Goal: Transaction & Acquisition: Book appointment/travel/reservation

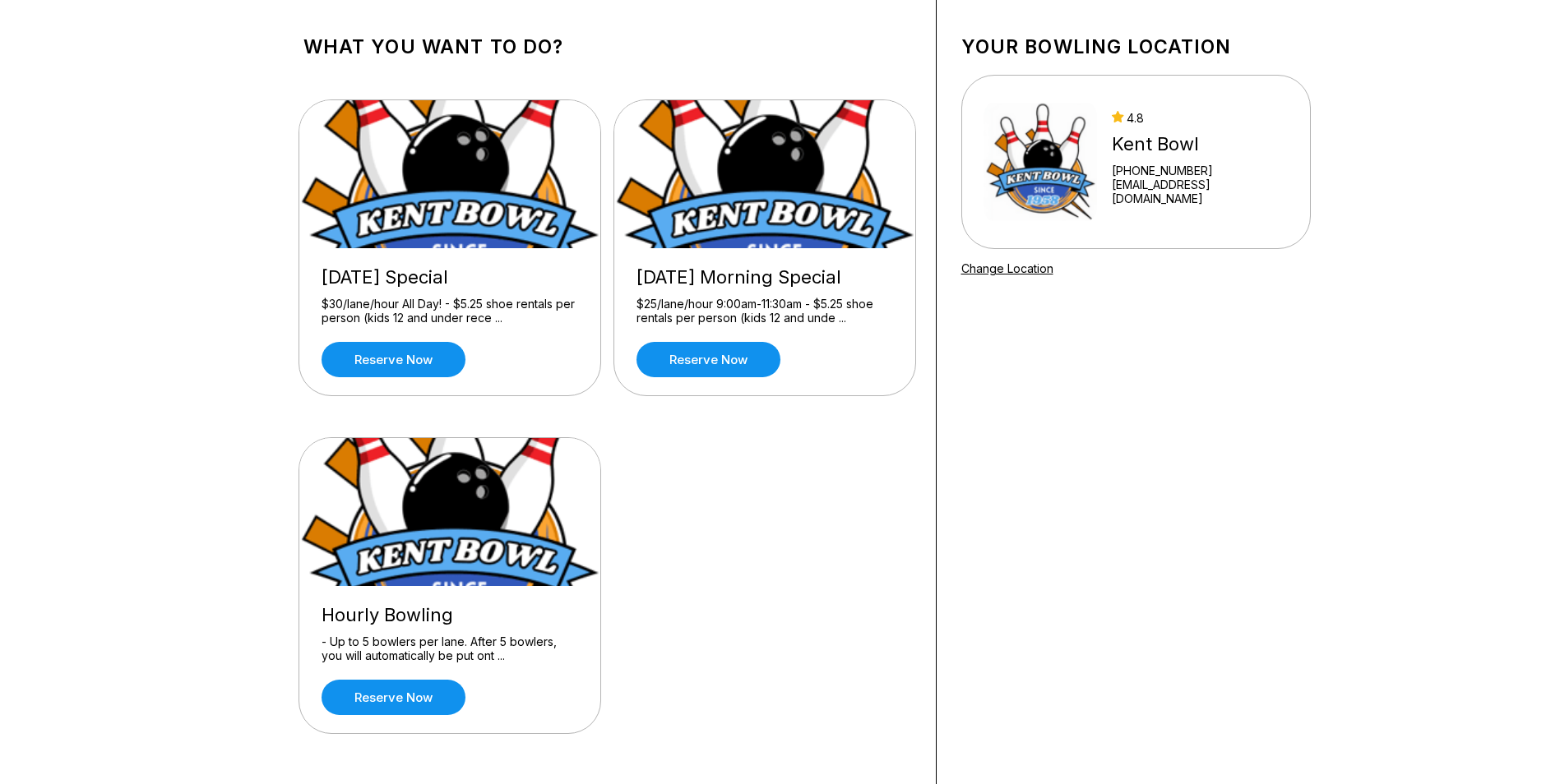
scroll to position [82, 0]
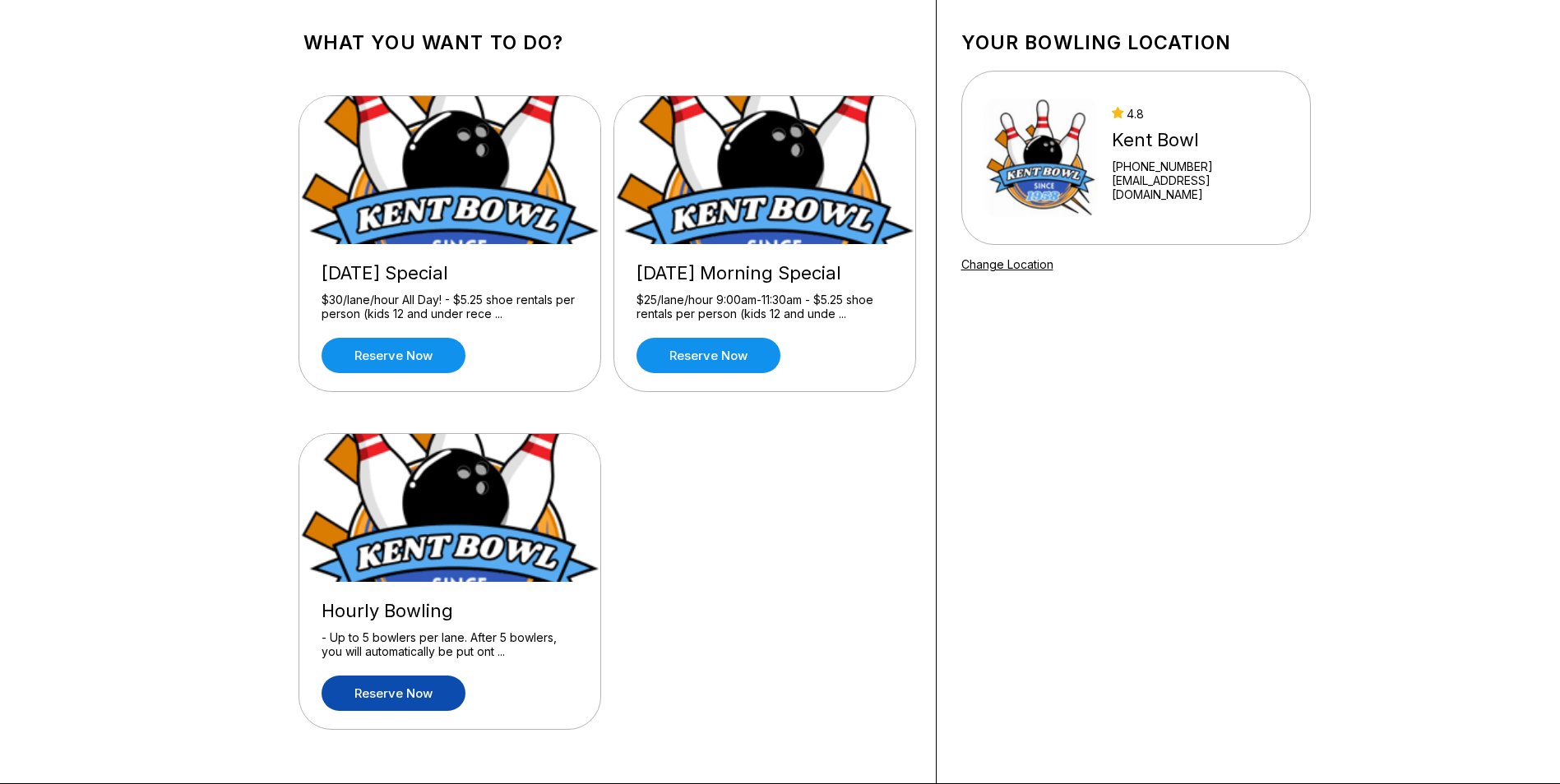
click at [383, 690] on link "Reserve now" at bounding box center [393, 693] width 144 height 35
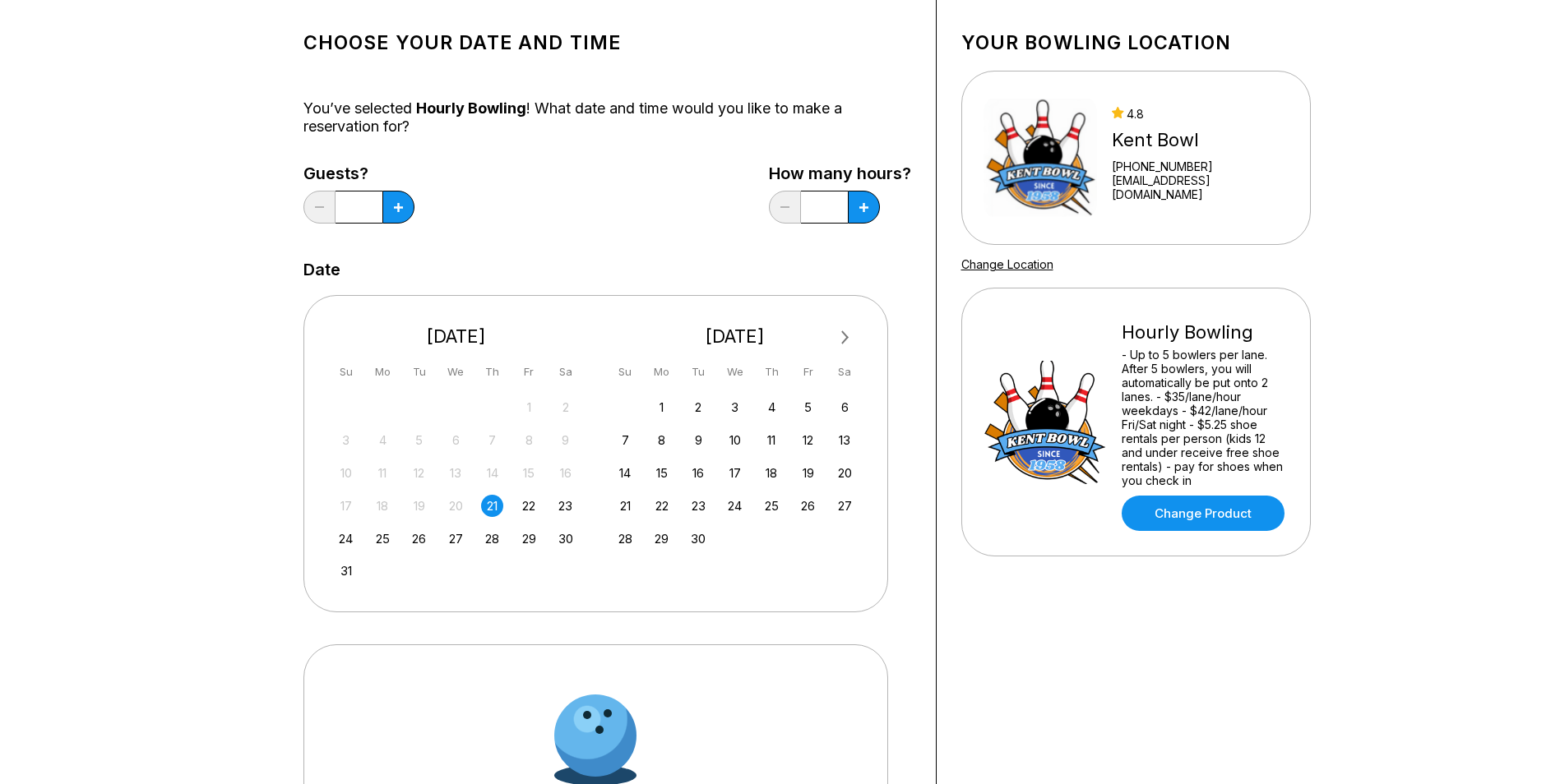
scroll to position [0, 0]
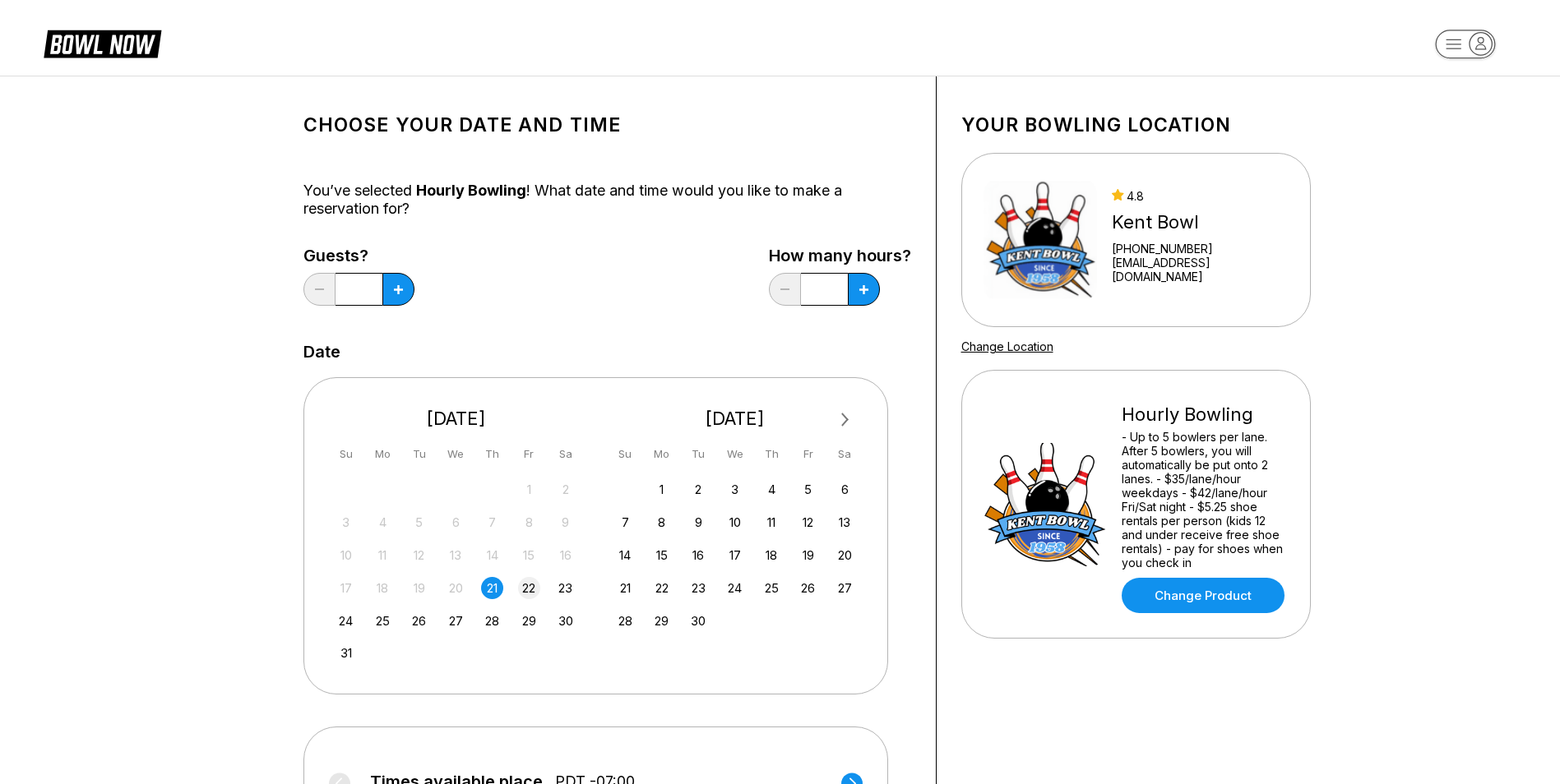
click at [525, 588] on div "22" at bounding box center [529, 588] width 22 height 22
click at [403, 298] on button at bounding box center [398, 289] width 32 height 33
click at [403, 297] on button at bounding box center [398, 289] width 32 height 33
click at [397, 293] on icon at bounding box center [398, 290] width 9 height 9
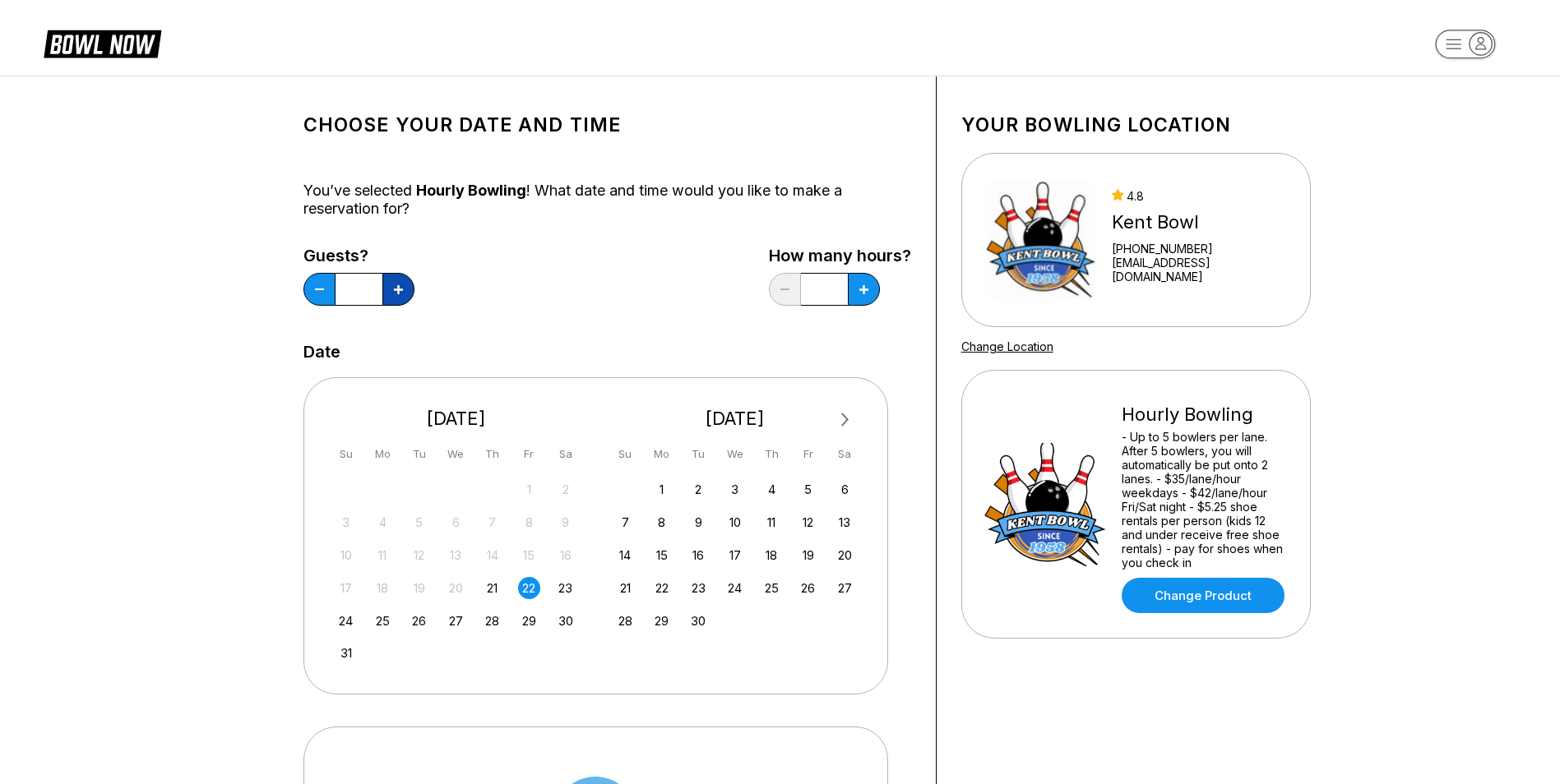
click at [397, 293] on icon at bounding box center [398, 290] width 9 height 9
click at [398, 293] on icon at bounding box center [398, 290] width 9 height 9
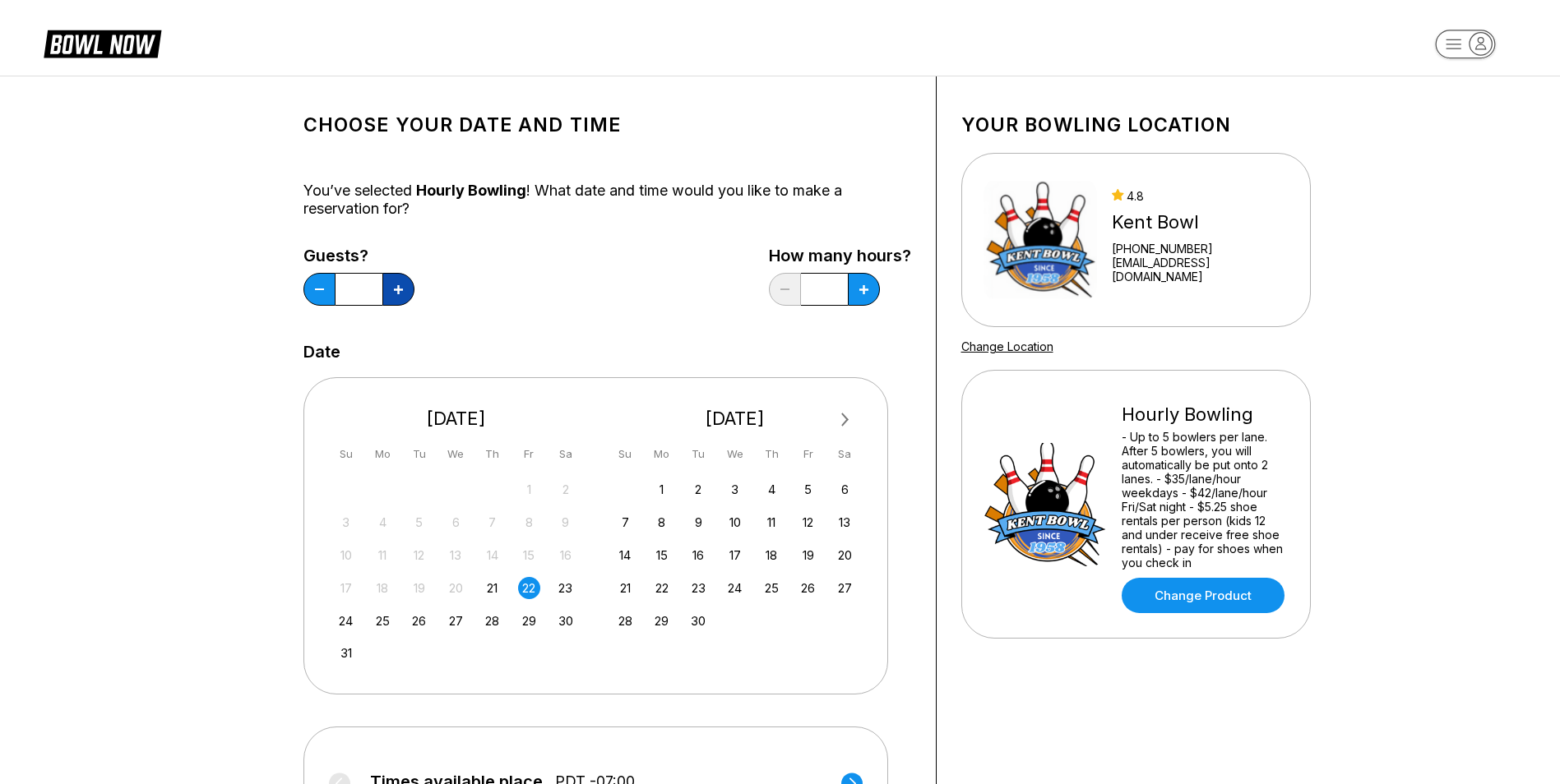
click at [398, 293] on icon at bounding box center [398, 290] width 9 height 9
type input "**"
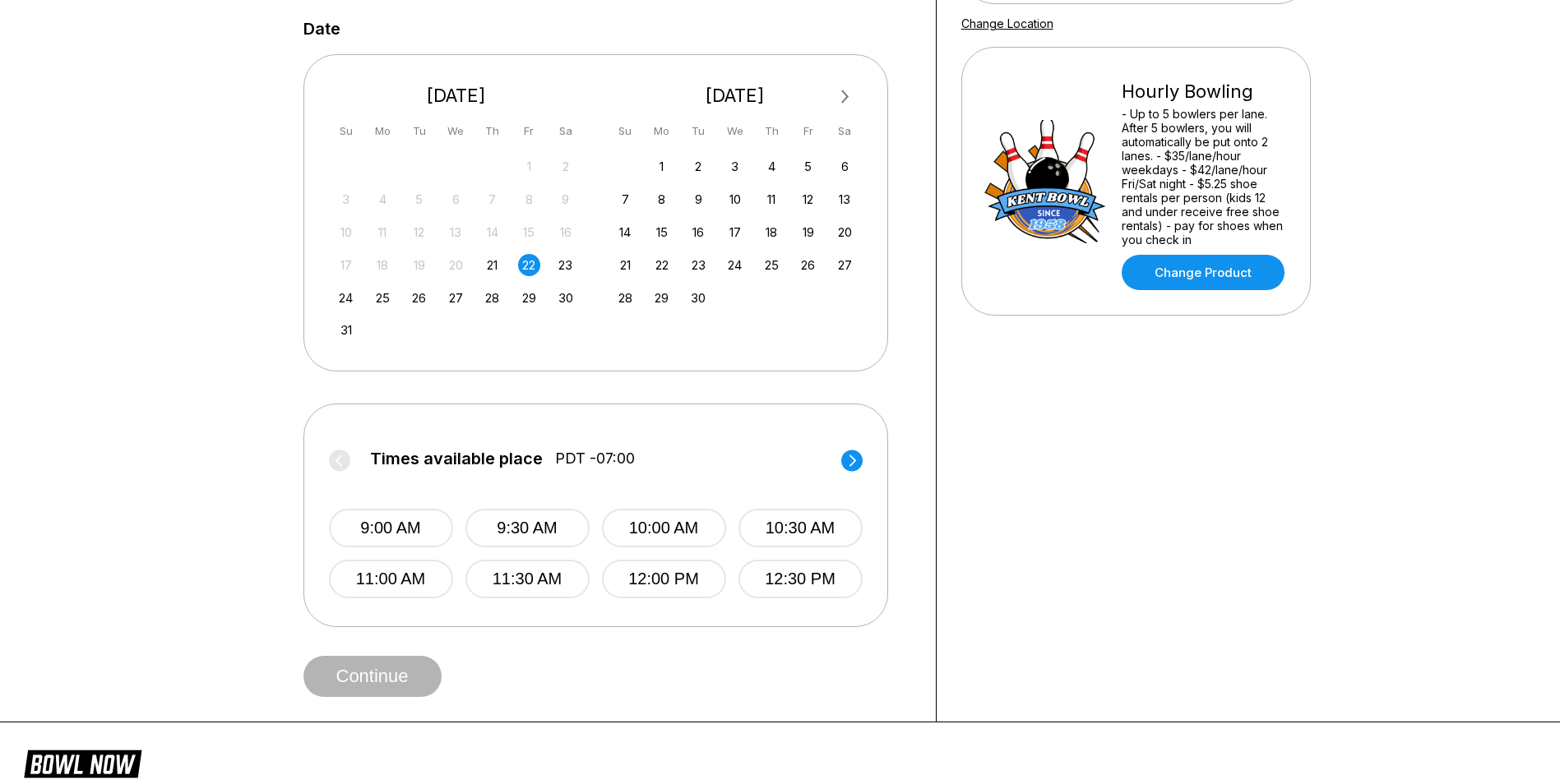
scroll to position [329, 0]
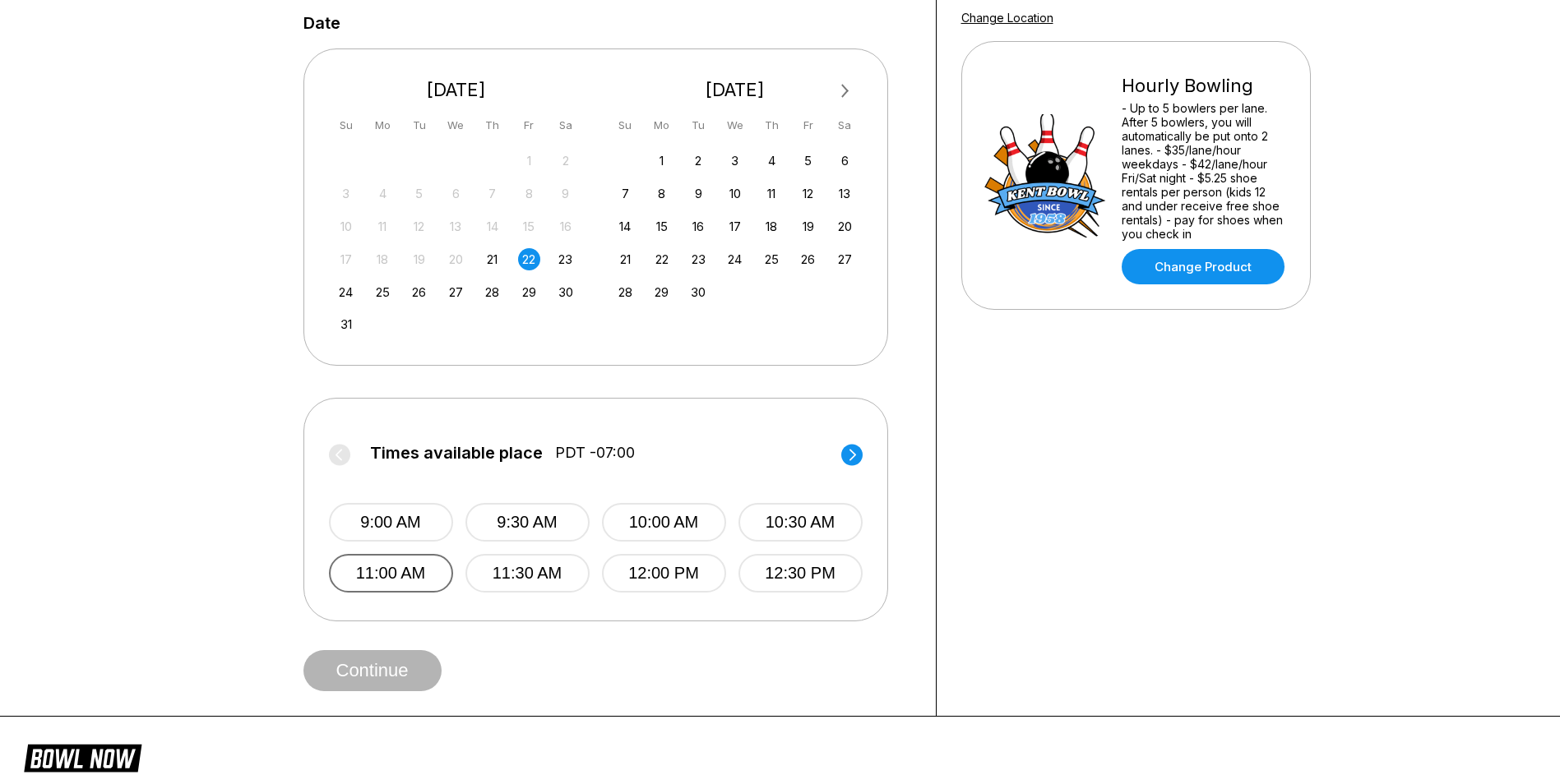
click at [403, 571] on button "11:00 AM" at bounding box center [391, 573] width 124 height 39
click at [392, 670] on button "Continue" at bounding box center [372, 671] width 138 height 41
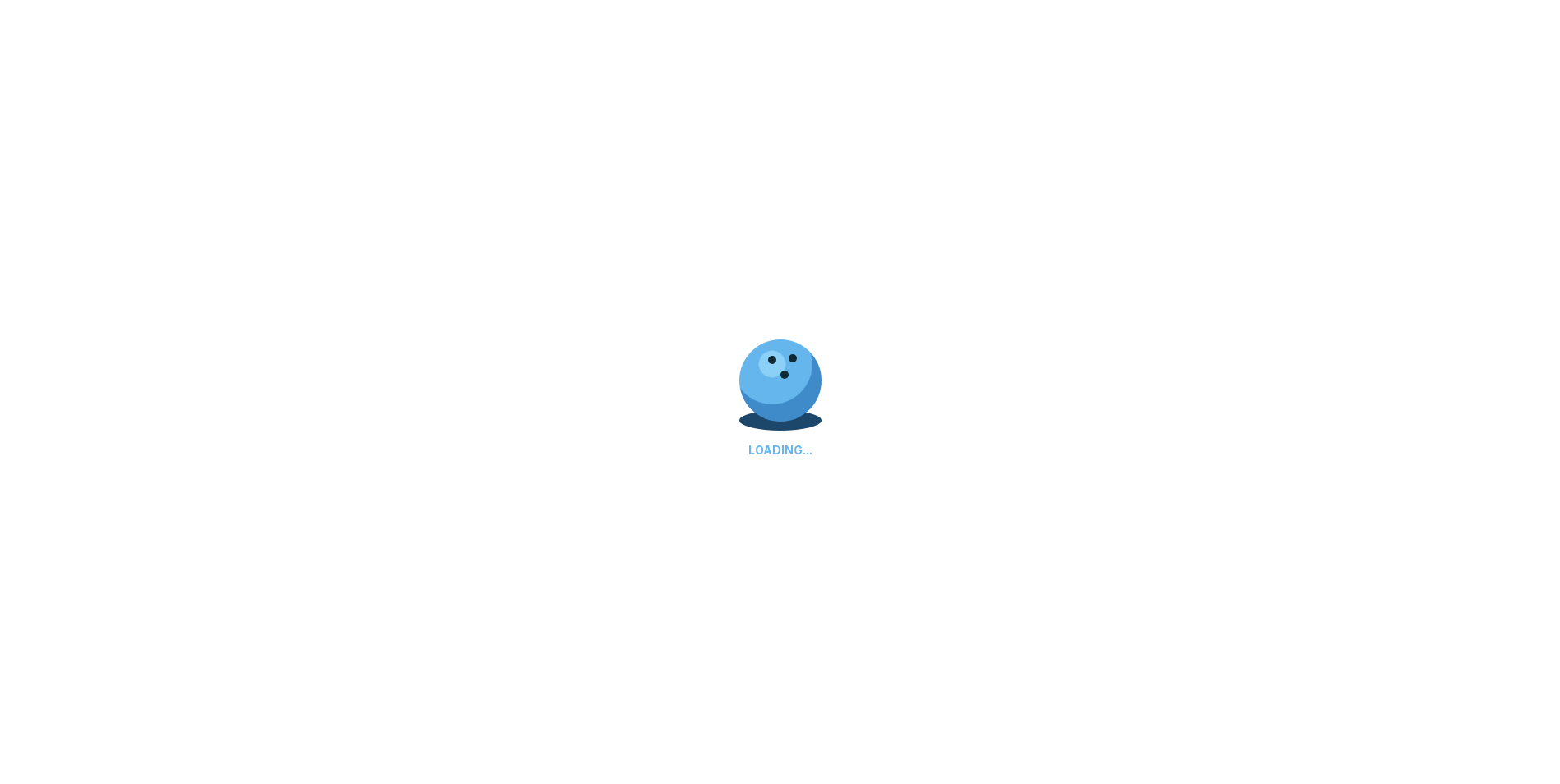
select select "**"
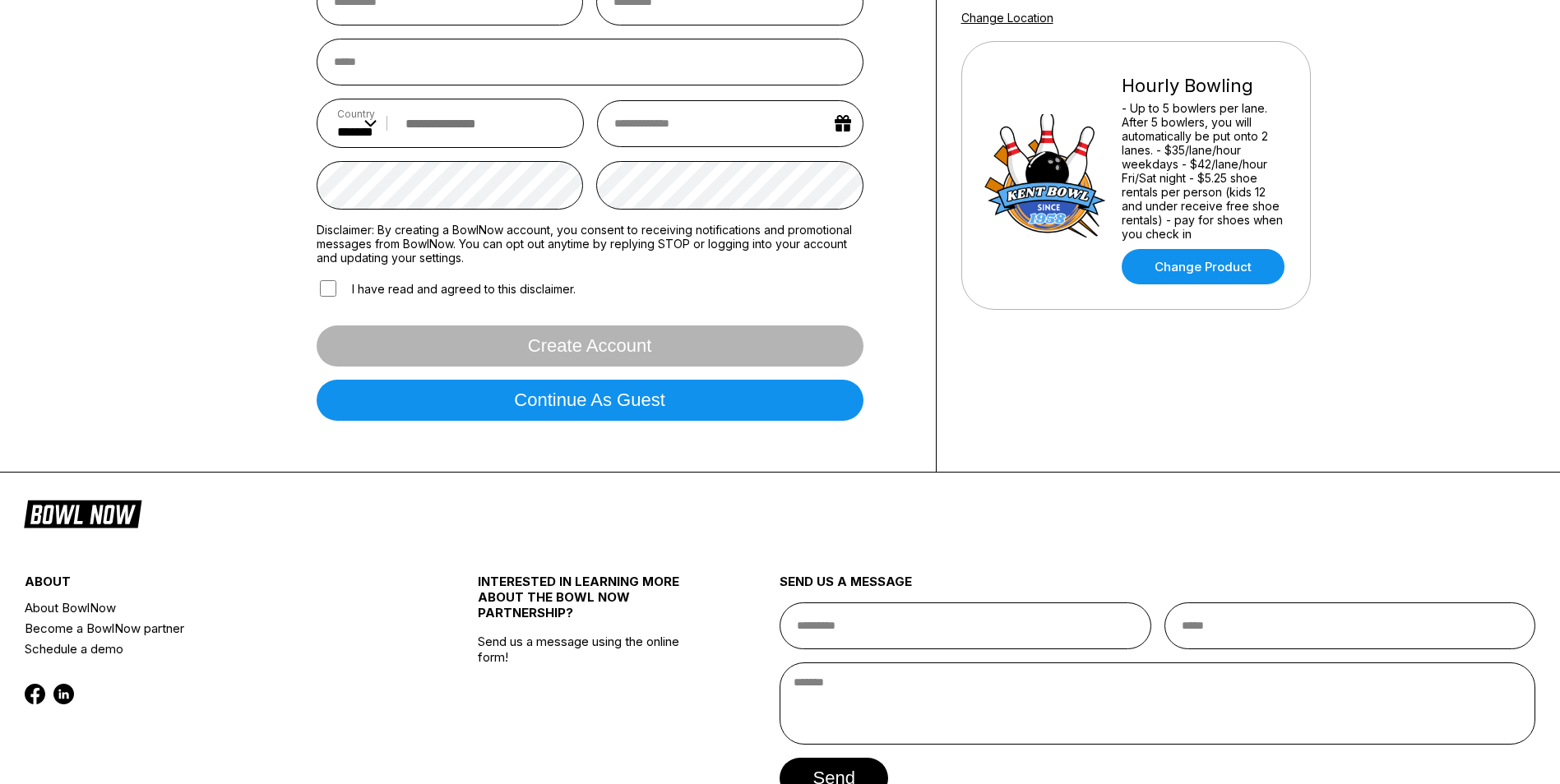
scroll to position [0, 0]
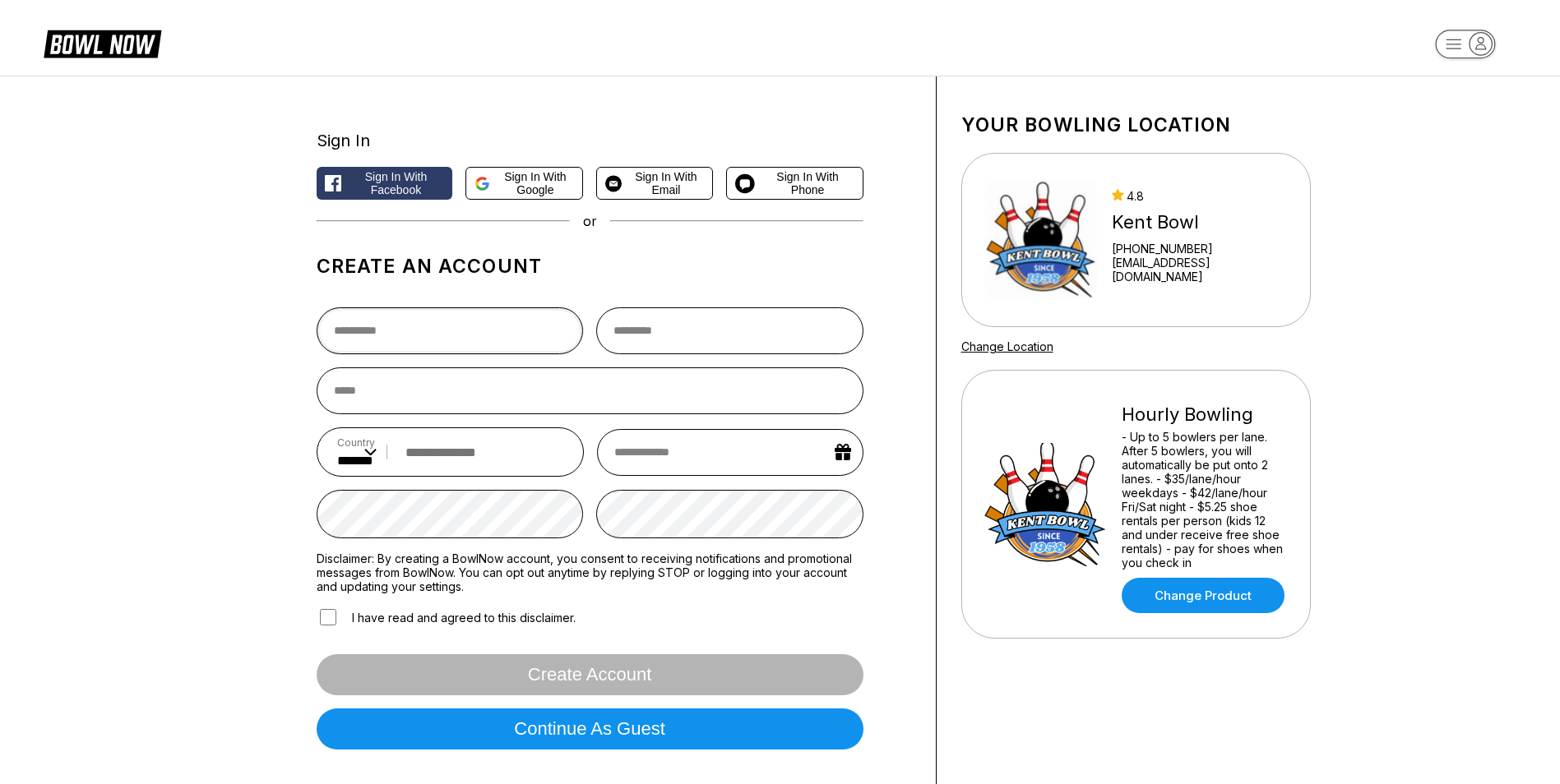
click at [410, 334] on input "text" at bounding box center [451, 331] width 267 height 47
drag, startPoint x: 1144, startPoint y: 435, endPoint x: 1238, endPoint y: 484, distance: 106.0
click at [1238, 484] on div "- Up to 5 bowlers per lane. After 5 bowlers, you will automatically be put onto…" at bounding box center [1205, 500] width 167 height 139
click at [1202, 597] on link "Change Product" at bounding box center [1204, 596] width 163 height 35
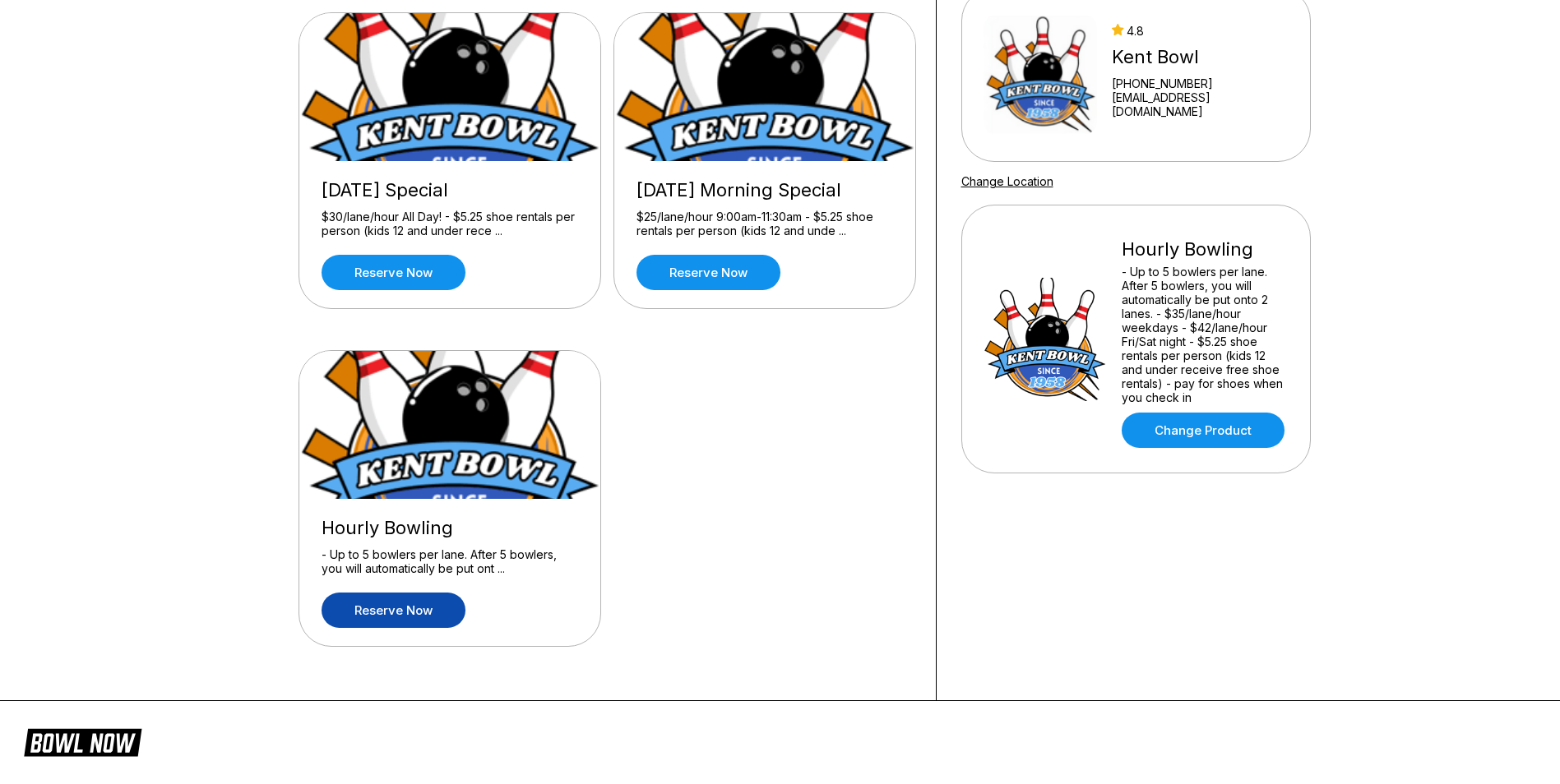
scroll to position [165, 0]
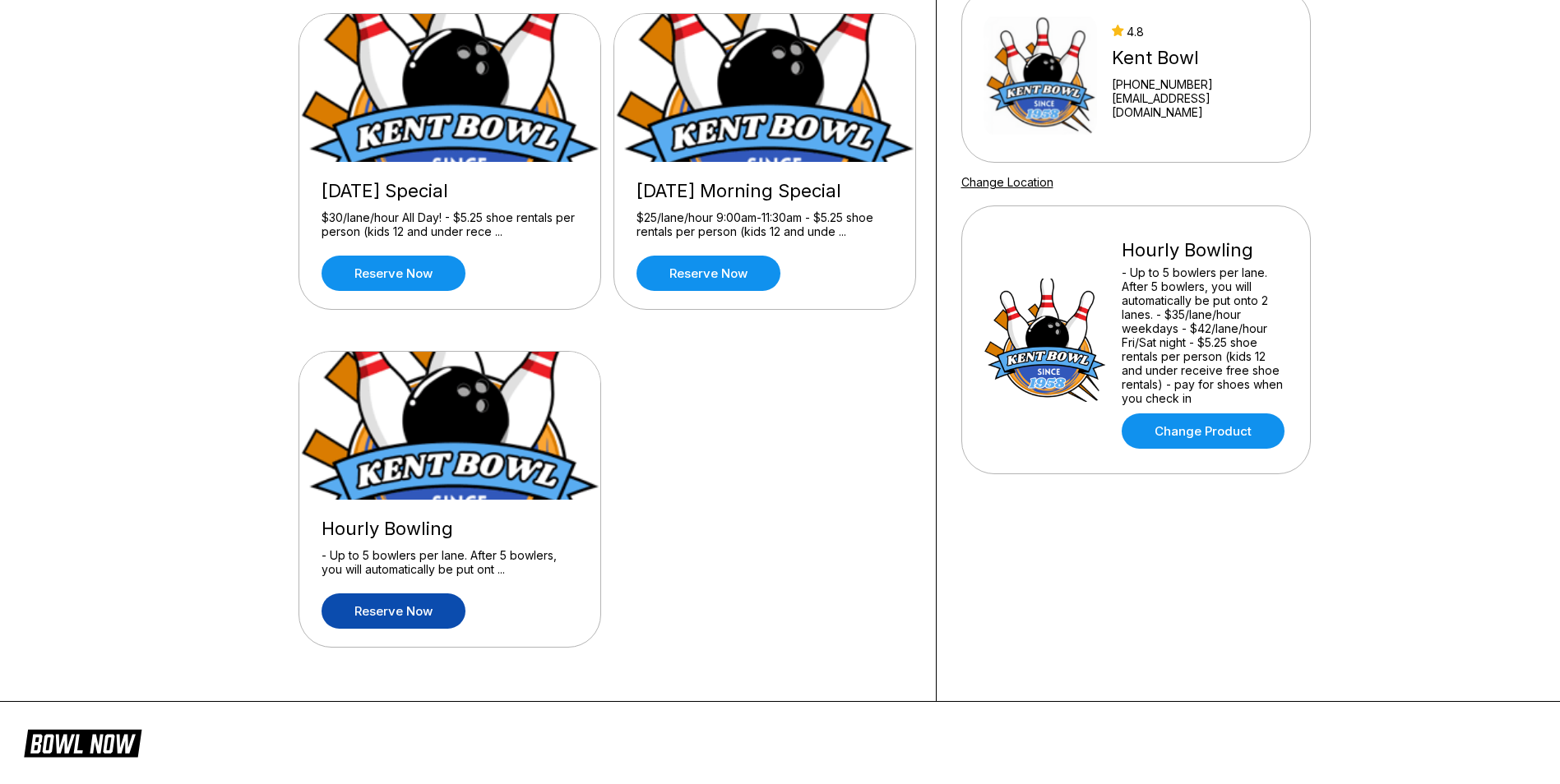
click at [386, 617] on link "Reserve now" at bounding box center [393, 611] width 144 height 35
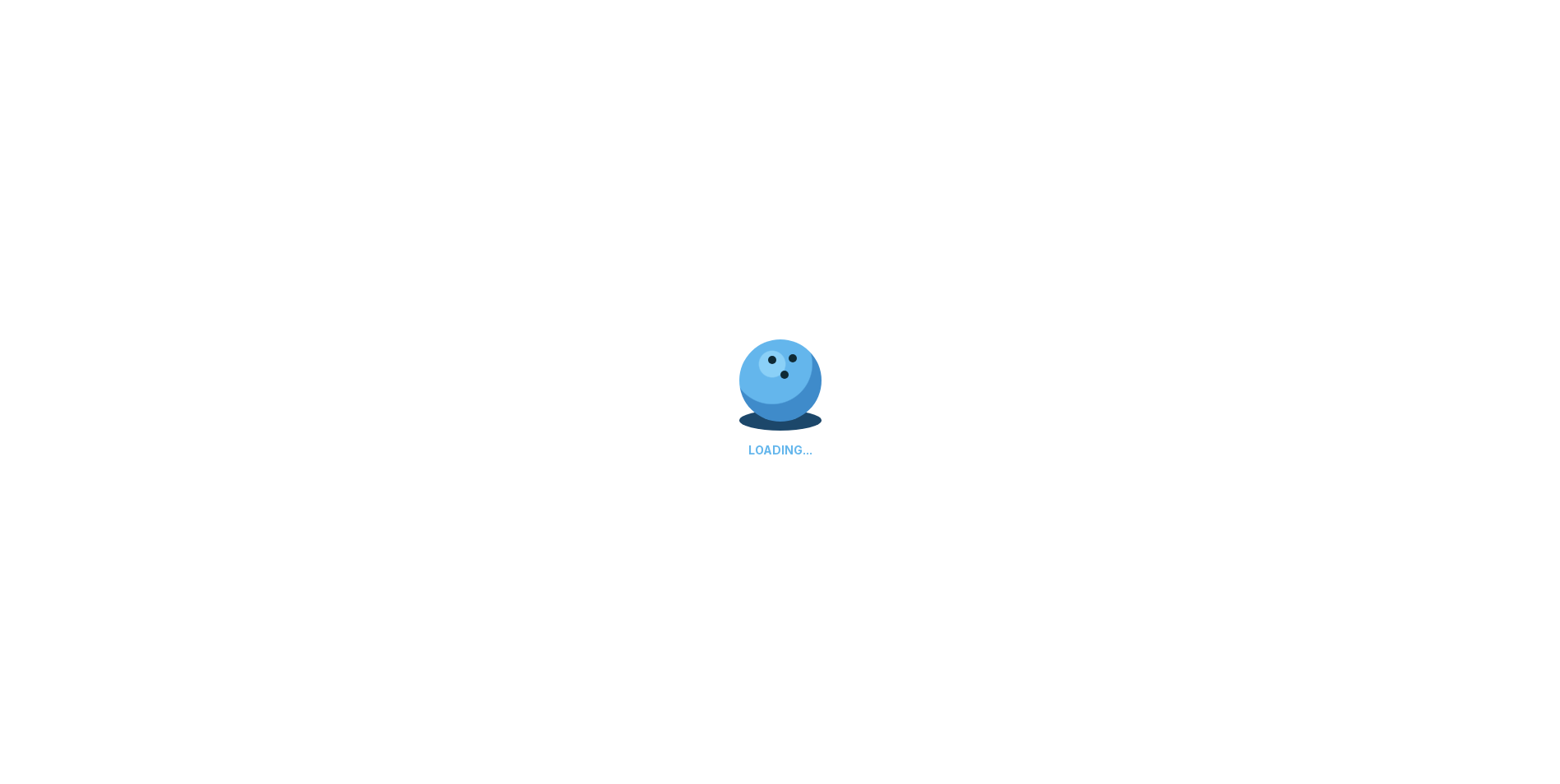
scroll to position [0, 0]
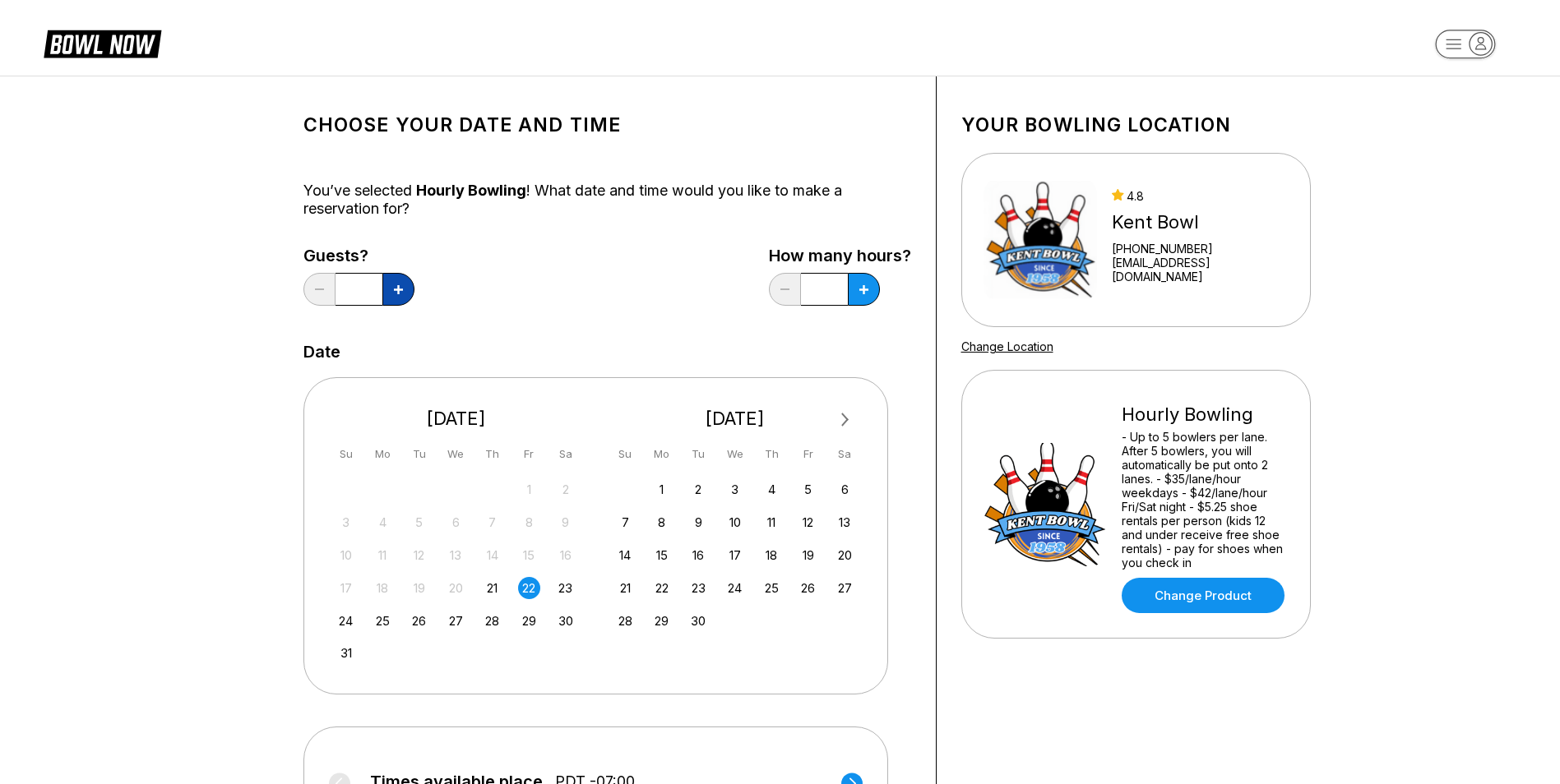
click at [404, 296] on button at bounding box center [398, 289] width 32 height 33
click at [402, 296] on button at bounding box center [398, 289] width 32 height 33
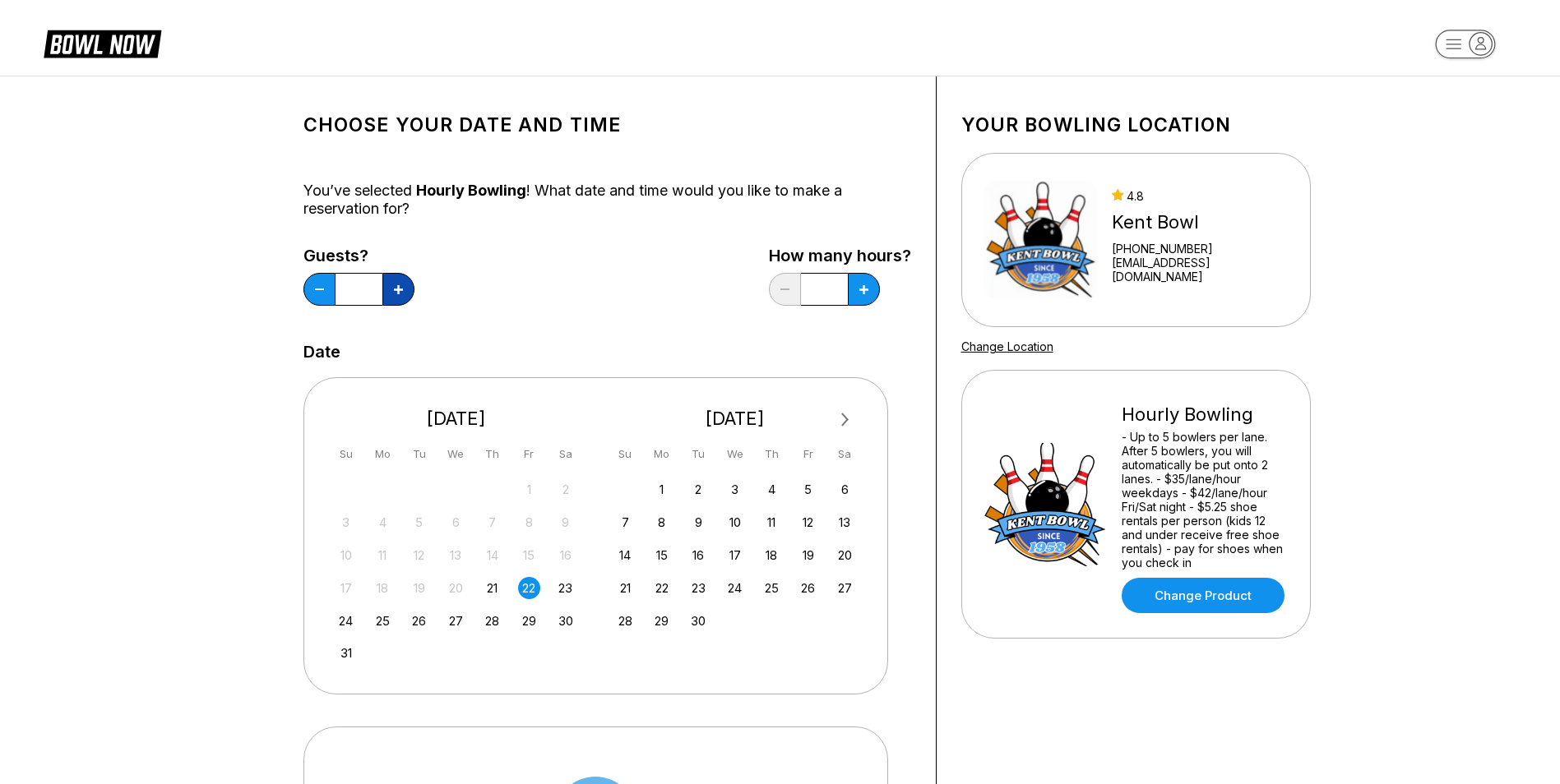
click at [401, 296] on button at bounding box center [398, 289] width 32 height 33
click at [403, 296] on button at bounding box center [398, 289] width 32 height 33
click at [404, 296] on button at bounding box center [398, 289] width 32 height 33
click at [407, 296] on button at bounding box center [398, 289] width 32 height 33
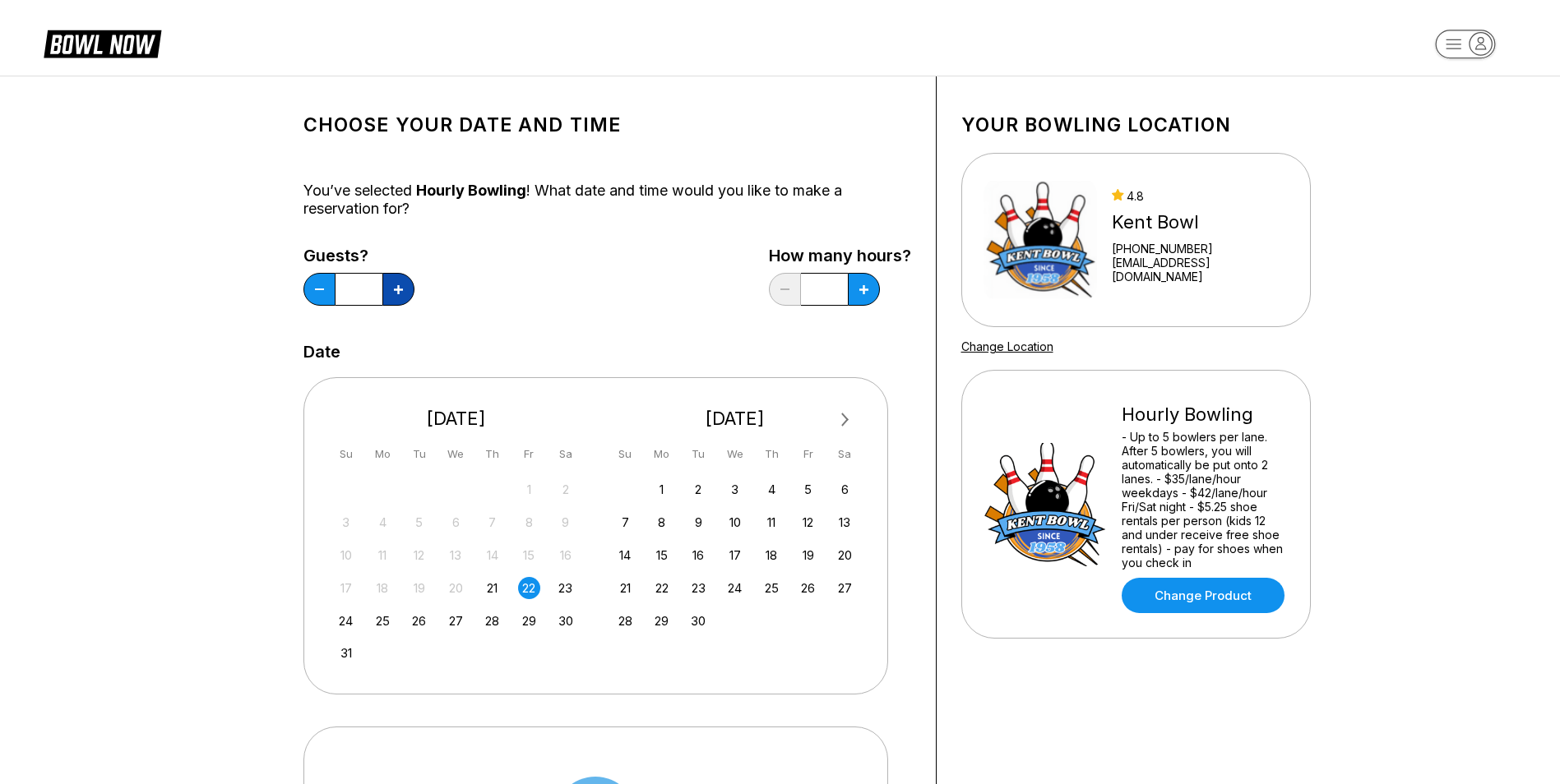
click at [403, 295] on button at bounding box center [398, 289] width 32 height 33
type input "**"
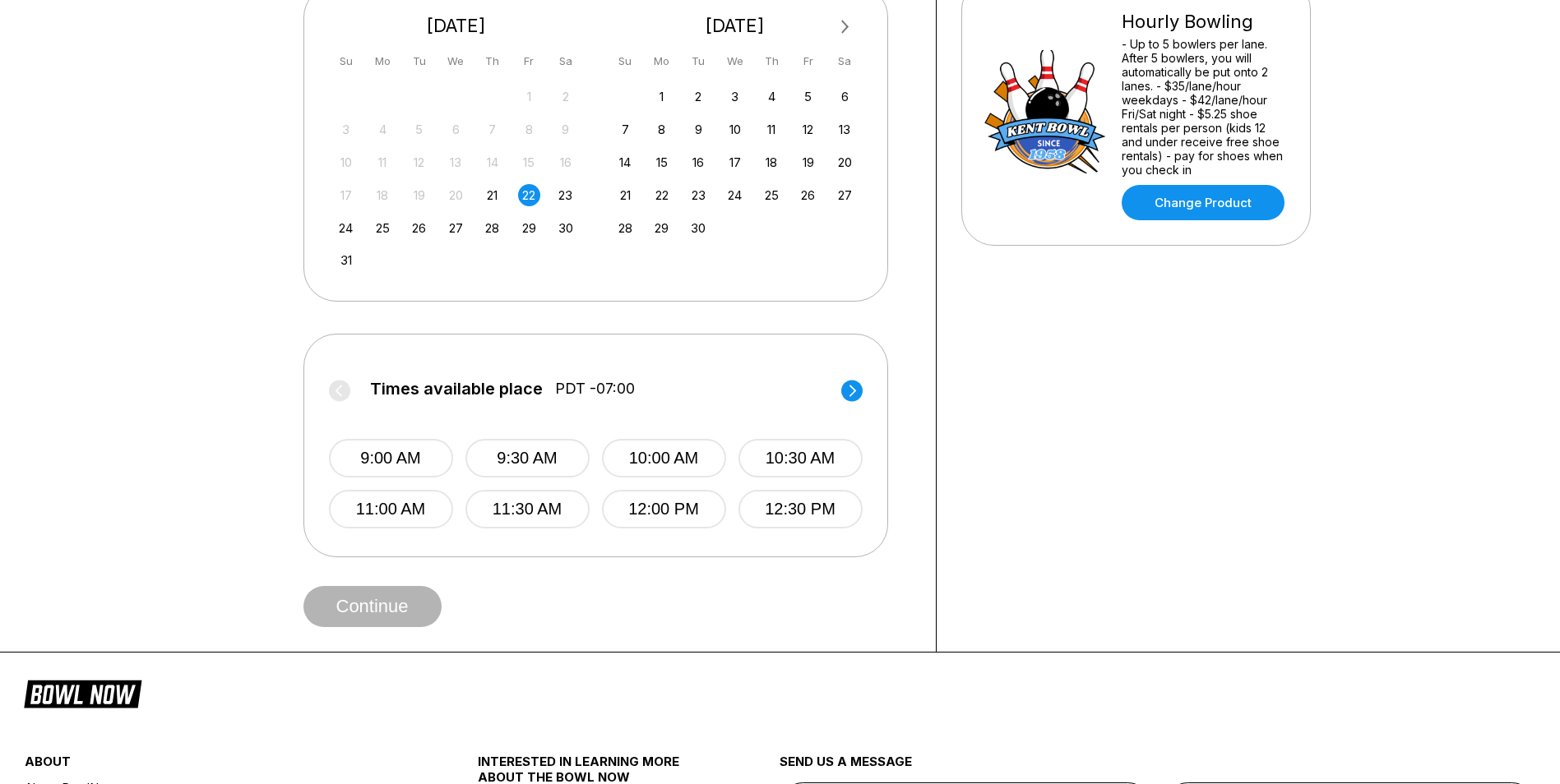
scroll to position [411, 0]
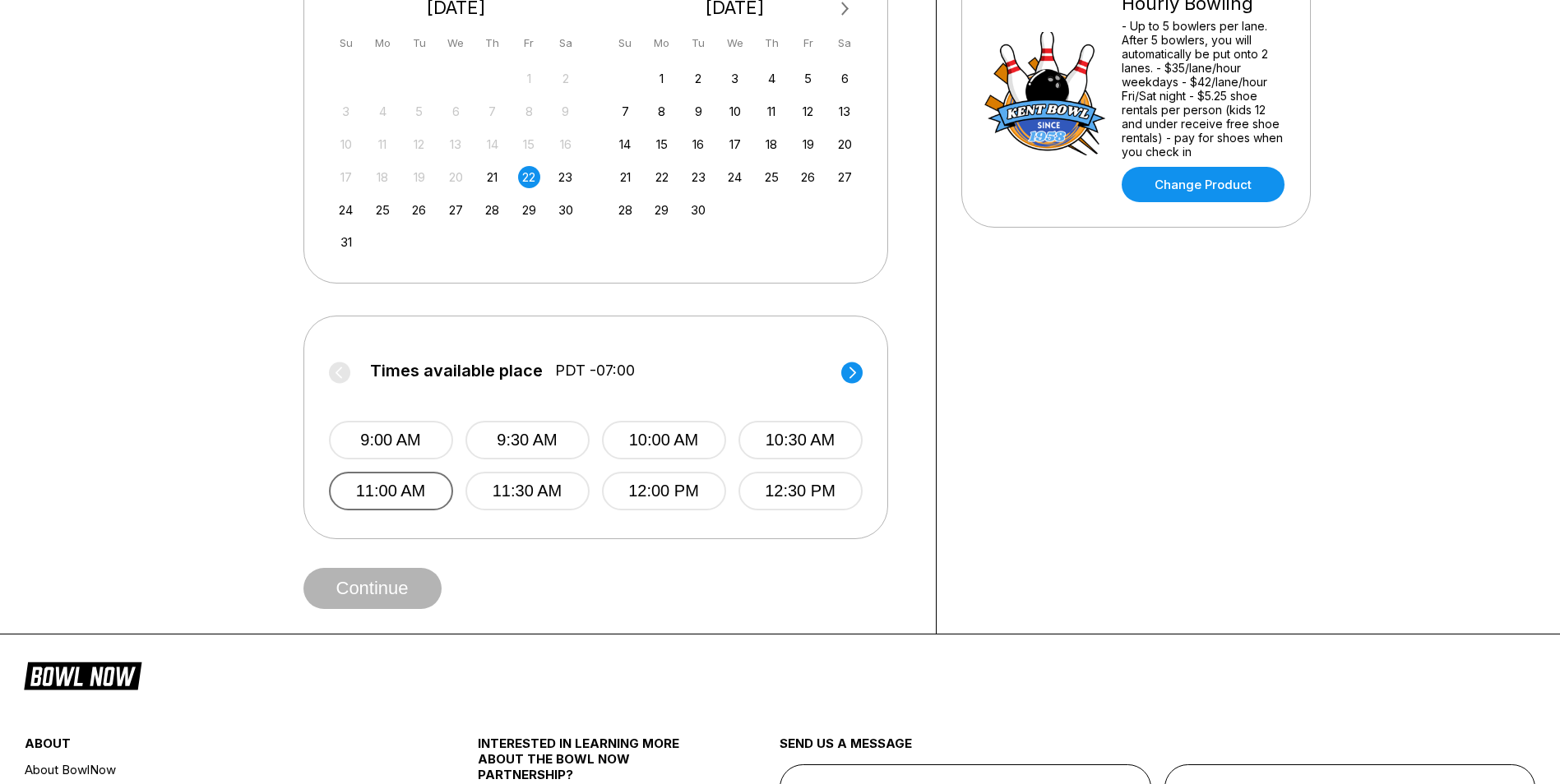
click at [435, 500] on button "11:00 AM" at bounding box center [391, 492] width 124 height 39
click at [389, 591] on button "Continue" at bounding box center [372, 588] width 138 height 41
select select "**"
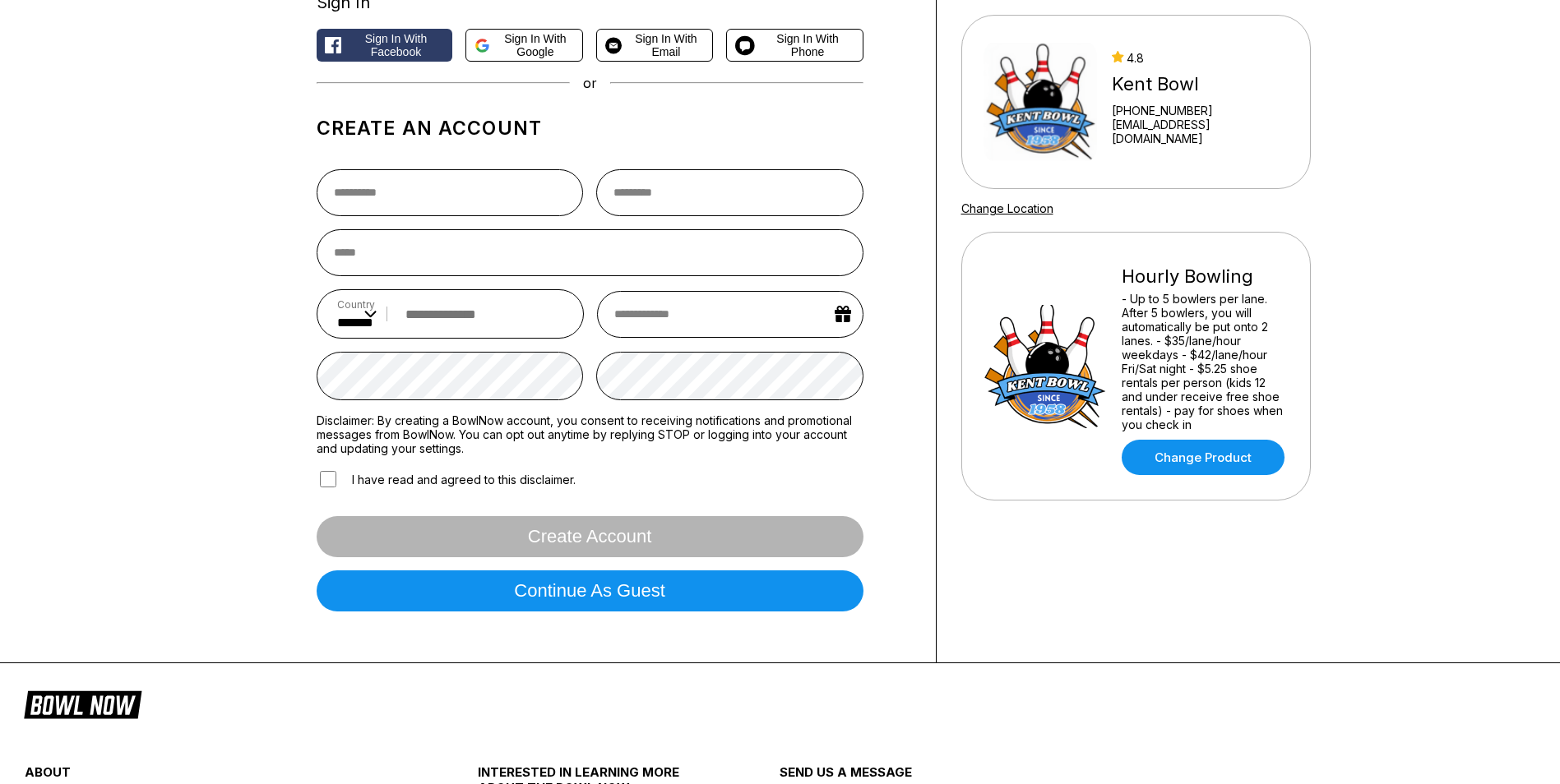
scroll to position [109, 0]
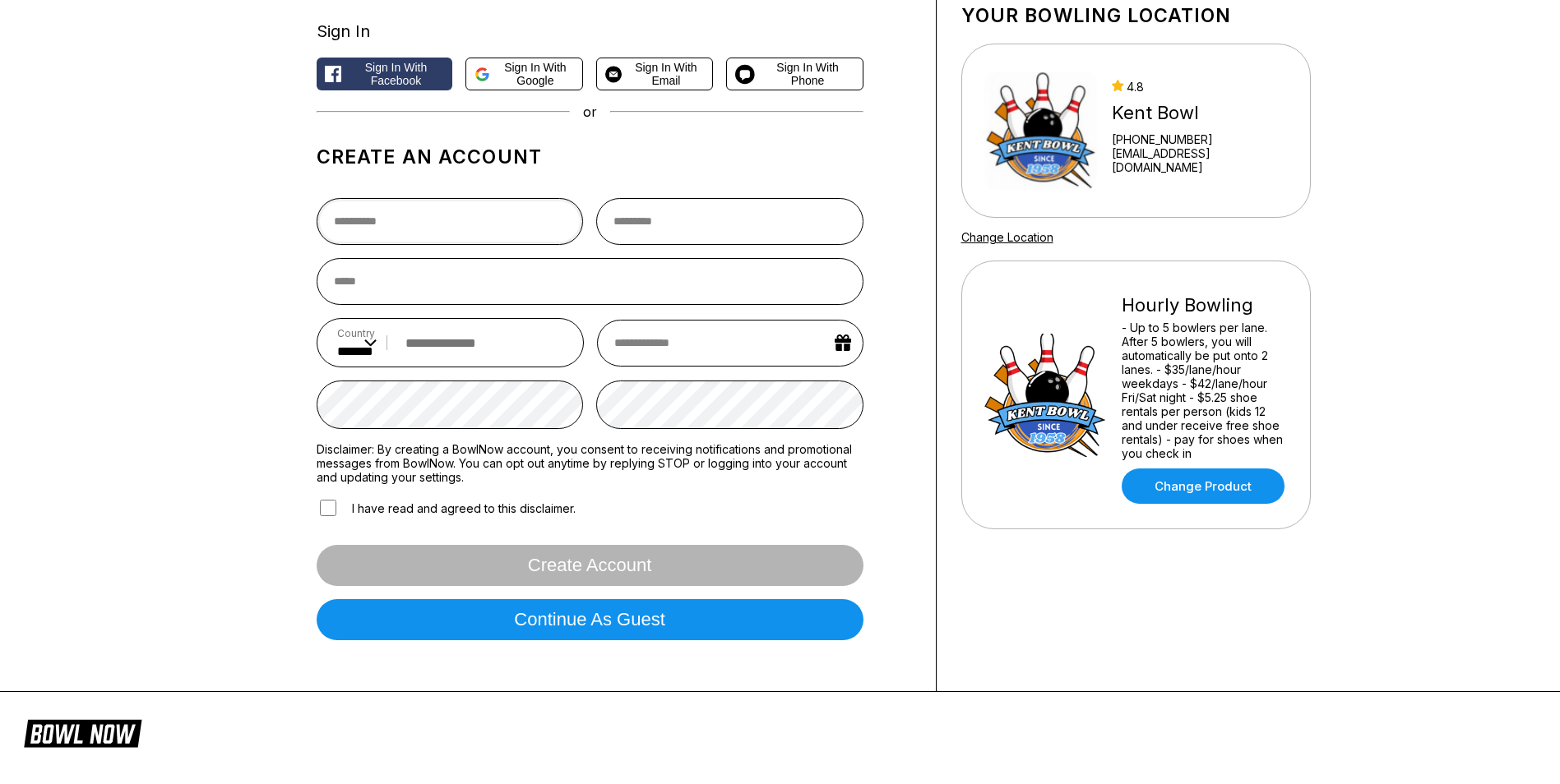
click at [380, 218] on input "text" at bounding box center [451, 222] width 267 height 47
type input "********"
type input "*********"
type input "**********"
click at [414, 286] on input "email" at bounding box center [590, 282] width 547 height 47
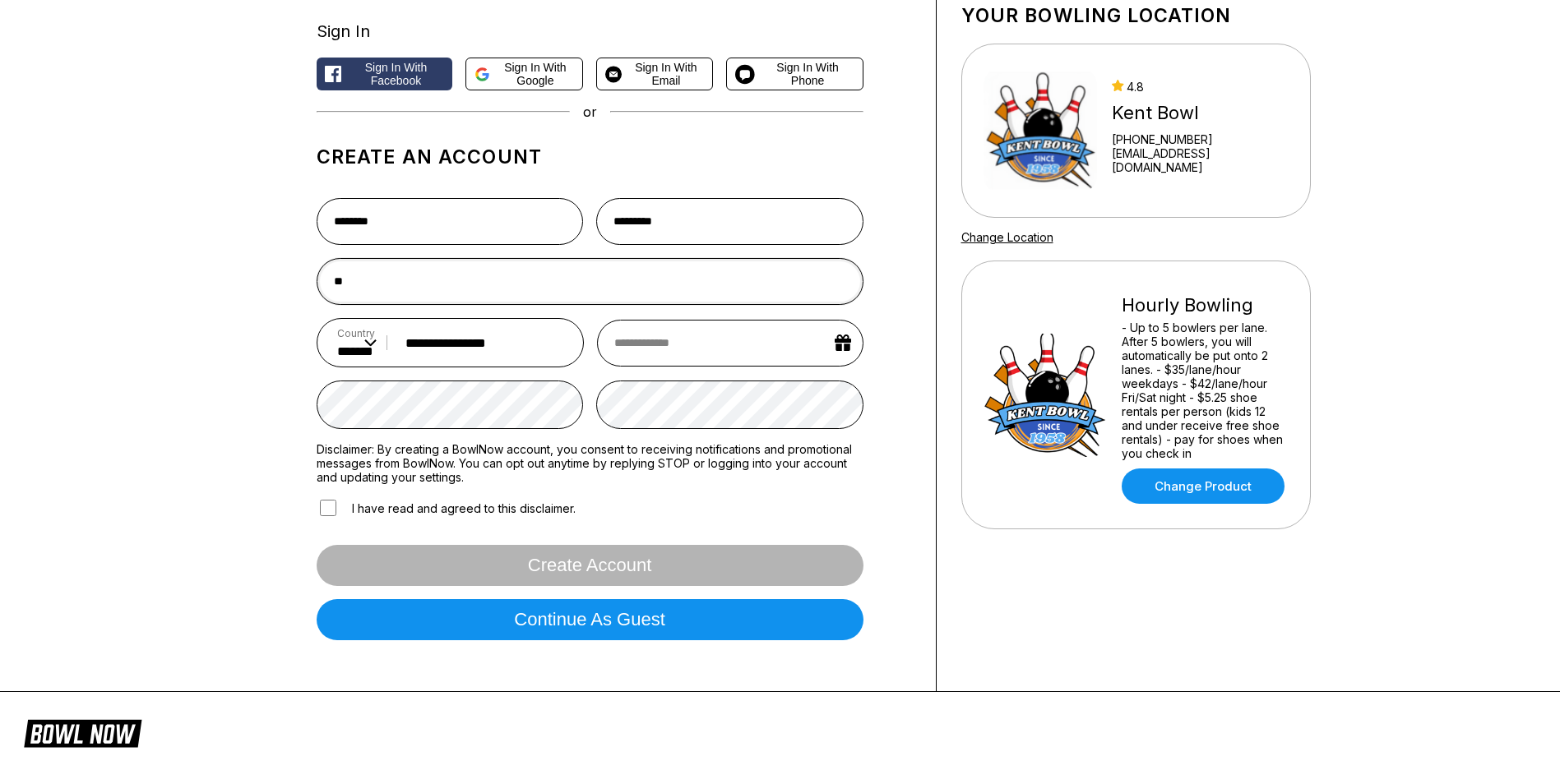
type input "*"
type input "**********"
click at [667, 343] on input "text" at bounding box center [730, 344] width 266 height 47
select select "*"
select select "****"
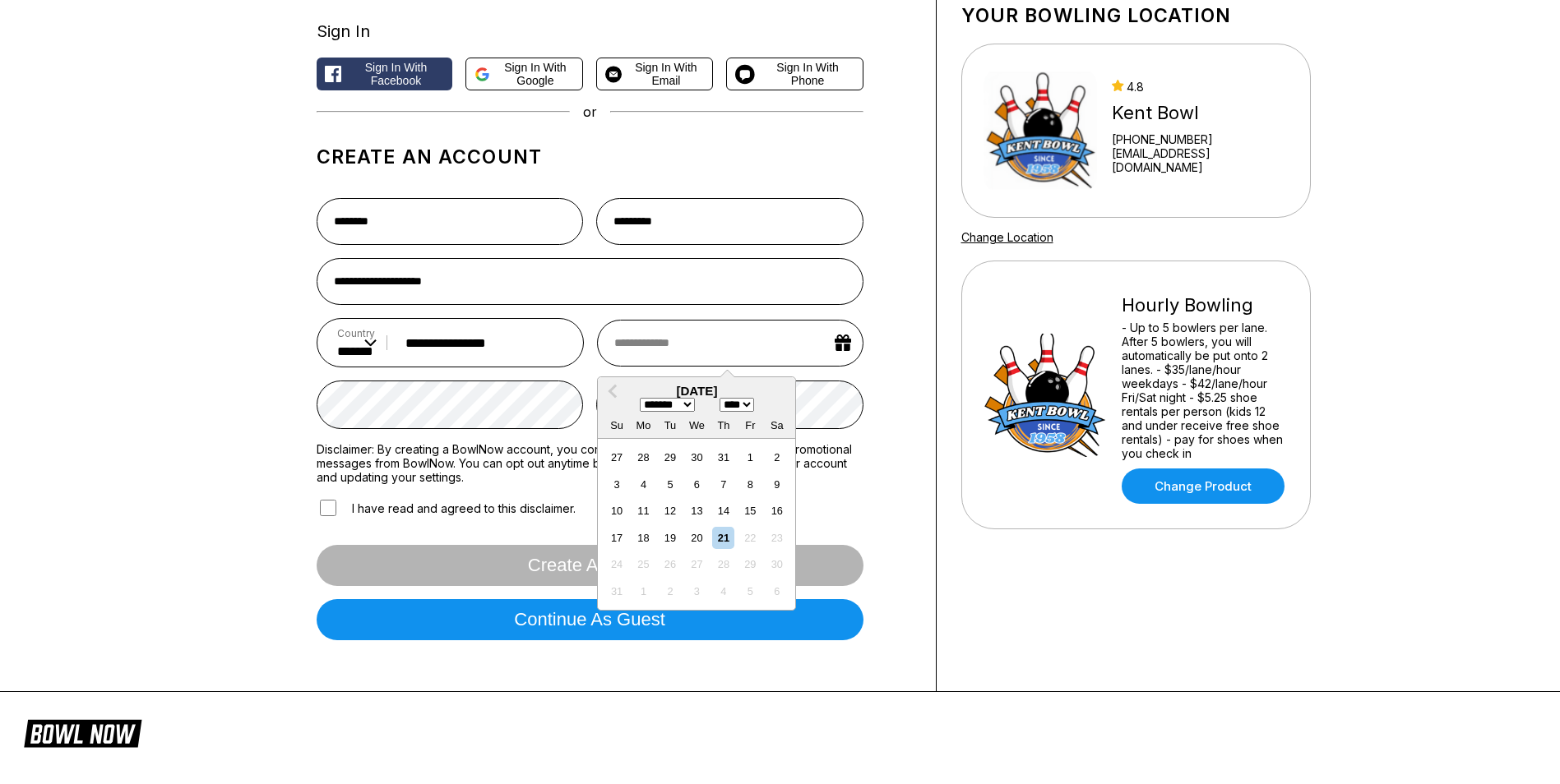
click at [690, 408] on select "******* ******** ***** ***** *** **** **** ****** ********* ******* ******** **…" at bounding box center [667, 405] width 55 height 14
select select "*"
click at [640, 401] on select "******* ******** ***** ***** *** **** **** ****** ********* ******* ******** **…" at bounding box center [667, 405] width 55 height 14
click at [696, 487] on div "8" at bounding box center [697, 485] width 22 height 22
click at [690, 546] on div "22" at bounding box center [697, 538] width 22 height 22
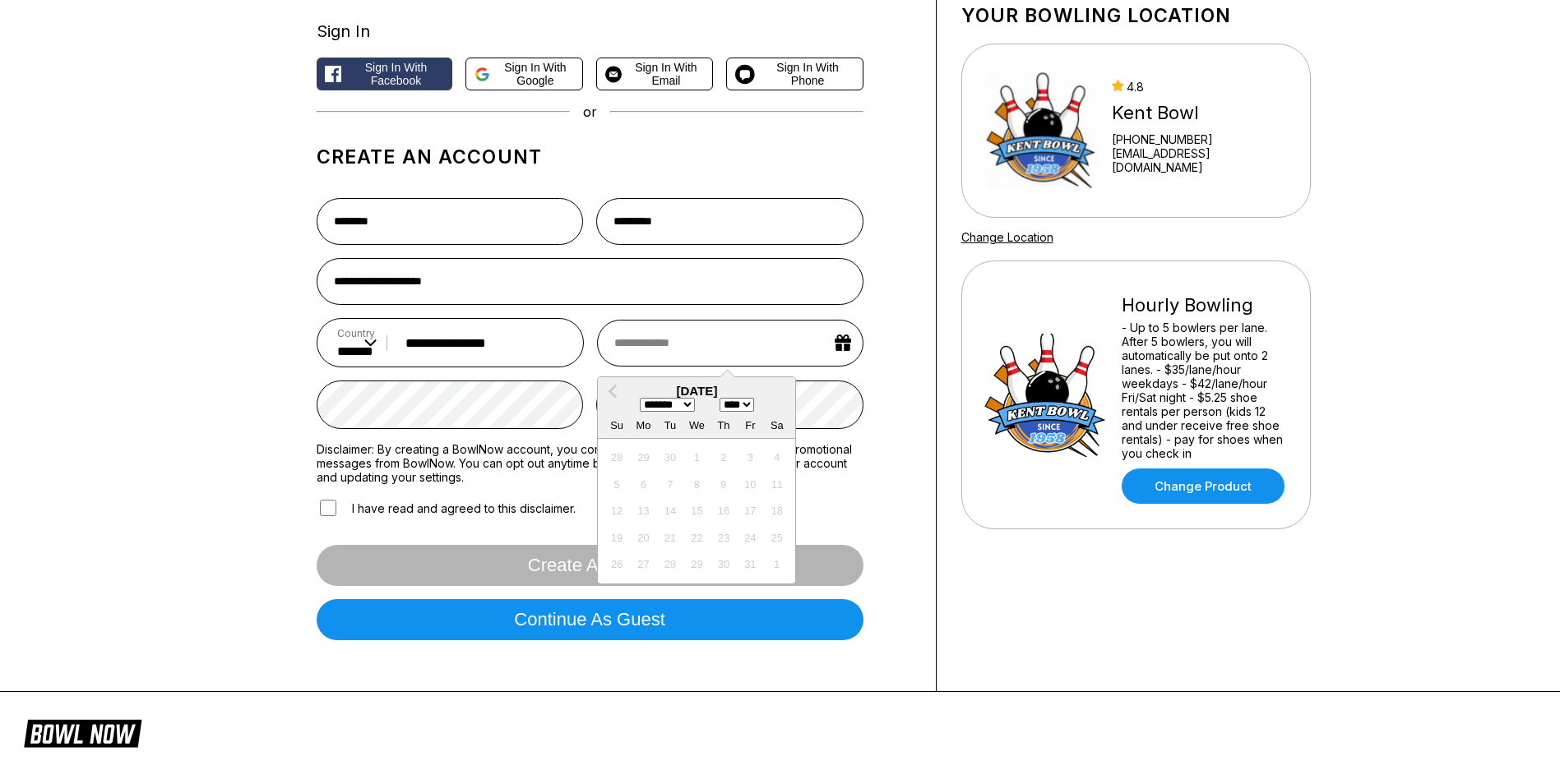
click at [754, 408] on select "**** **** **** **** **** **** **** **** **** **** **** **** **** **** **** ****…" at bounding box center [736, 405] width 34 height 14
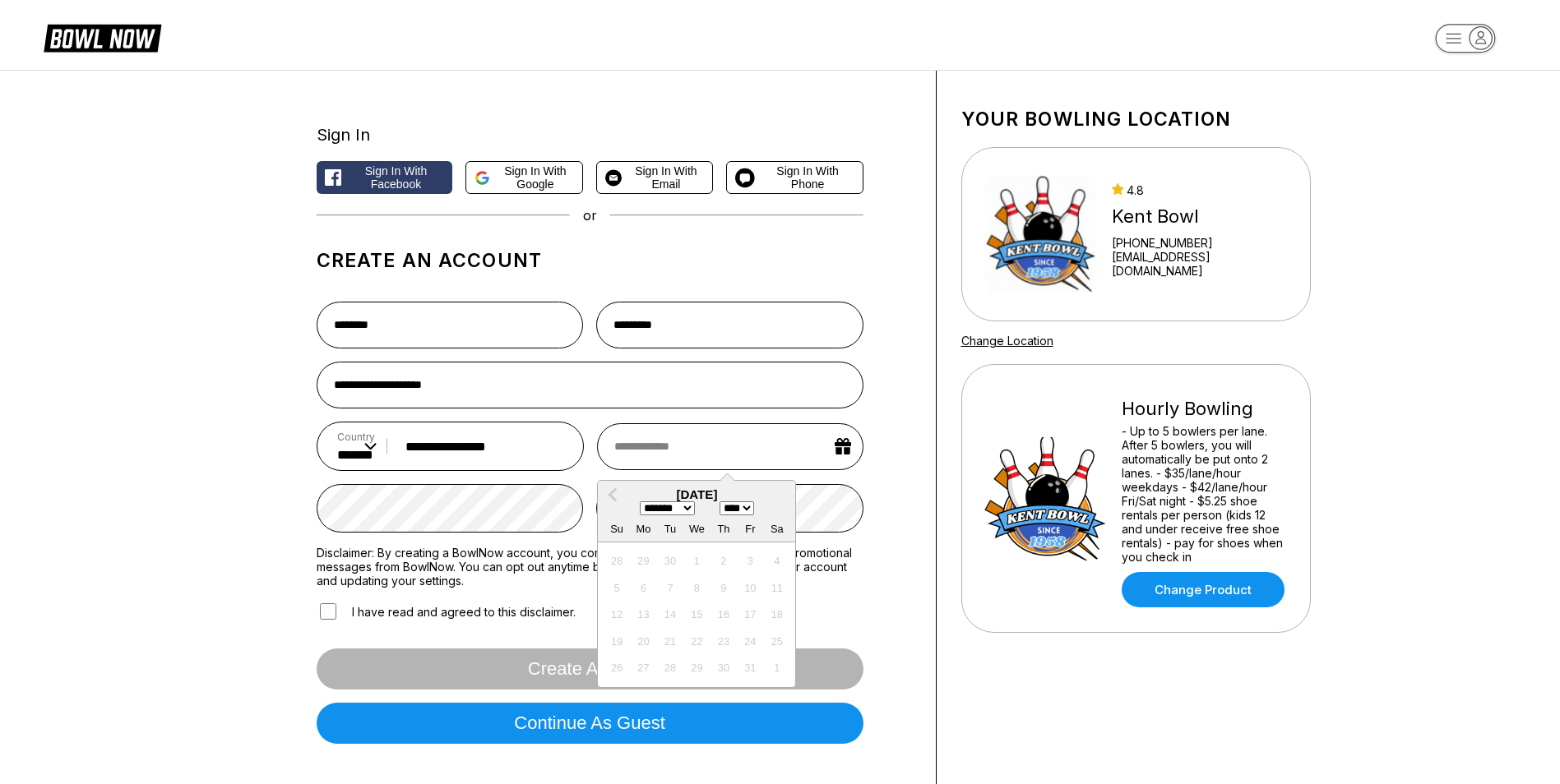
scroll to position [0, 0]
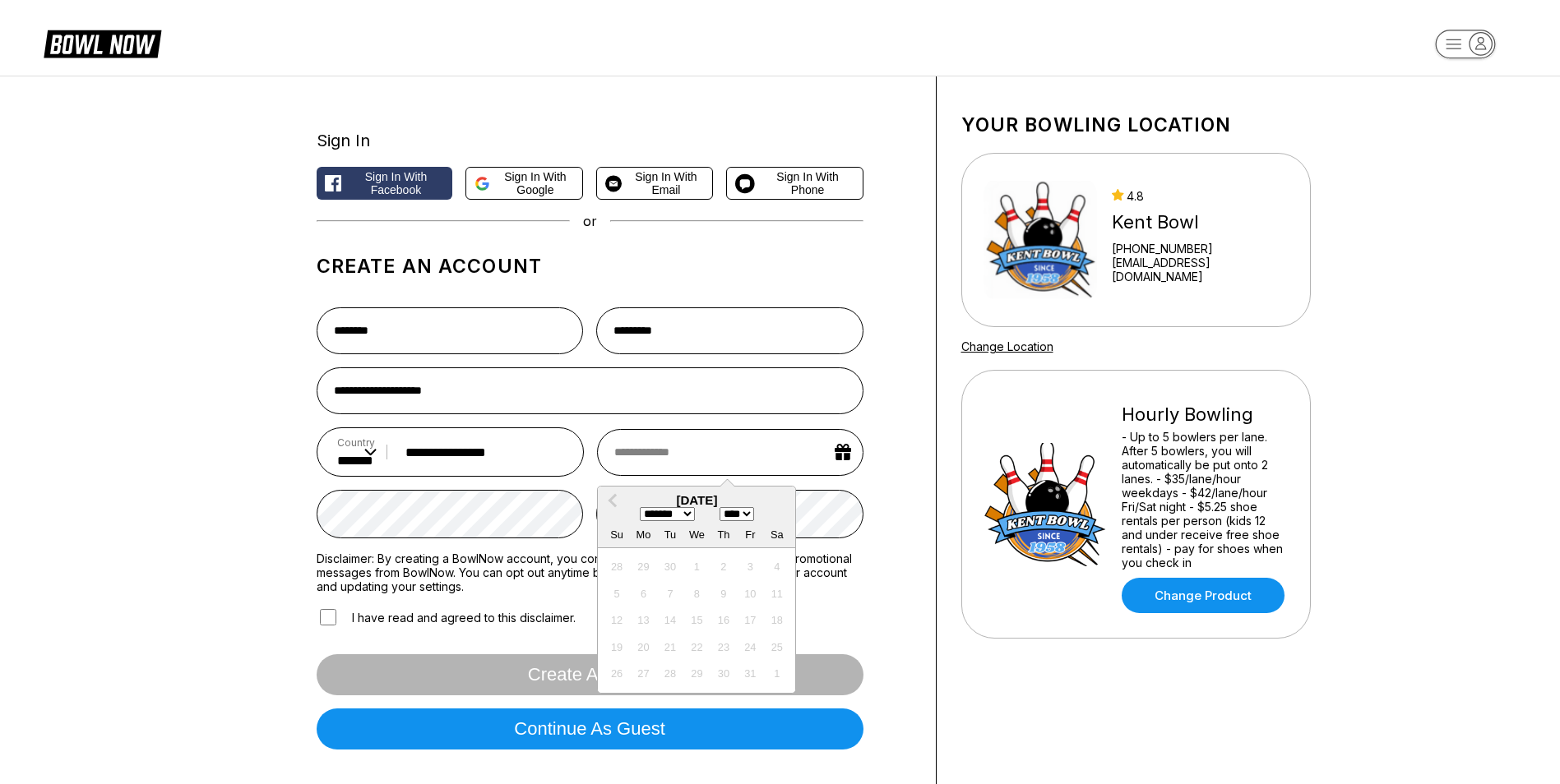
click at [746, 515] on select "**** **** **** **** **** **** **** **** **** **** **** **** **** **** **** ****…" at bounding box center [736, 514] width 34 height 14
select select "****"
click at [724, 510] on select "**** **** **** **** **** **** **** **** **** **** **** **** **** **** **** ****…" at bounding box center [736, 514] width 34 height 14
click at [726, 654] on div "22" at bounding box center [723, 647] width 22 height 22
type input "**********"
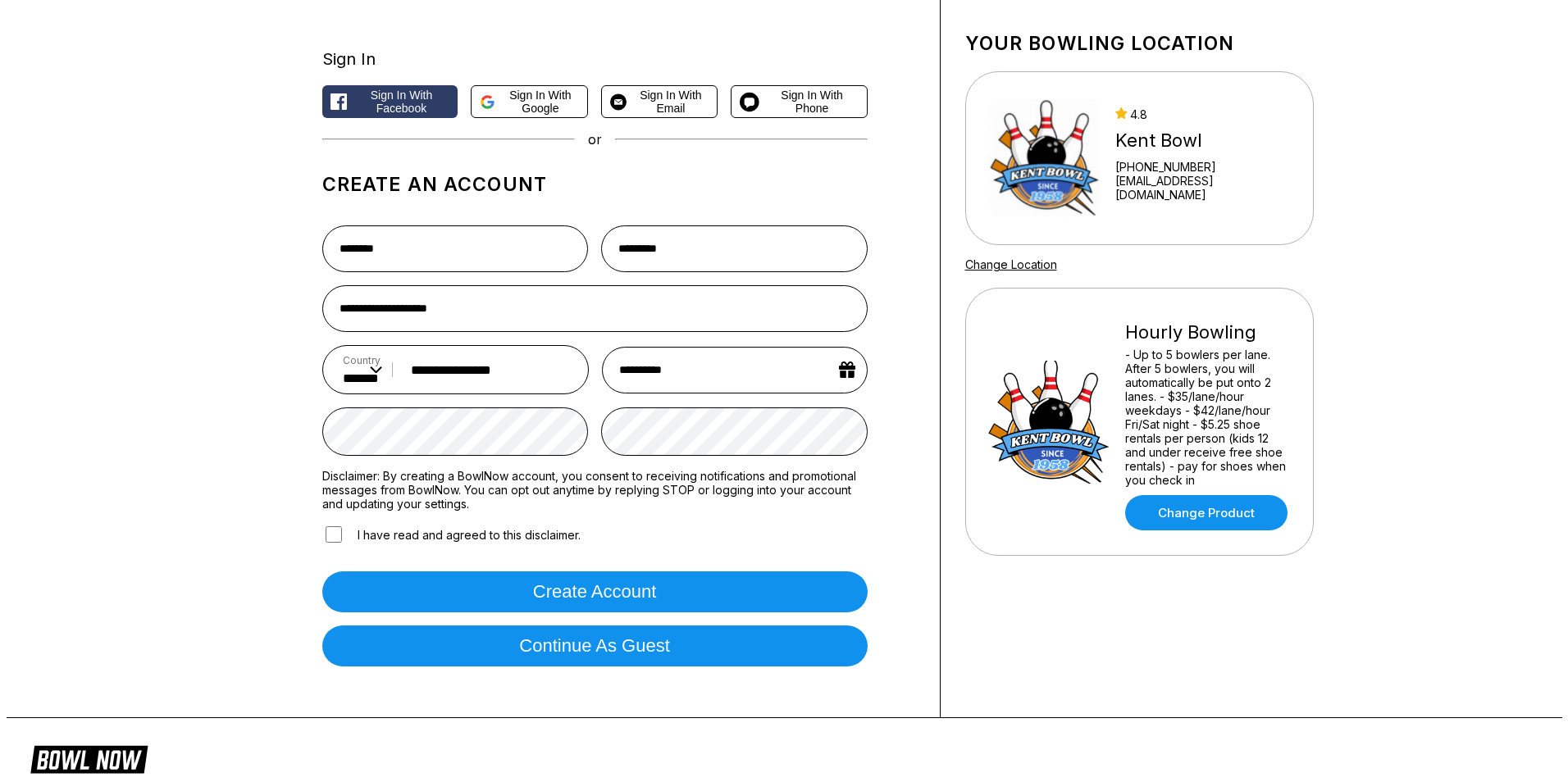
scroll to position [82, 0]
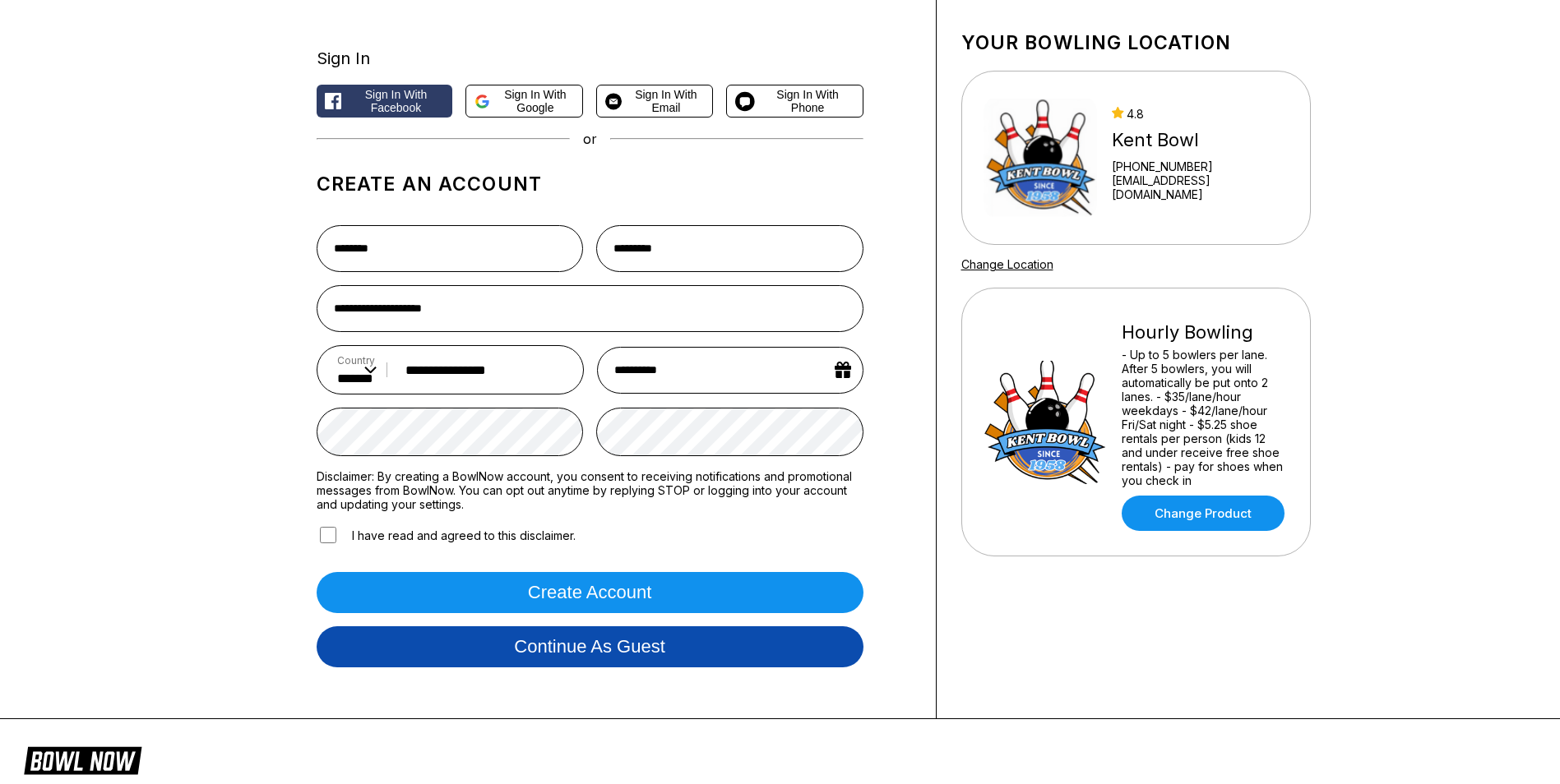
click at [606, 656] on button "Continue as guest" at bounding box center [590, 647] width 547 height 41
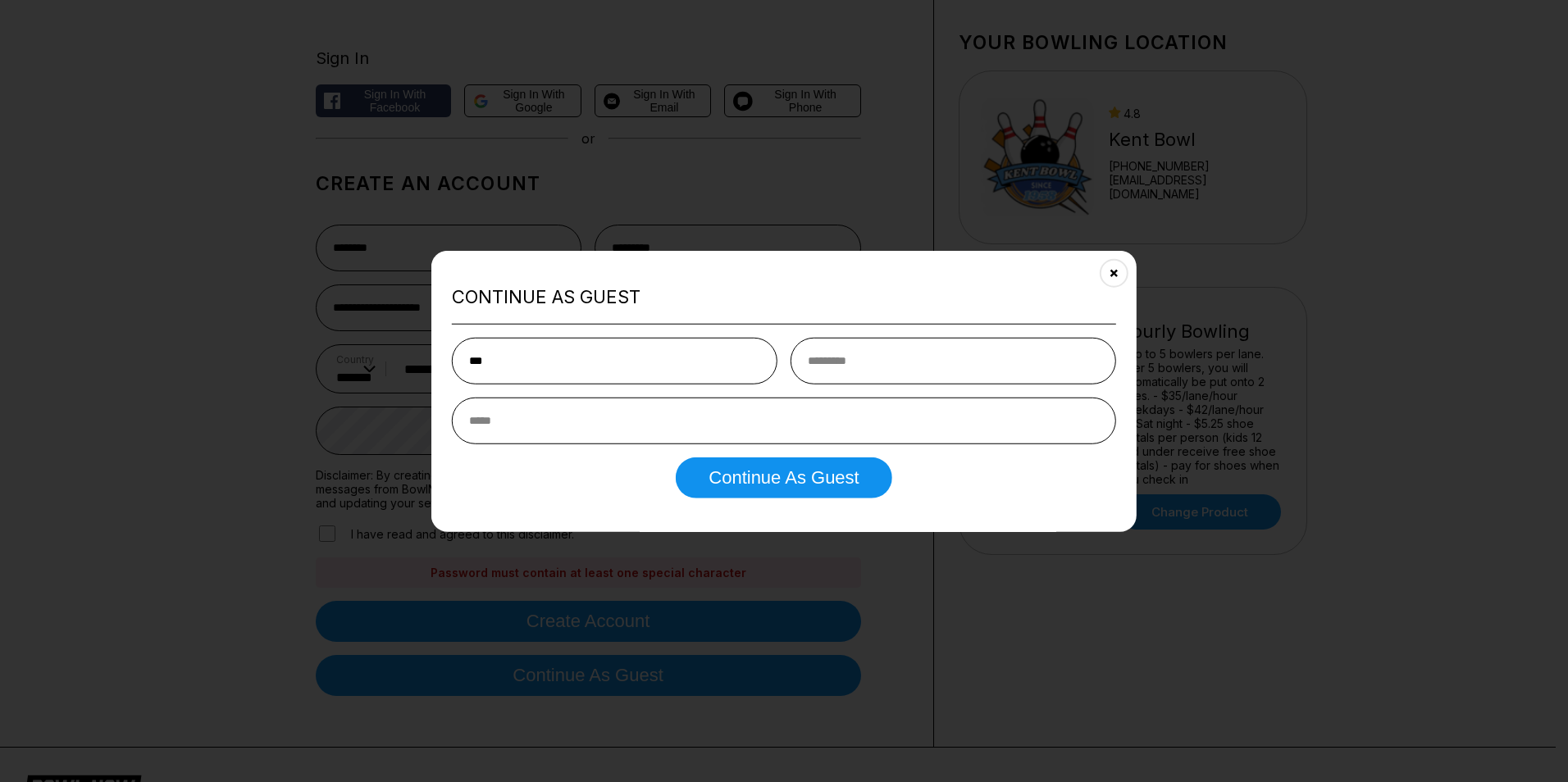
type input "****"
type input "*********"
type input "**********"
type input "****"
click at [734, 476] on button "Continue as Guest" at bounding box center [783, 477] width 215 height 41
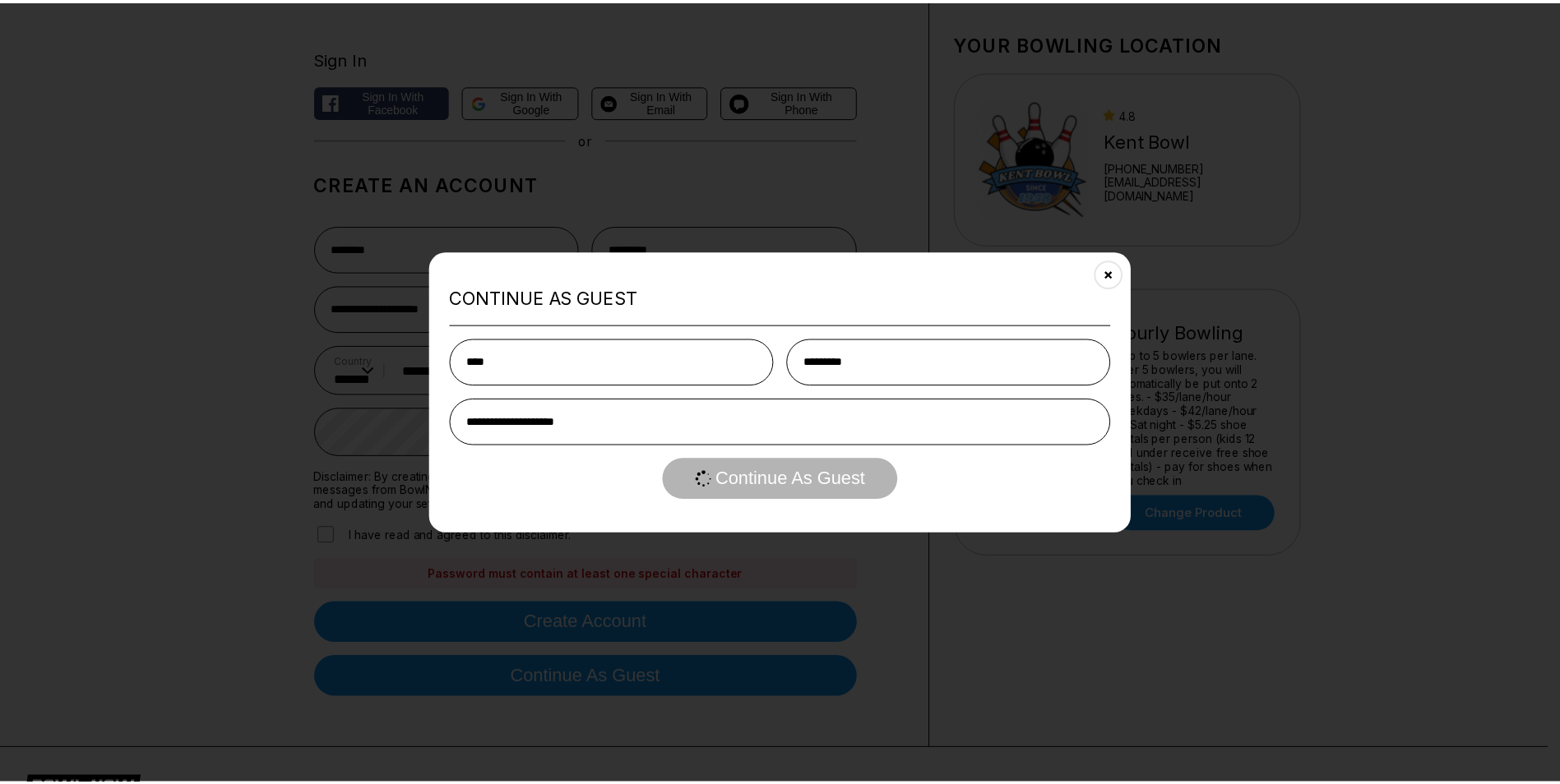
scroll to position [0, 0]
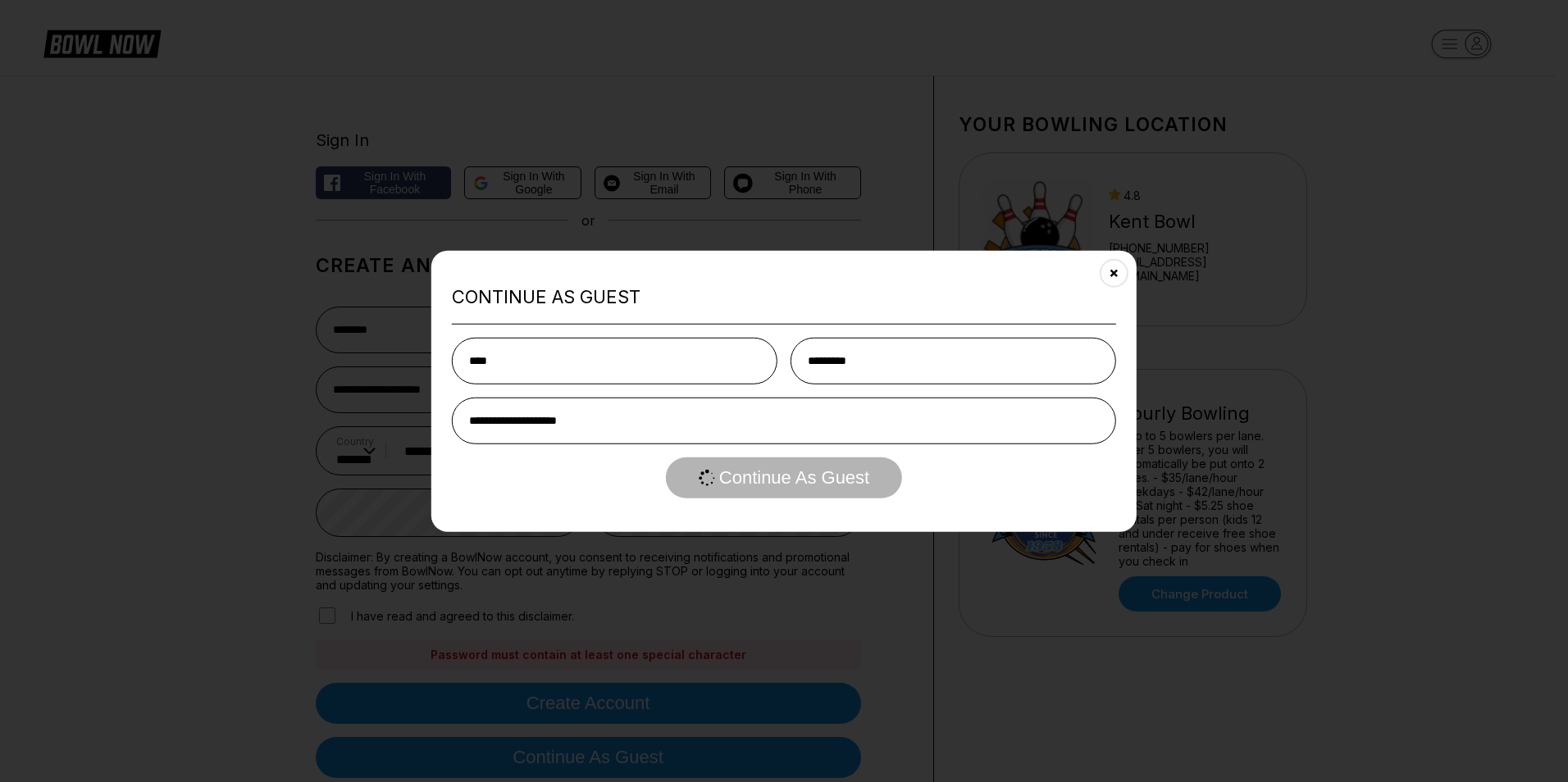
select select "**"
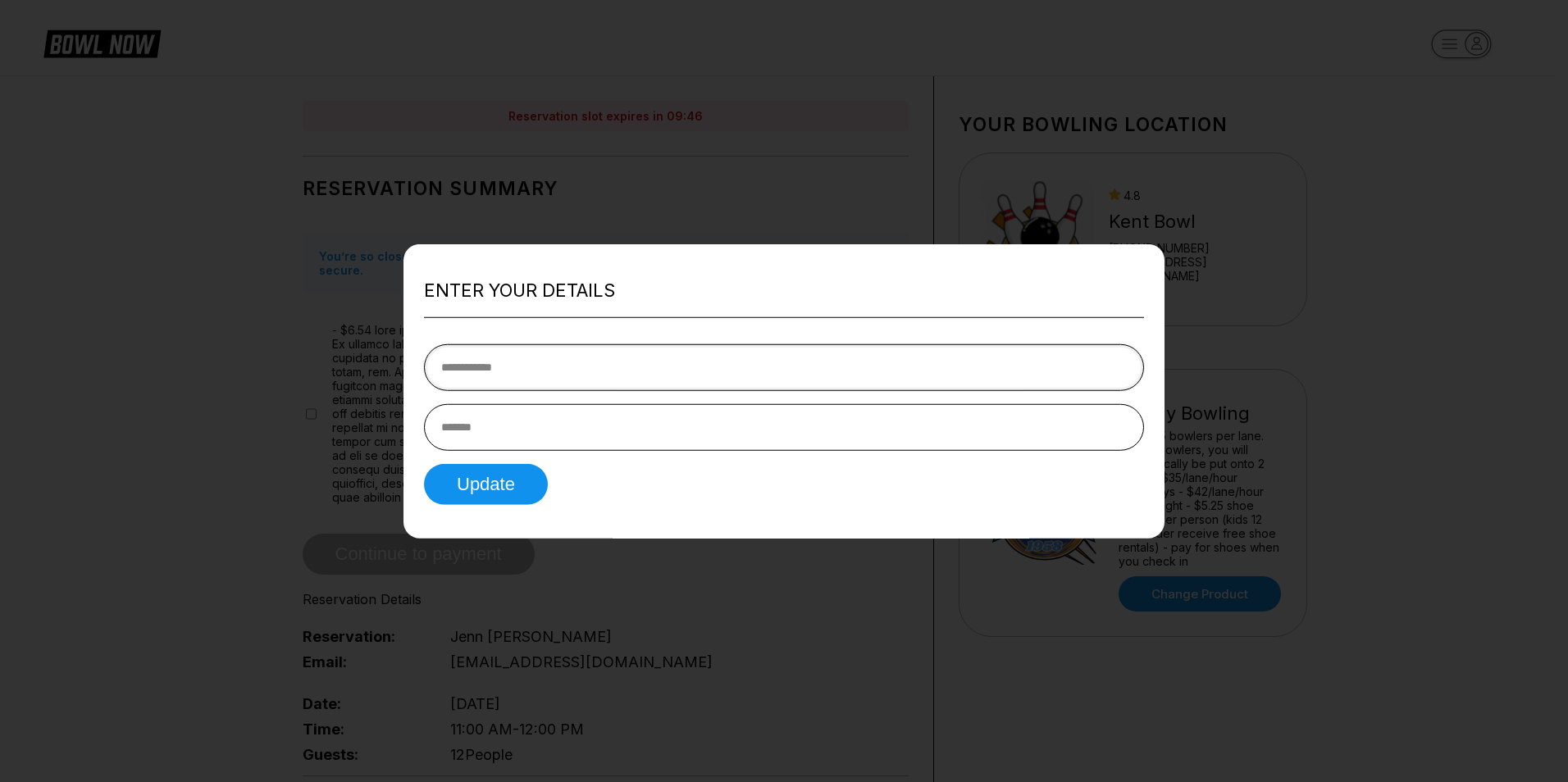
click at [505, 366] on input "tel" at bounding box center [784, 367] width 720 height 47
type input "**********"
click at [505, 432] on input "text" at bounding box center [784, 427] width 720 height 47
type input "**********"
click at [516, 479] on button "Update" at bounding box center [486, 484] width 124 height 41
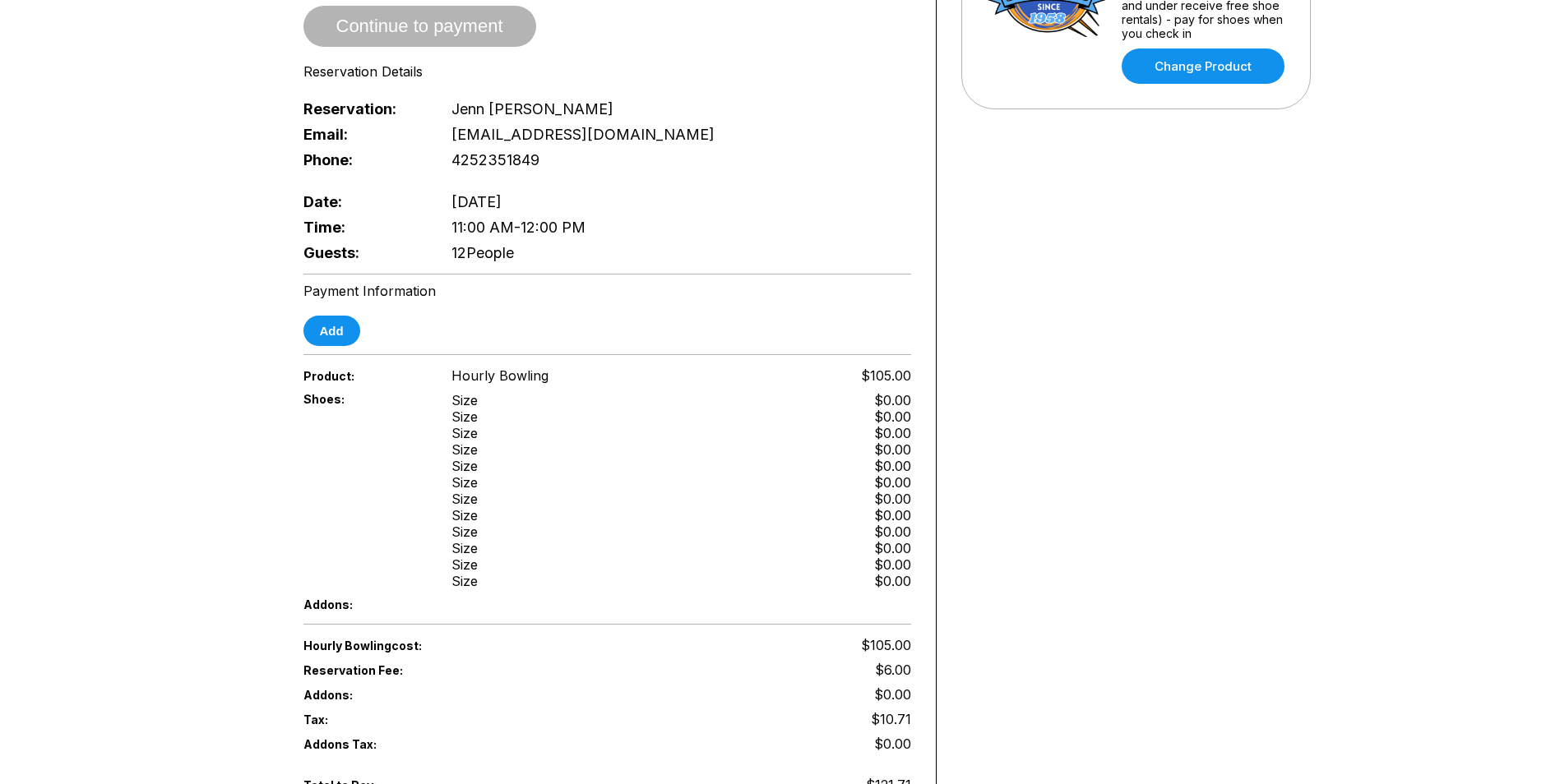
scroll to position [493, 0]
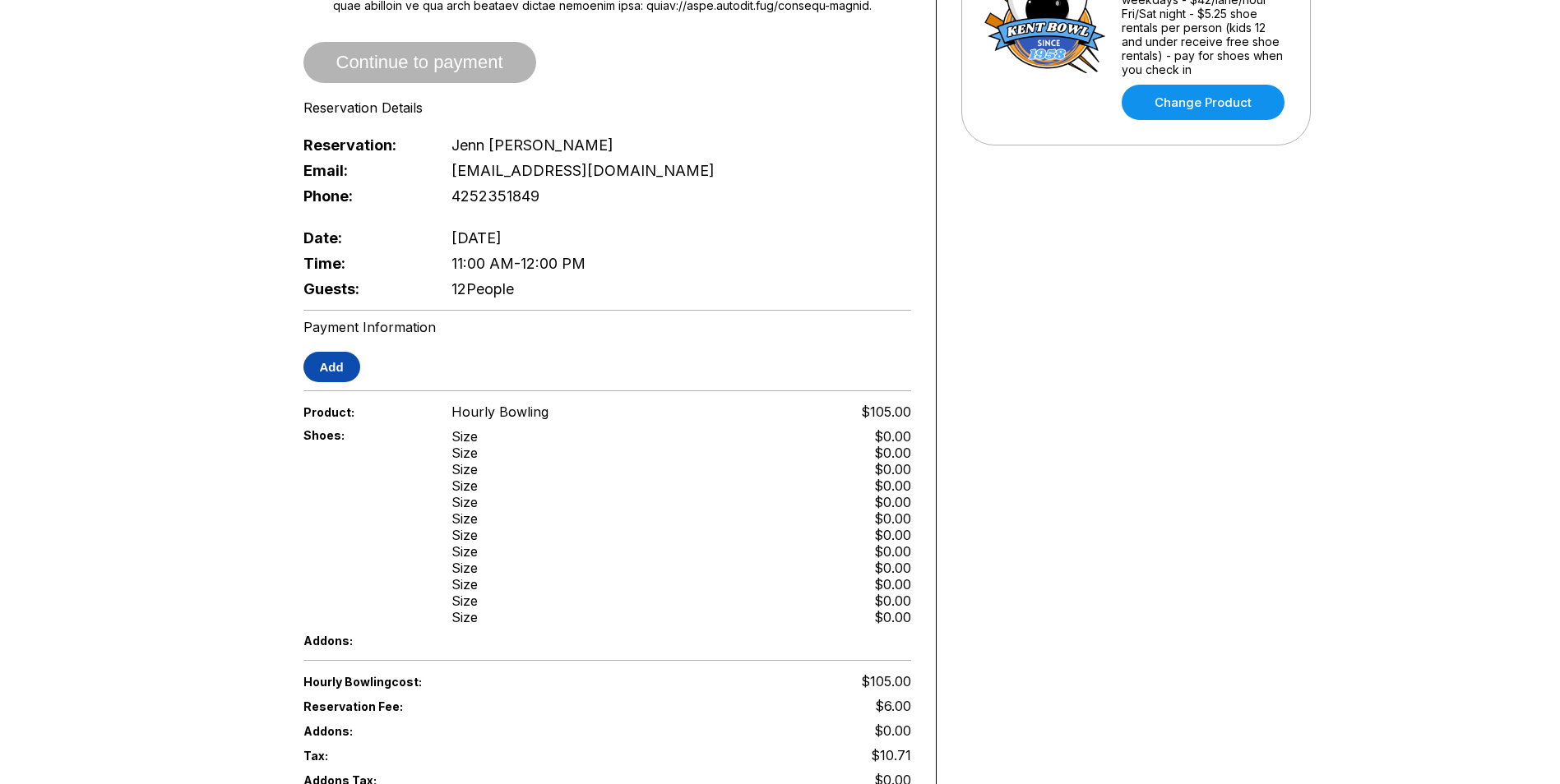
click at [327, 377] on button "Add" at bounding box center [332, 367] width 57 height 30
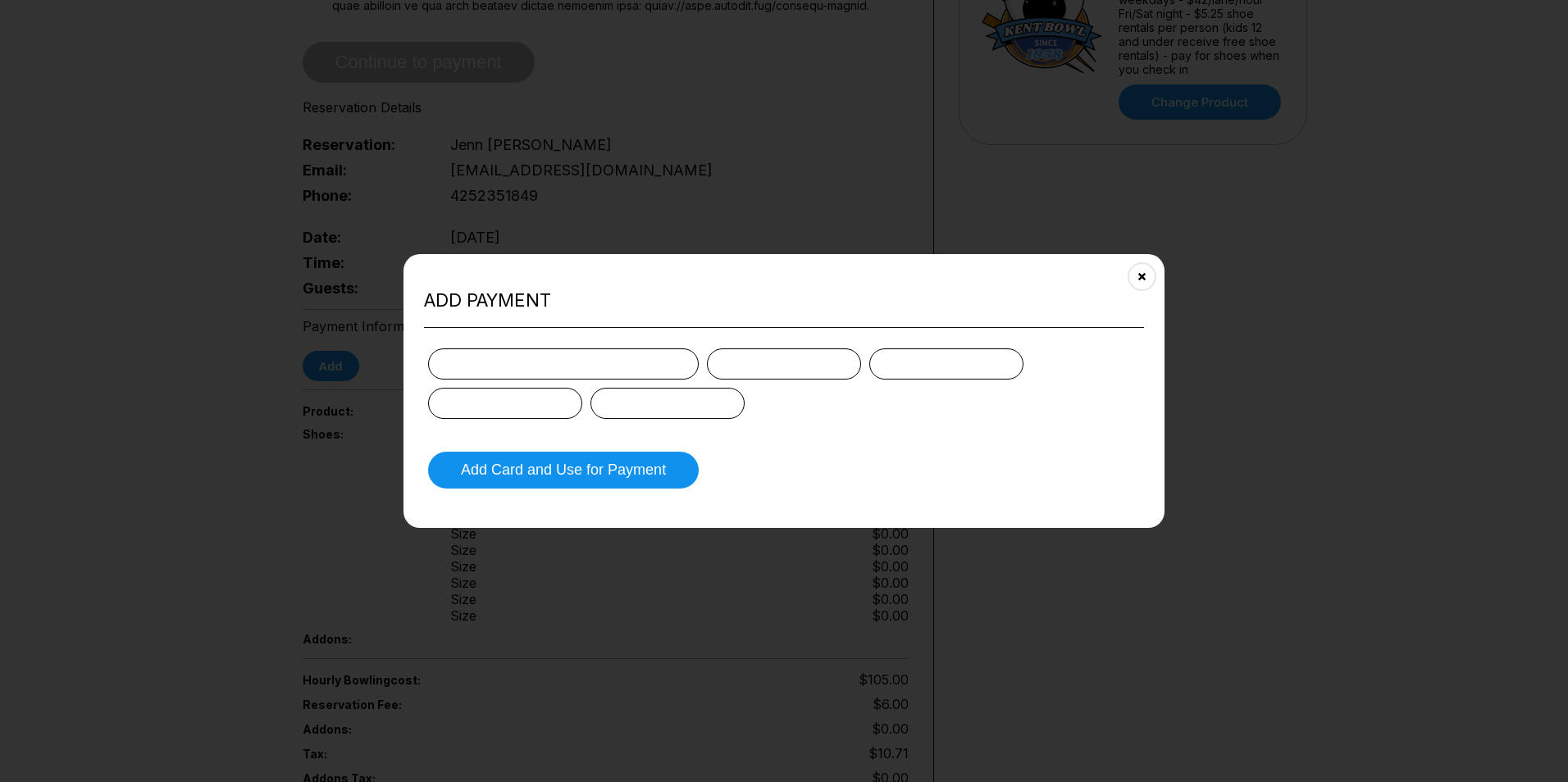
click at [540, 385] on div at bounding box center [784, 384] width 712 height 70
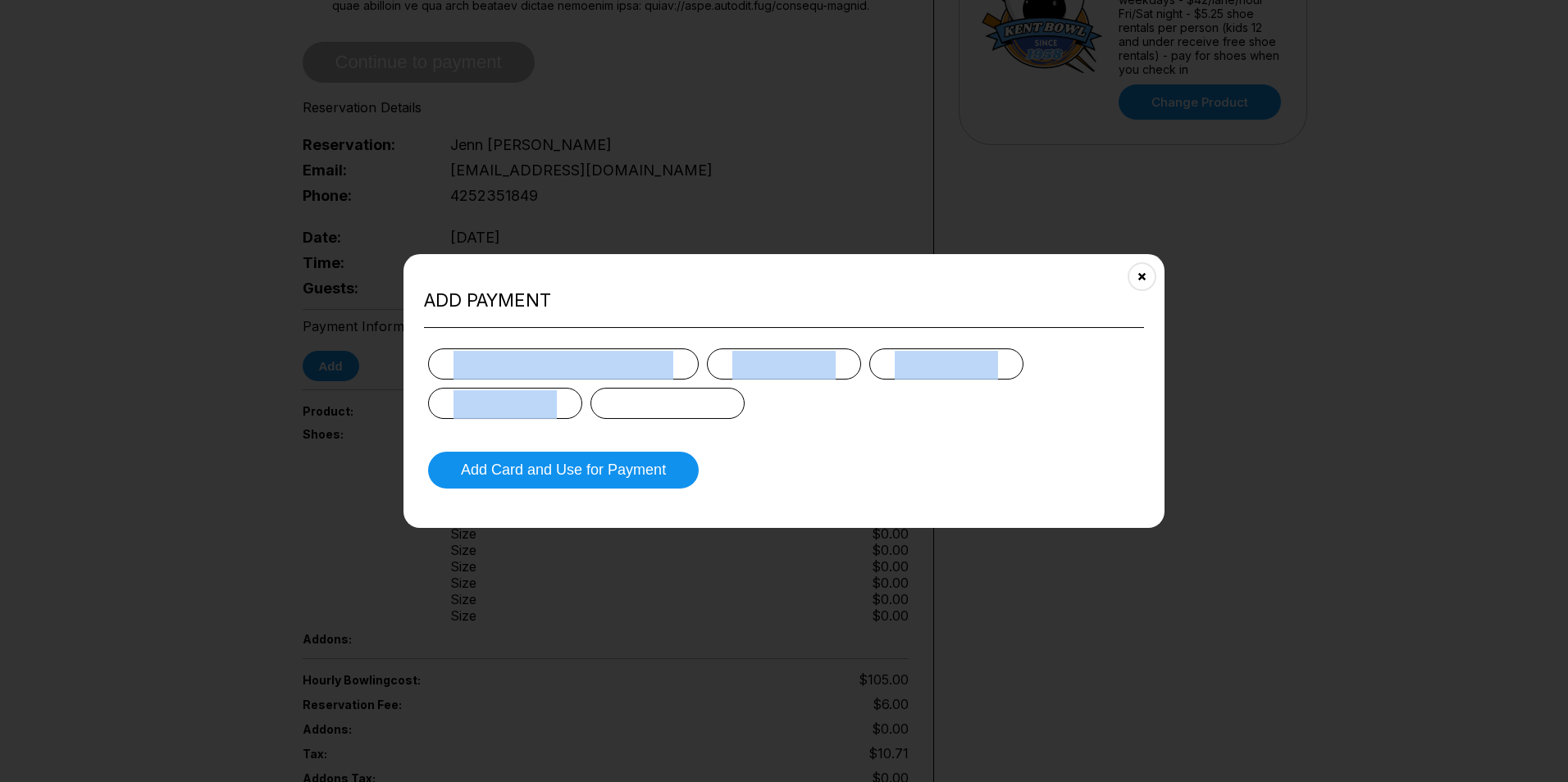
drag, startPoint x: 540, startPoint y: 385, endPoint x: 523, endPoint y: 415, distance: 34.5
click at [524, 417] on div at bounding box center [505, 403] width 154 height 31
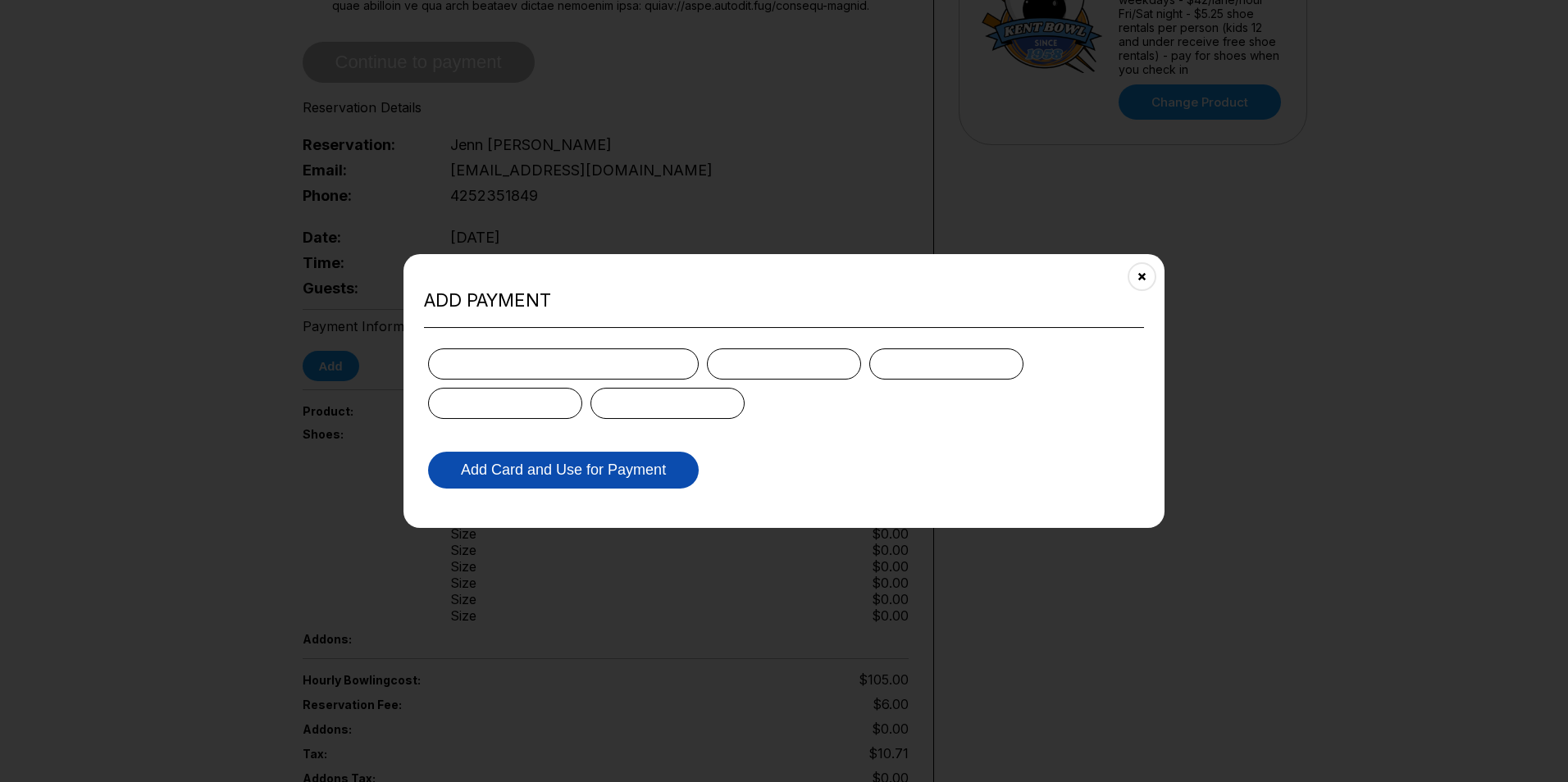
click at [608, 475] on button "Add Card and Use for Payment" at bounding box center [563, 470] width 271 height 37
click at [563, 475] on button "Add Card and Use for Payment" at bounding box center [563, 470] width 271 height 37
click at [636, 472] on button "Add Card and Use for Payment" at bounding box center [563, 470] width 271 height 37
click at [526, 456] on button "Add Card and Use for Payment" at bounding box center [563, 470] width 271 height 37
click at [510, 462] on button "Add Card and Use for Payment" at bounding box center [563, 470] width 271 height 37
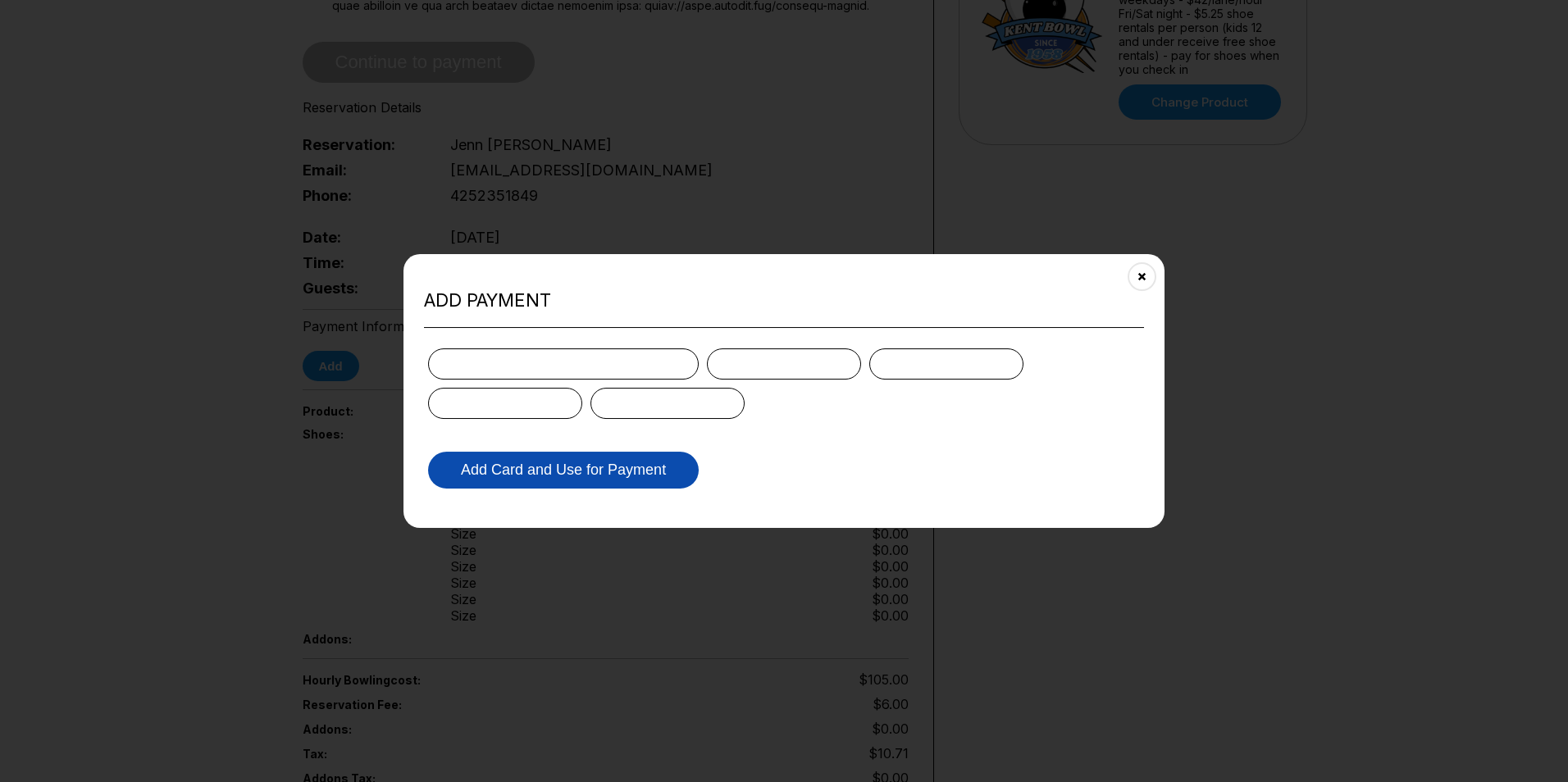
drag, startPoint x: 495, startPoint y: 463, endPoint x: 469, endPoint y: 466, distance: 26.2
click at [484, 465] on button "Add Card and Use for Payment" at bounding box center [563, 470] width 271 height 37
drag, startPoint x: 469, startPoint y: 466, endPoint x: 329, endPoint y: 489, distance: 141.9
click at [373, 489] on body "Reservation slot expires in 04:39 Reservation Summary You’re so close! To final…" at bounding box center [778, 457] width 1555 height 1898
drag, startPoint x: 256, startPoint y: 488, endPoint x: 362, endPoint y: 477, distance: 106.6
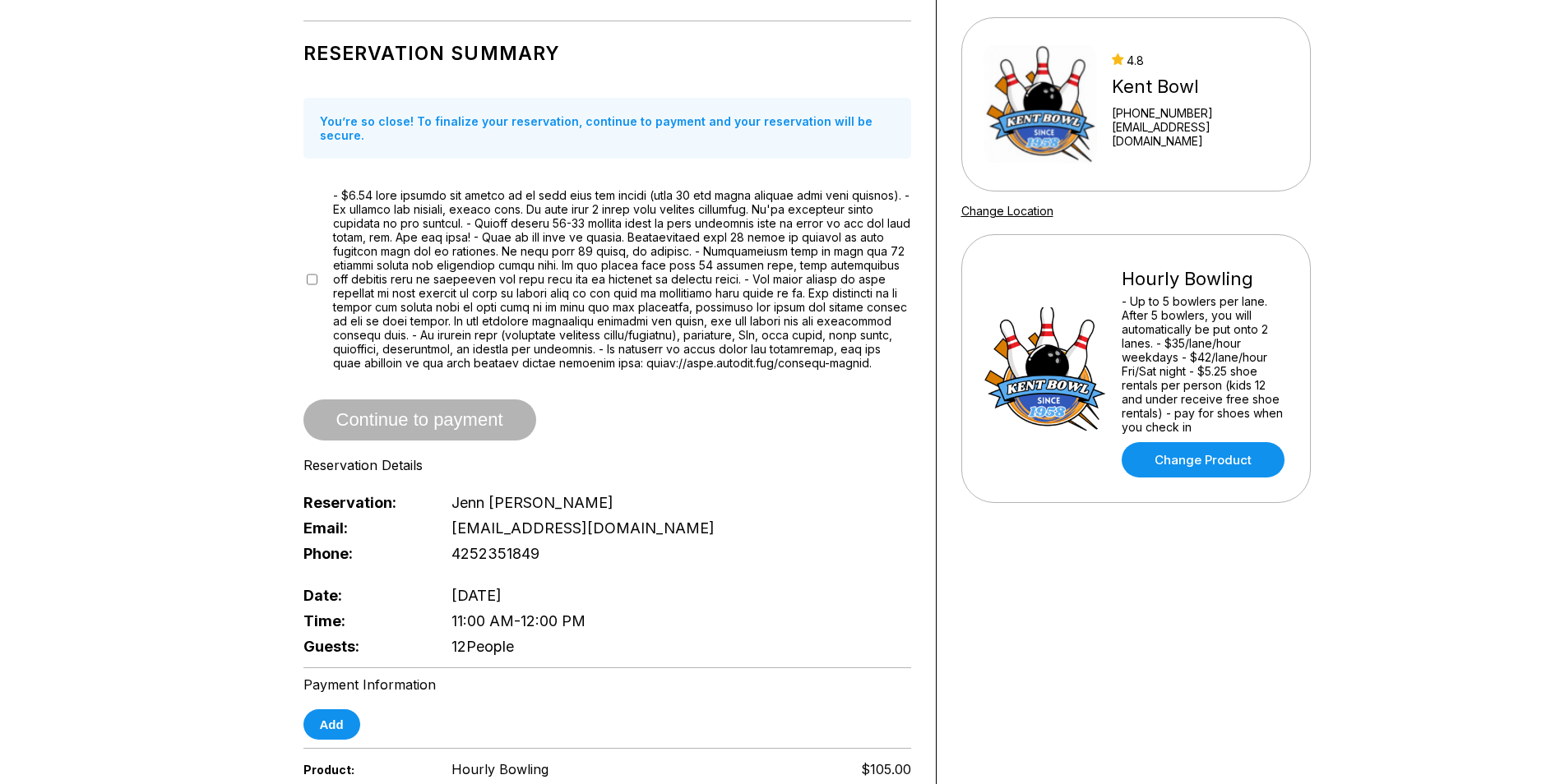
scroll to position [165, 0]
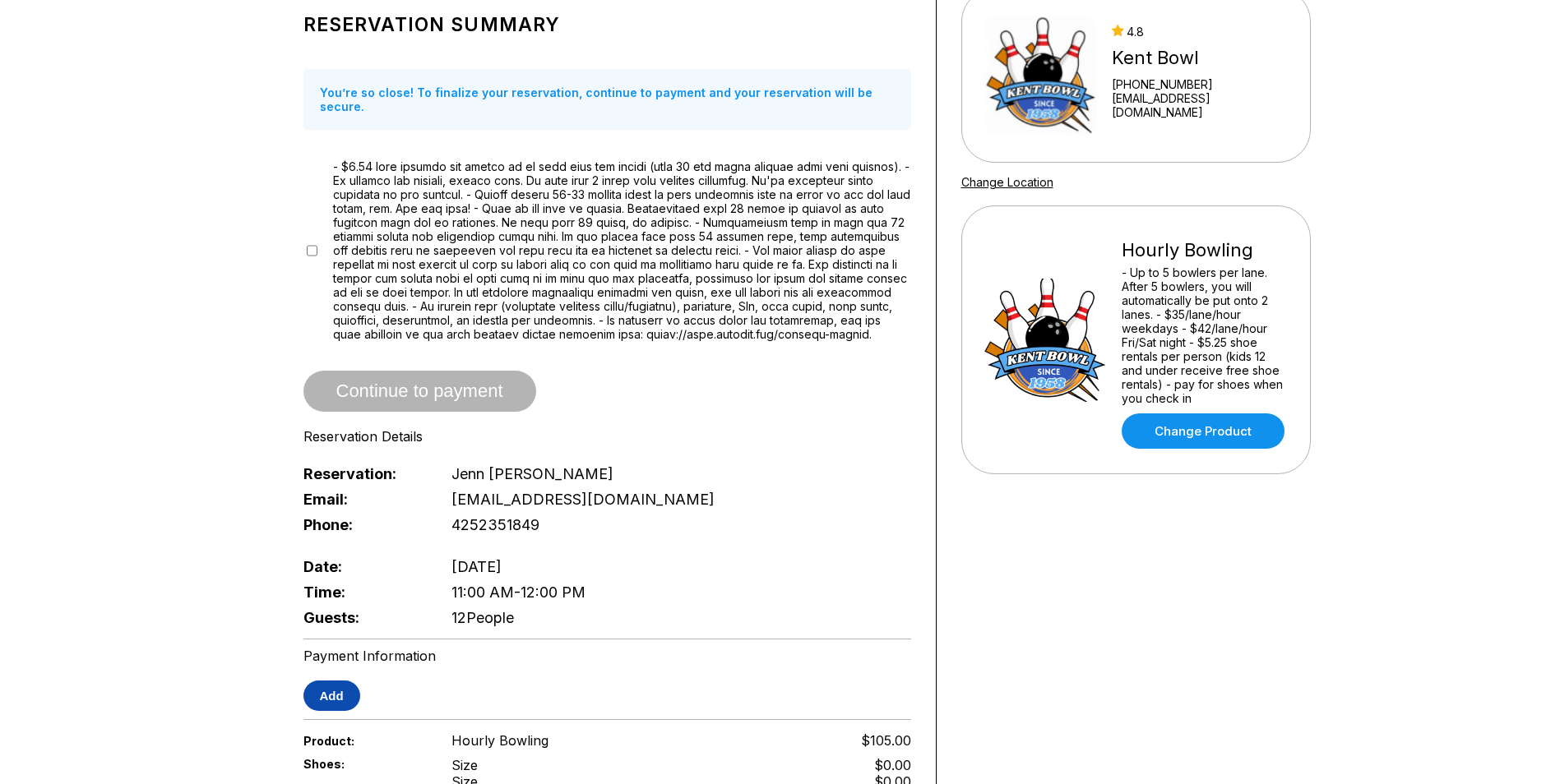
click at [324, 693] on button "Add" at bounding box center [332, 696] width 57 height 30
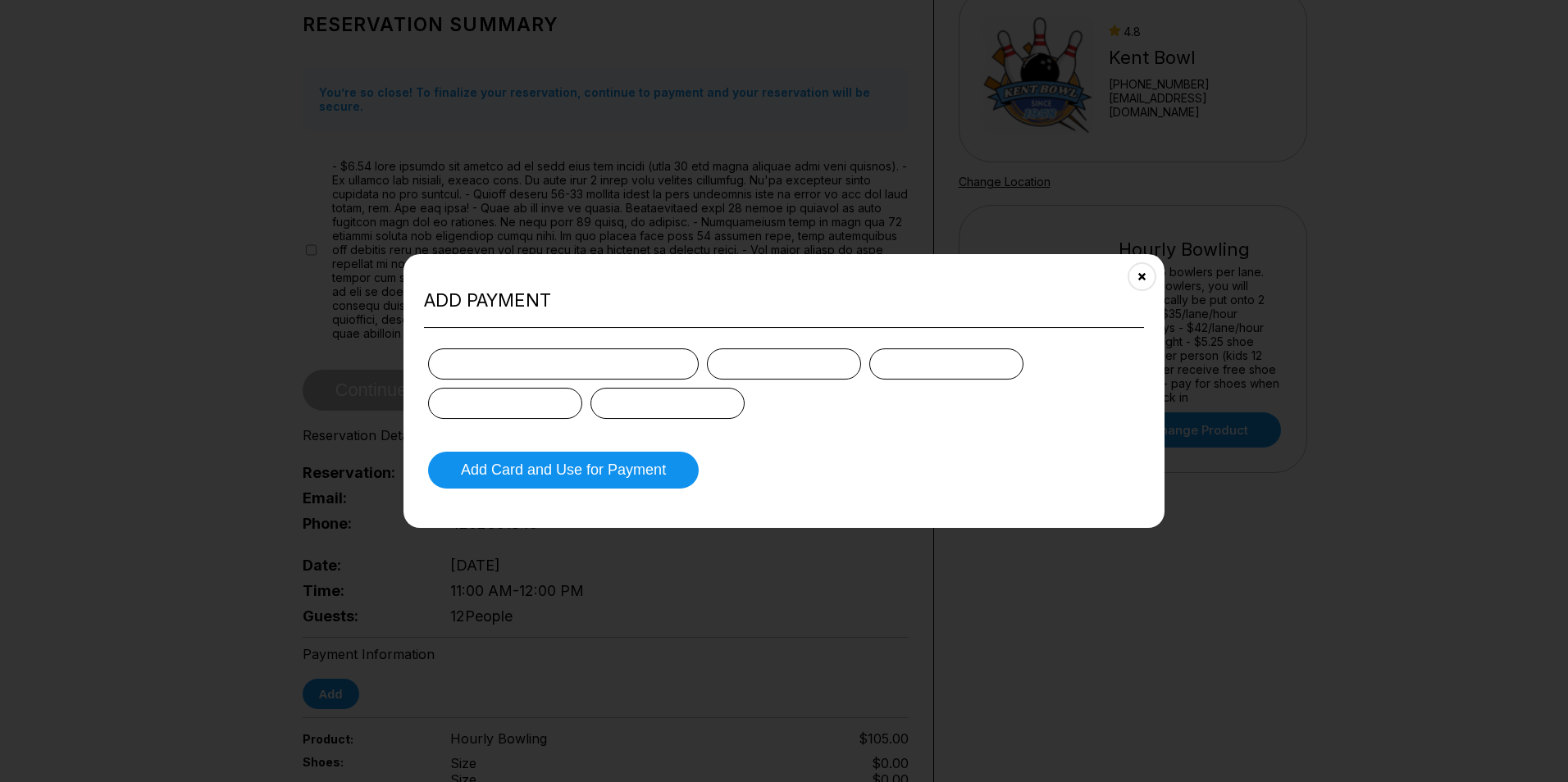
click at [539, 359] on div at bounding box center [563, 364] width 271 height 31
click at [1147, 269] on button "Close" at bounding box center [1142, 277] width 40 height 40
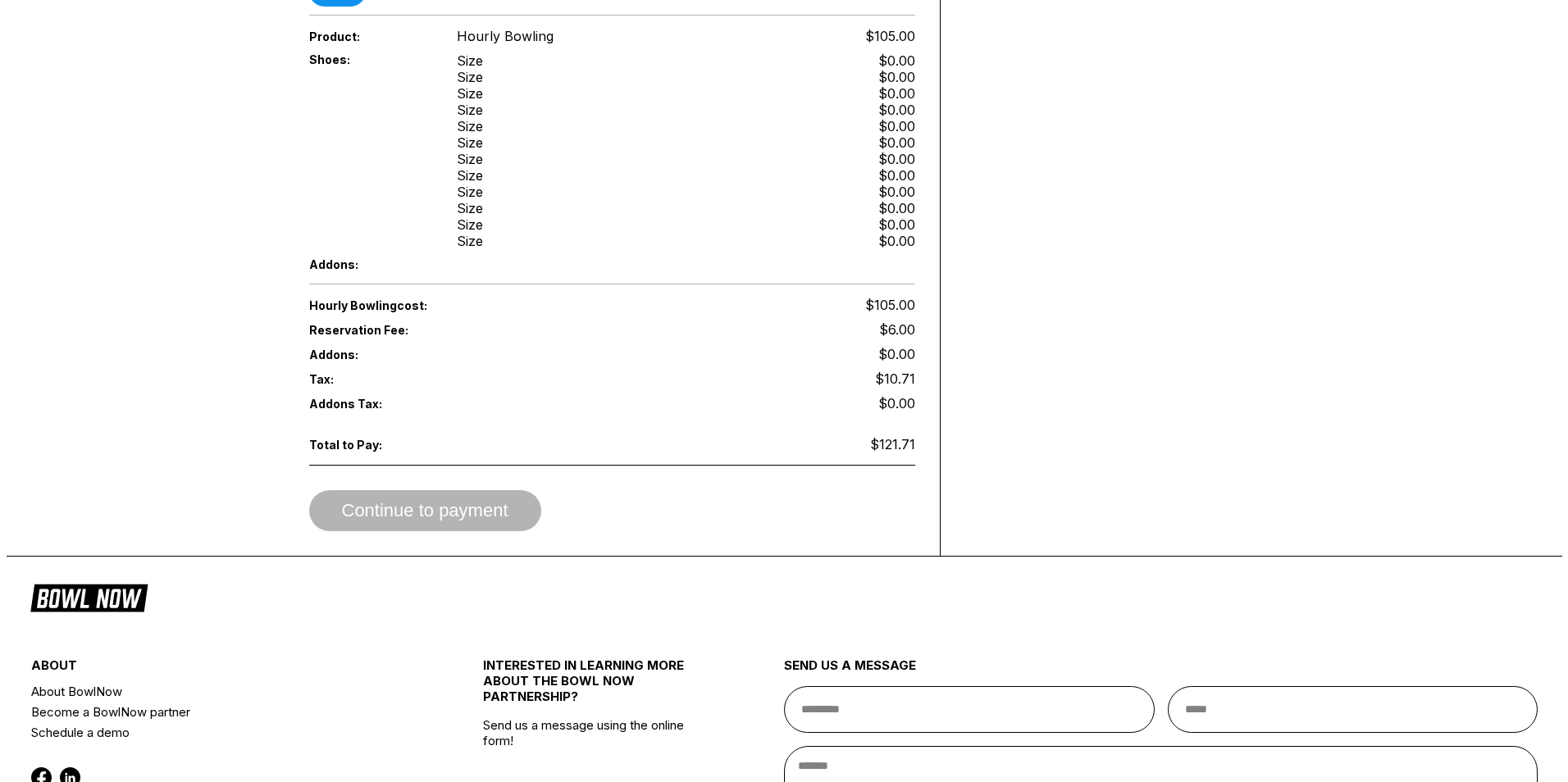
scroll to position [459, 0]
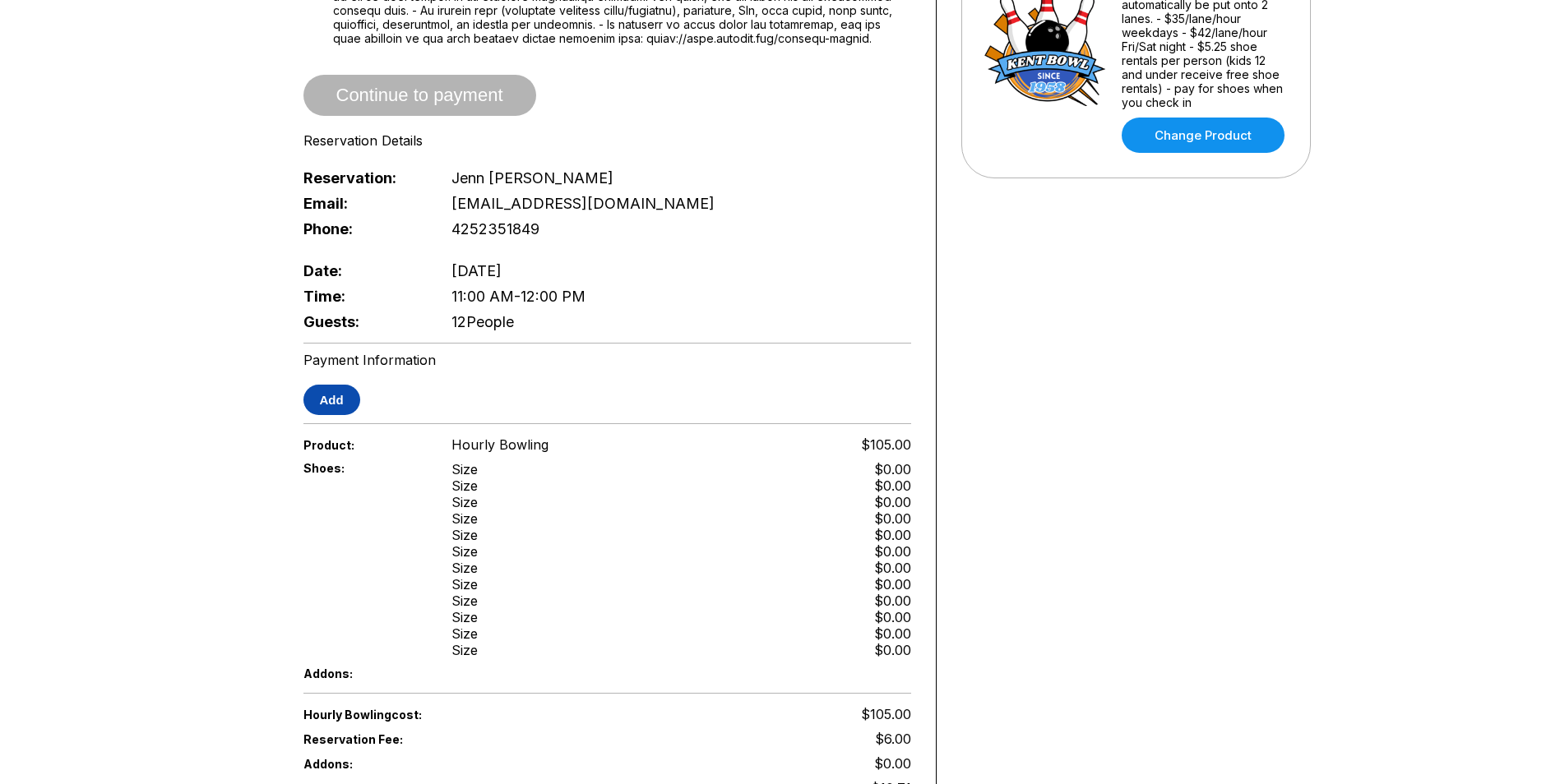
click at [324, 396] on button "Add" at bounding box center [332, 400] width 57 height 30
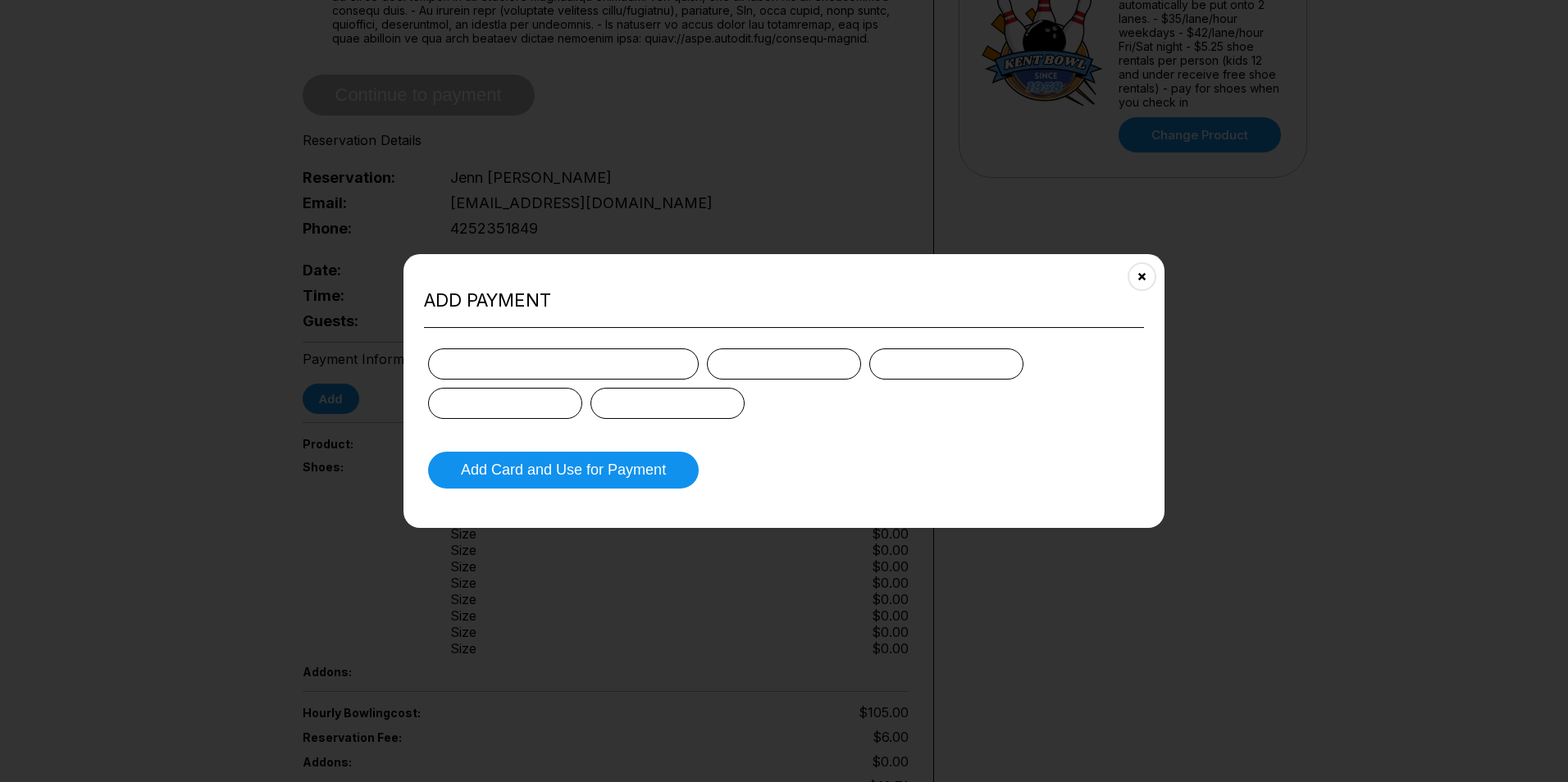
drag, startPoint x: 524, startPoint y: 360, endPoint x: 489, endPoint y: 370, distance: 36.4
click at [524, 360] on div at bounding box center [563, 364] width 271 height 31
click at [489, 370] on div at bounding box center [563, 364] width 271 height 31
drag, startPoint x: 478, startPoint y: 362, endPoint x: 802, endPoint y: 406, distance: 327.0
click at [696, 386] on div at bounding box center [784, 384] width 712 height 70
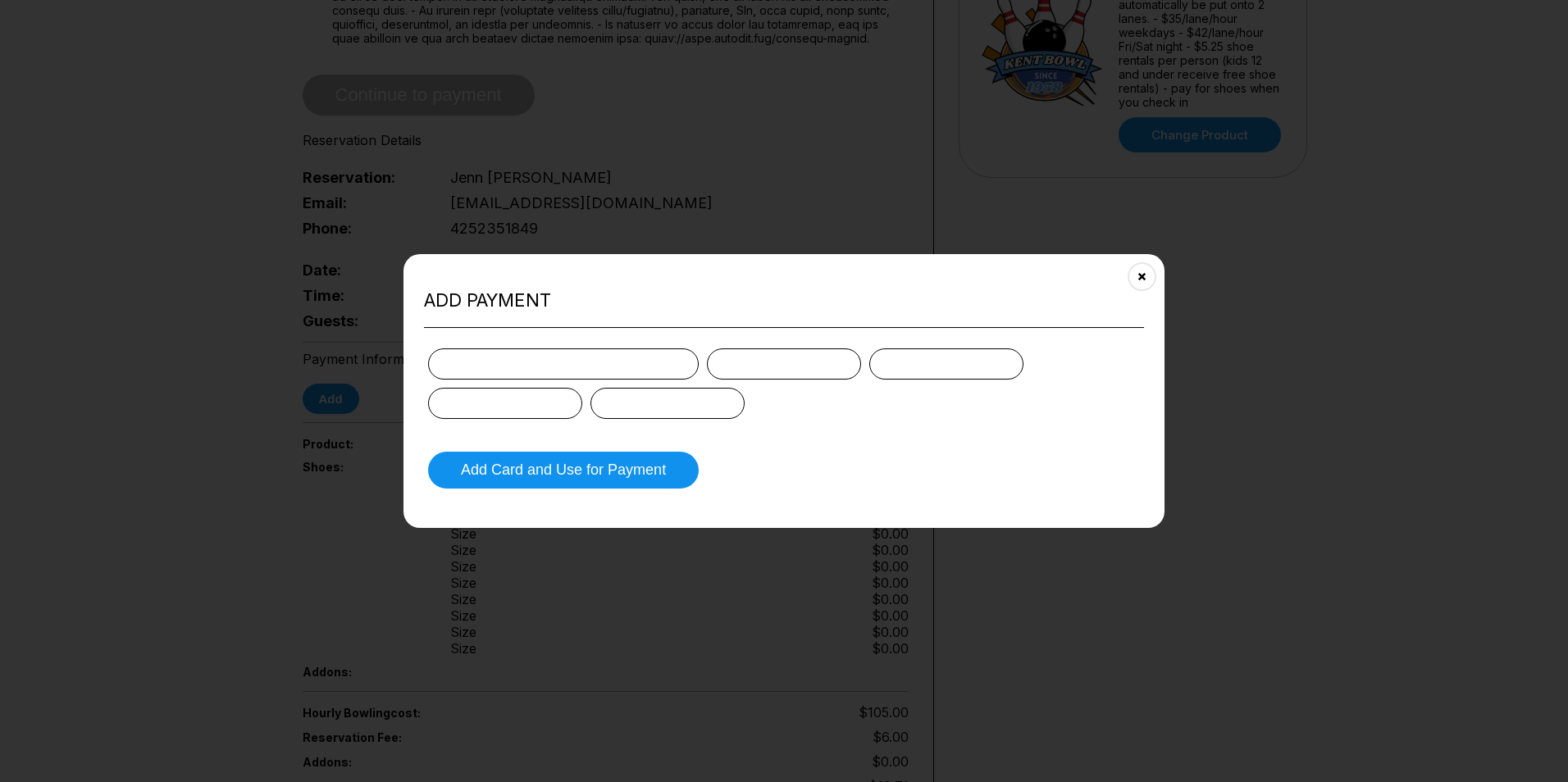
click at [875, 415] on div at bounding box center [784, 384] width 712 height 70
click at [656, 479] on button "Add Card and Use for Payment" at bounding box center [563, 470] width 271 height 37
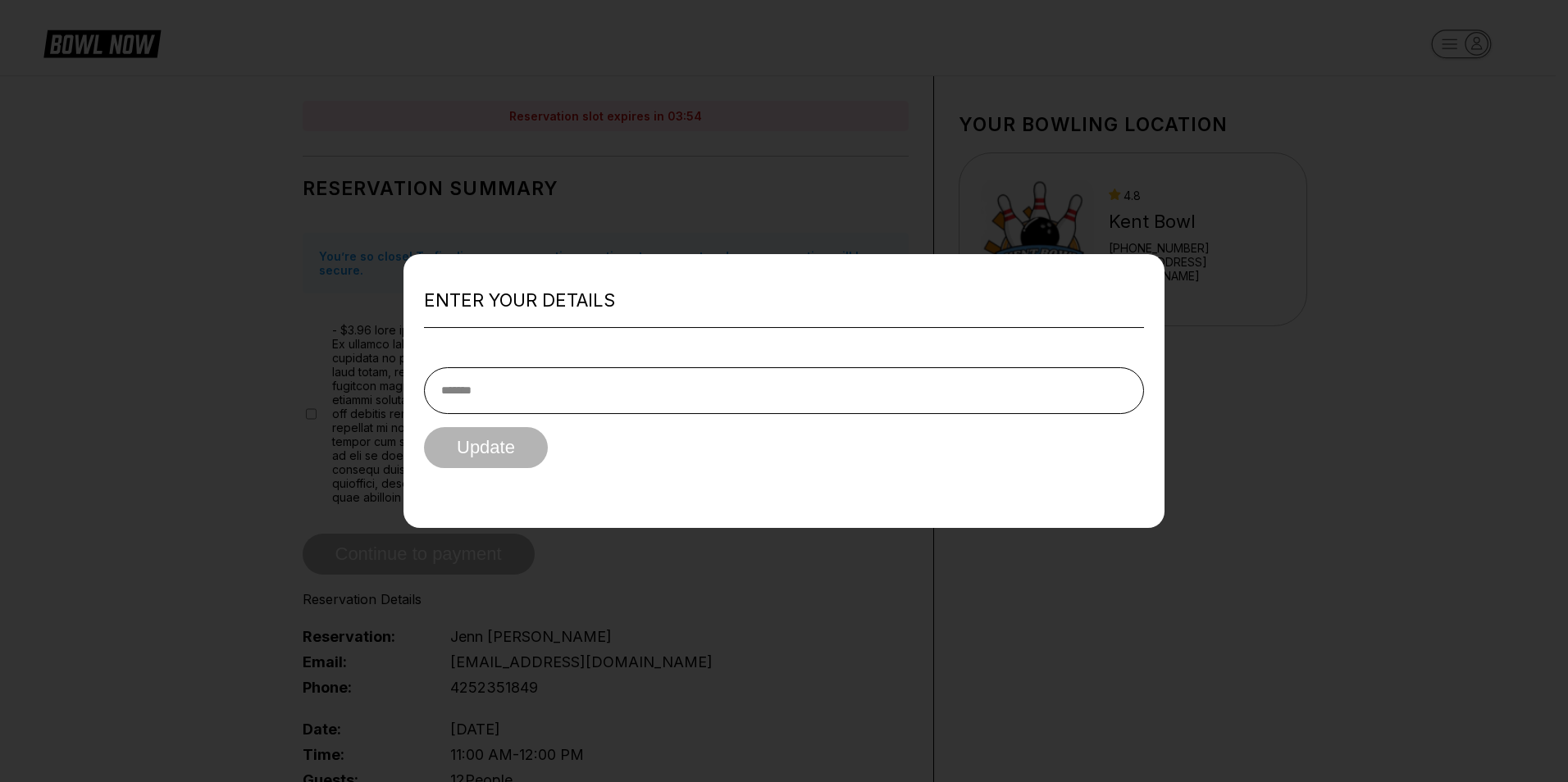
click at [526, 396] on input "text" at bounding box center [784, 391] width 720 height 47
type input "**********"
click at [506, 455] on button "Update" at bounding box center [486, 448] width 124 height 41
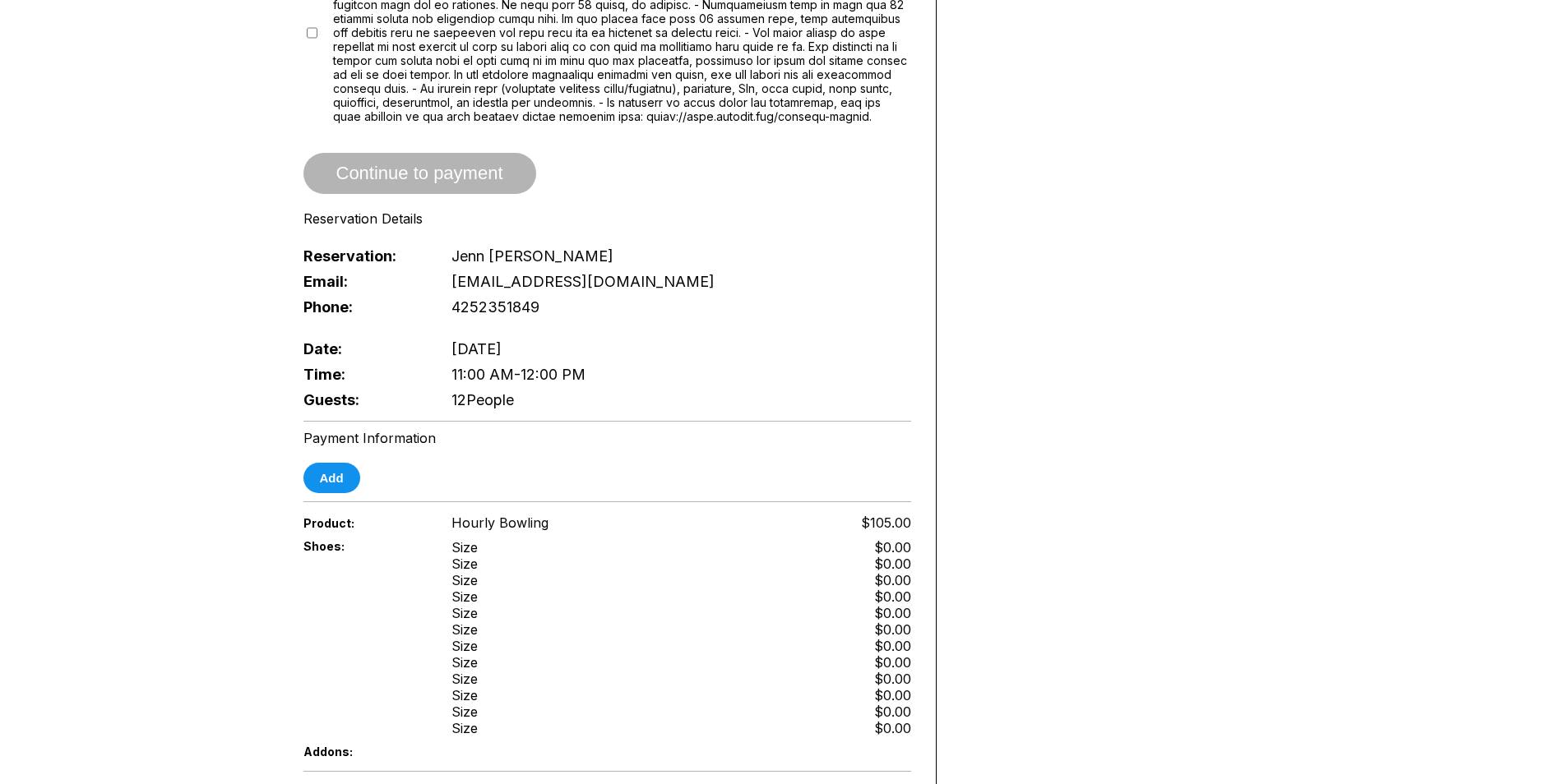
scroll to position [411, 0]
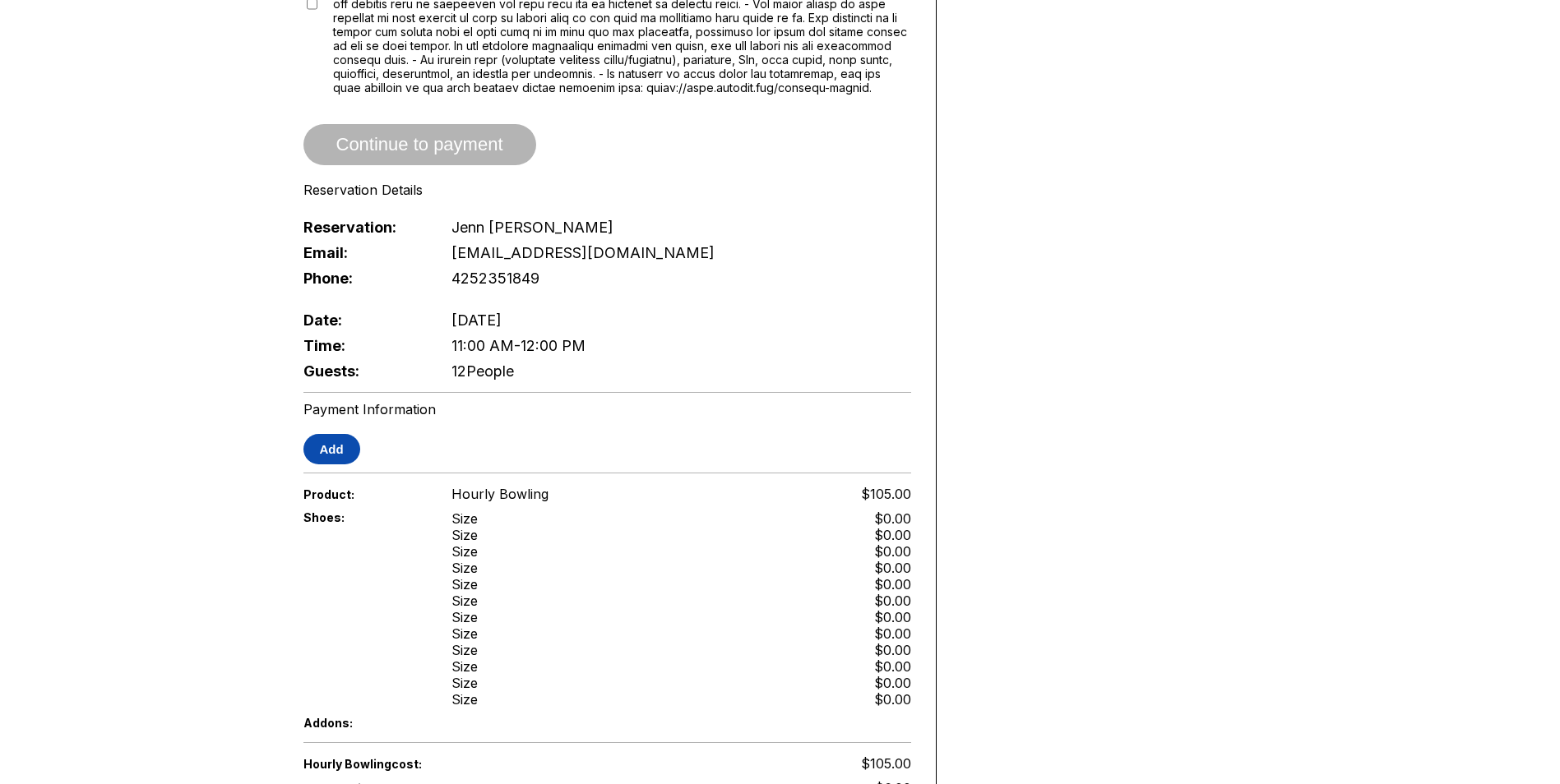
click at [343, 452] on button "Add" at bounding box center [332, 450] width 57 height 30
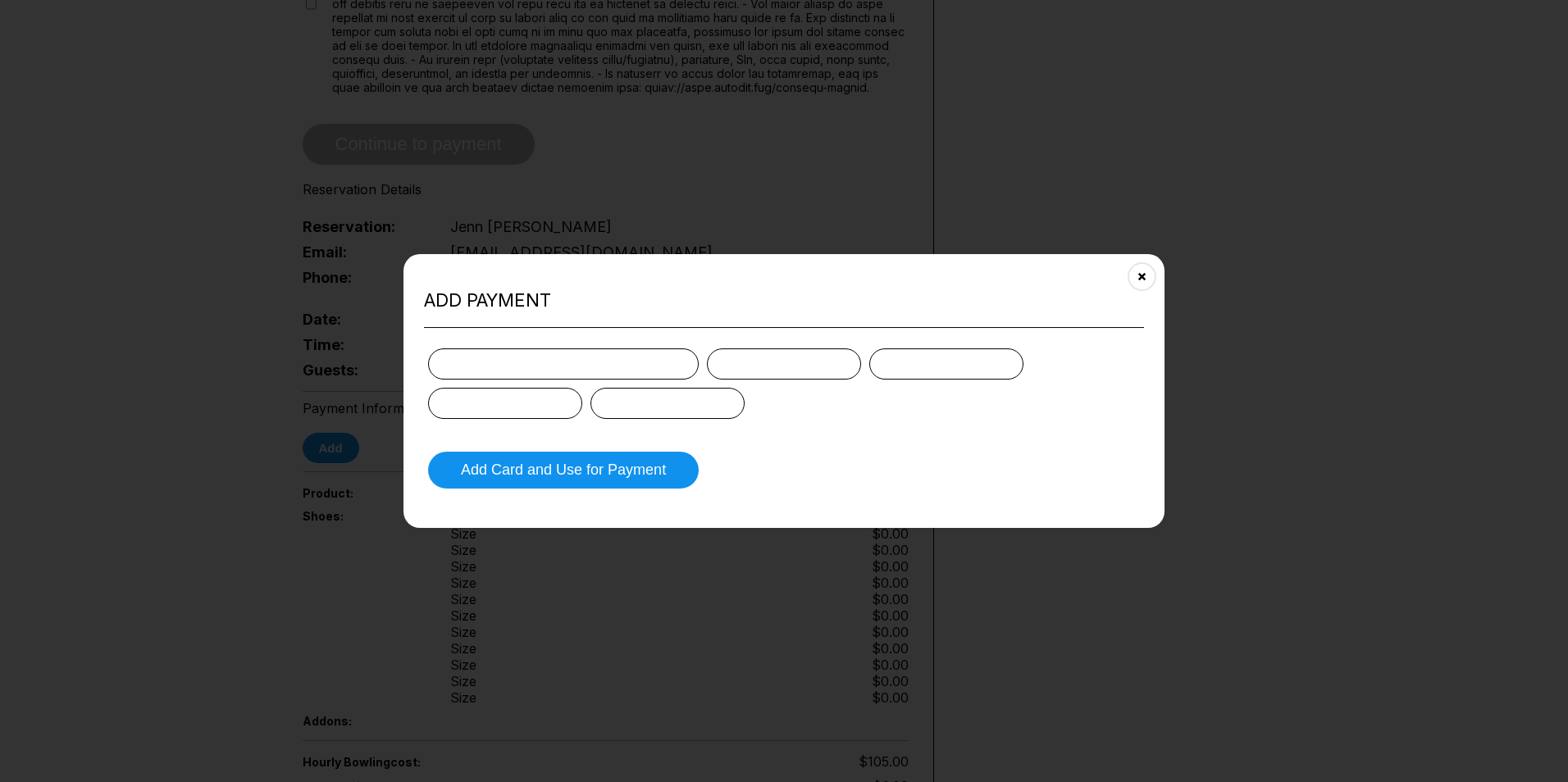
click at [496, 350] on div at bounding box center [563, 364] width 271 height 31
click at [935, 350] on div at bounding box center [946, 364] width 154 height 31
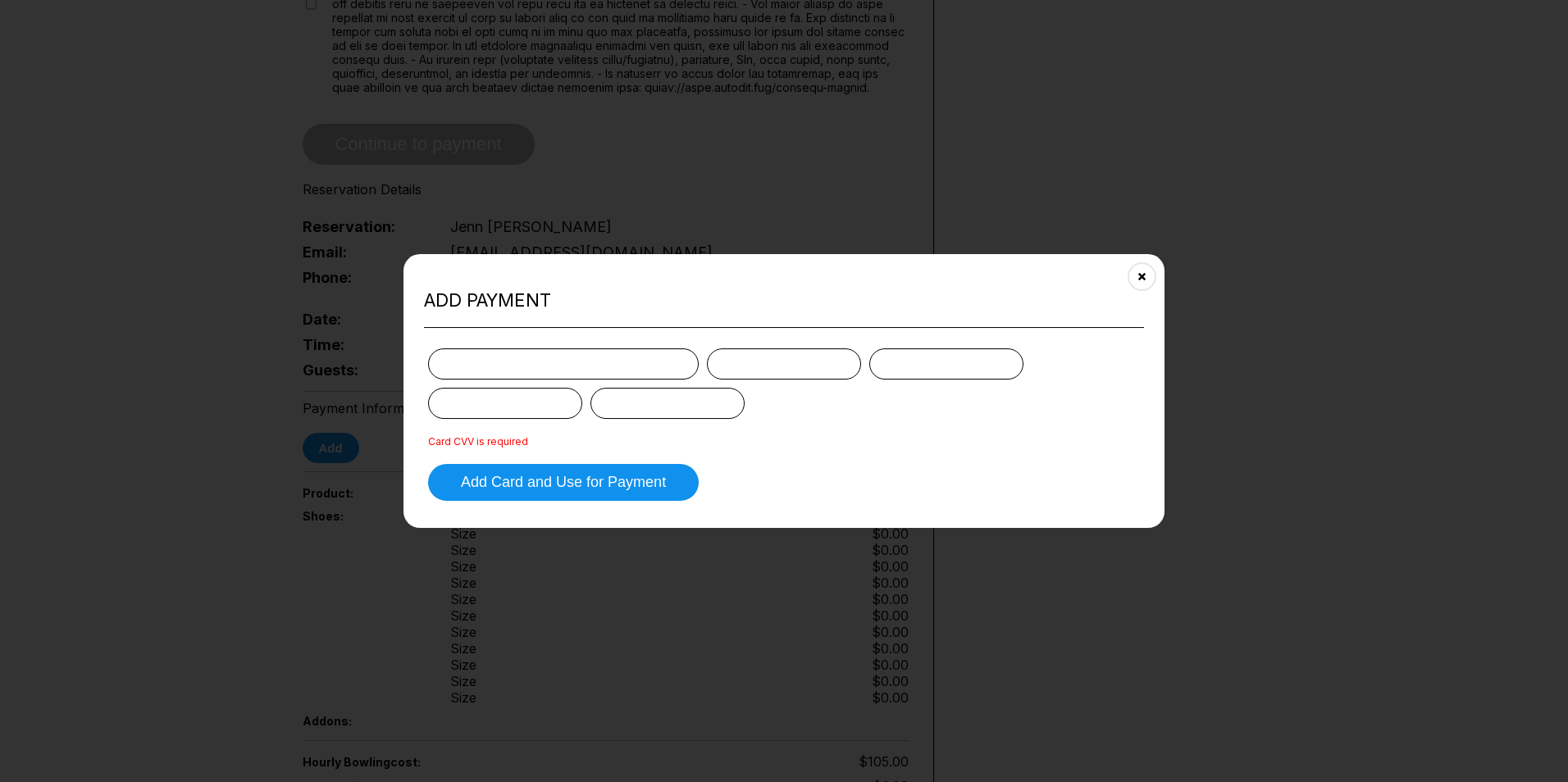
click at [757, 420] on form "Card CVV is required Add Card and Use for Payment" at bounding box center [784, 425] width 720 height 161
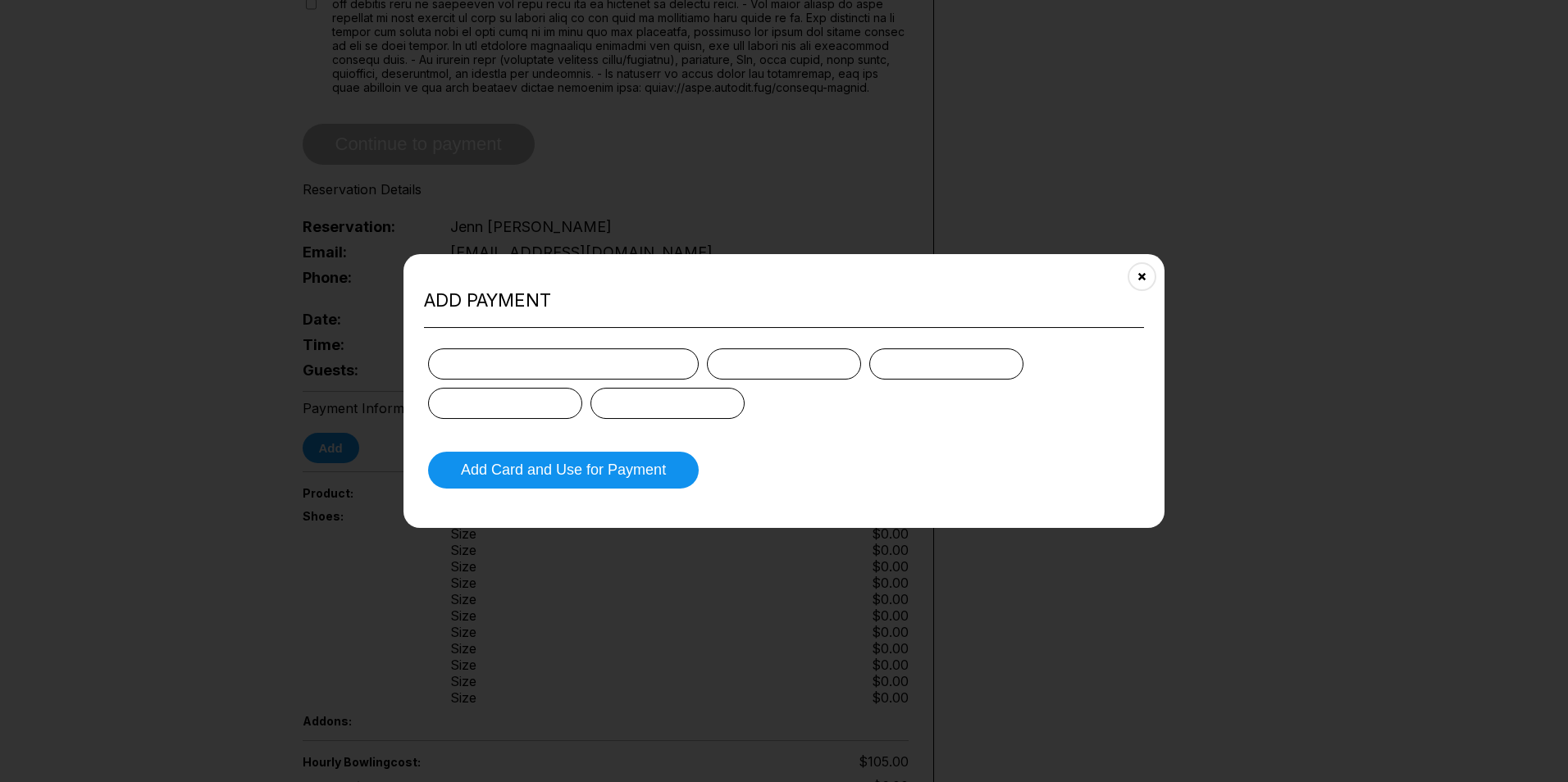
click at [870, 407] on div at bounding box center [784, 384] width 712 height 70
click at [528, 464] on button "Add Card and Use for Payment" at bounding box center [563, 470] width 271 height 37
click at [776, 457] on form "Add Card and Use for Payment" at bounding box center [784, 418] width 720 height 148
click at [607, 417] on div at bounding box center [667, 403] width 154 height 31
click at [605, 400] on div at bounding box center [667, 403] width 154 height 31
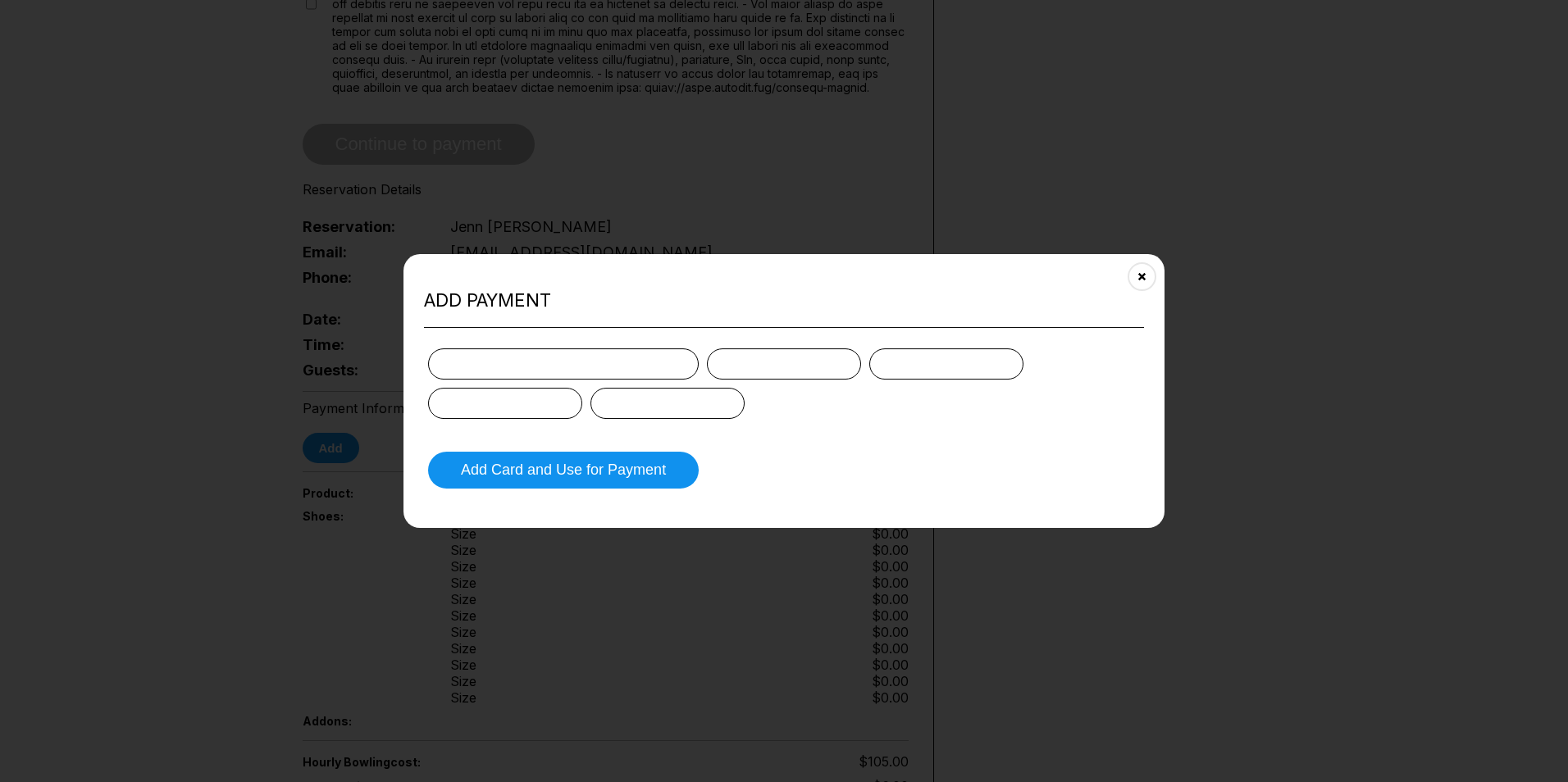
click at [575, 423] on form "Add Card and Use for Payment" at bounding box center [784, 418] width 720 height 148
click at [566, 474] on button "Add Card and Use for Payment" at bounding box center [563, 470] width 271 height 37
click at [686, 460] on button "Add Card and Use for Payment" at bounding box center [563, 470] width 271 height 37
click at [561, 466] on button "Add Card and Use for Payment" at bounding box center [563, 470] width 271 height 37
click at [541, 464] on button "Add Card and Use for Payment" at bounding box center [563, 470] width 271 height 37
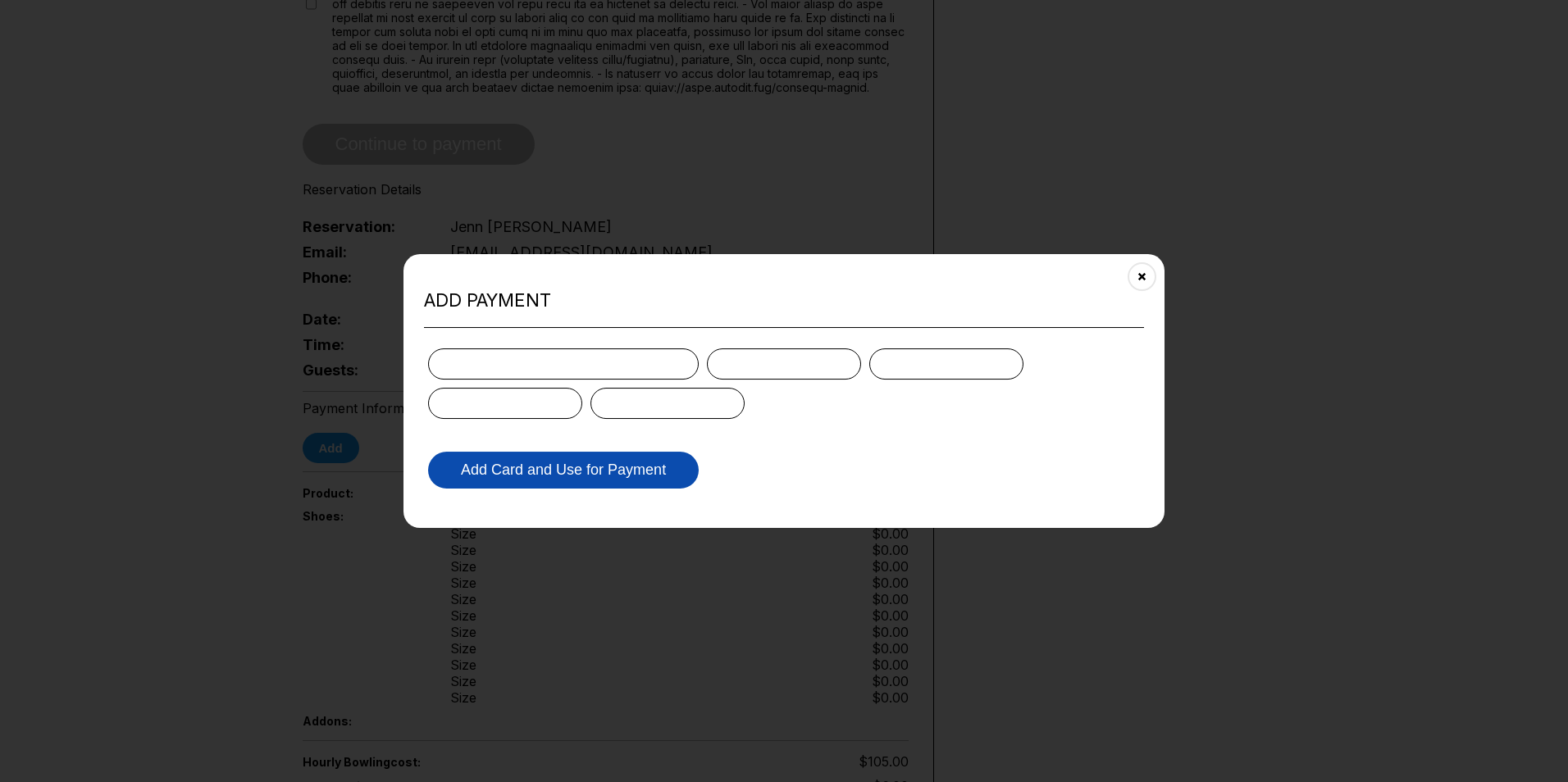
click at [655, 478] on button "Add Card and Use for Payment" at bounding box center [563, 470] width 271 height 37
click at [453, 433] on form "Add Card and Use for Payment" at bounding box center [784, 418] width 720 height 148
click at [748, 393] on div at bounding box center [784, 384] width 712 height 70
click at [629, 477] on button "Add Card and Use for Payment" at bounding box center [563, 470] width 271 height 37
click at [722, 400] on div at bounding box center [667, 403] width 154 height 31
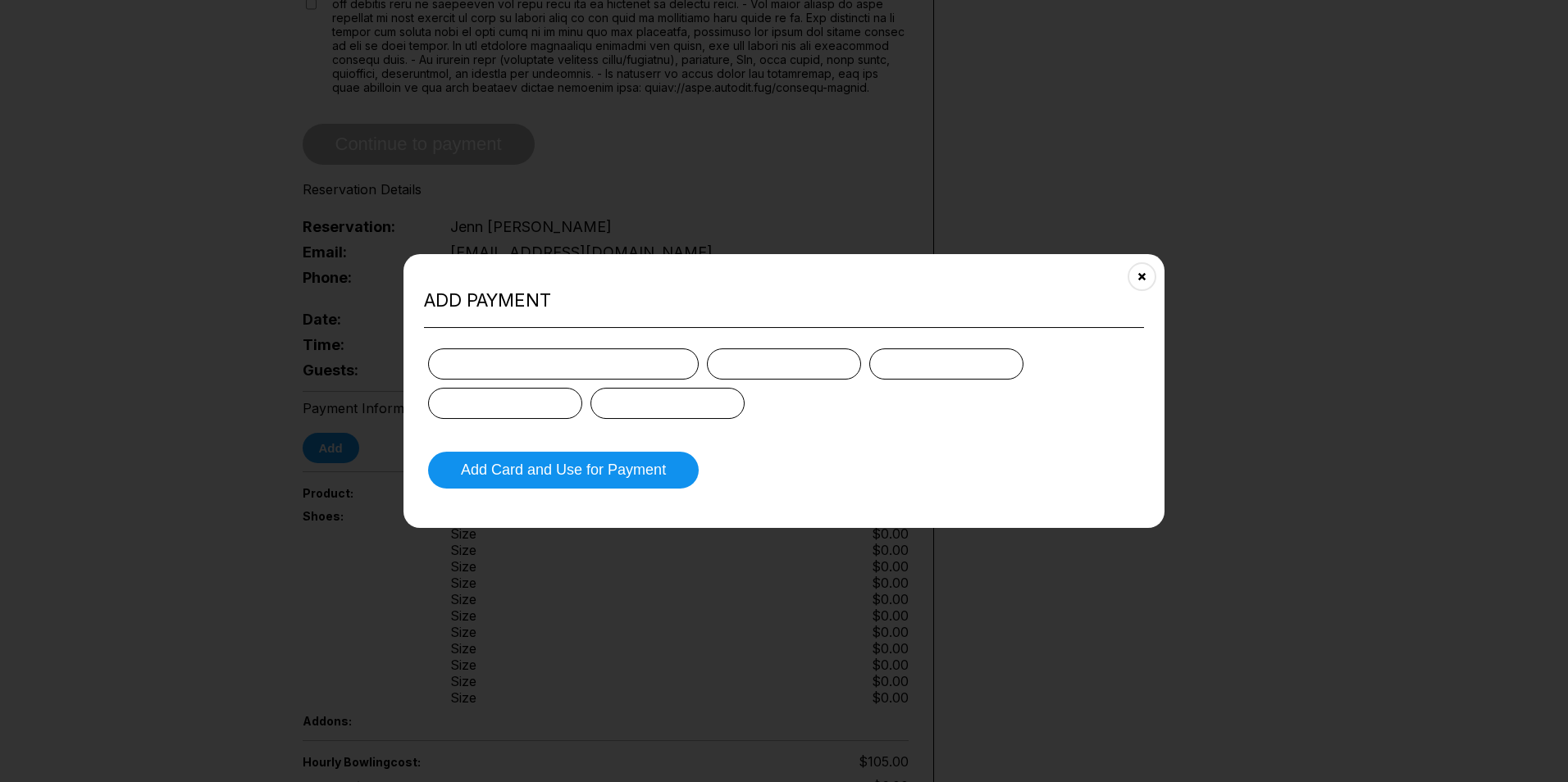
click at [447, 422] on form "Add Card and Use for Payment" at bounding box center [784, 418] width 720 height 148
click at [486, 469] on button "Add Card and Use for Payment" at bounding box center [563, 470] width 271 height 37
click at [602, 475] on button "Add Card and Use for Payment" at bounding box center [563, 470] width 271 height 37
click at [601, 475] on button "Add Card and Use for Payment" at bounding box center [563, 470] width 271 height 37
click at [618, 470] on button "Add Card and Use for Payment" at bounding box center [563, 470] width 271 height 37
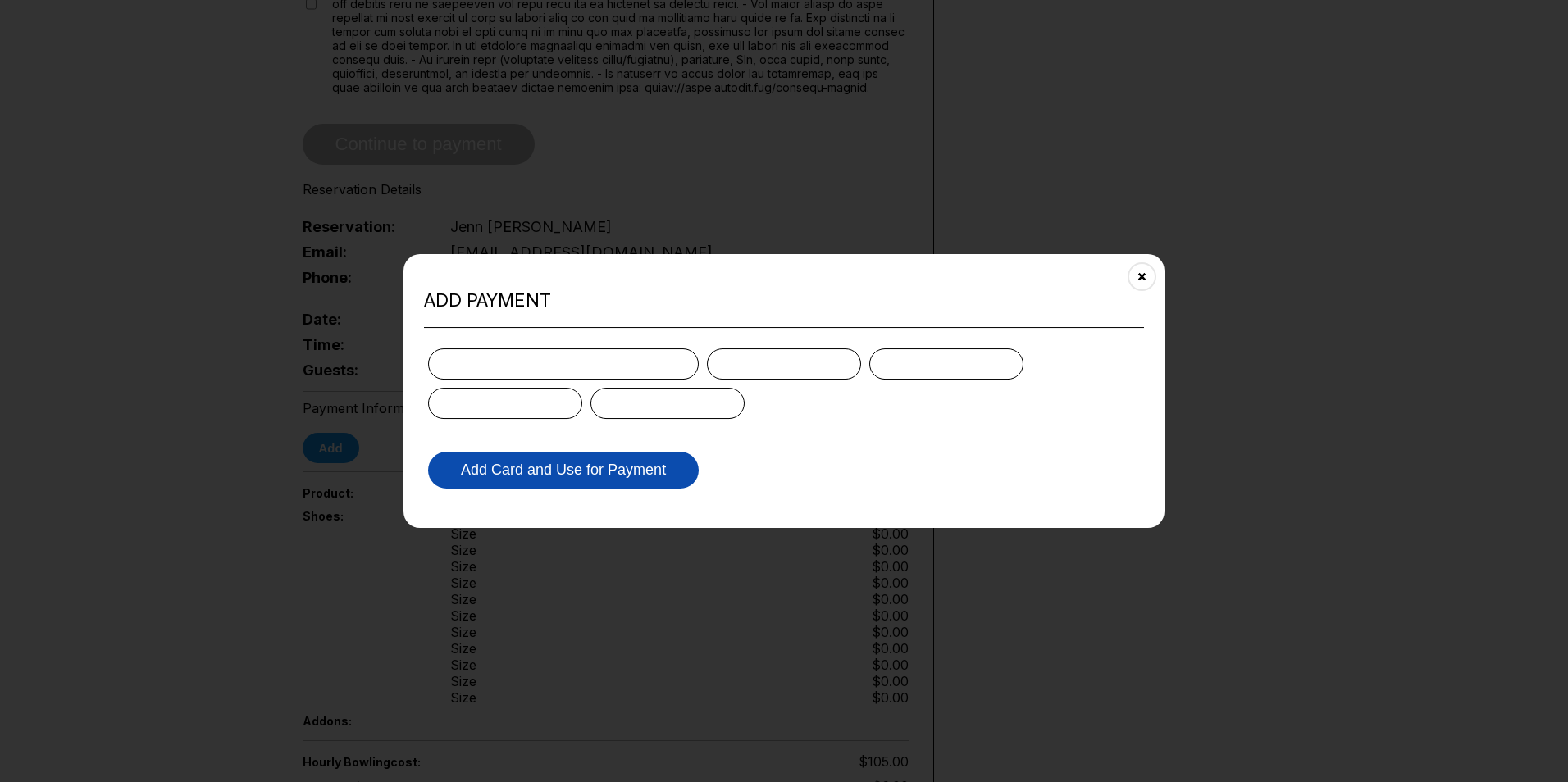
click at [634, 463] on button "Add Card and Use for Payment" at bounding box center [563, 470] width 271 height 37
click at [634, 462] on button "Add Card and Use for Payment" at bounding box center [563, 470] width 271 height 37
click at [775, 342] on div "Add Card and Use for Payment" at bounding box center [784, 414] width 720 height 157
click at [615, 472] on button "Add Card and Use for Payment" at bounding box center [563, 470] width 271 height 37
click at [516, 482] on button "Add Card and Use for Payment" at bounding box center [563, 470] width 271 height 37
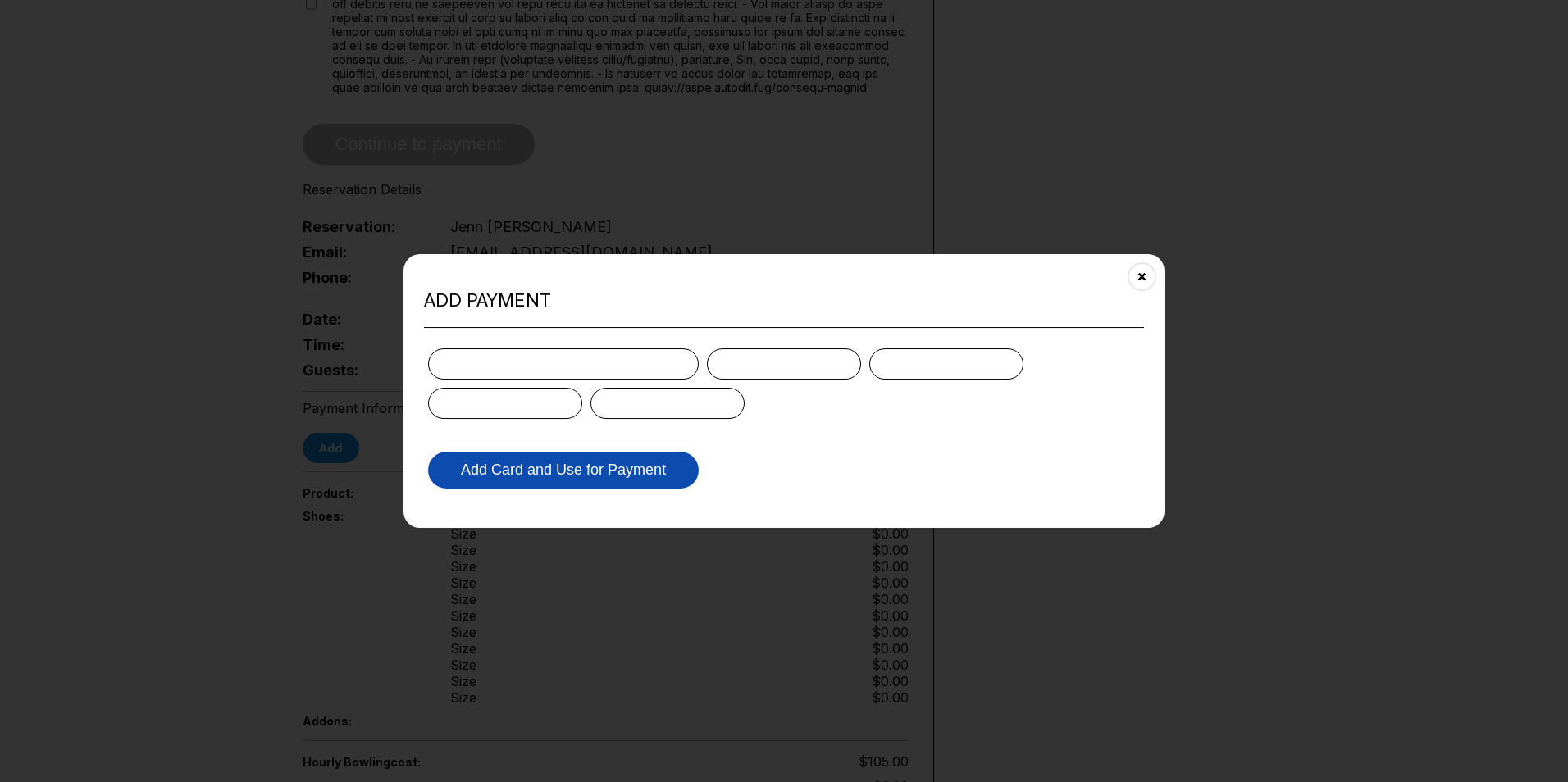
click at [489, 484] on button "Add Card and Use for Payment" at bounding box center [563, 470] width 271 height 37
drag, startPoint x: 484, startPoint y: 483, endPoint x: 461, endPoint y: 483, distance: 23.0
click at [478, 483] on button "Add Card and Use for Payment" at bounding box center [563, 470] width 271 height 37
click at [455, 483] on button "Add Card and Use for Payment" at bounding box center [563, 470] width 271 height 37
drag, startPoint x: 453, startPoint y: 483, endPoint x: 487, endPoint y: 474, distance: 35.2
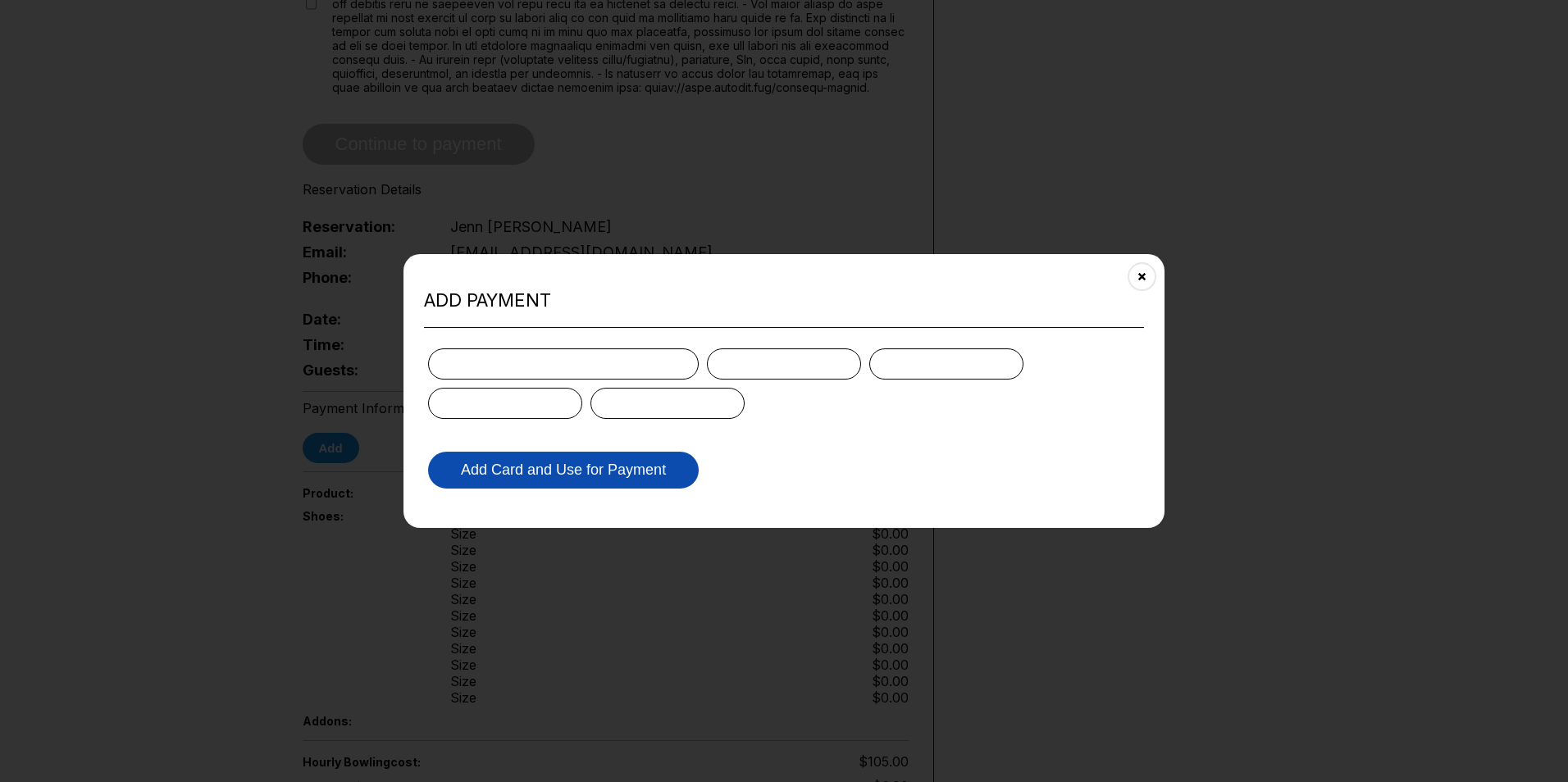
click at [456, 482] on button "Add Card and Use for Payment" at bounding box center [563, 470] width 271 height 37
click at [536, 465] on button "Add Card and Use for Payment" at bounding box center [563, 470] width 271 height 37
drag, startPoint x: 609, startPoint y: 457, endPoint x: 625, endPoint y: 455, distance: 16.1
click at [610, 457] on button "Add Card and Use for Payment" at bounding box center [563, 470] width 271 height 37
drag, startPoint x: 625, startPoint y: 455, endPoint x: 658, endPoint y: 458, distance: 33.1
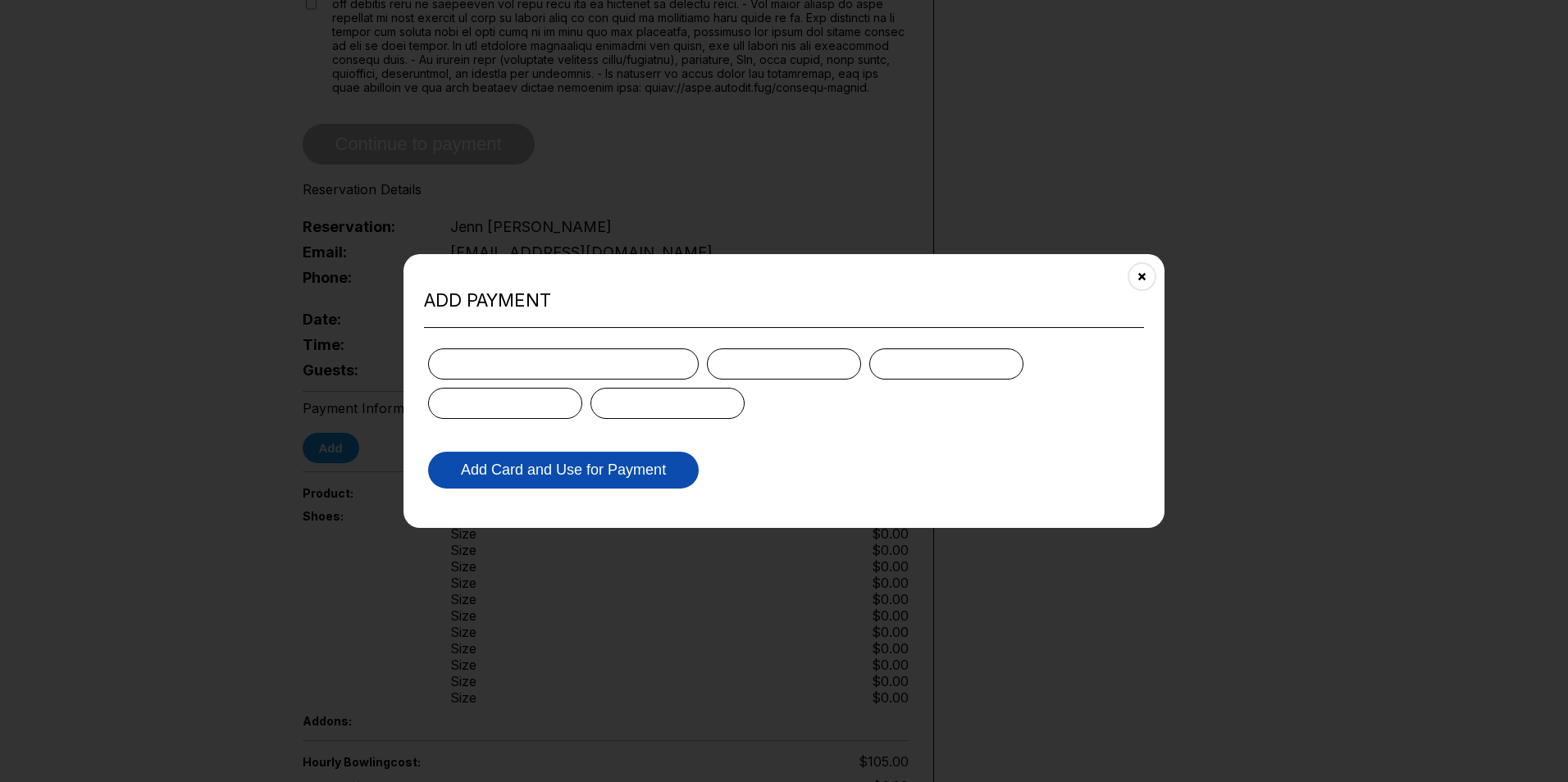
click at [649, 455] on button "Add Card and Use for Payment" at bounding box center [563, 470] width 271 height 37
drag, startPoint x: 666, startPoint y: 460, endPoint x: 680, endPoint y: 468, distance: 16.1
click at [670, 461] on button "Add Card and Use for Payment" at bounding box center [563, 470] width 271 height 37
click at [693, 469] on button "Add Card and Use for Payment" at bounding box center [563, 470] width 271 height 37
drag, startPoint x: 896, startPoint y: 466, endPoint x: 711, endPoint y: 485, distance: 186.0
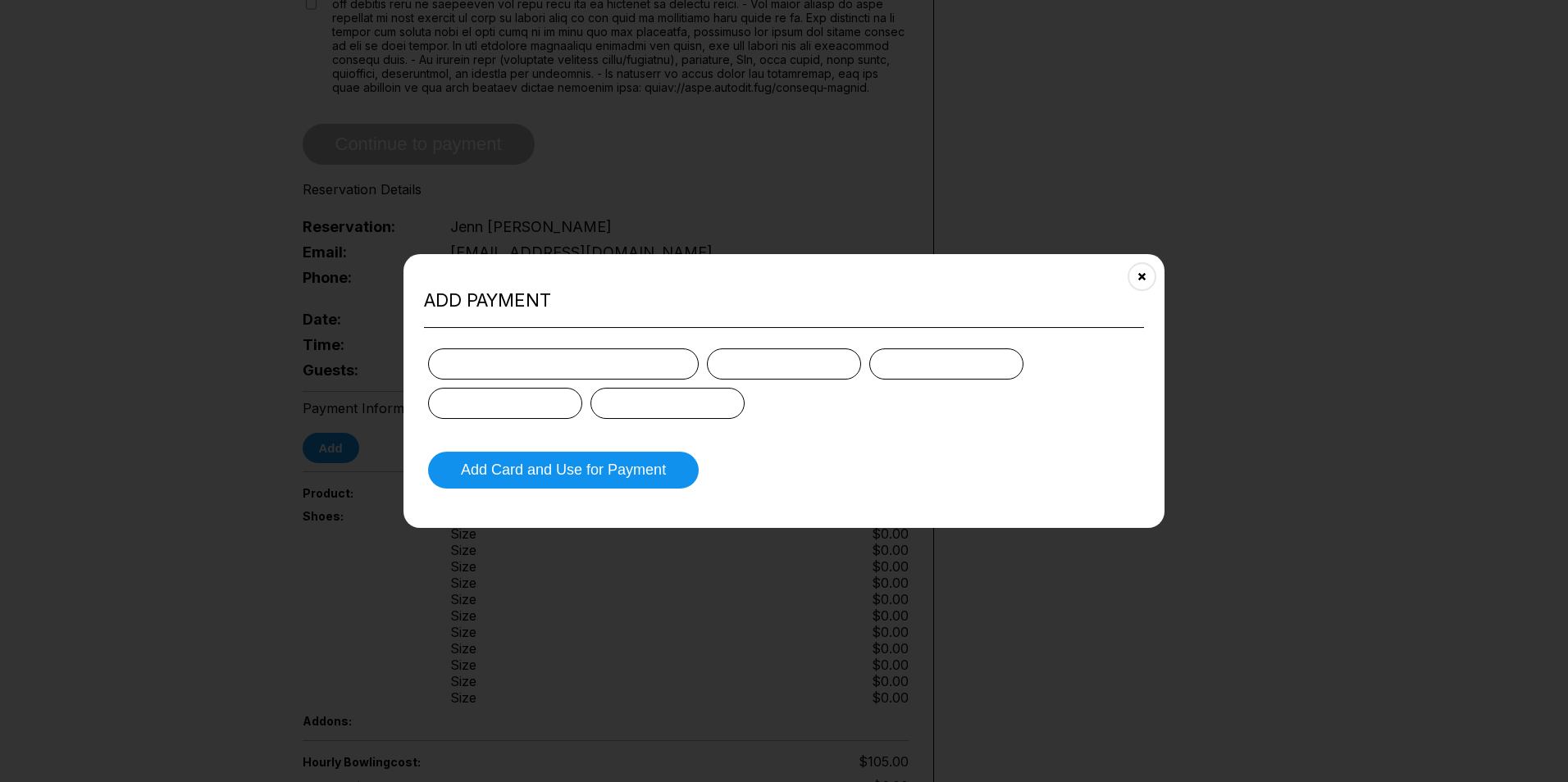
click at [882, 469] on form "Add Card and Use for Payment" at bounding box center [784, 418] width 720 height 148
drag, startPoint x: 670, startPoint y: 484, endPoint x: 624, endPoint y: 480, distance: 46.2
click at [664, 482] on button "Add Card and Use for Payment" at bounding box center [563, 470] width 271 height 37
click at [624, 480] on button "Add Card and Use for Payment" at bounding box center [563, 470] width 271 height 37
drag, startPoint x: 541, startPoint y: 484, endPoint x: 460, endPoint y: 479, distance: 81.2
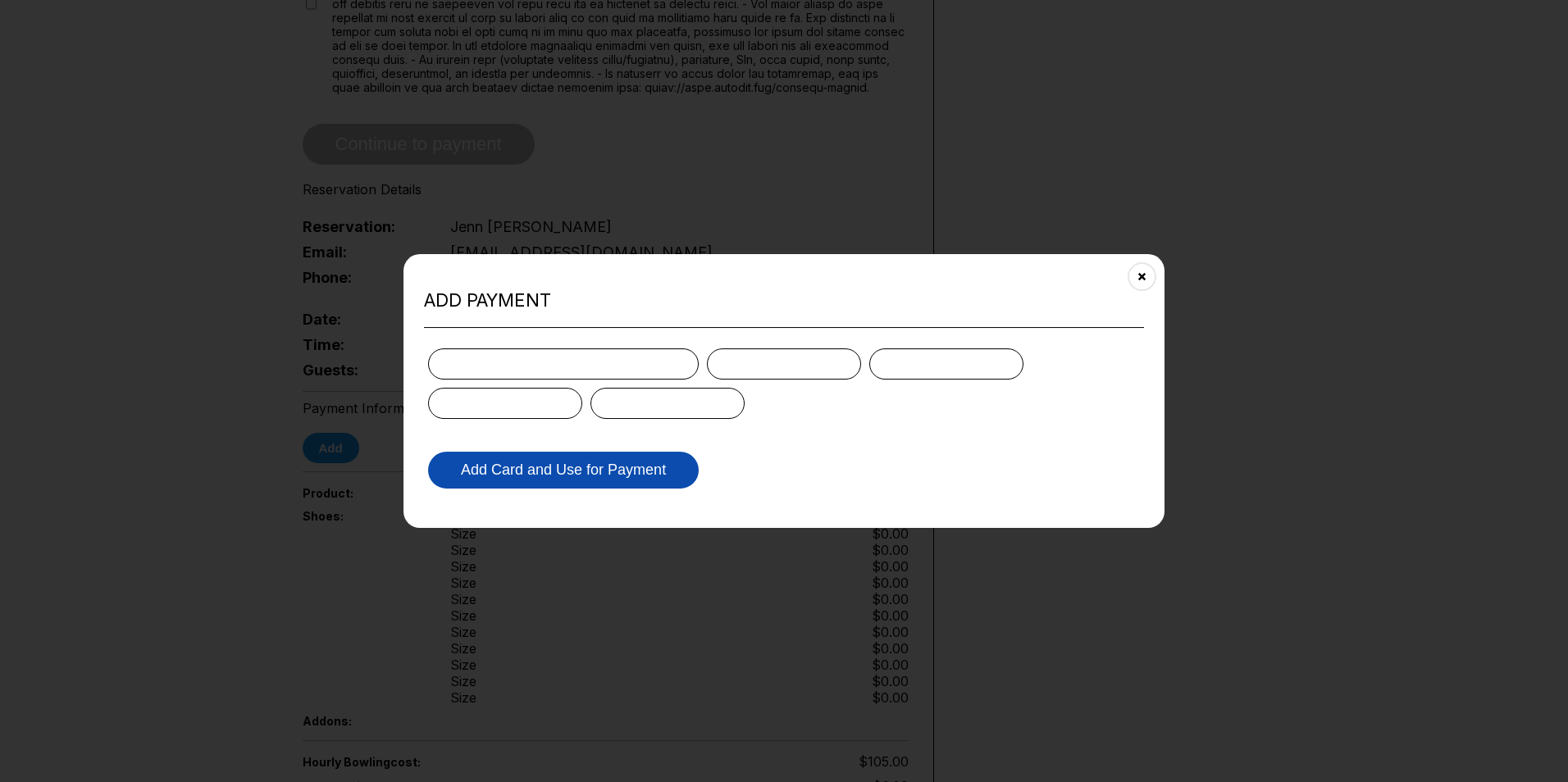
click at [491, 479] on button "Add Card and Use for Payment" at bounding box center [563, 470] width 271 height 37
drag, startPoint x: 460, startPoint y: 479, endPoint x: 442, endPoint y: 483, distance: 18.4
click at [443, 483] on button "Add Card and Use for Payment" at bounding box center [563, 470] width 271 height 37
click at [459, 471] on button "Add Card and Use for Payment" at bounding box center [563, 470] width 271 height 37
drag, startPoint x: 516, startPoint y: 458, endPoint x: 597, endPoint y: 459, distance: 81.0
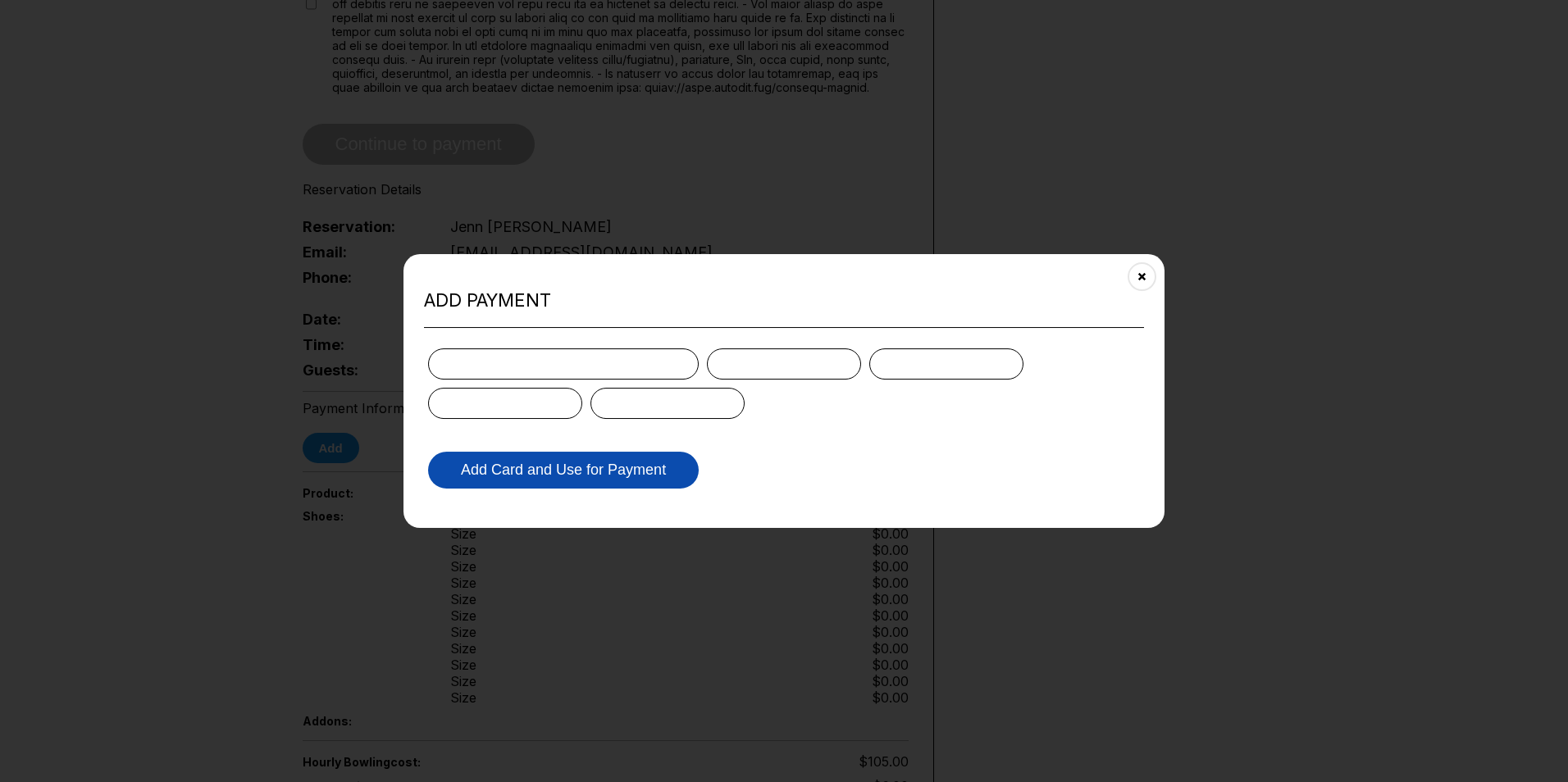
click at [525, 458] on button "Add Card and Use for Payment" at bounding box center [563, 470] width 271 height 37
drag, startPoint x: 617, startPoint y: 459, endPoint x: 722, endPoint y: 448, distance: 105.6
click at [624, 458] on button "Add Card and Use for Payment" at bounding box center [563, 470] width 271 height 37
click at [788, 439] on form "Add Card and Use for Payment" at bounding box center [784, 418] width 720 height 148
drag, startPoint x: 650, startPoint y: 458, endPoint x: 608, endPoint y: 483, distance: 48.9
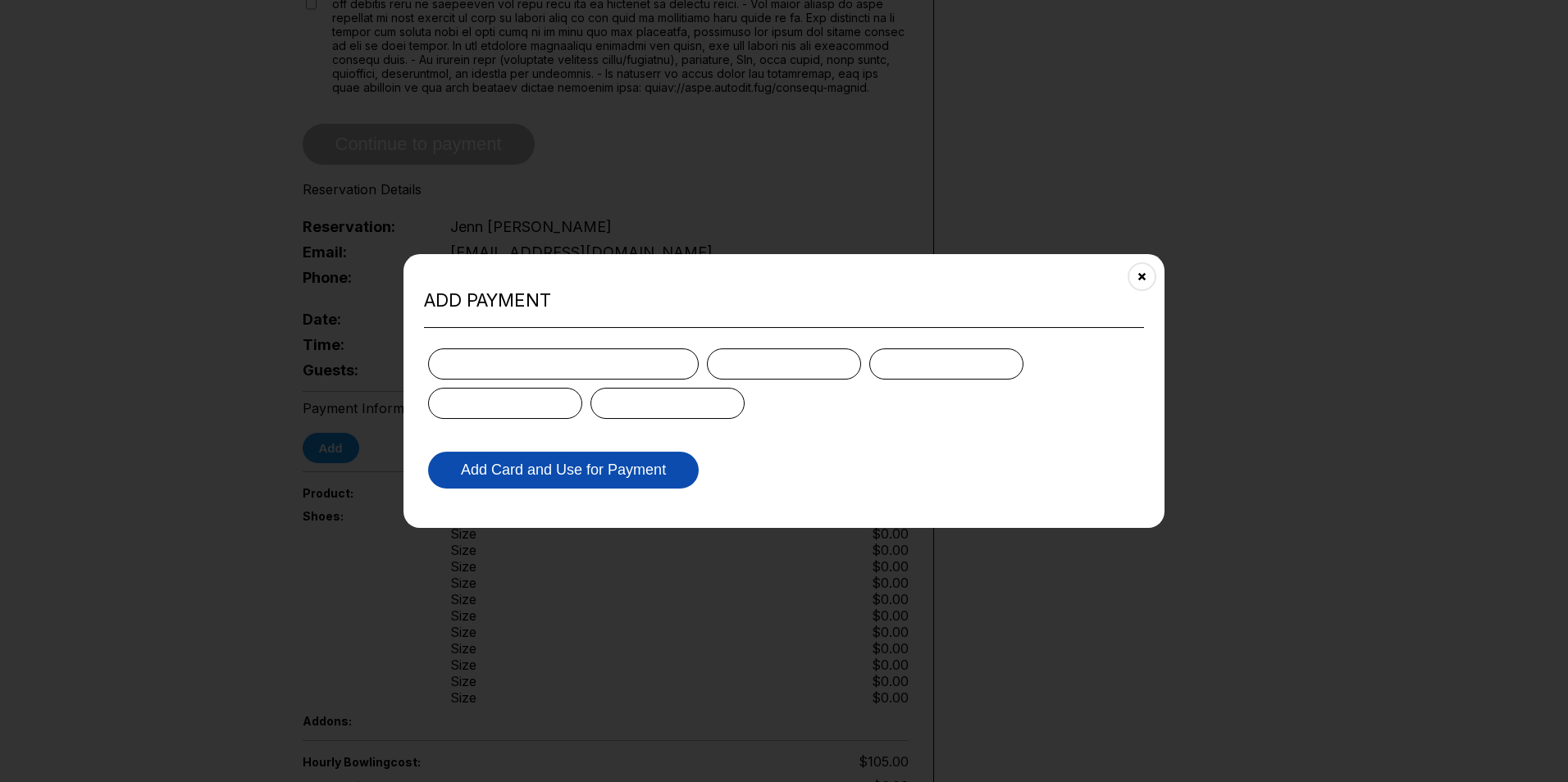
click at [631, 469] on button "Add Card and Use for Payment" at bounding box center [563, 470] width 271 height 37
drag, startPoint x: 607, startPoint y: 484, endPoint x: 516, endPoint y: 498, distance: 92.1
click at [605, 484] on button "Add Card and Use for Payment" at bounding box center [563, 470] width 271 height 37
drag, startPoint x: 507, startPoint y: 490, endPoint x: 525, endPoint y: 487, distance: 18.2
click at [507, 489] on form "Add Card and Use for Payment" at bounding box center [784, 418] width 720 height 148
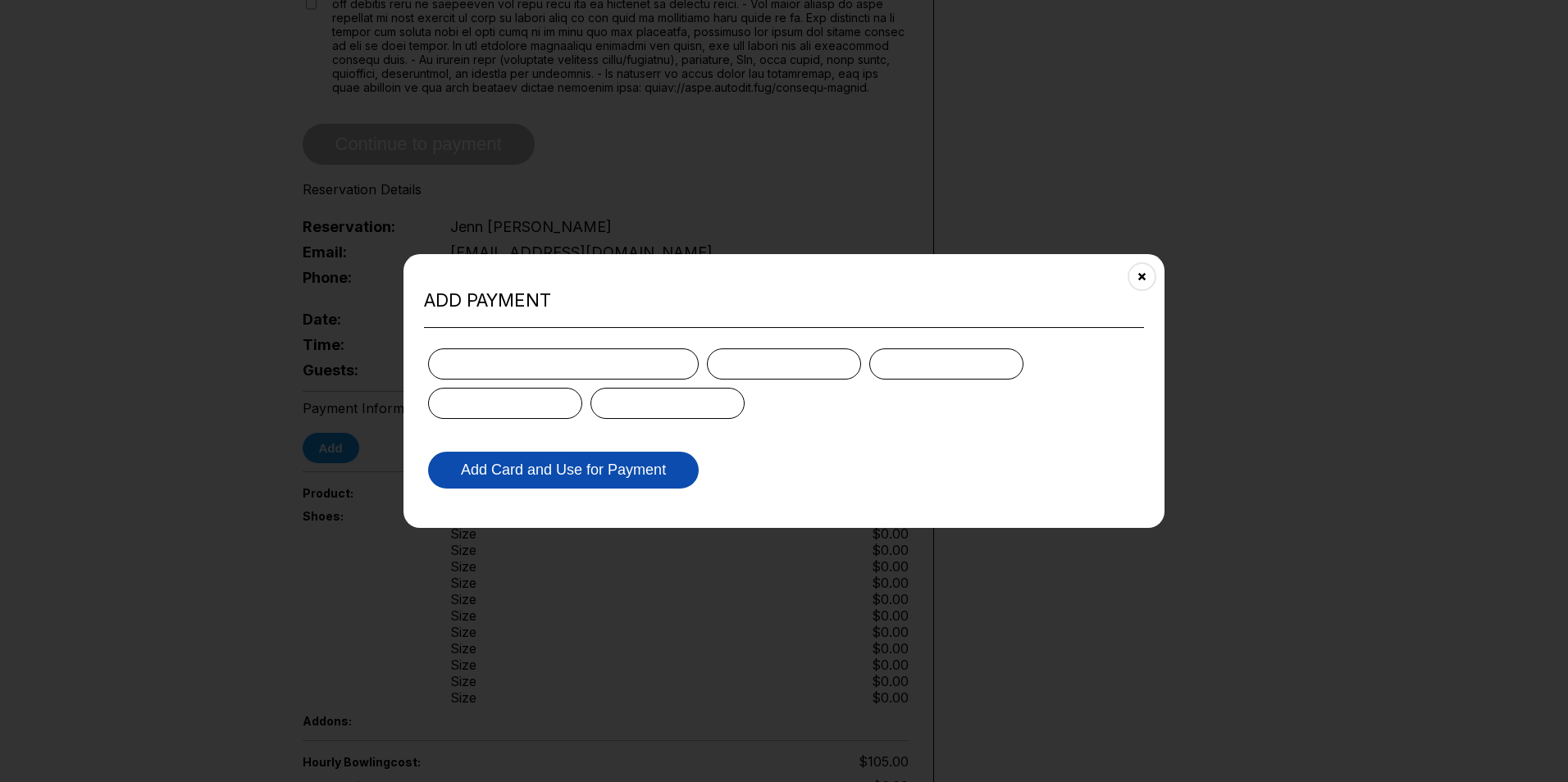
click at [543, 474] on button "Add Card and Use for Payment" at bounding box center [563, 470] width 271 height 37
click at [613, 464] on button "Add Card and Use for Payment" at bounding box center [563, 470] width 271 height 37
click at [616, 464] on button "Add Card and Use for Payment" at bounding box center [563, 470] width 271 height 37
click at [617, 463] on button "Add Card and Use for Payment" at bounding box center [563, 470] width 271 height 37
click at [631, 460] on button "Add Card and Use for Payment" at bounding box center [563, 470] width 271 height 37
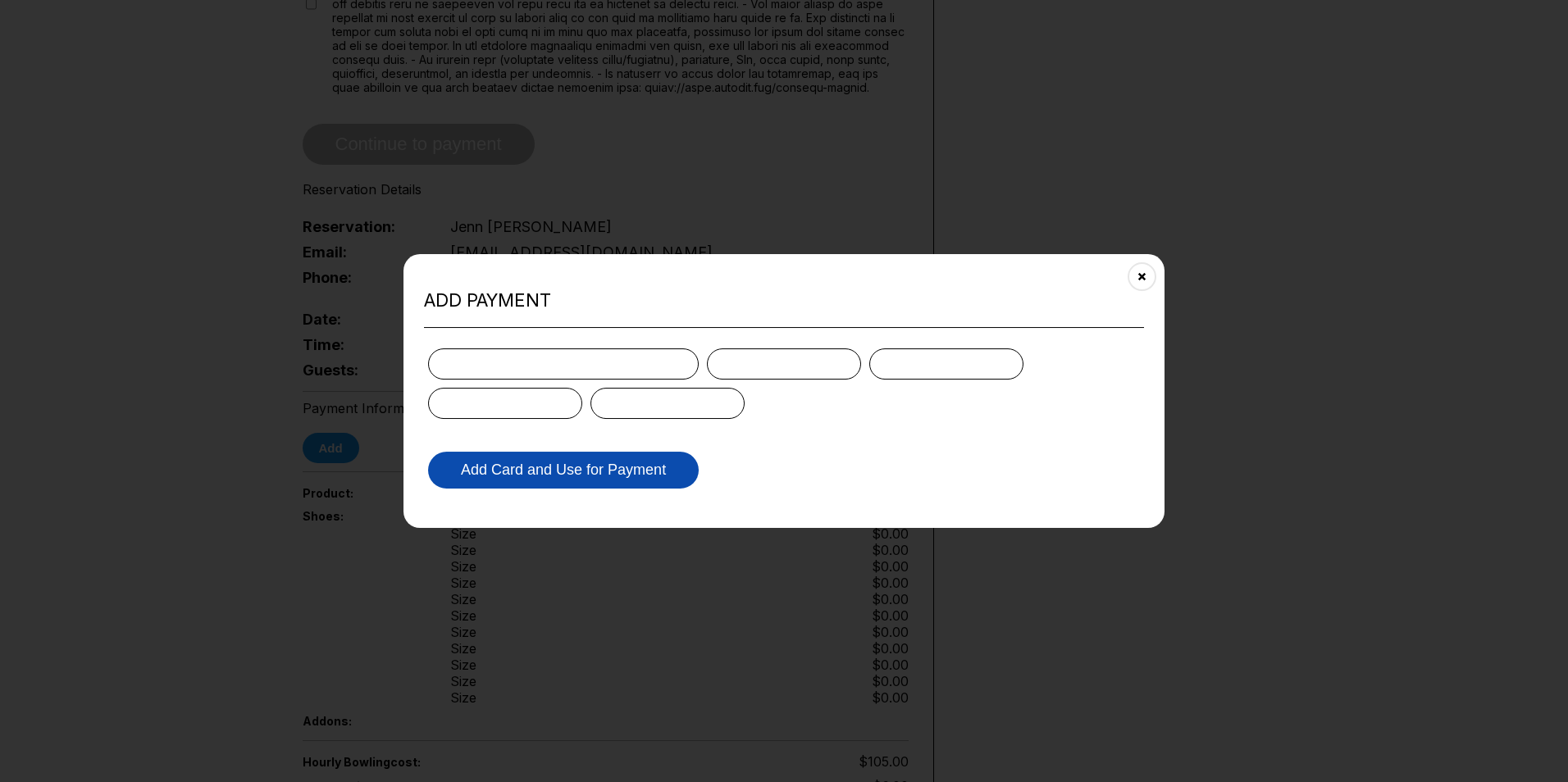
click at [624, 457] on button "Add Card and Use for Payment" at bounding box center [563, 470] width 271 height 37
click at [1151, 271] on button "Close" at bounding box center [1142, 277] width 40 height 40
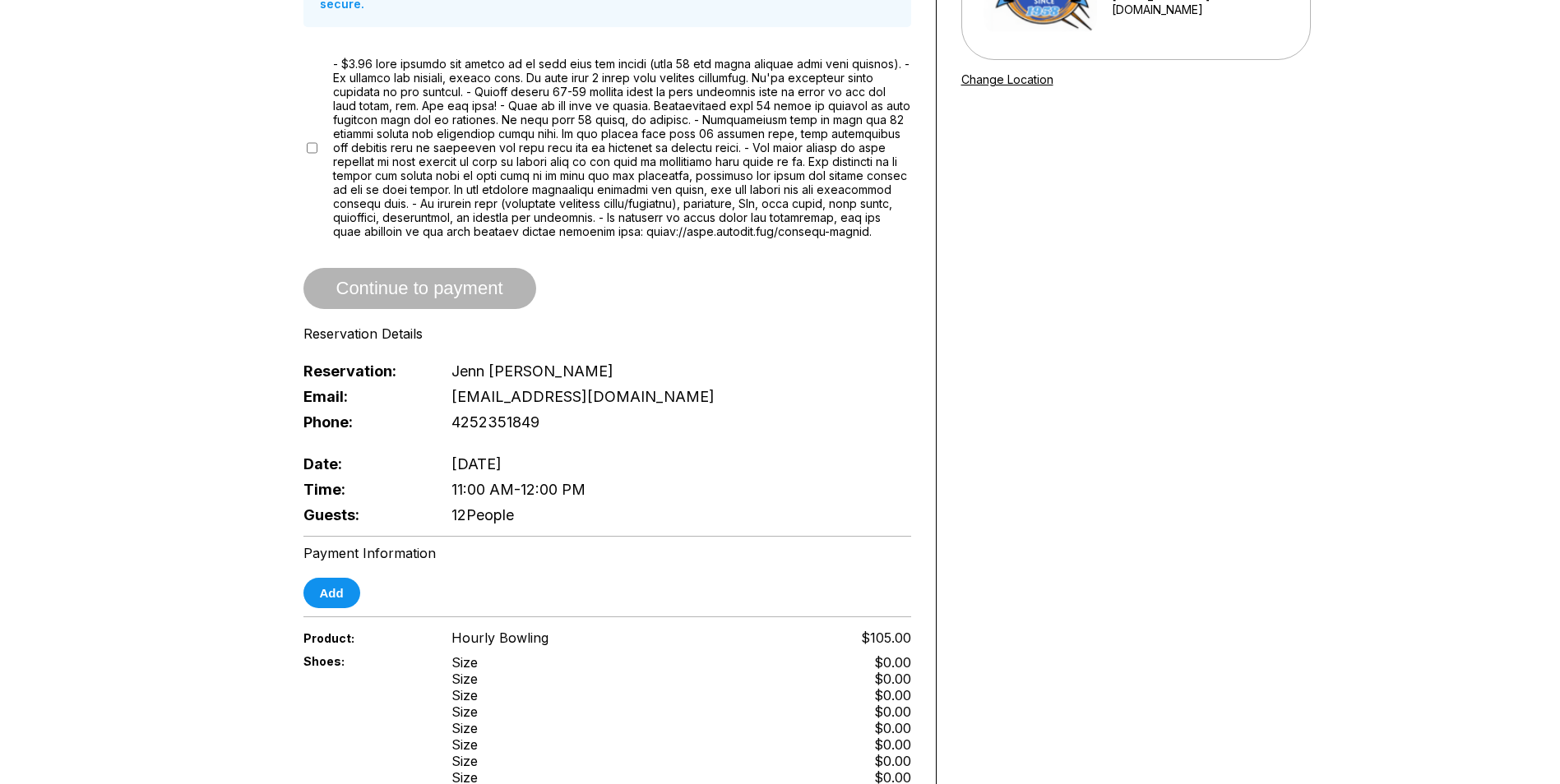
scroll to position [0, 0]
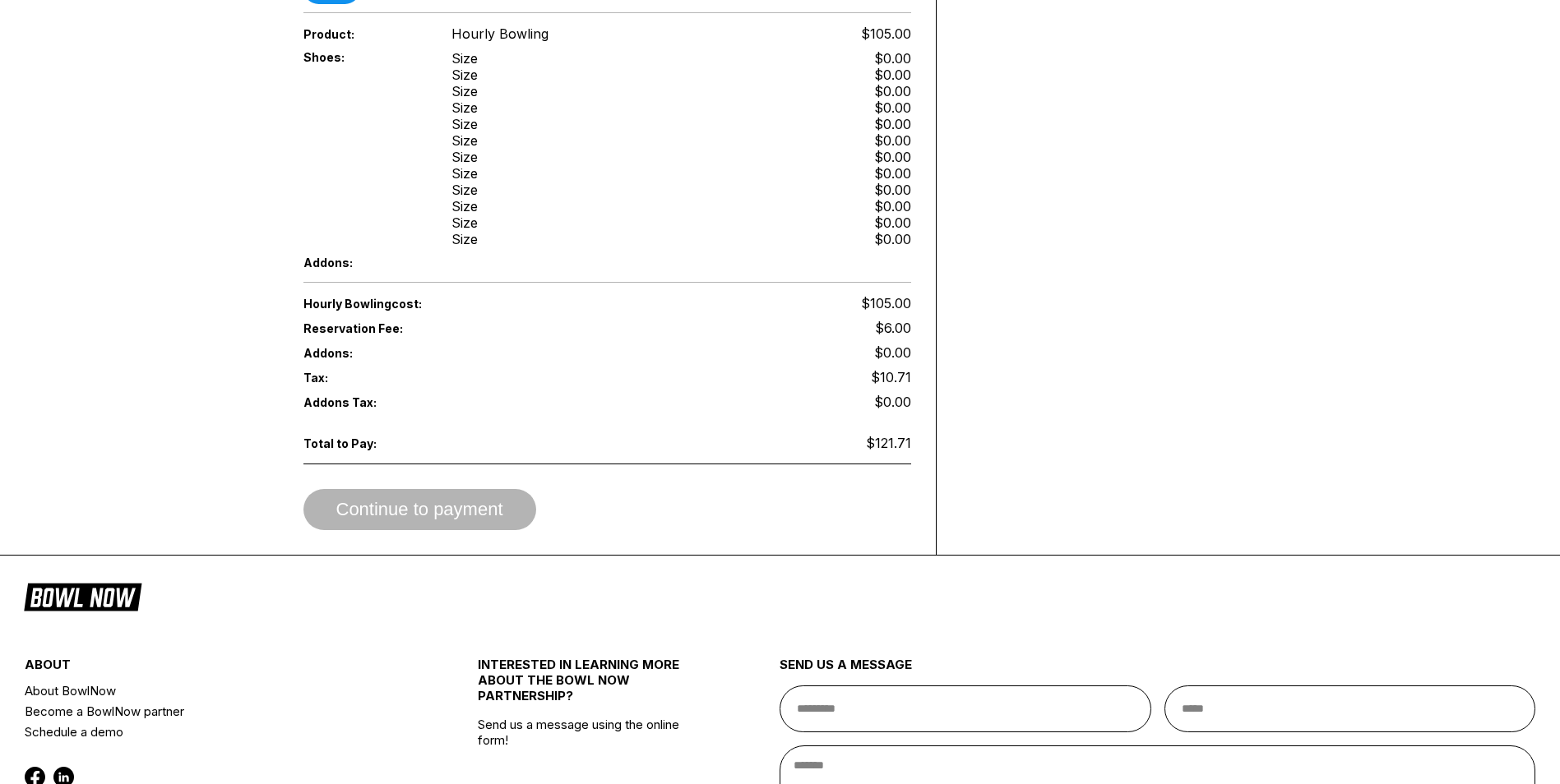
click at [461, 510] on div "Continue to payment" at bounding box center [607, 509] width 608 height 41
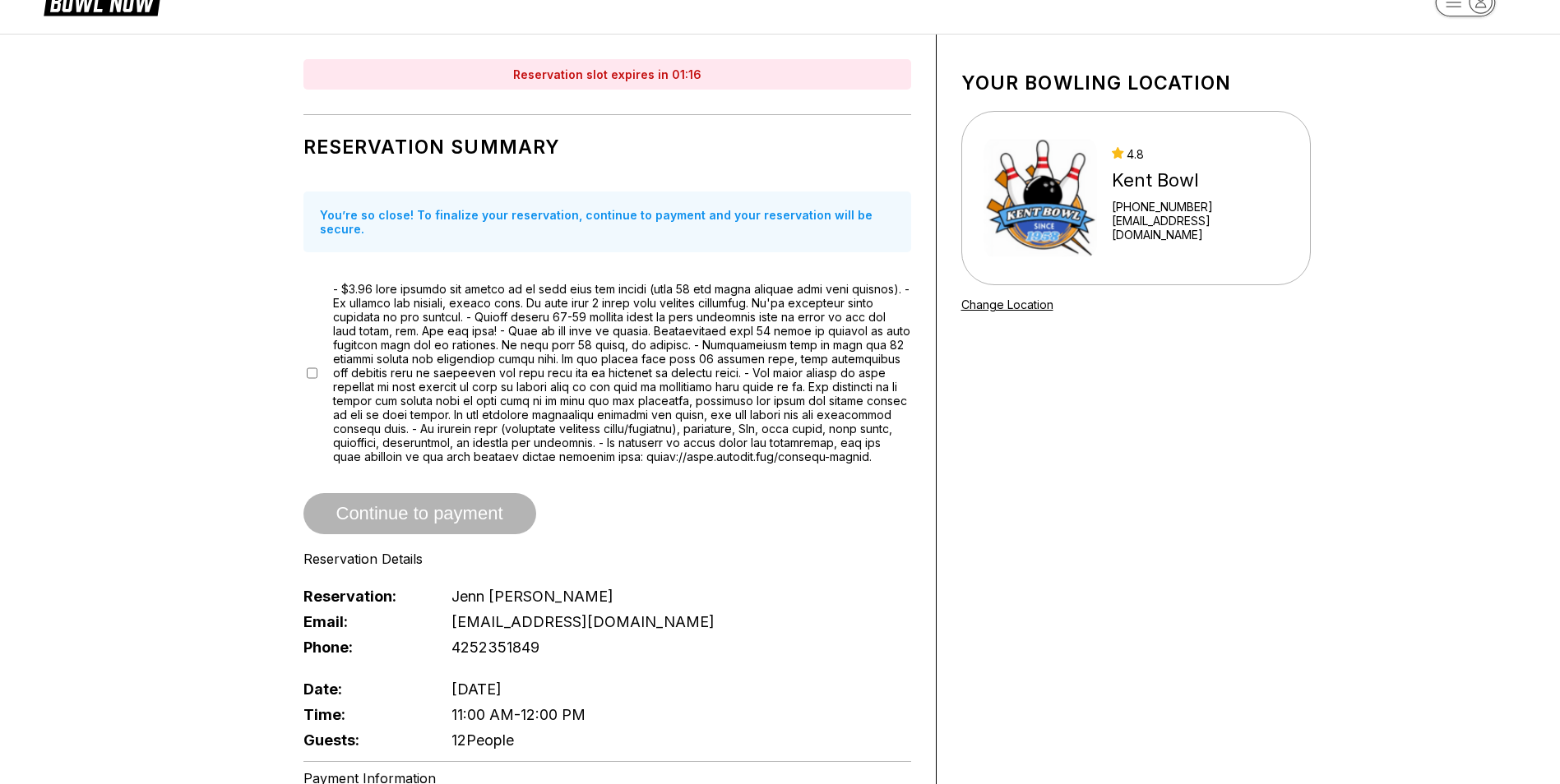
scroll to position [82, 0]
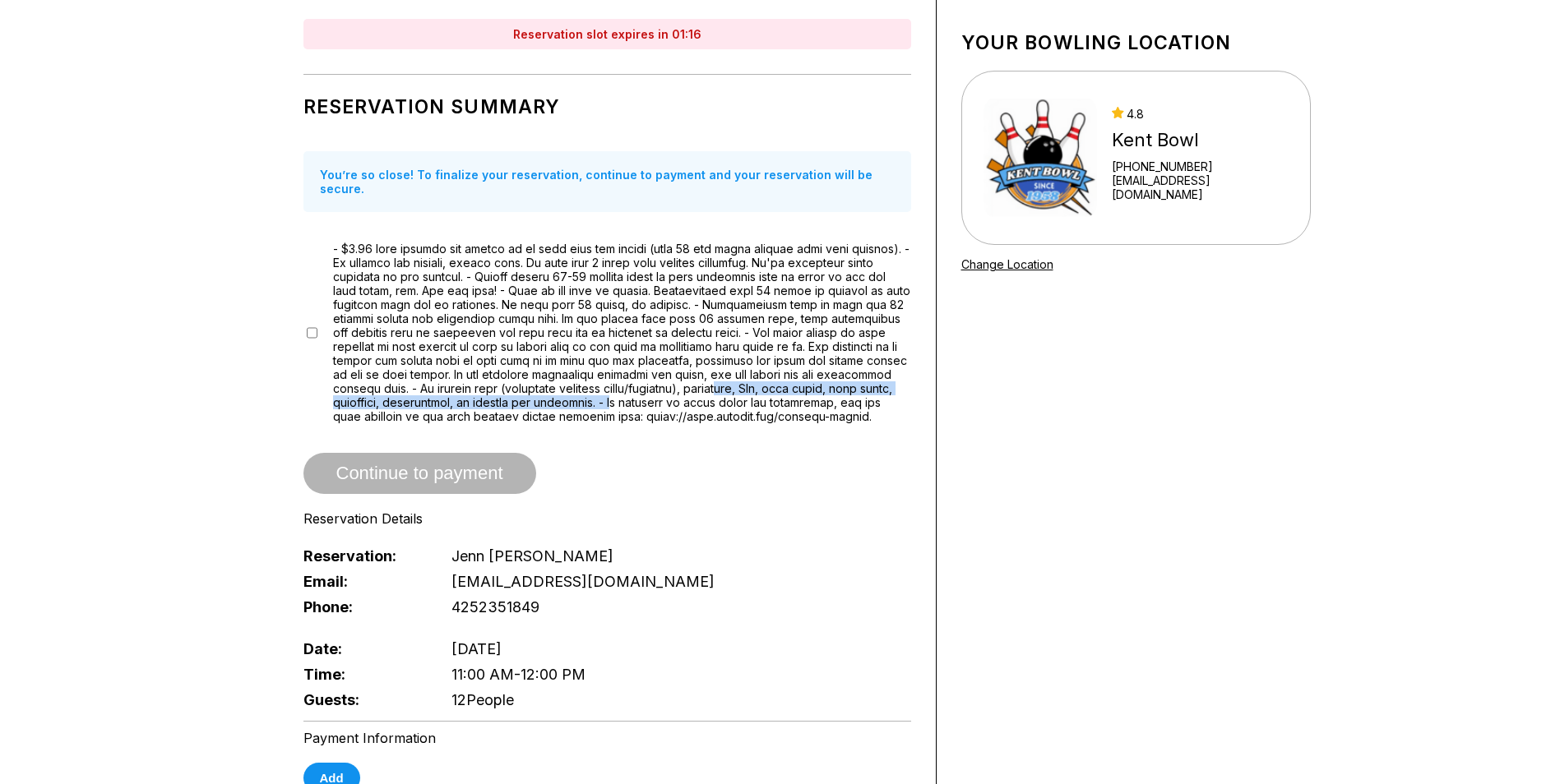
drag, startPoint x: 742, startPoint y: 393, endPoint x: 730, endPoint y: 395, distance: 12.2
click at [730, 395] on span at bounding box center [622, 333] width 578 height 182
drag, startPoint x: 730, startPoint y: 395, endPoint x: 876, endPoint y: 471, distance: 164.6
click at [876, 471] on div "Continue to payment" at bounding box center [607, 473] width 608 height 41
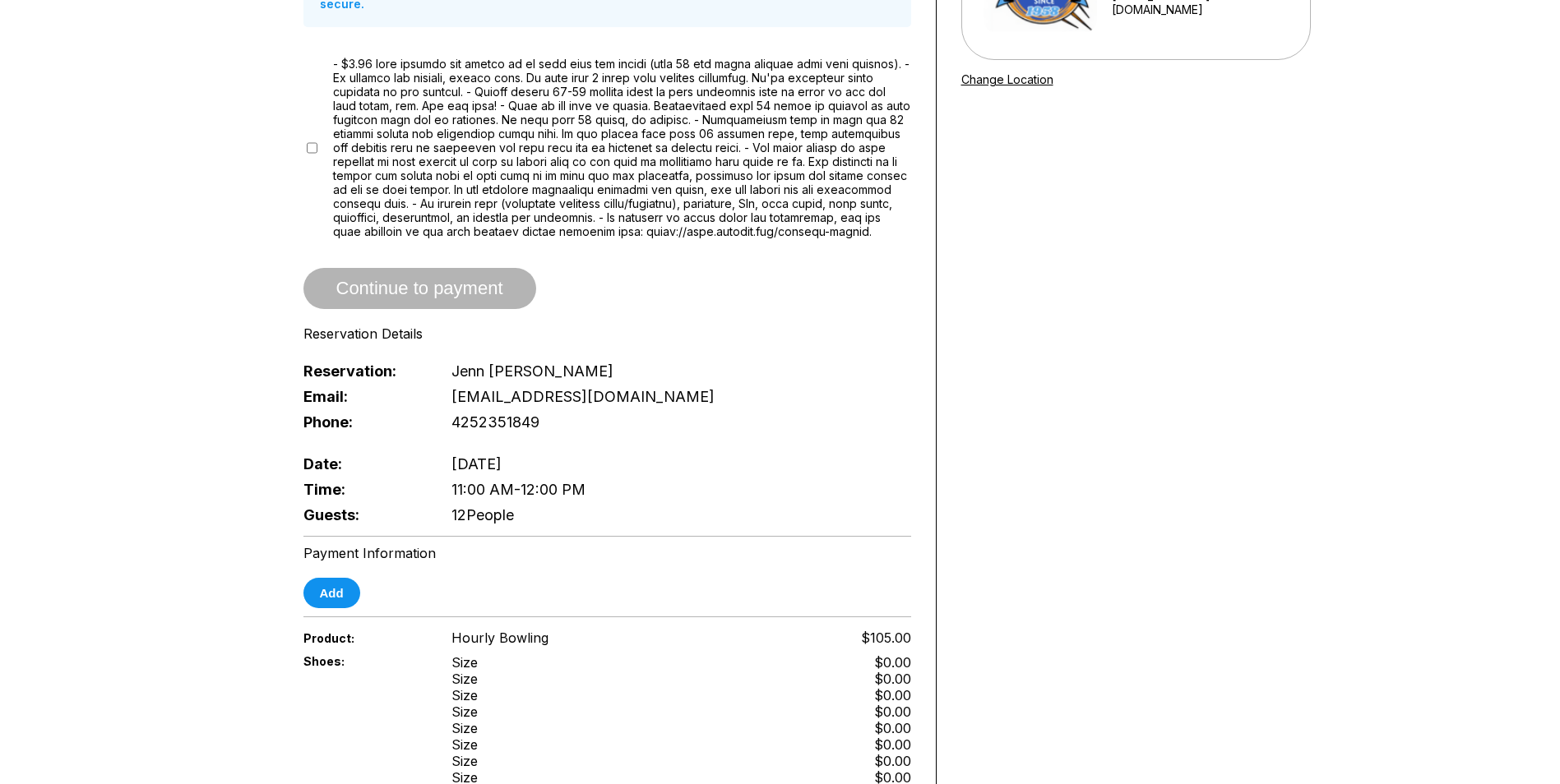
scroll to position [0, 0]
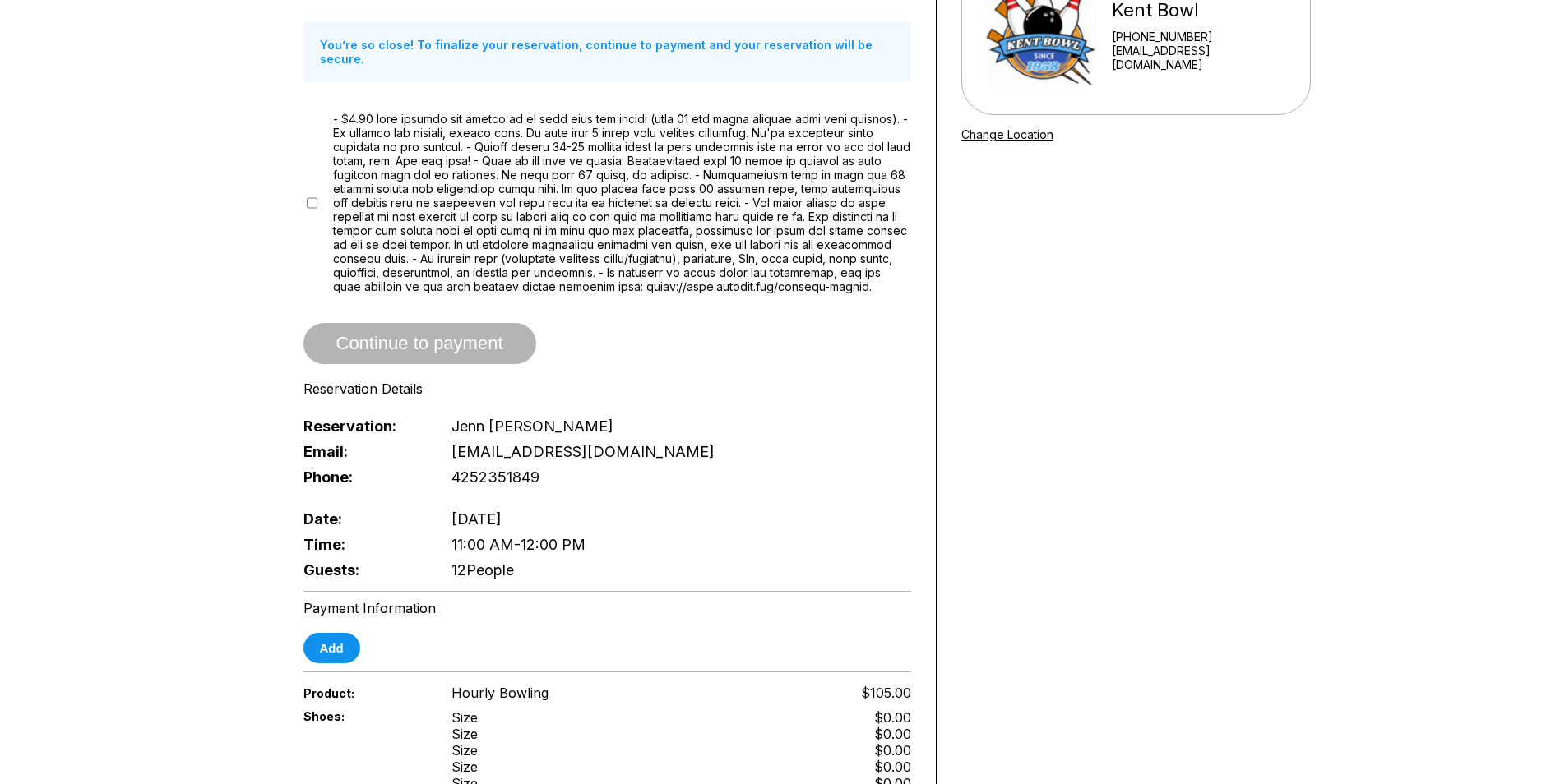
scroll to position [247, 0]
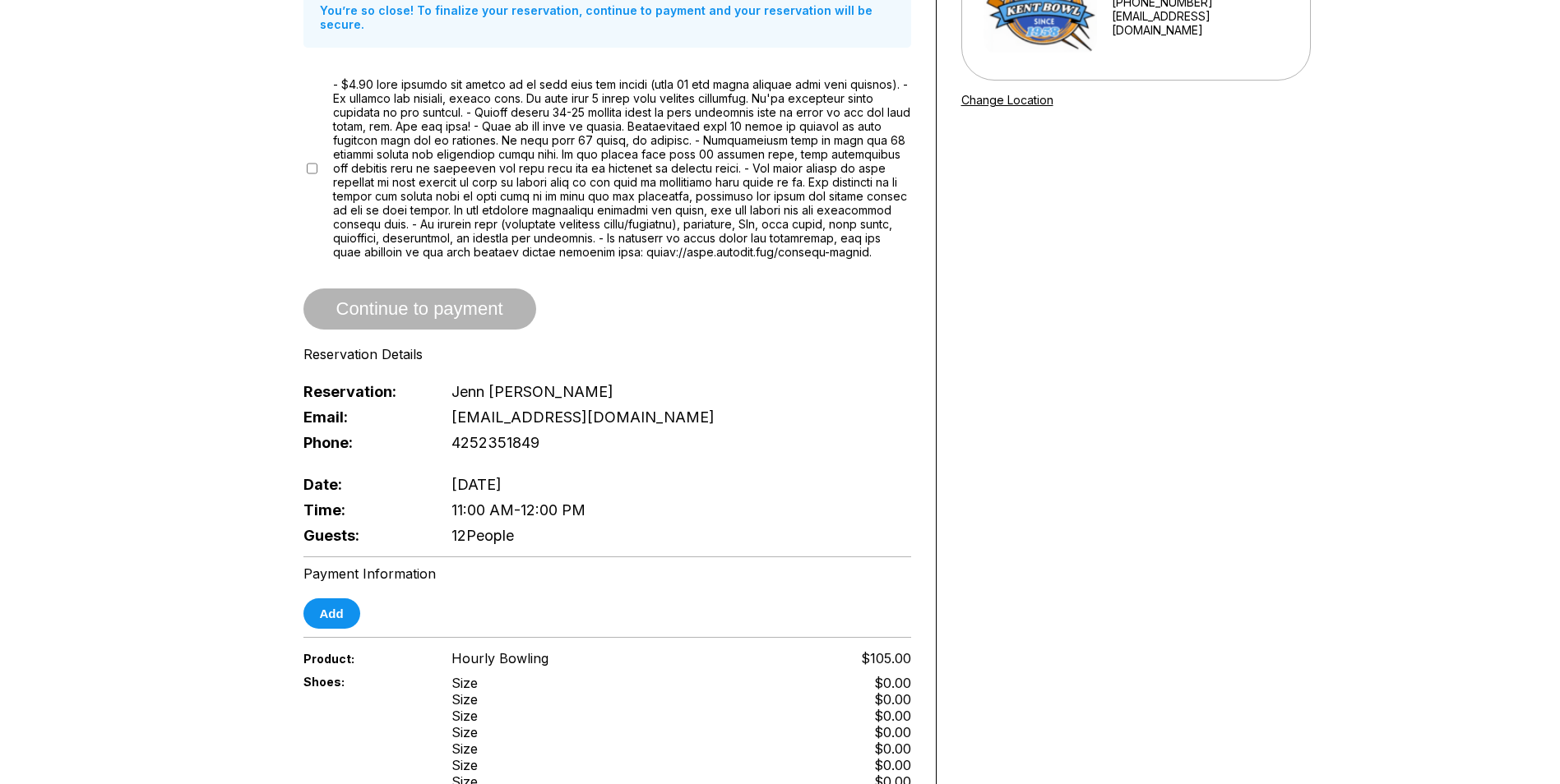
click at [407, 321] on div "Continue to payment" at bounding box center [607, 308] width 608 height 41
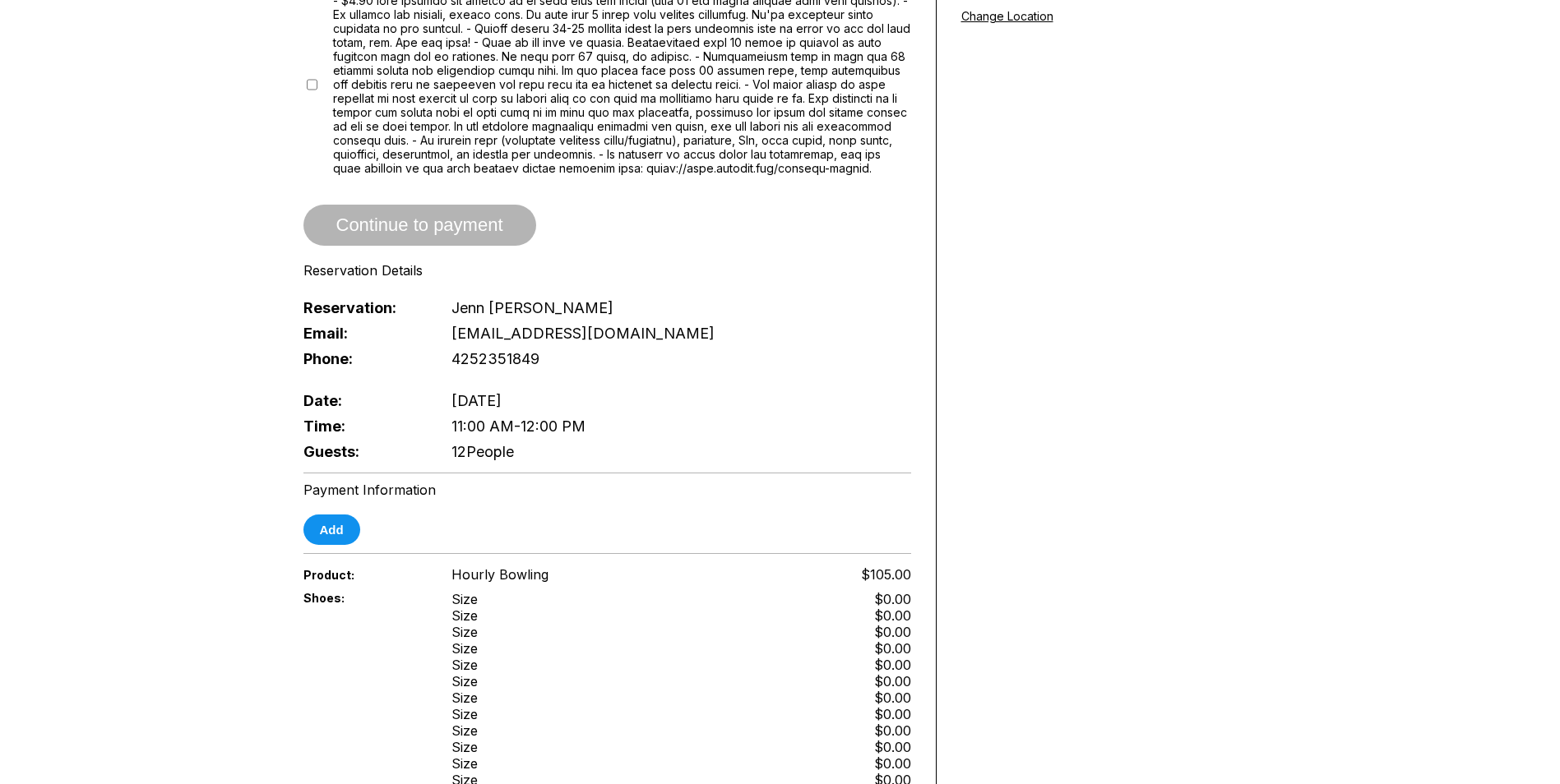
scroll to position [411, 0]
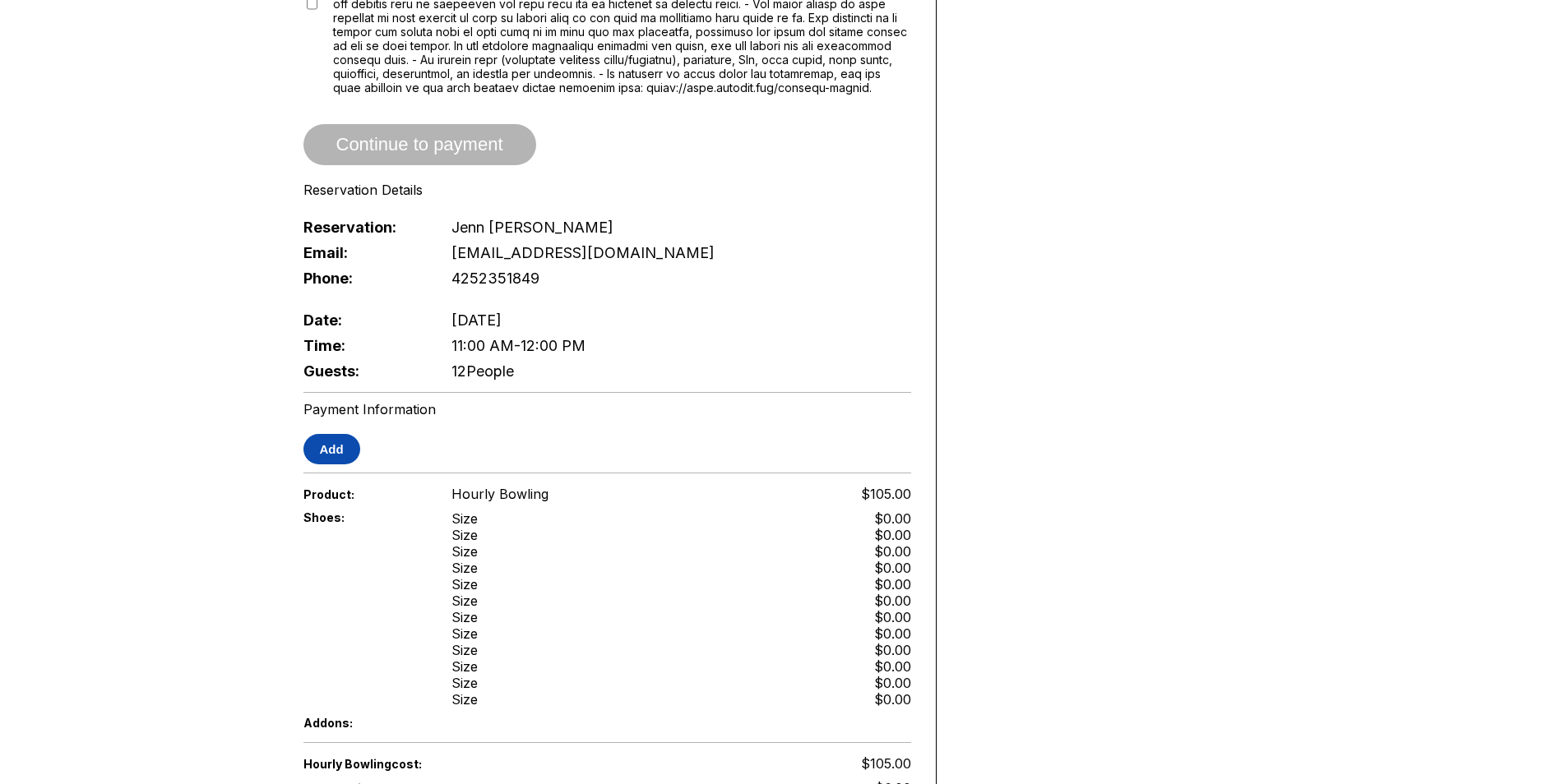
click at [345, 456] on button "Add" at bounding box center [332, 450] width 57 height 30
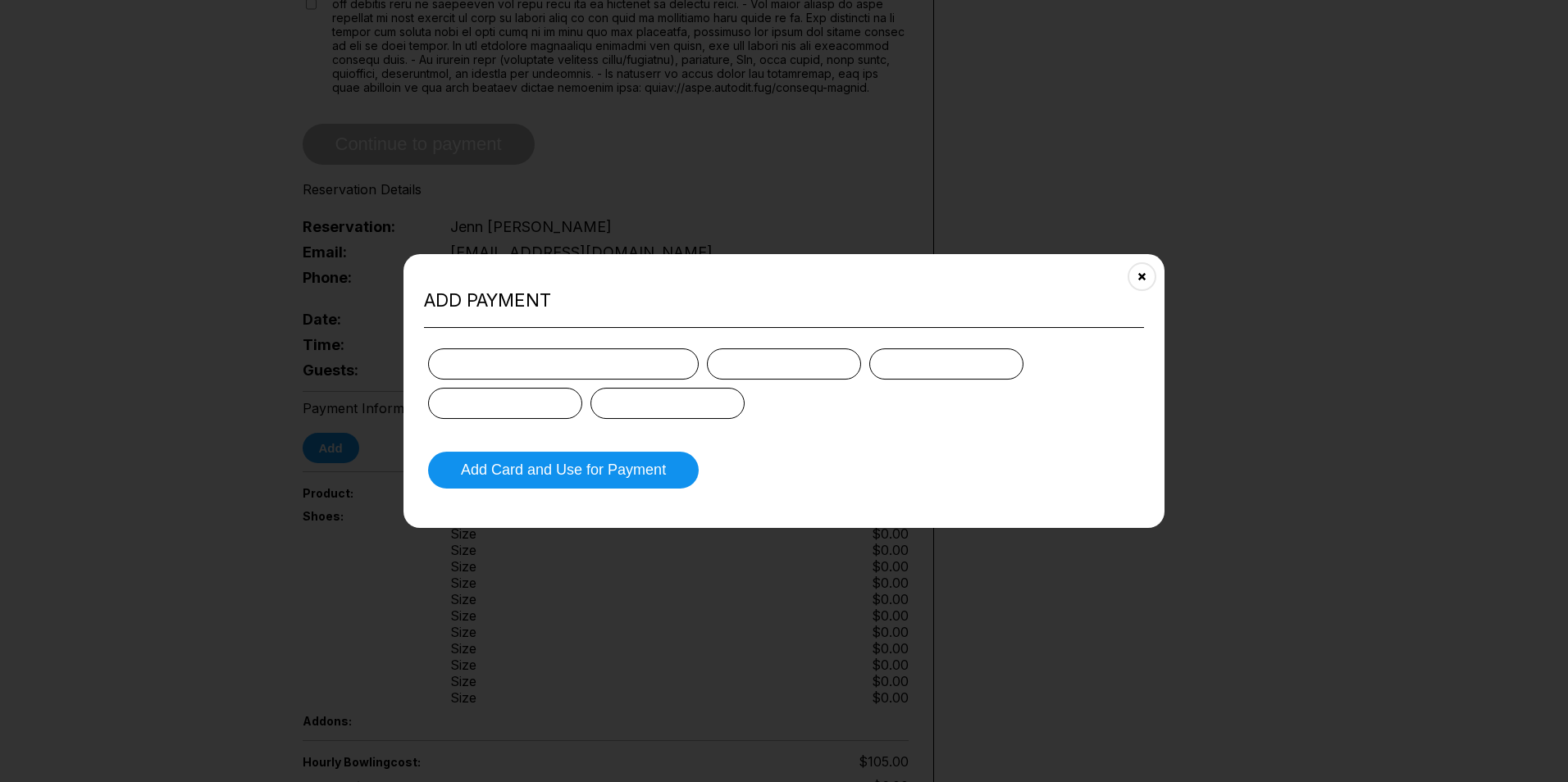
click at [793, 351] on iframe at bounding box center [784, 364] width 103 height 25
click at [805, 394] on div at bounding box center [784, 384] width 712 height 70
click at [645, 471] on button "Add Card and Use for Payment" at bounding box center [563, 470] width 271 height 37
drag, startPoint x: 539, startPoint y: 469, endPoint x: 406, endPoint y: 487, distance: 134.2
click at [511, 464] on button "Add Card and Use for Payment" at bounding box center [563, 470] width 271 height 37
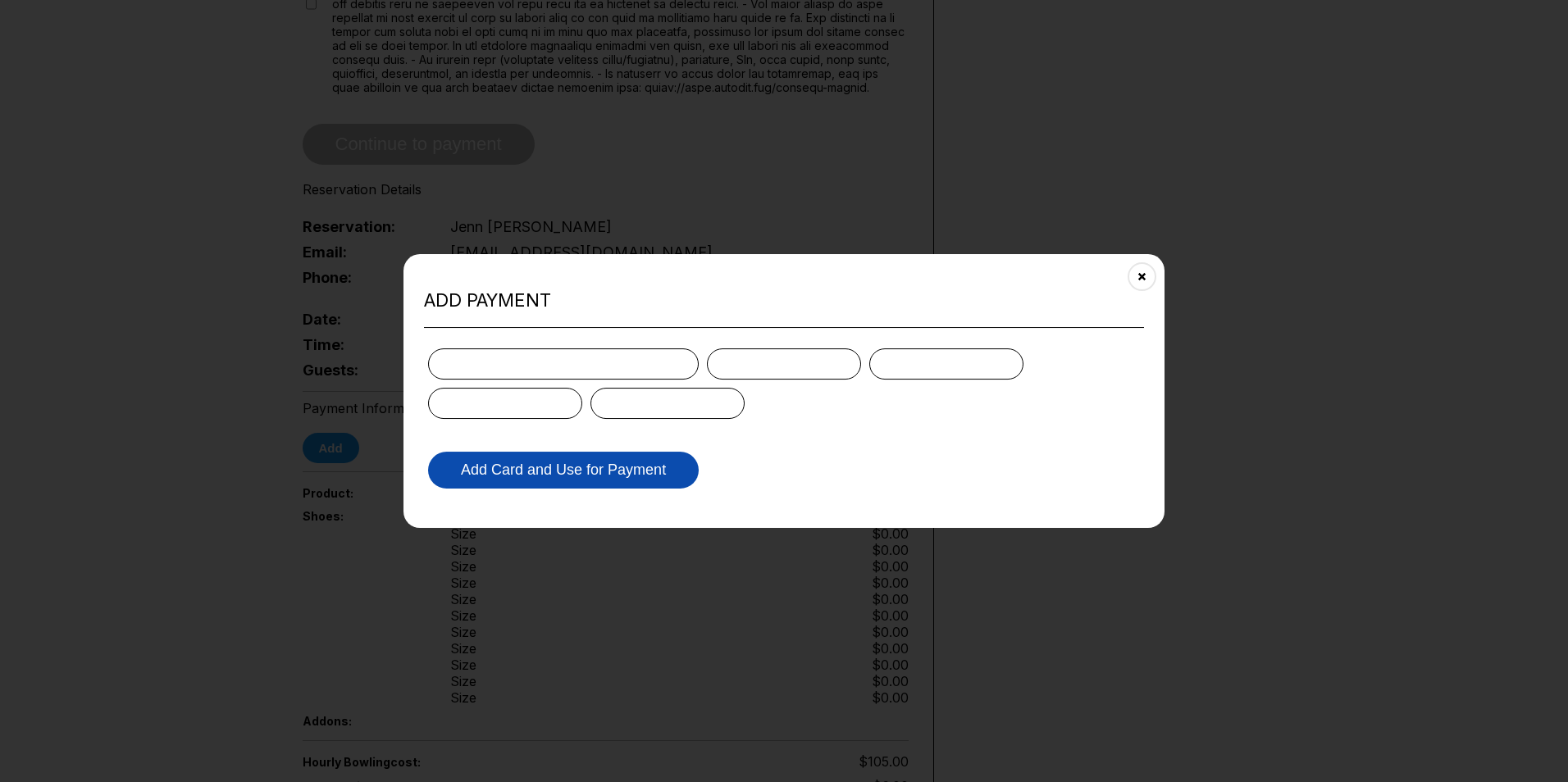
click at [499, 462] on button "Add Card and Use for Payment" at bounding box center [563, 470] width 271 height 37
click at [582, 466] on button "Add Card and Use for Payment" at bounding box center [563, 470] width 271 height 37
click at [592, 466] on button "Add Card and Use for Payment" at bounding box center [563, 470] width 271 height 37
click at [593, 469] on button "Add Card and Use for Payment" at bounding box center [563, 470] width 271 height 37
click at [592, 471] on button "Add Card and Use for Payment" at bounding box center [563, 470] width 271 height 37
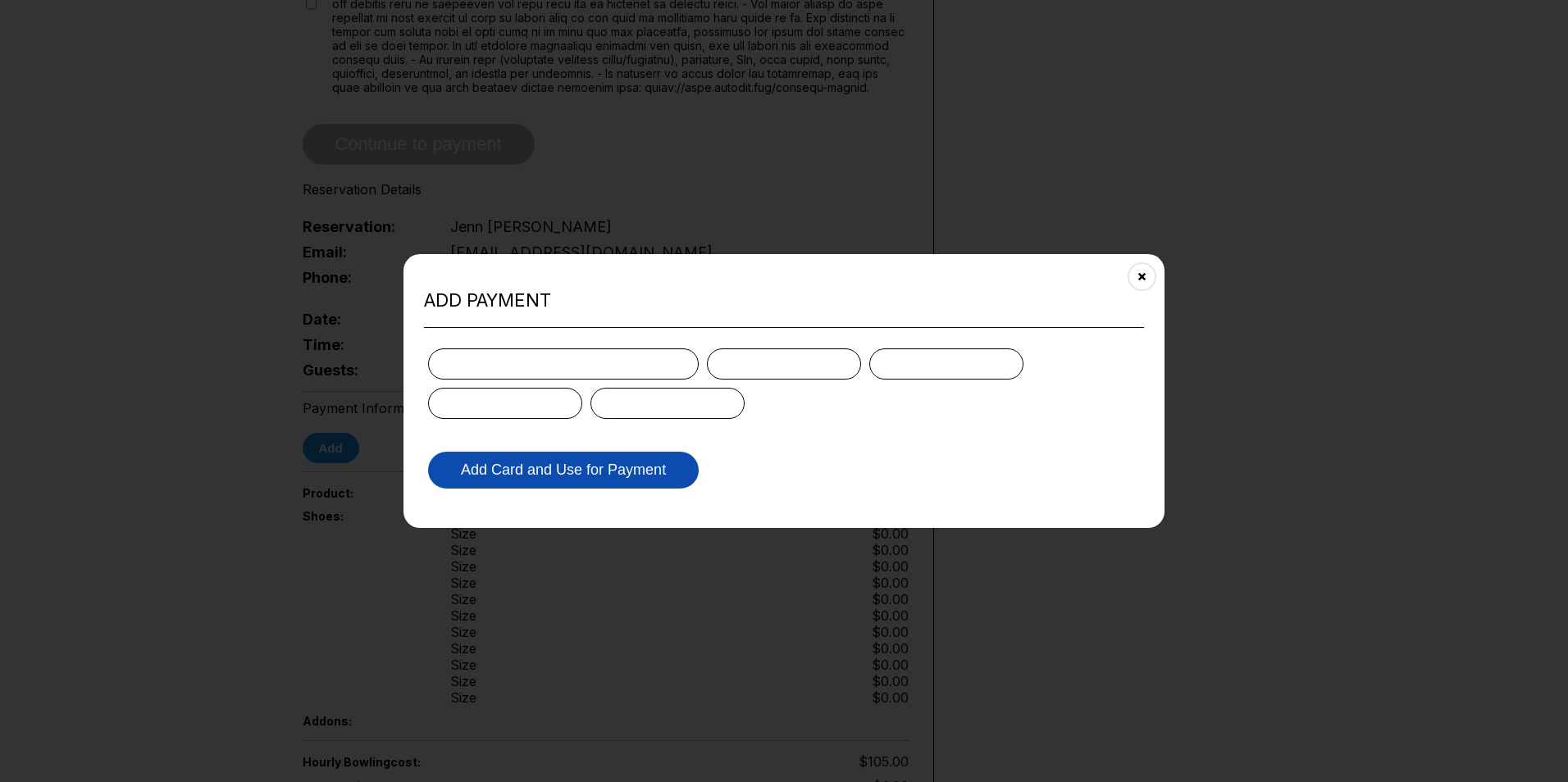
click at [592, 471] on button "Add Card and Use for Payment" at bounding box center [563, 470] width 271 height 37
click at [591, 471] on button "Add Card and Use for Payment" at bounding box center [563, 470] width 271 height 37
click at [589, 471] on button "Add Card and Use for Payment" at bounding box center [563, 470] width 271 height 37
click at [509, 476] on button "Add Card and Use for Payment" at bounding box center [563, 470] width 271 height 37
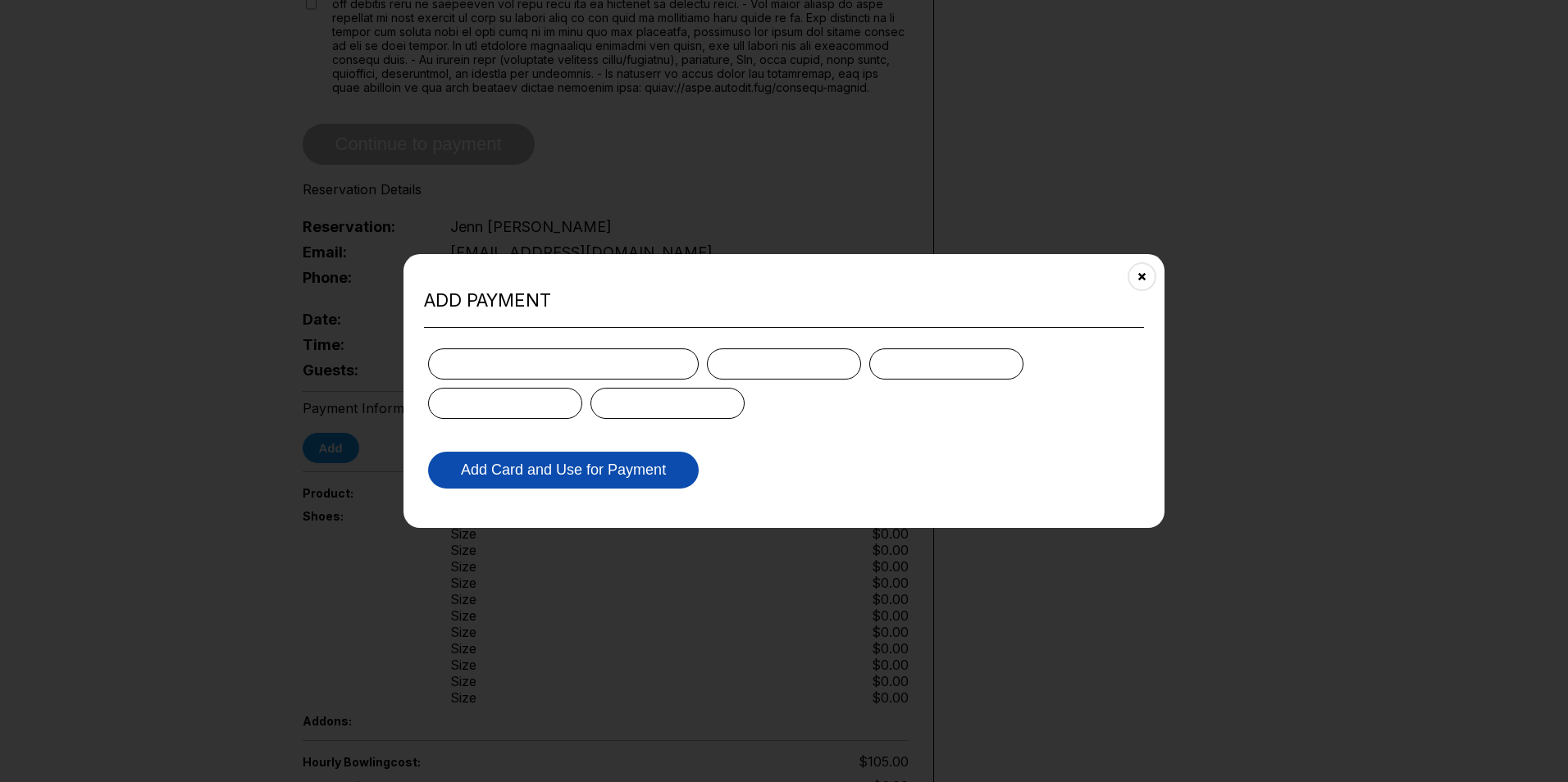
drag, startPoint x: 601, startPoint y: 461, endPoint x: 688, endPoint y: 459, distance: 87.0
click at [624, 460] on button "Add Card and Use for Payment" at bounding box center [563, 470] width 271 height 37
drag, startPoint x: 688, startPoint y: 459, endPoint x: 576, endPoint y: 482, distance: 114.3
click at [682, 464] on button "Add Card and Use for Payment" at bounding box center [563, 470] width 271 height 37
drag, startPoint x: 576, startPoint y: 482, endPoint x: 502, endPoint y: 489, distance: 74.3
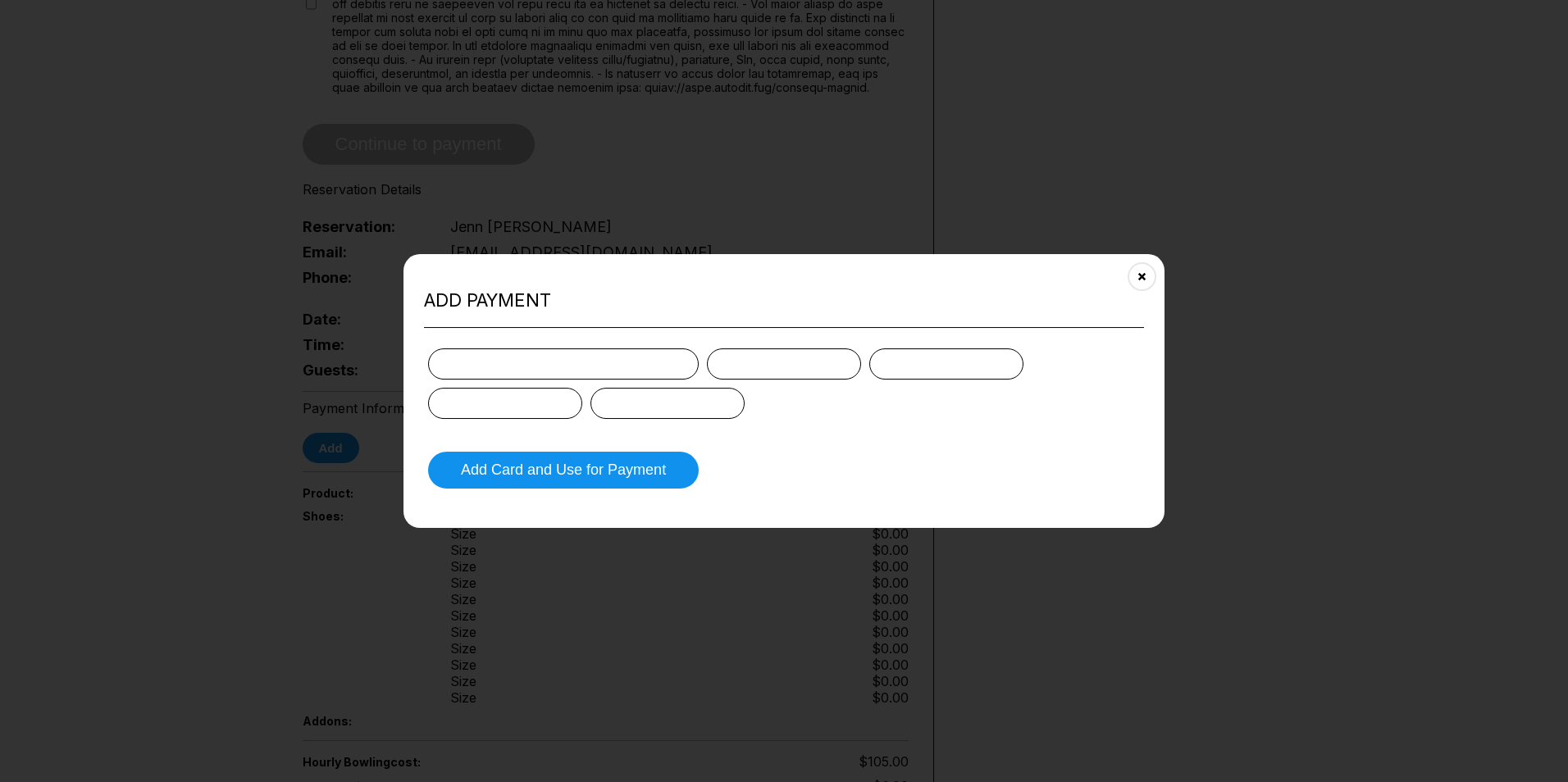
click at [563, 483] on button "Add Card and Use for Payment" at bounding box center [563, 470] width 271 height 37
click at [453, 489] on form "Add Card and Use for Payment" at bounding box center [784, 418] width 720 height 148
drag, startPoint x: 458, startPoint y: 462, endPoint x: 469, endPoint y: 463, distance: 11.0
click at [459, 462] on button "Add Card and Use for Payment" at bounding box center [563, 470] width 271 height 37
drag, startPoint x: 482, startPoint y: 464, endPoint x: 594, endPoint y: 465, distance: 112.0
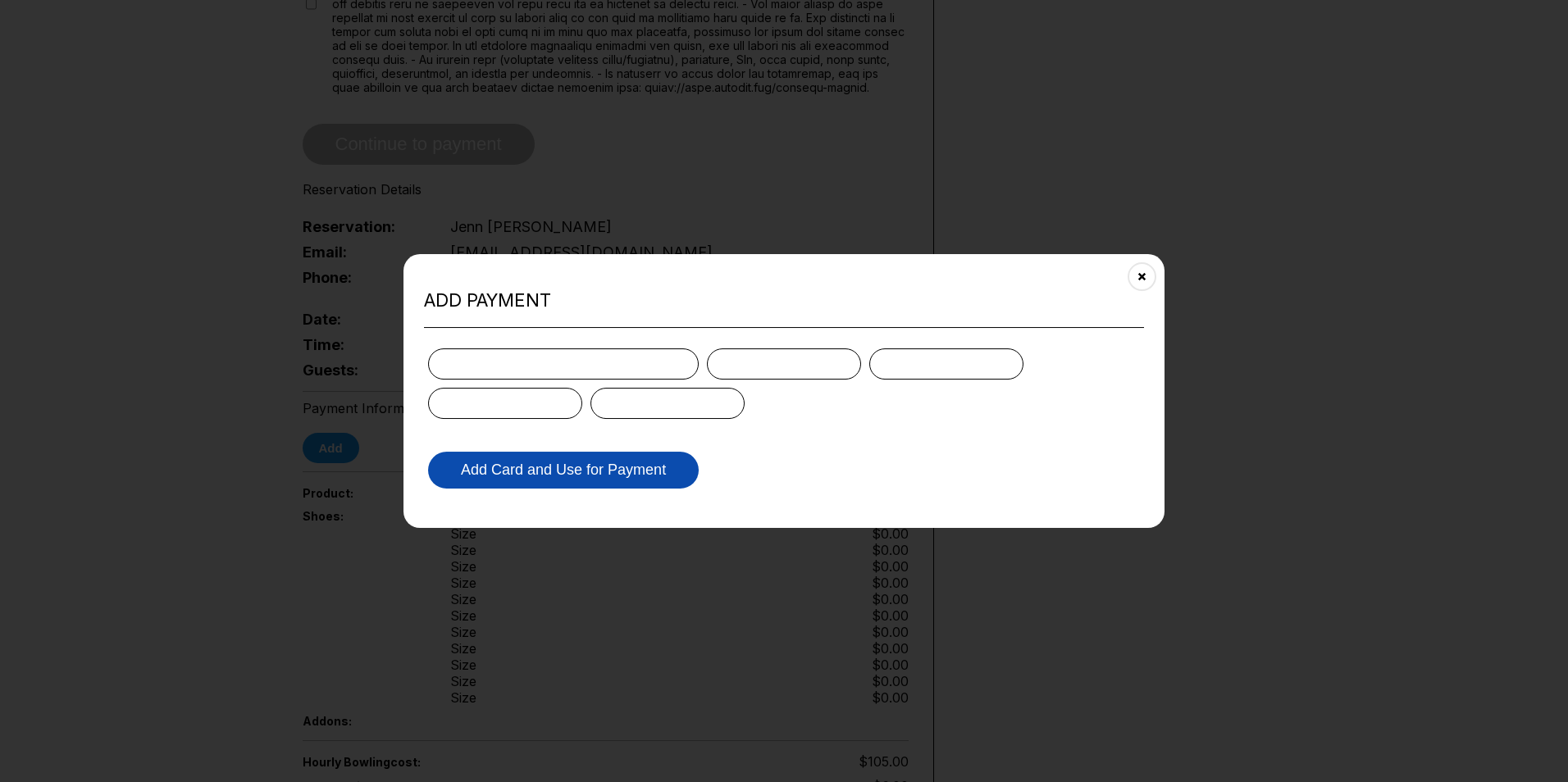
click at [503, 464] on button "Add Card and Use for Payment" at bounding box center [563, 470] width 271 height 37
drag, startPoint x: 600, startPoint y: 465, endPoint x: 638, endPoint y: 456, distance: 39.1
click at [603, 464] on button "Add Card and Use for Payment" at bounding box center [563, 470] width 271 height 37
drag, startPoint x: 638, startPoint y: 455, endPoint x: 650, endPoint y: 455, distance: 12.0
click at [639, 455] on button "Add Card and Use for Payment" at bounding box center [563, 470] width 271 height 37
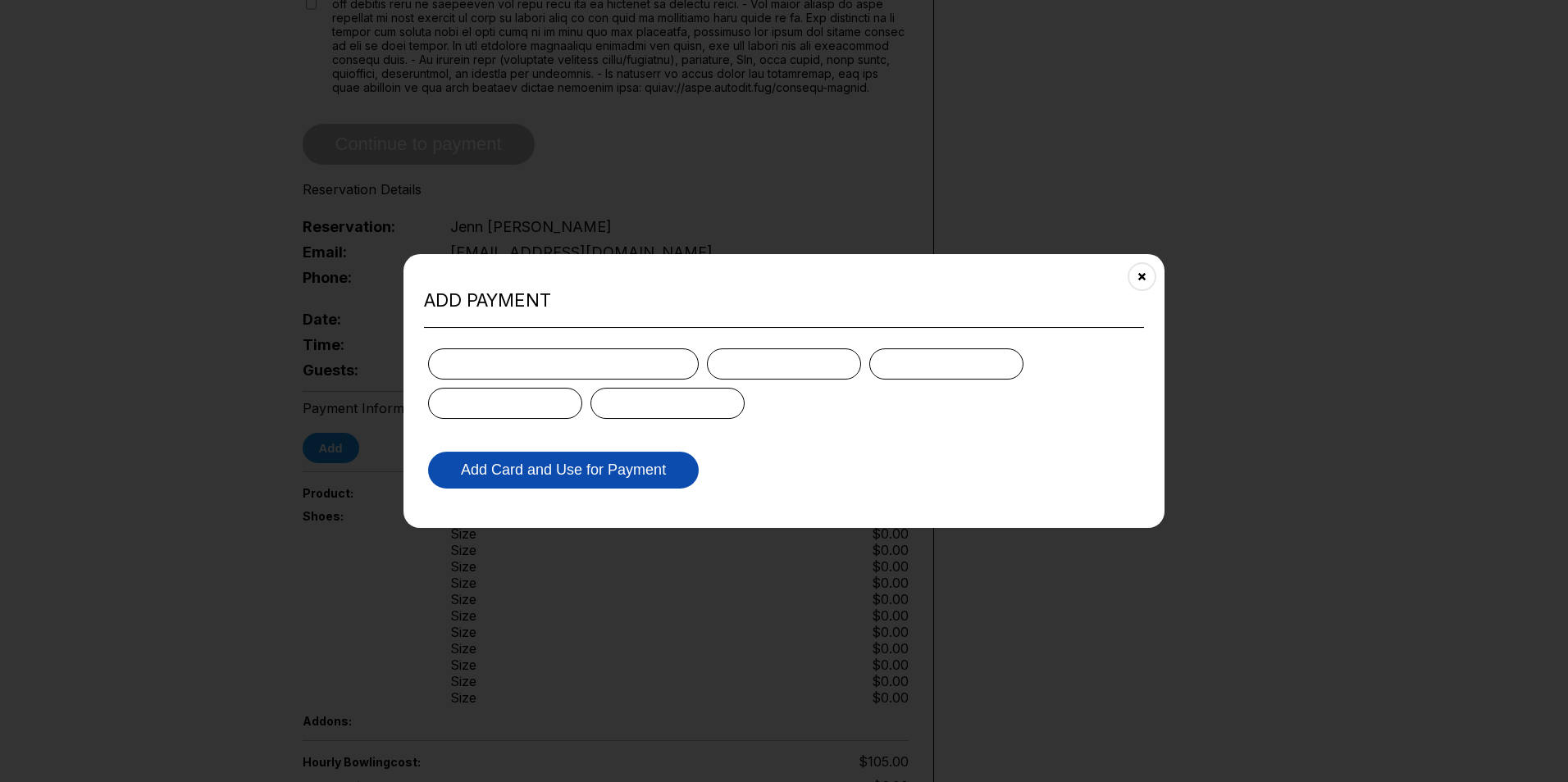
click at [658, 455] on button "Add Card and Use for Payment" at bounding box center [563, 470] width 271 height 37
click at [1149, 272] on button "Close" at bounding box center [1142, 277] width 40 height 40
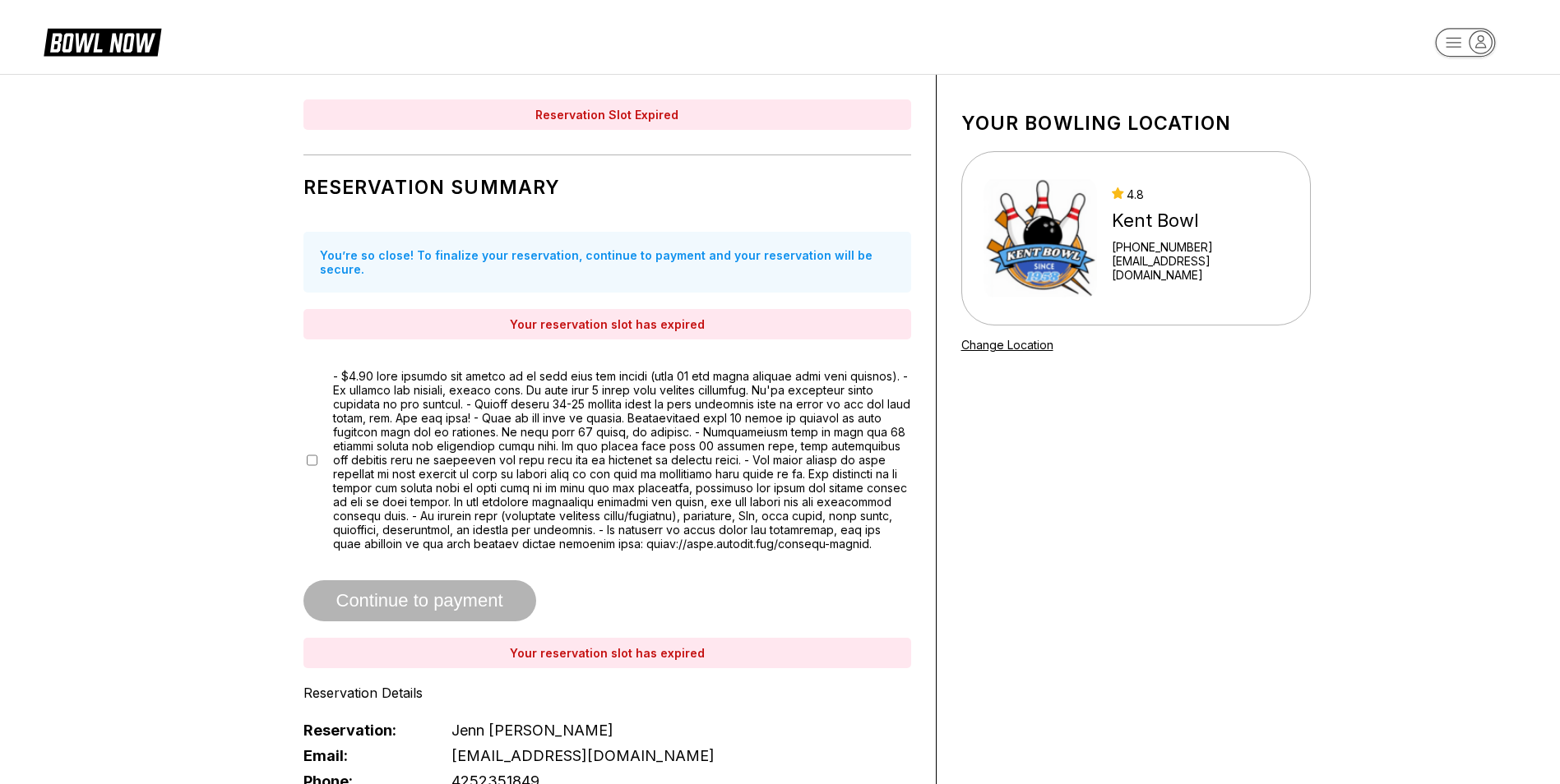
scroll to position [0, 0]
click at [1119, 248] on div "4.8 Kent Bowl +12538523550 kentbowl@kentbowl.net" at bounding box center [1136, 239] width 305 height 124
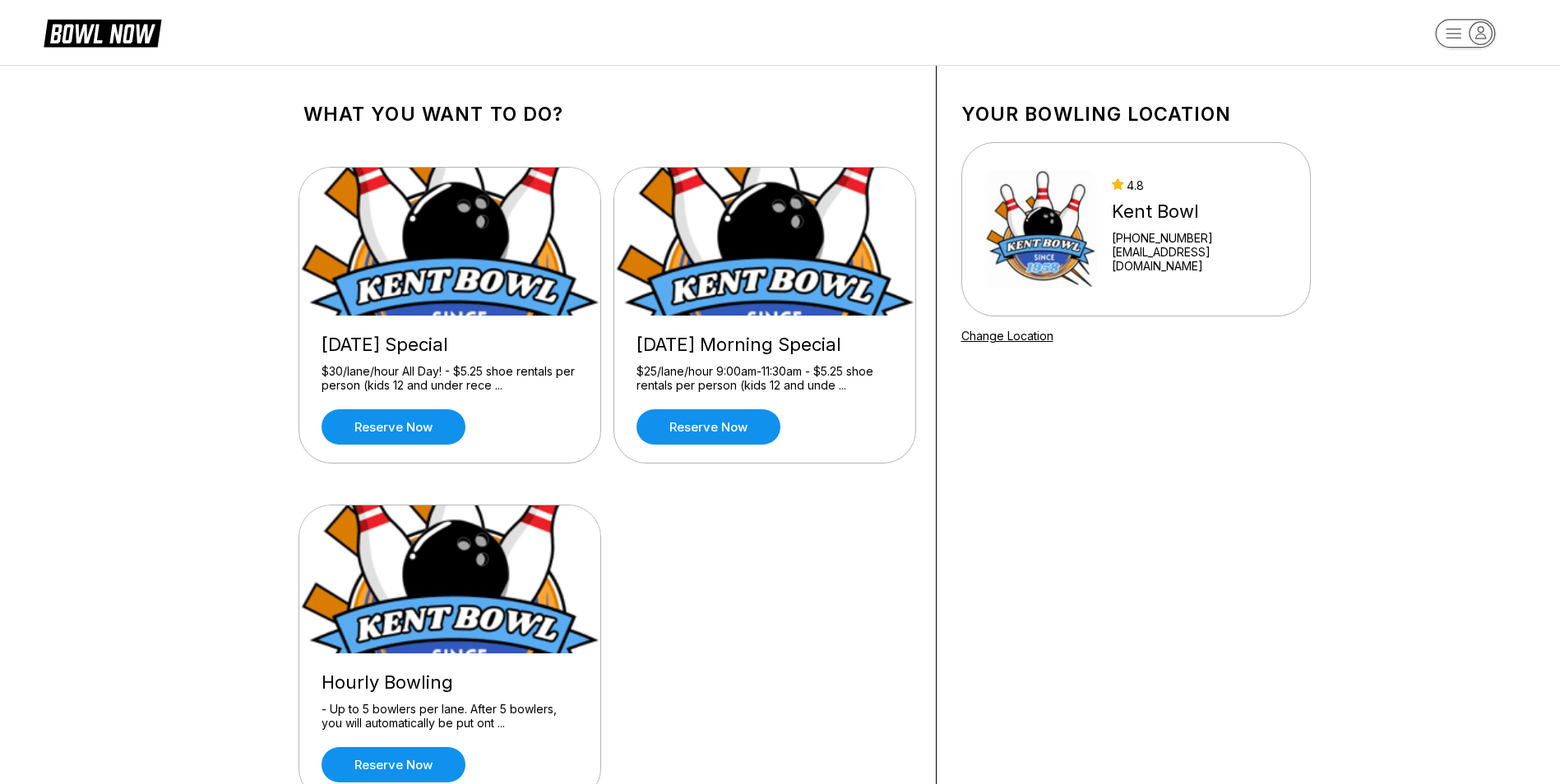
scroll to position [165, 0]
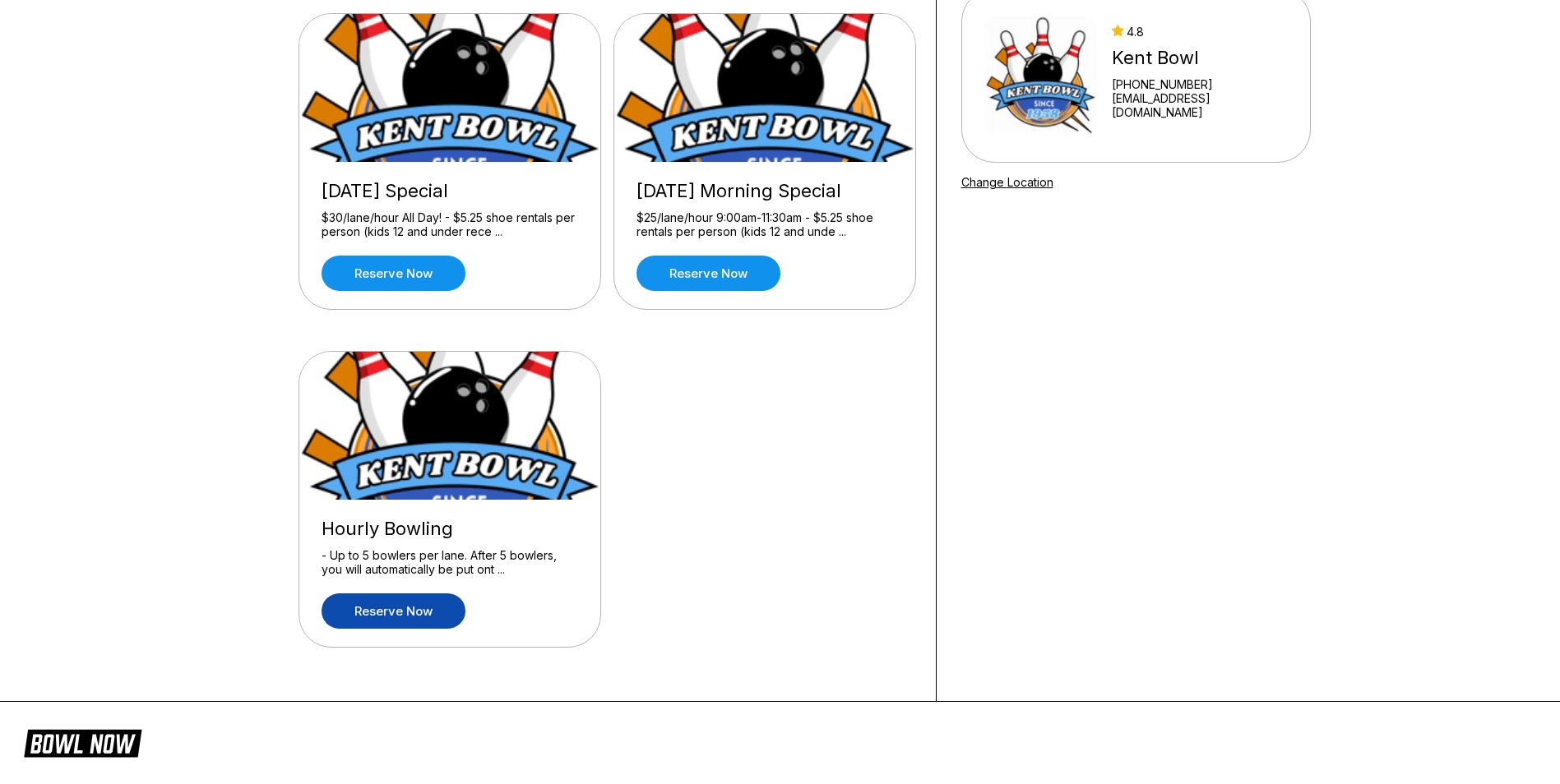
click at [401, 613] on link "Reserve now" at bounding box center [393, 611] width 144 height 35
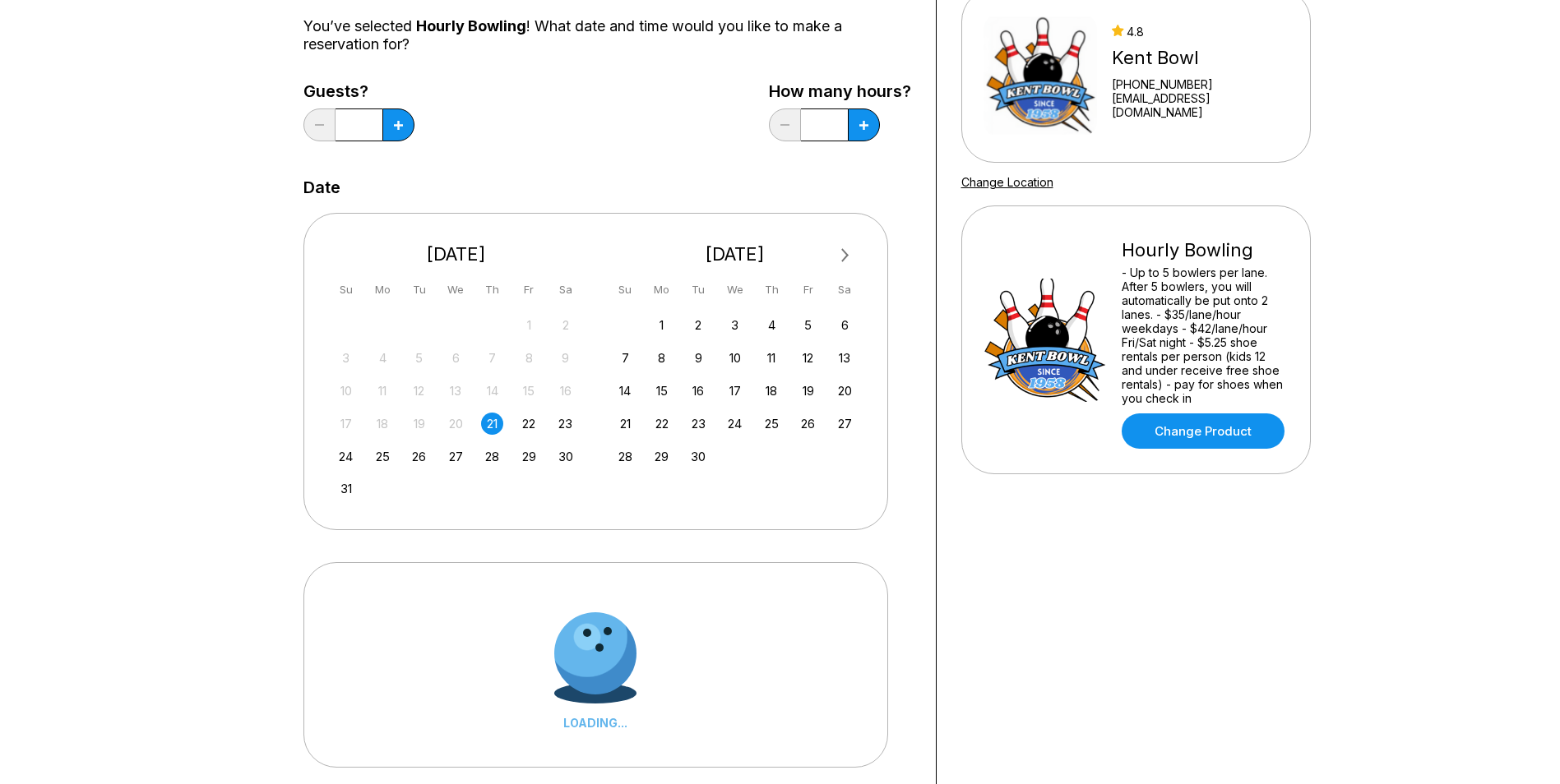
scroll to position [0, 0]
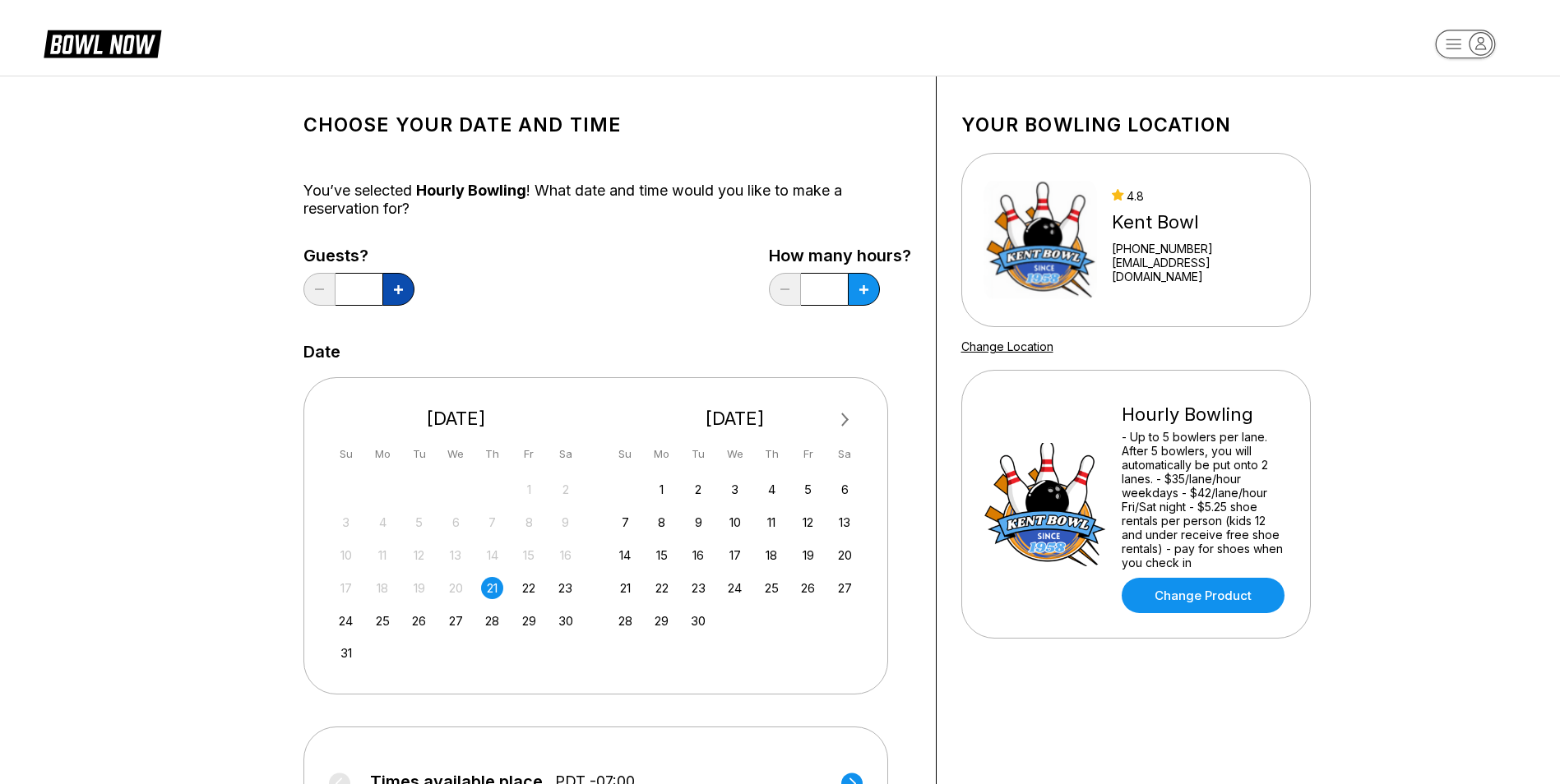
click at [396, 297] on button at bounding box center [398, 289] width 32 height 33
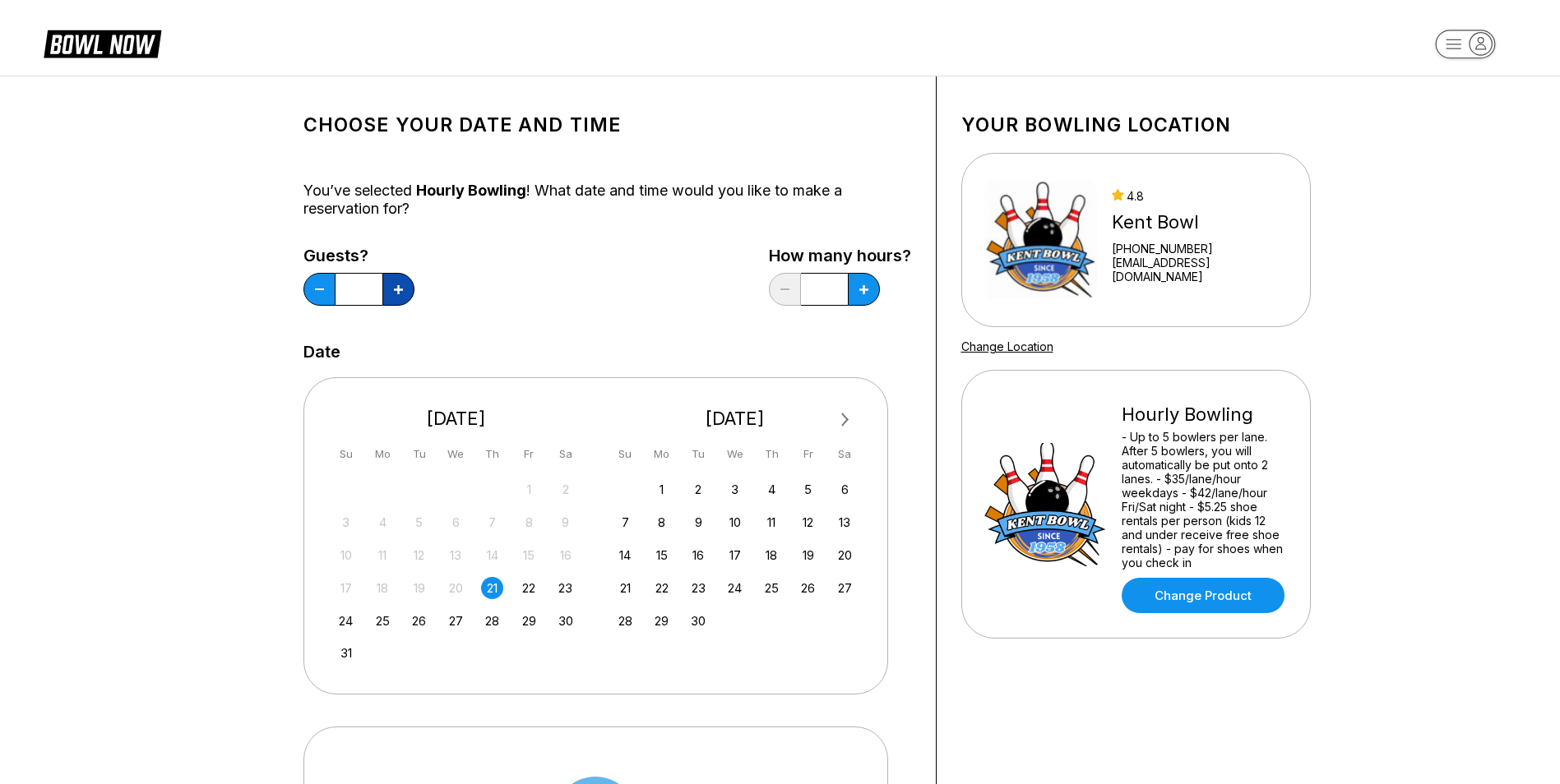
click at [396, 297] on button at bounding box center [398, 289] width 32 height 33
click at [398, 297] on button at bounding box center [398, 289] width 32 height 33
click at [399, 297] on button at bounding box center [398, 289] width 32 height 33
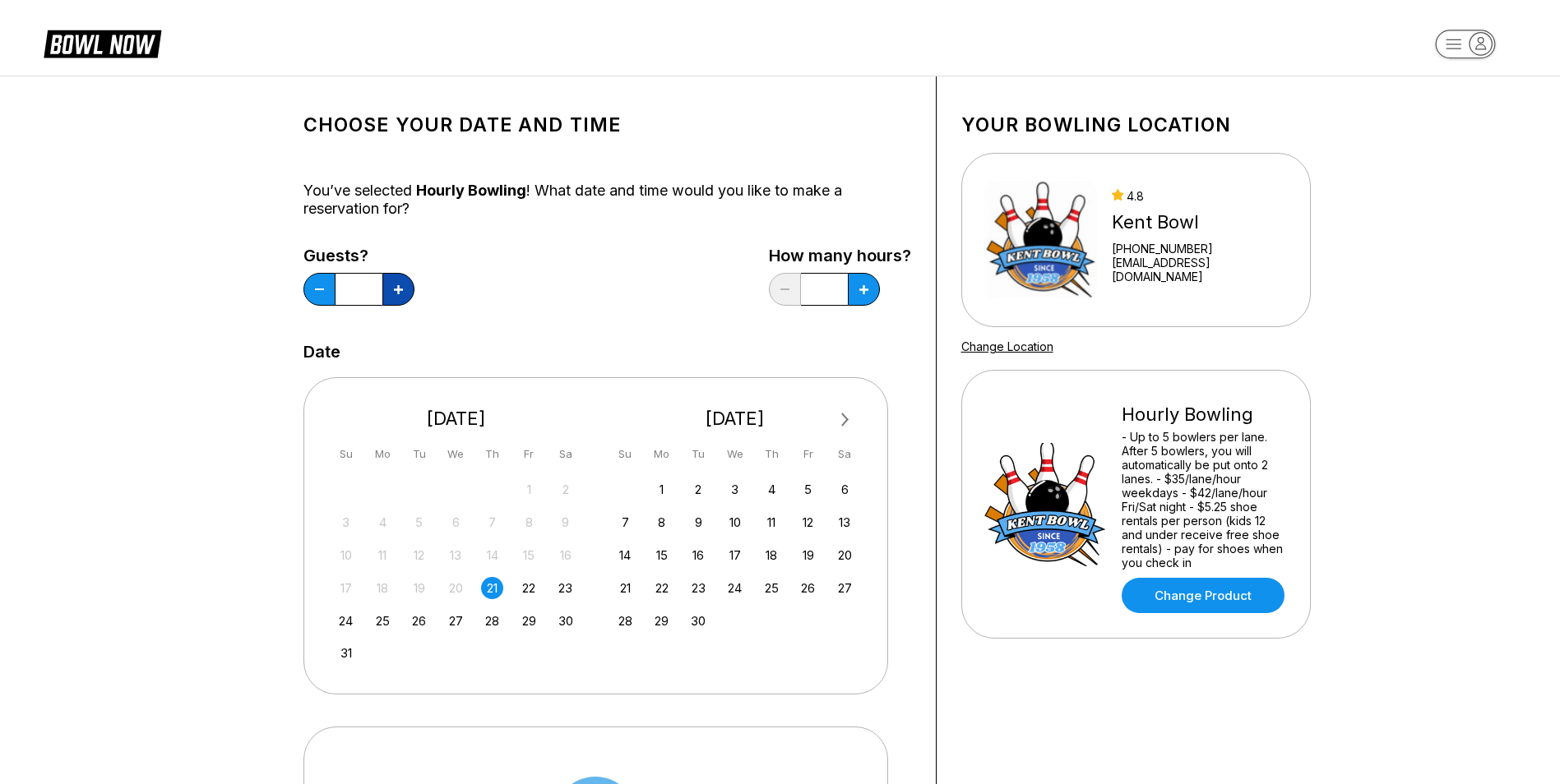
click at [388, 288] on button at bounding box center [398, 289] width 32 height 33
type input "**"
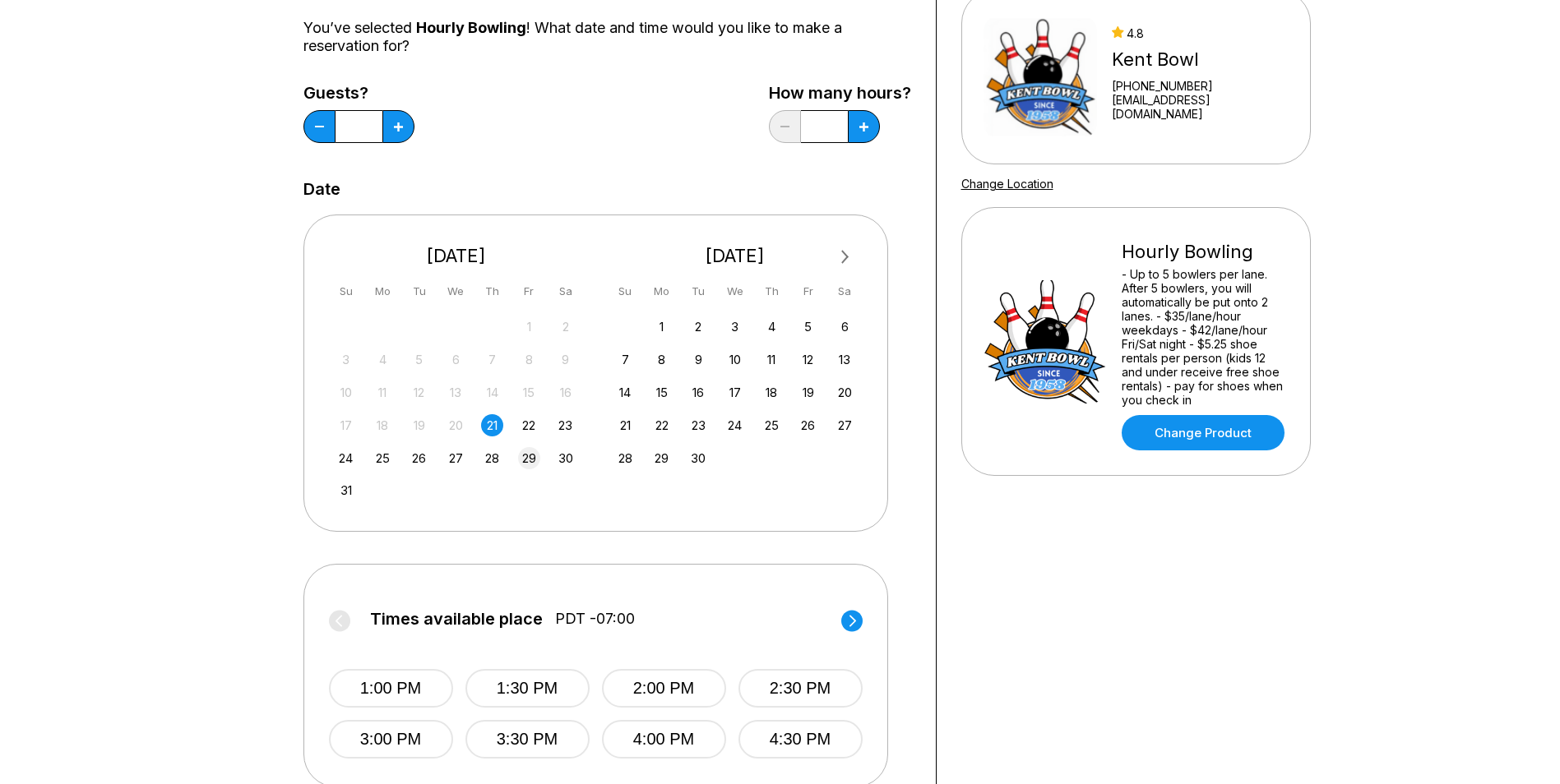
scroll to position [165, 0]
click at [530, 426] on div "22" at bounding box center [529, 424] width 22 height 22
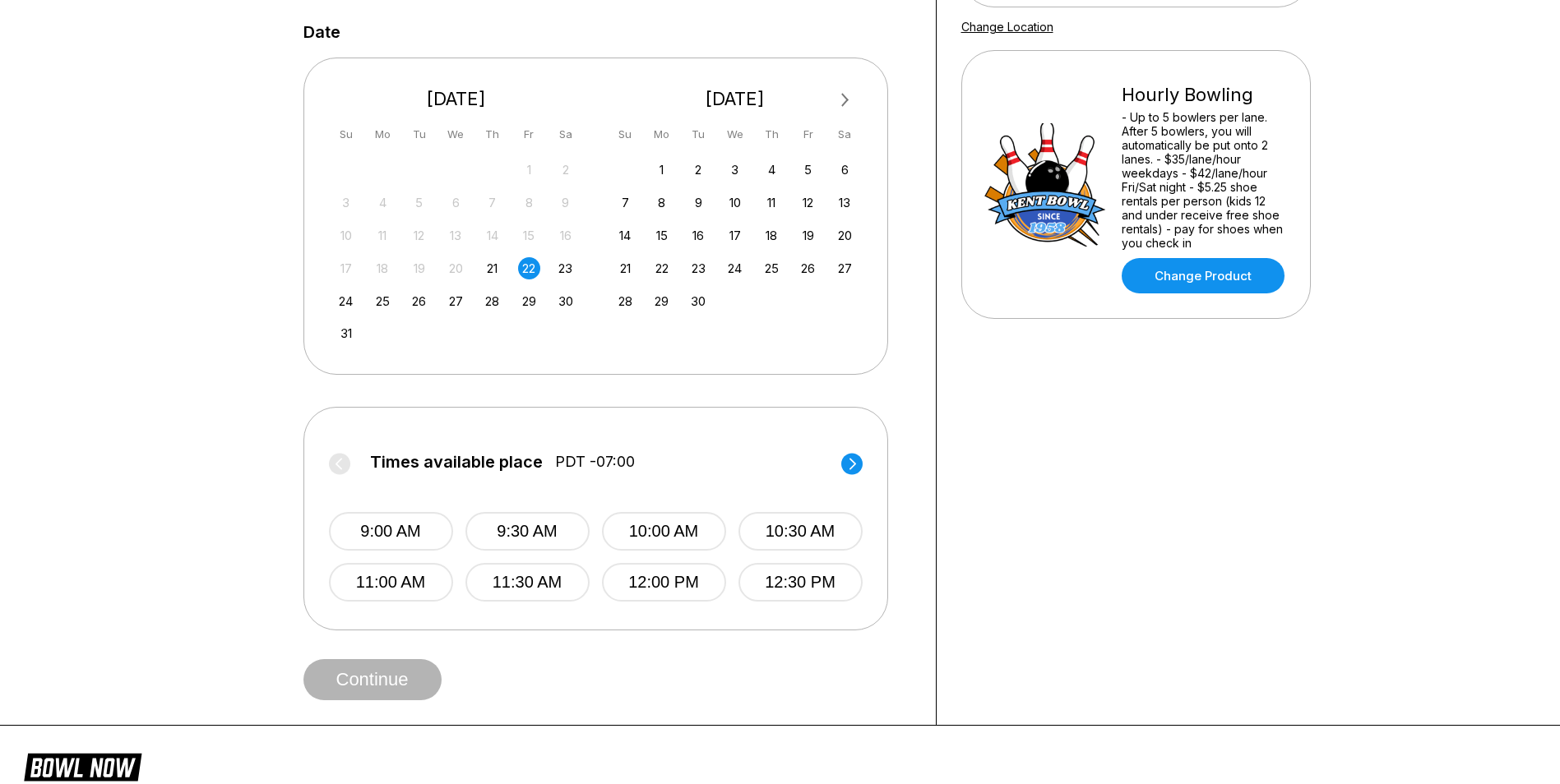
scroll to position [411, 0]
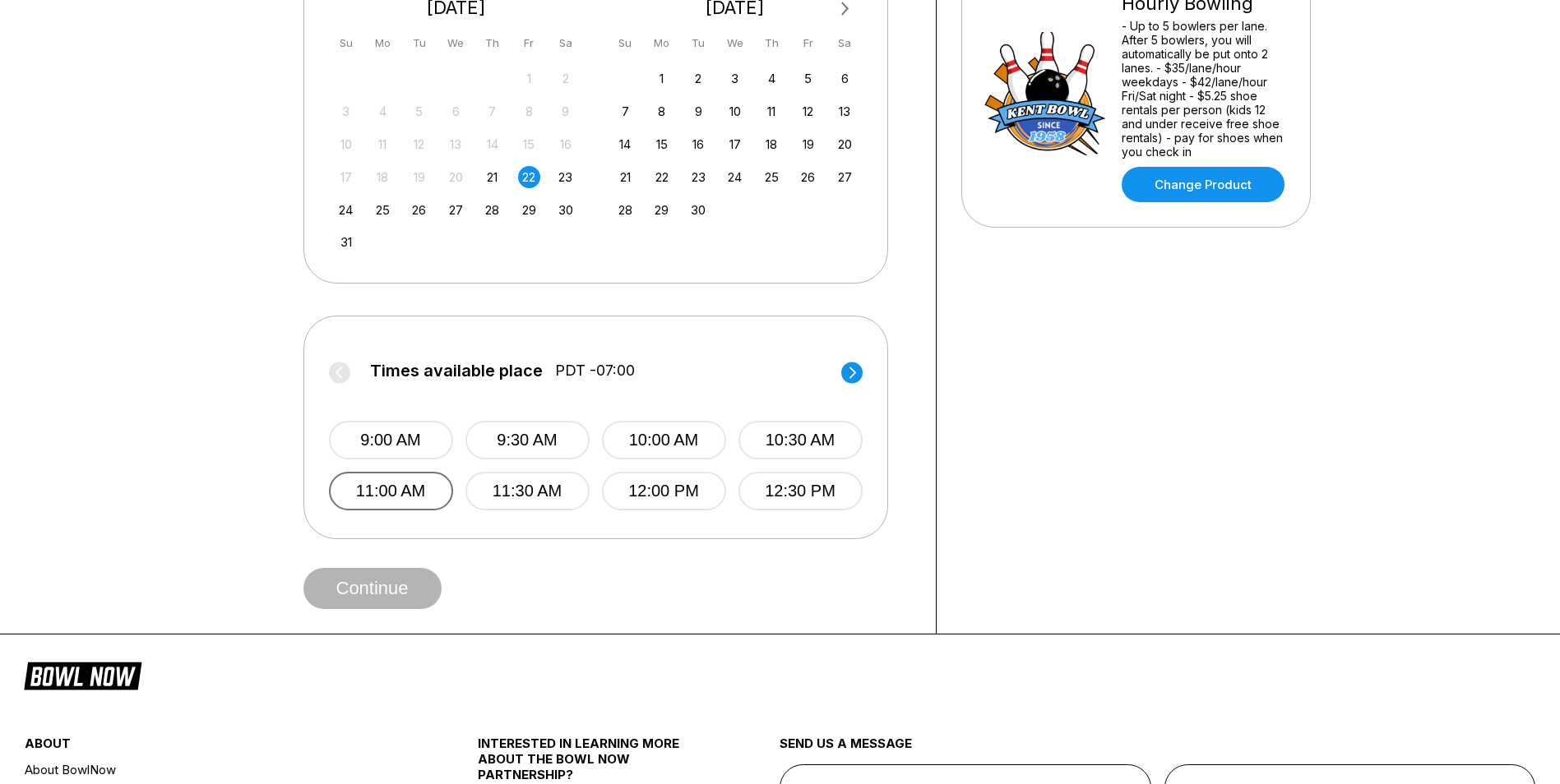
click at [417, 493] on button "11:00 AM" at bounding box center [391, 492] width 124 height 39
click at [358, 592] on button "Continue" at bounding box center [372, 588] width 138 height 41
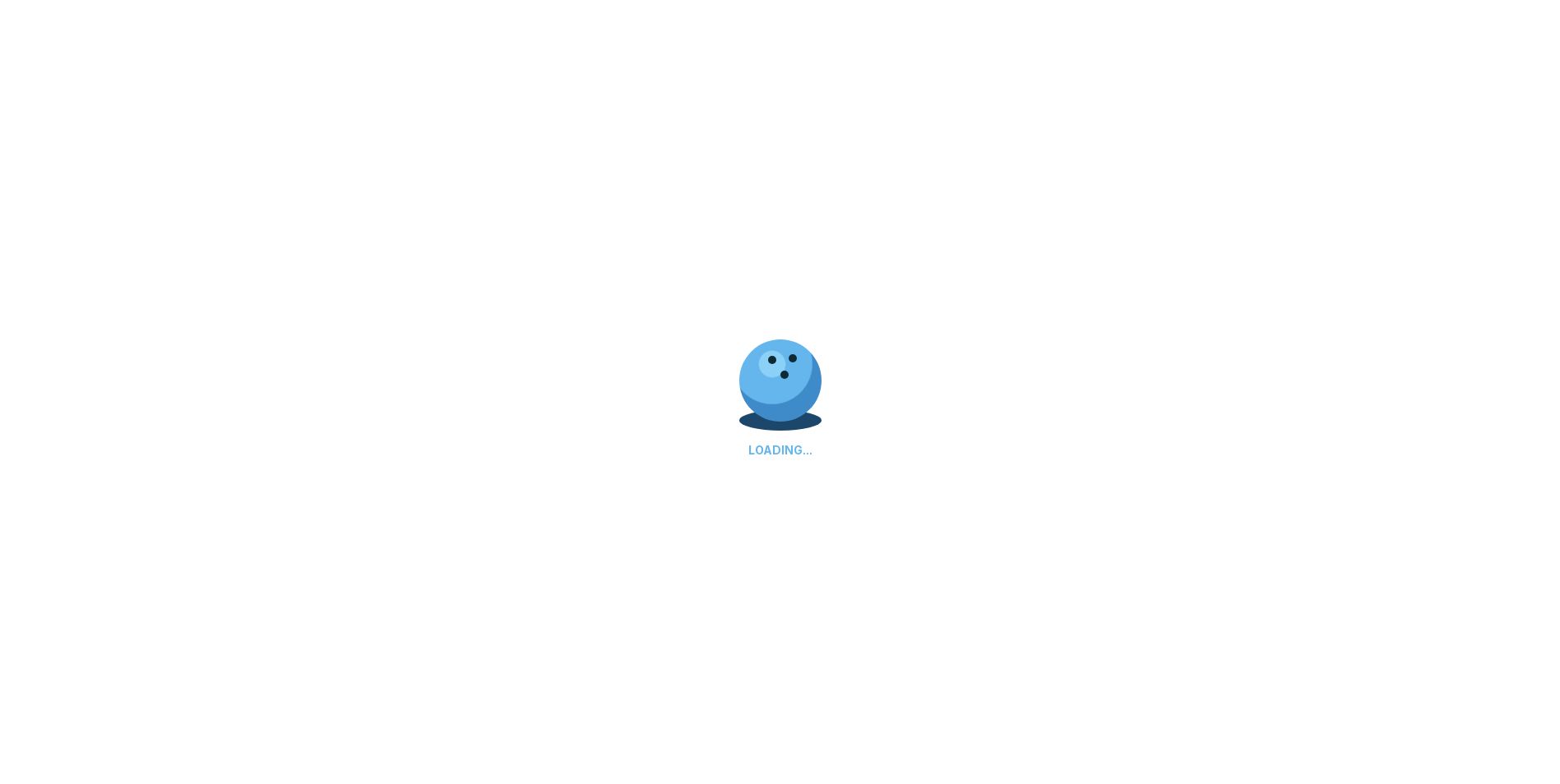
scroll to position [0, 0]
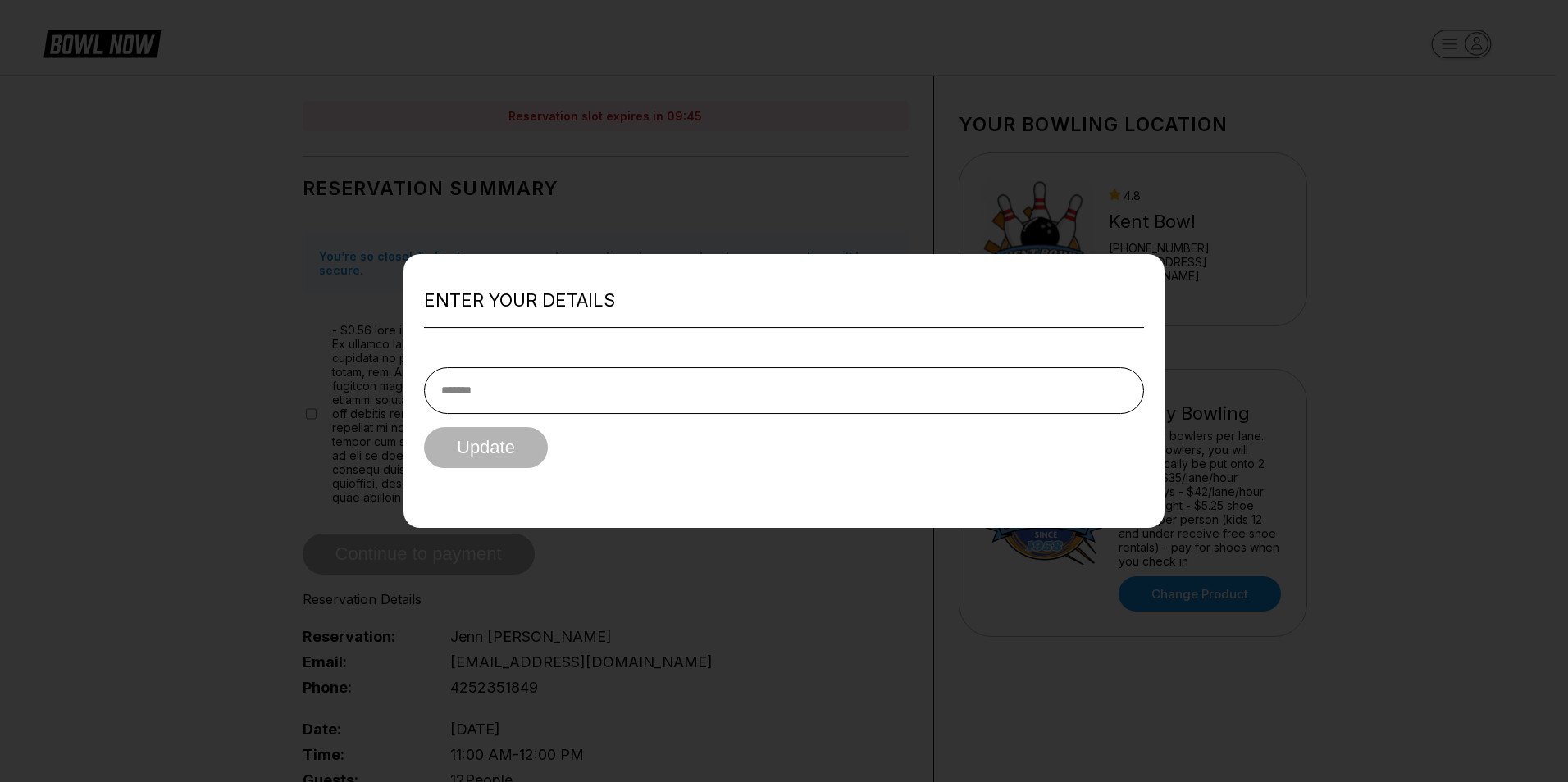
click at [484, 391] on input "text" at bounding box center [784, 391] width 720 height 47
type input "**********"
click at [495, 458] on button "Update" at bounding box center [486, 448] width 124 height 41
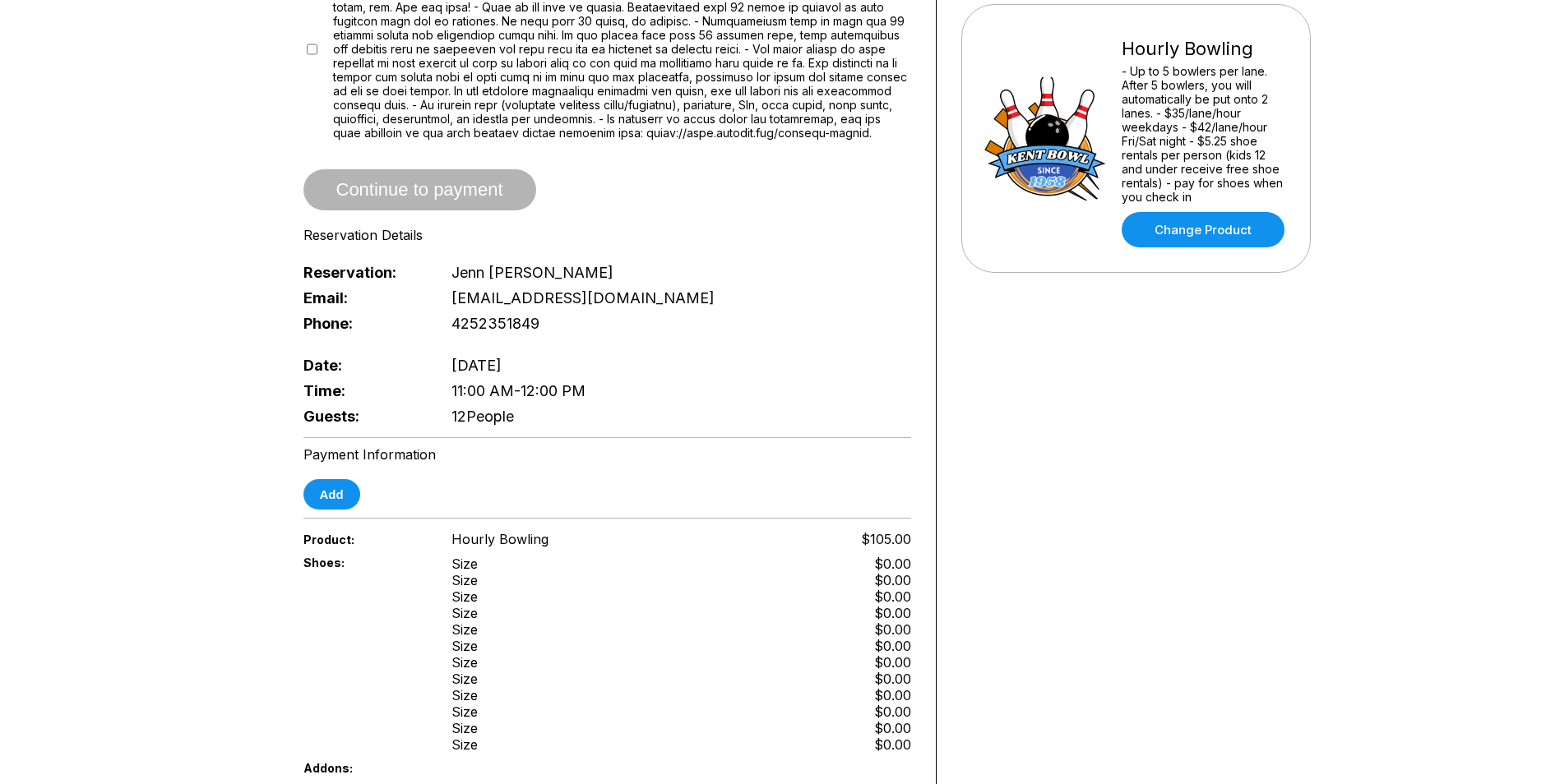
scroll to position [411, 0]
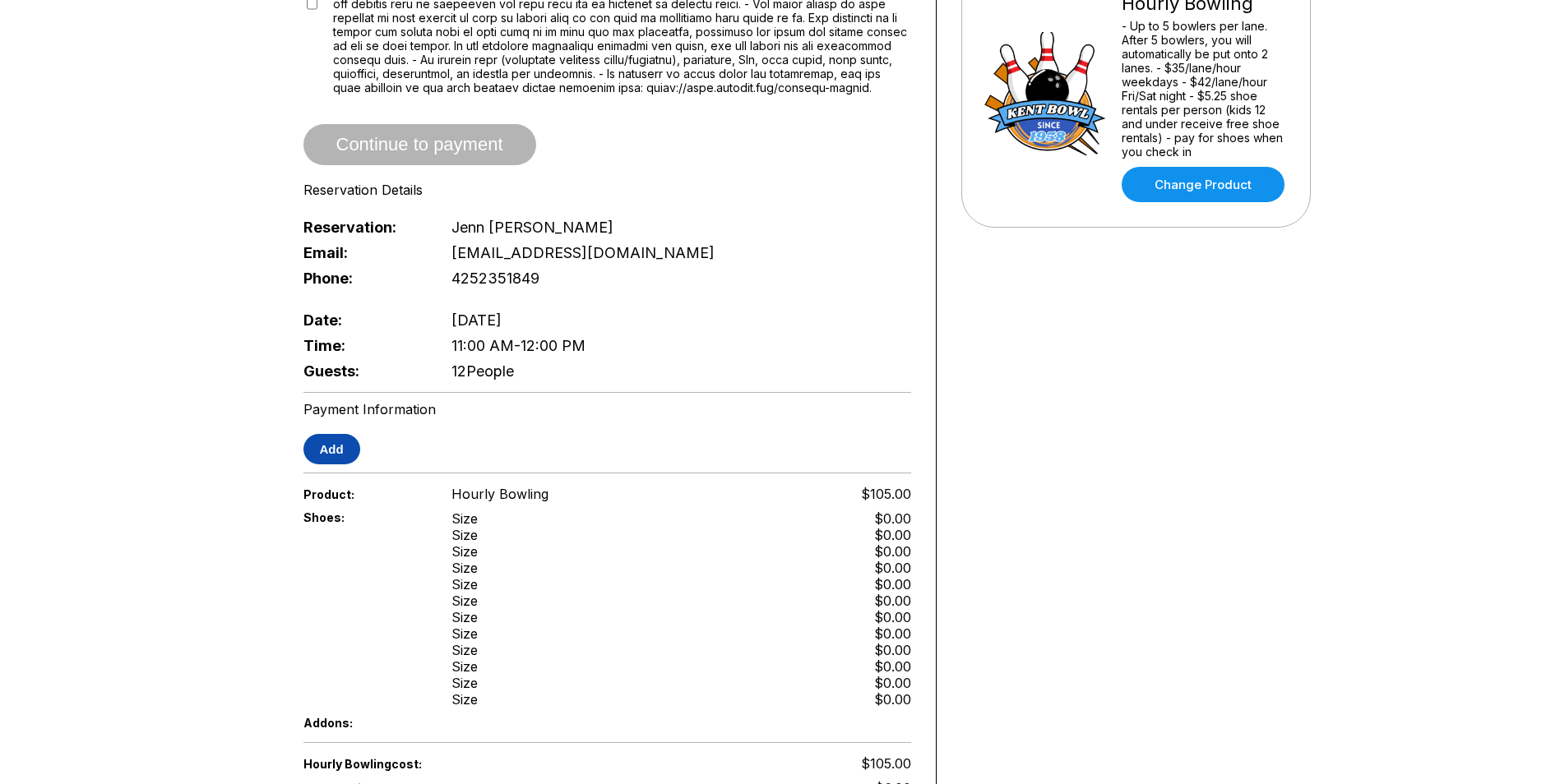
click at [347, 454] on button "Add" at bounding box center [332, 450] width 57 height 30
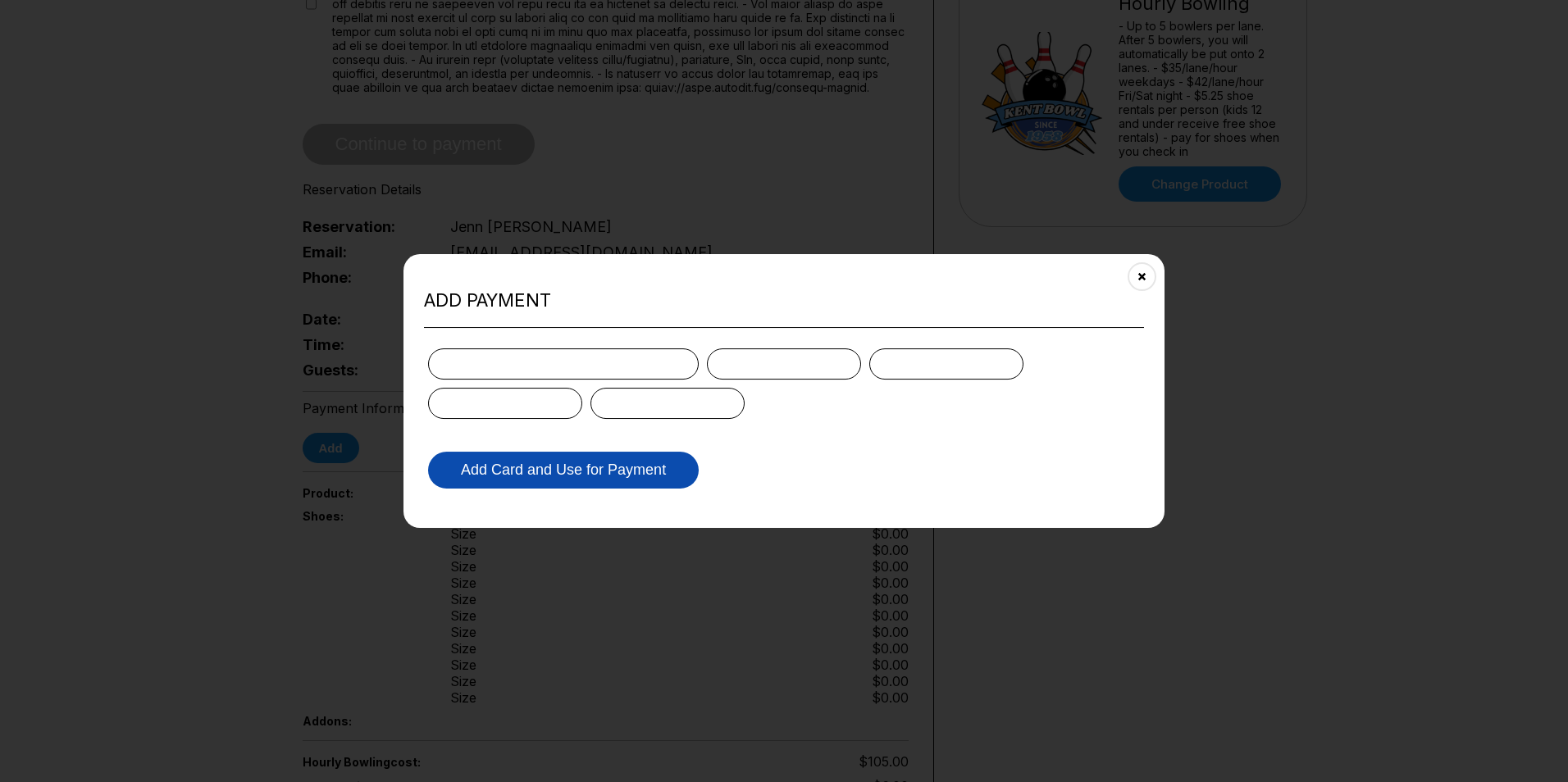
click at [463, 469] on button "Add Card and Use for Payment" at bounding box center [563, 470] width 271 height 37
click at [588, 471] on button "Add Card and Use for Payment" at bounding box center [563, 470] width 271 height 37
drag, startPoint x: 677, startPoint y: 469, endPoint x: 704, endPoint y: 469, distance: 27.0
click at [682, 468] on button "Add Card and Use for Payment" at bounding box center [563, 470] width 271 height 37
drag, startPoint x: 749, startPoint y: 465, endPoint x: 636, endPoint y: 464, distance: 113.0
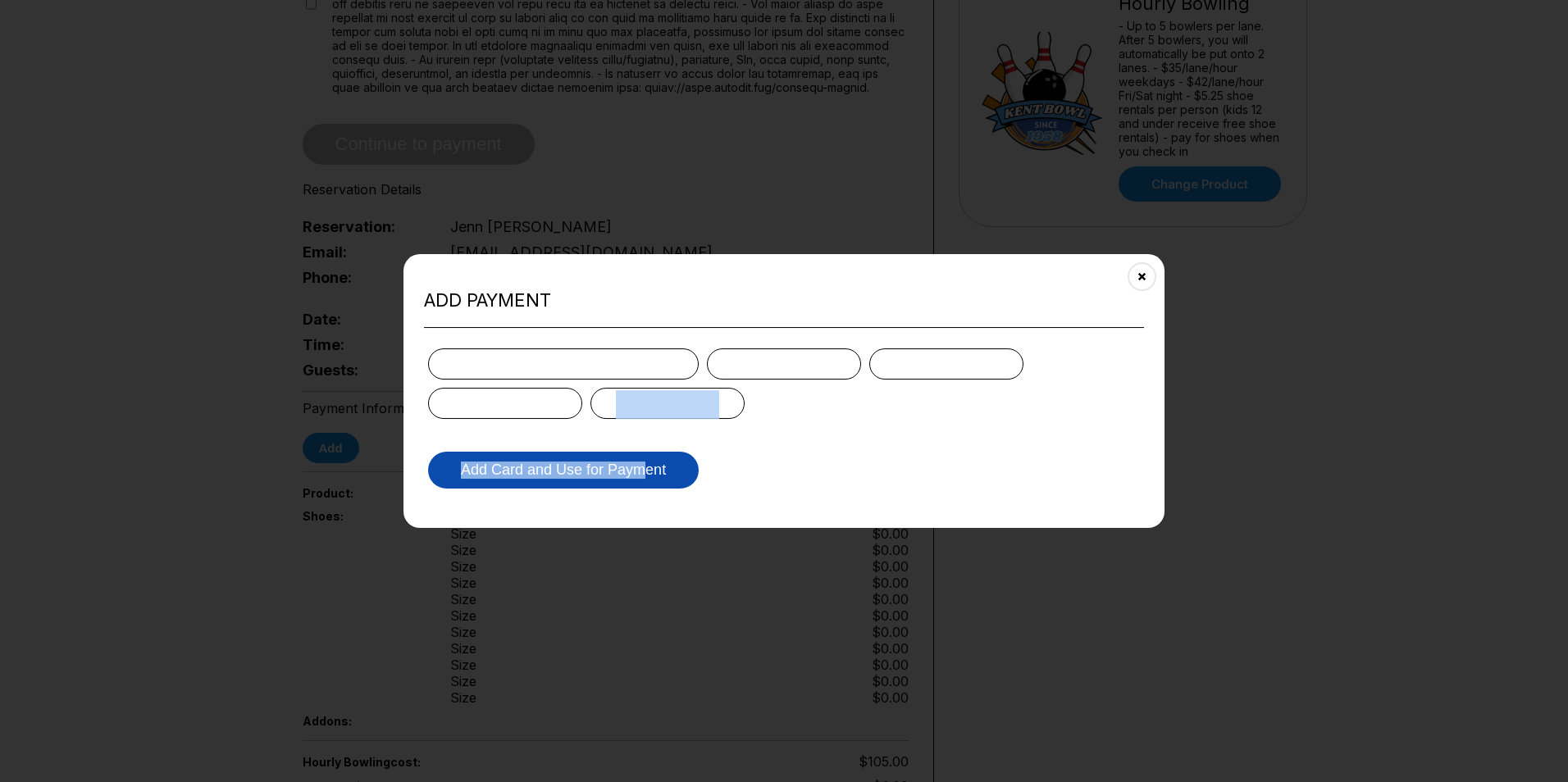
click at [636, 464] on form "Add Card and Use for Payment" at bounding box center [784, 418] width 720 height 148
drag, startPoint x: 636, startPoint y: 464, endPoint x: 590, endPoint y: 484, distance: 50.2
click at [634, 464] on button "Add Card and Use for Payment" at bounding box center [563, 470] width 271 height 37
click at [559, 486] on button "Add Card and Use for Payment" at bounding box center [563, 470] width 271 height 37
click at [552, 474] on button "Add Card and Use for Payment" at bounding box center [563, 470] width 271 height 37
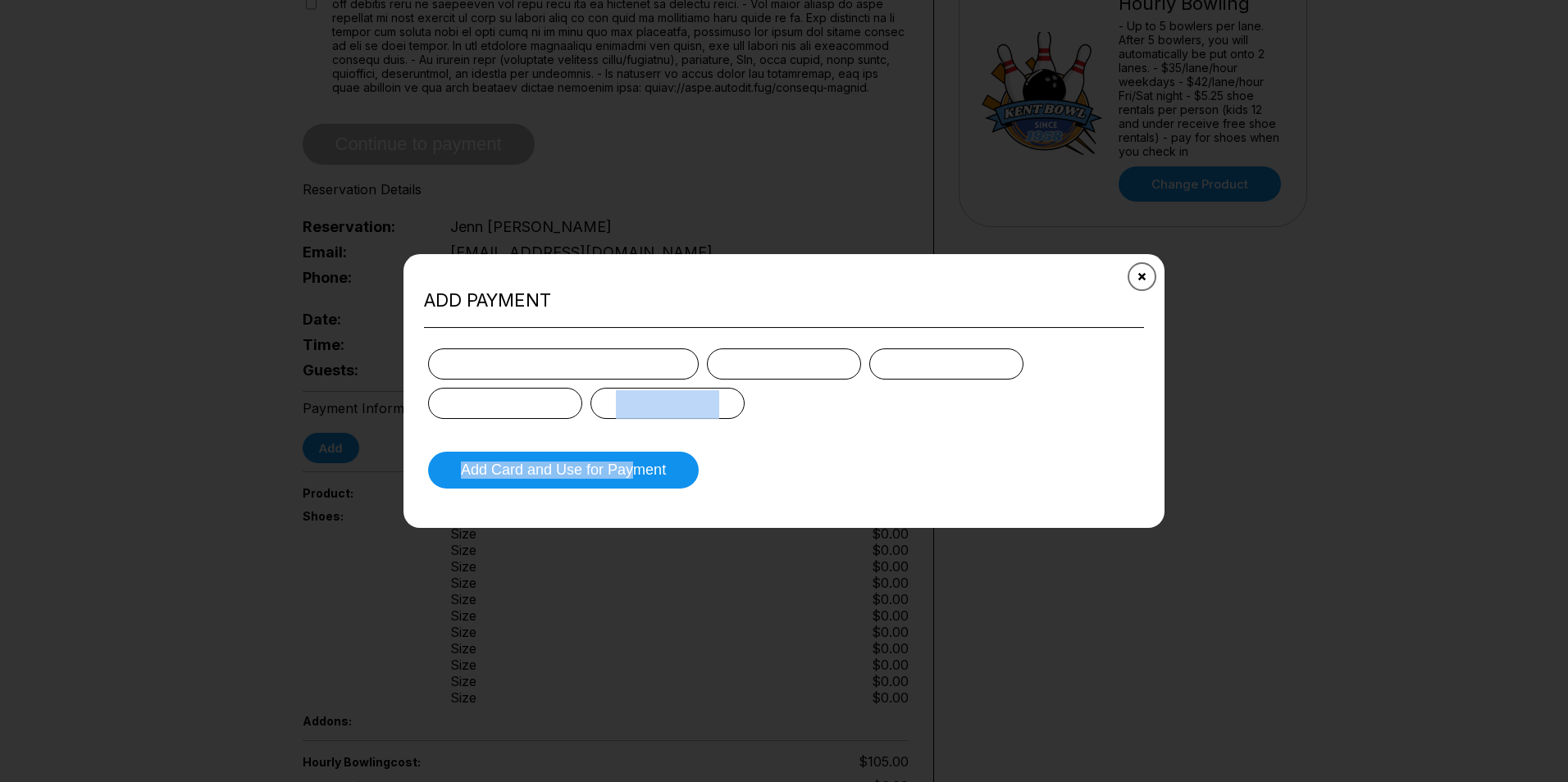
click at [1132, 277] on button "Close" at bounding box center [1142, 277] width 40 height 40
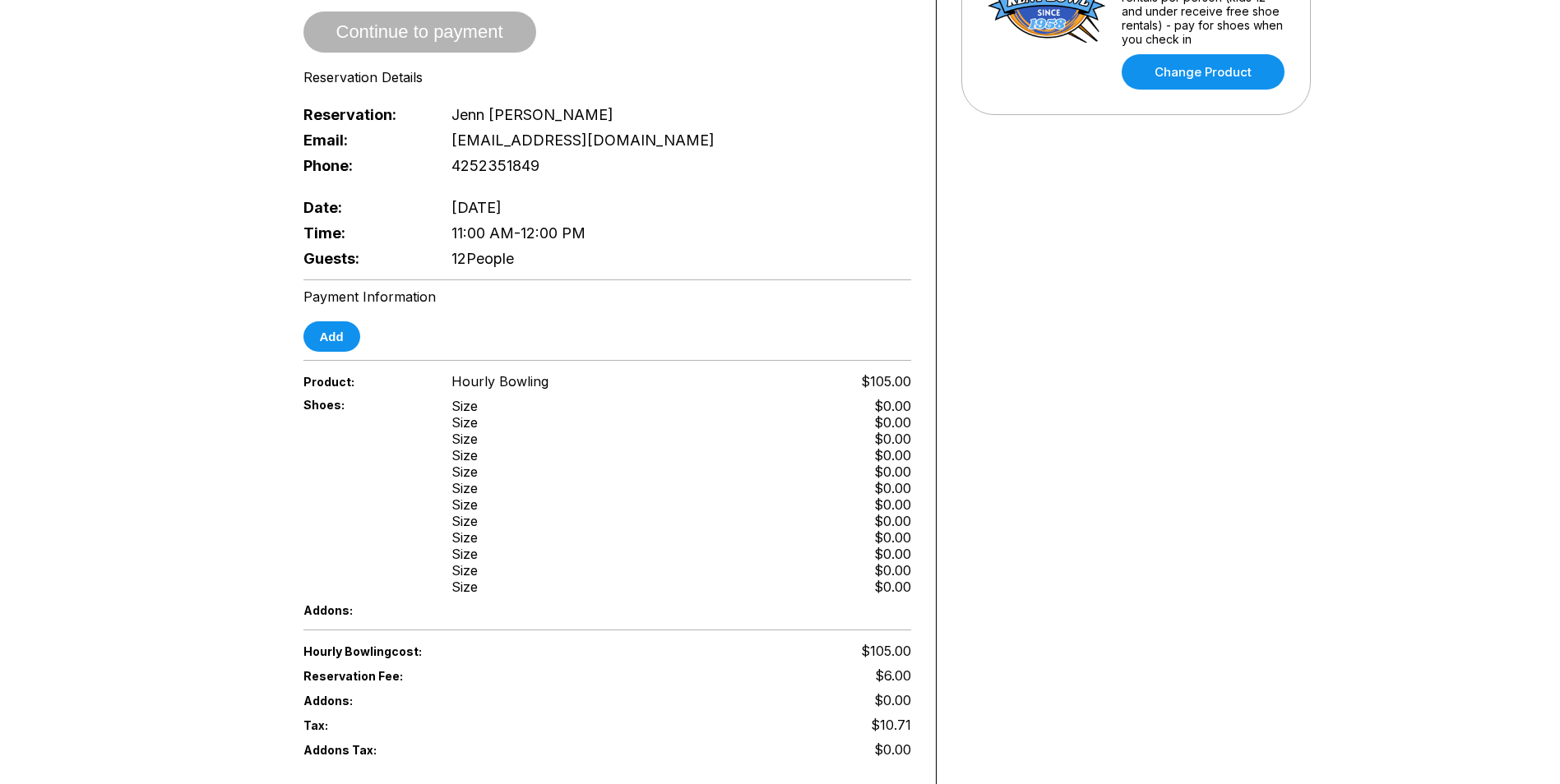
scroll to position [576, 0]
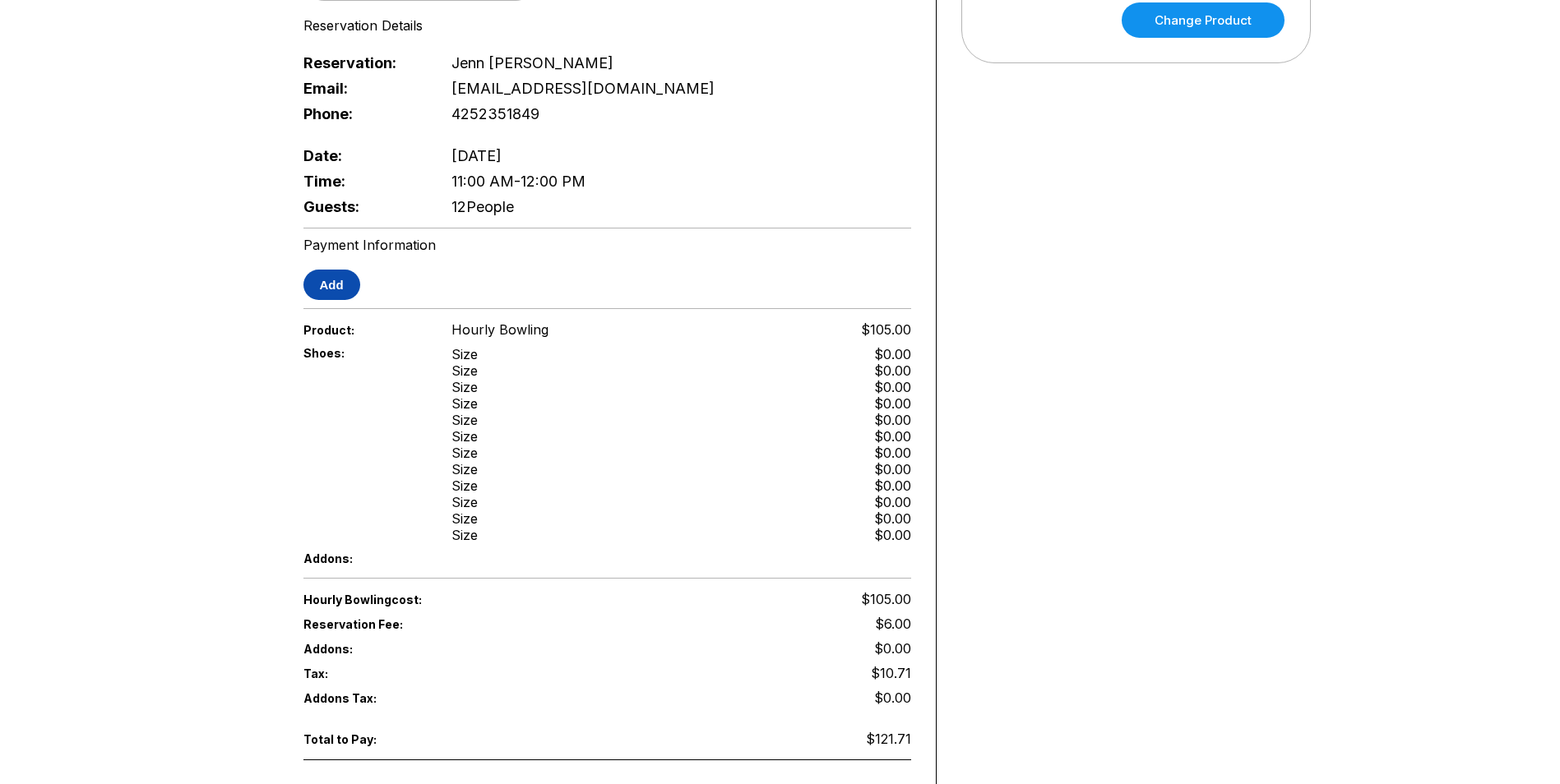
click at [323, 287] on button "Add" at bounding box center [332, 285] width 57 height 30
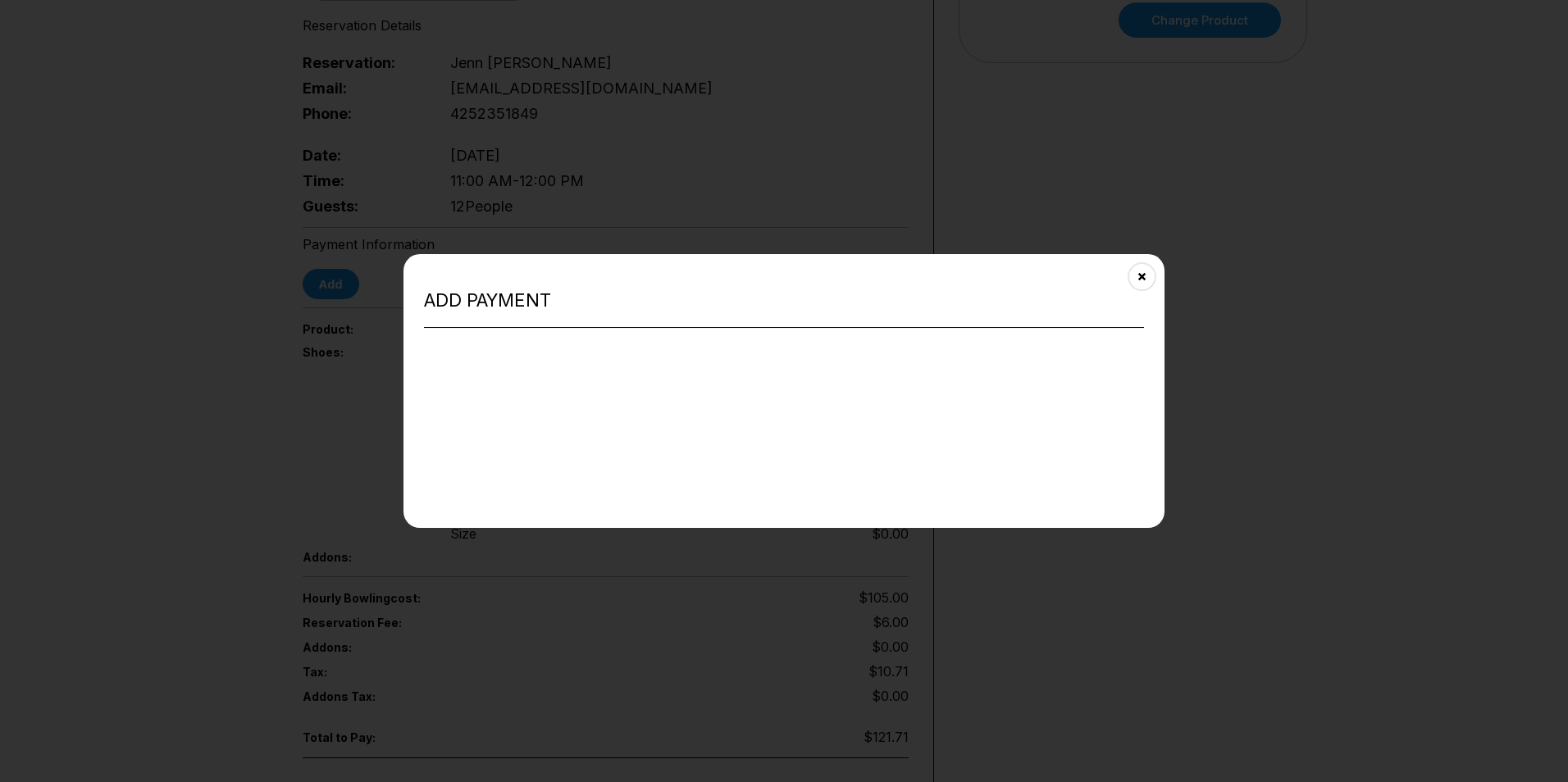
click at [587, 380] on div "Add payment" at bounding box center [784, 391] width 761 height 274
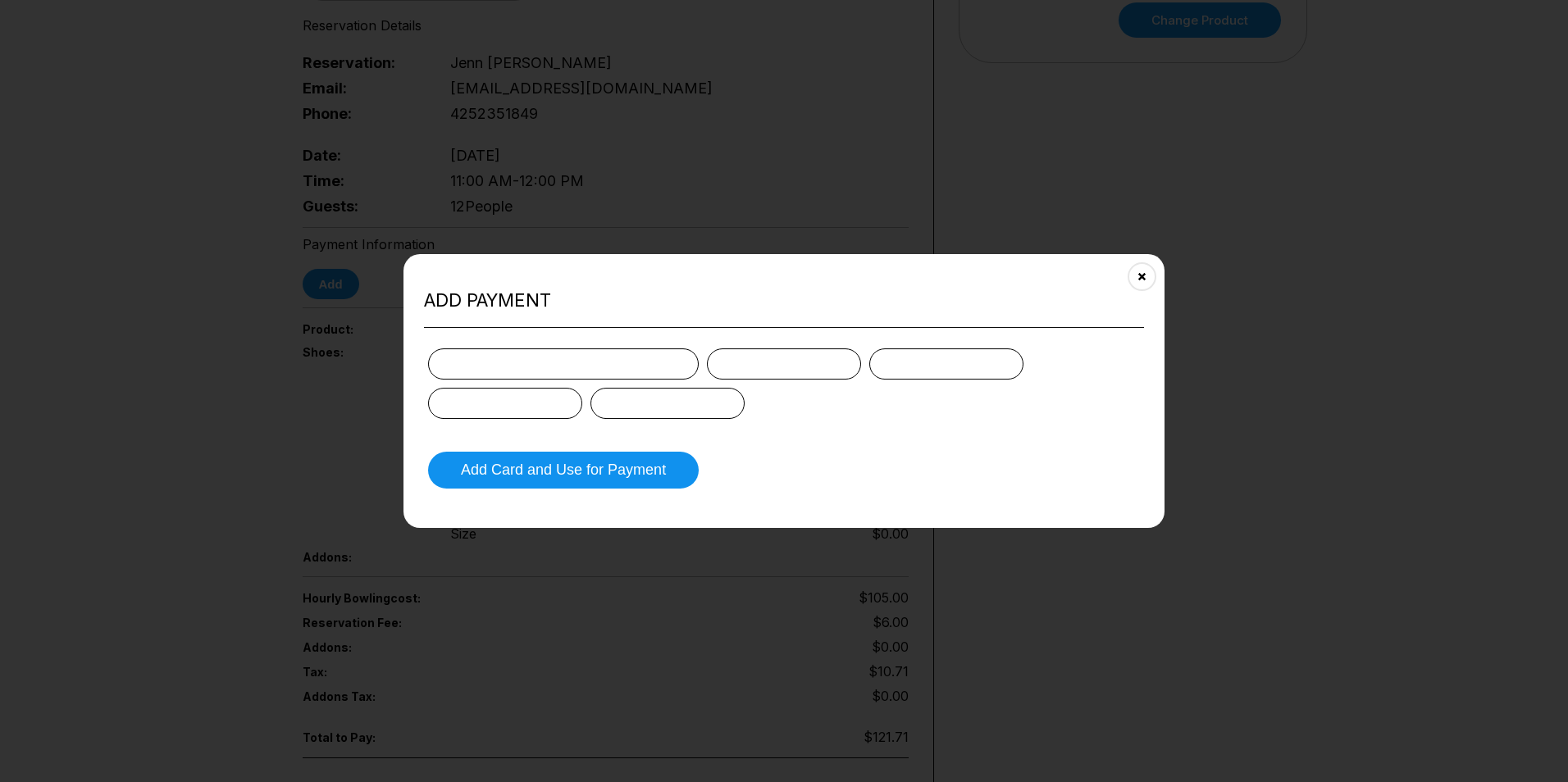
drag, startPoint x: 476, startPoint y: 342, endPoint x: 475, endPoint y: 353, distance: 11.0
click at [477, 350] on div "Add Card and Use for Payment" at bounding box center [784, 414] width 720 height 157
click at [475, 353] on div at bounding box center [563, 364] width 271 height 31
drag, startPoint x: 472, startPoint y: 365, endPoint x: 502, endPoint y: 385, distance: 36.1
click at [474, 383] on div at bounding box center [784, 384] width 712 height 70
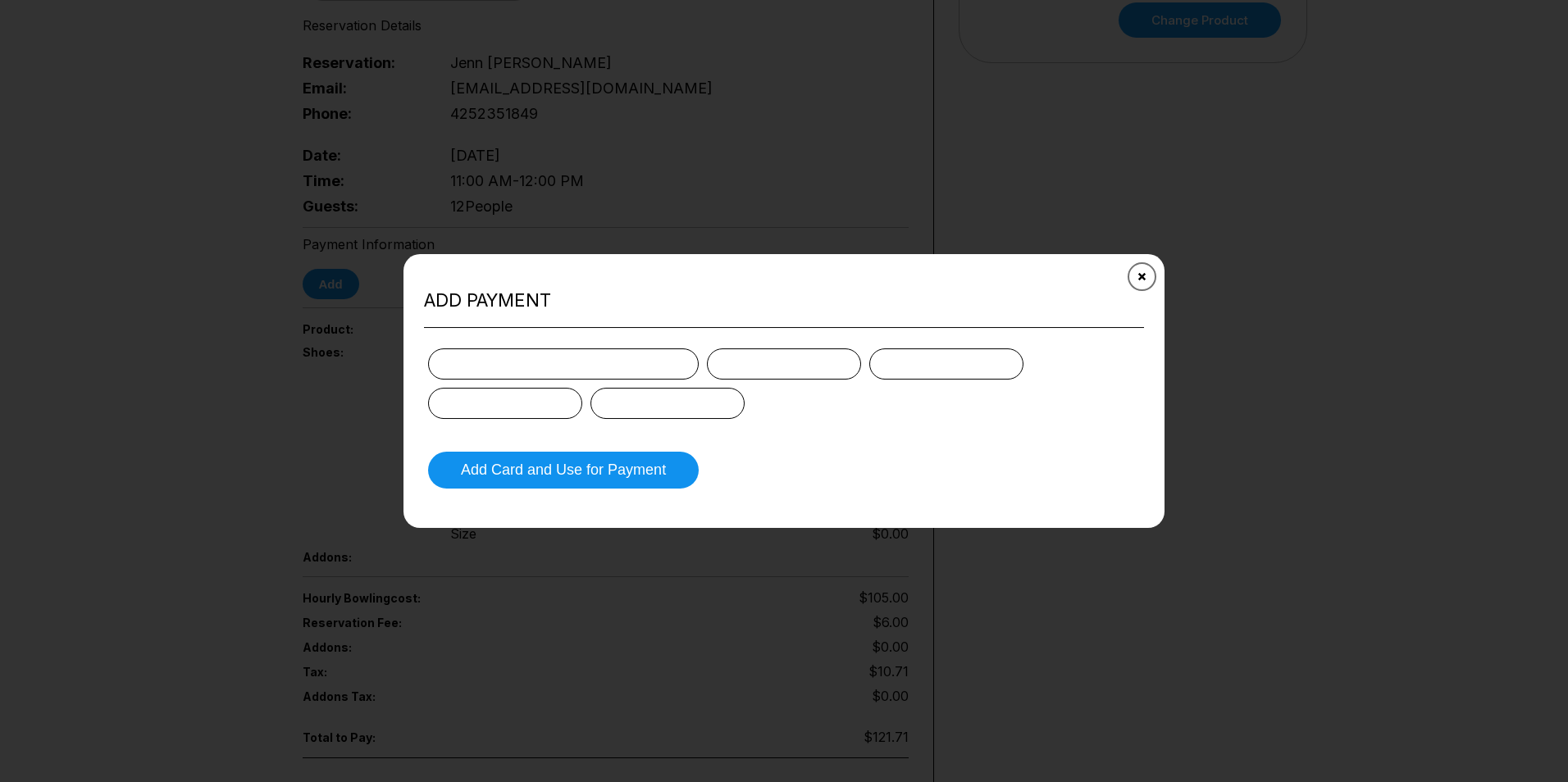
click at [1152, 280] on button "Close" at bounding box center [1142, 277] width 40 height 40
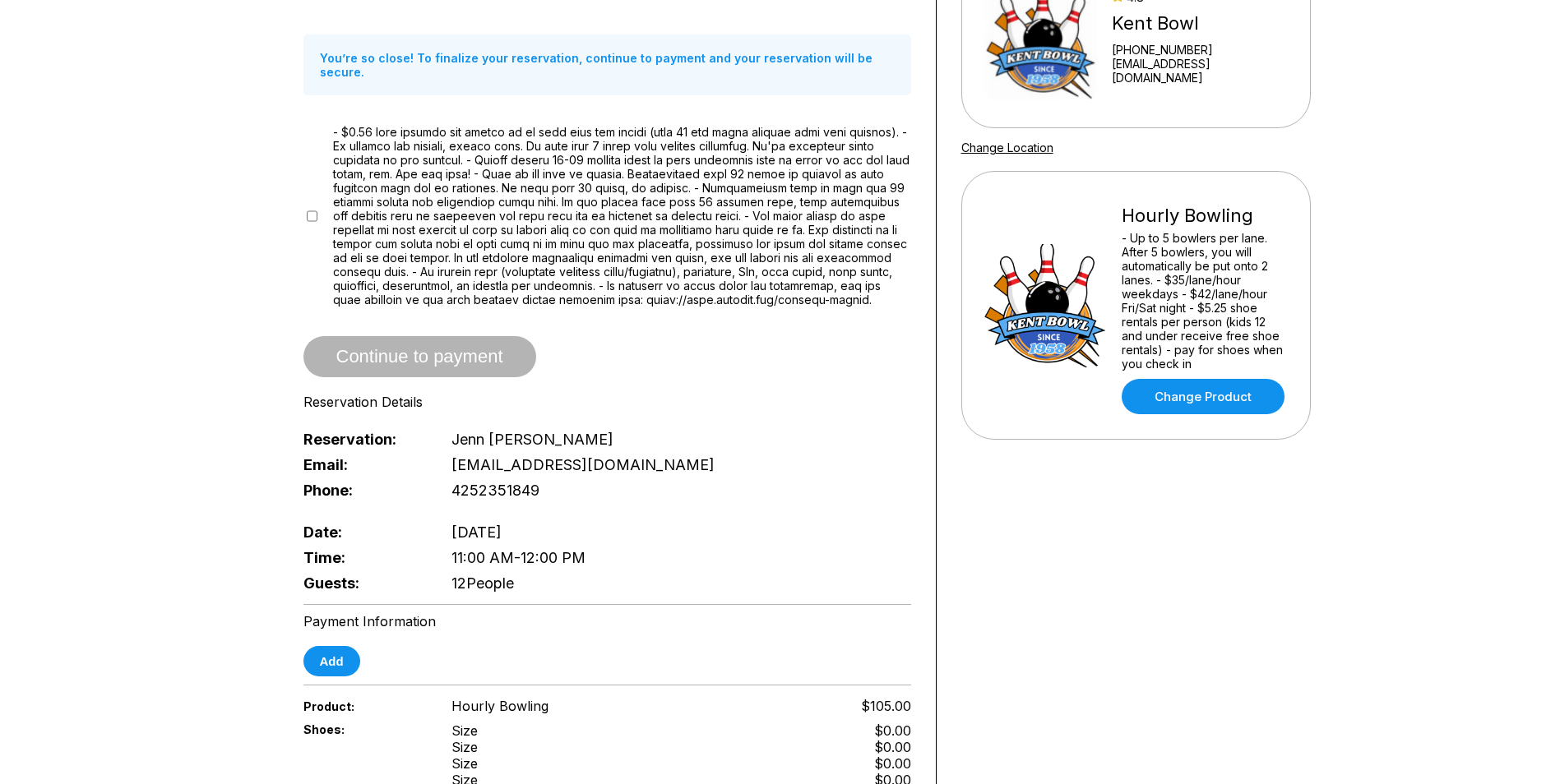
scroll to position [165, 0]
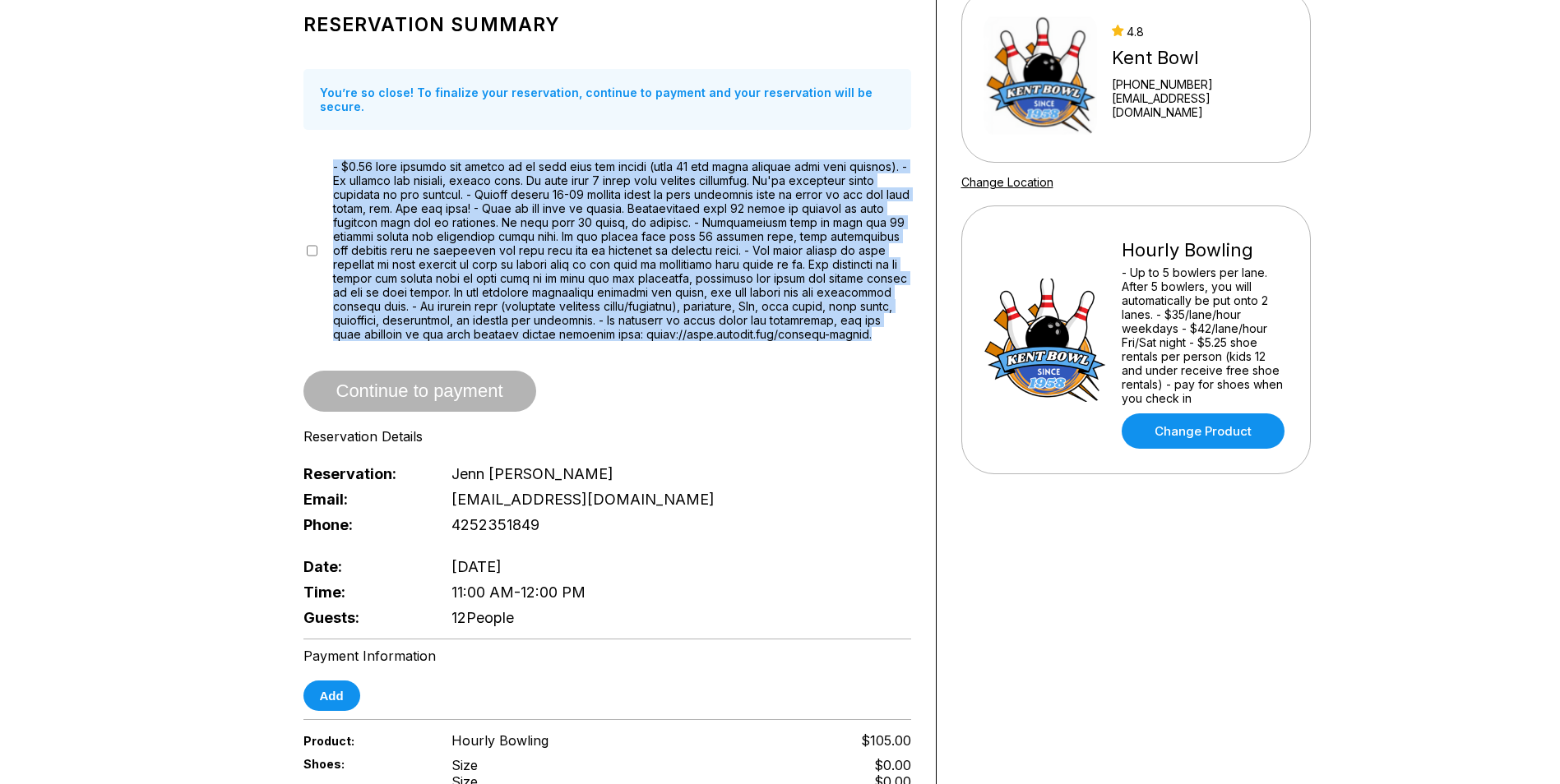
drag, startPoint x: 604, startPoint y: 342, endPoint x: 331, endPoint y: 150, distance: 333.8
click at [331, 150] on div "Reservation Summary You’re so close! To finalize your reservation, continue to …" at bounding box center [607, 316] width 608 height 630
drag, startPoint x: 331, startPoint y: 150, endPoint x: 340, endPoint y: 182, distance: 33.2
click at [340, 182] on span at bounding box center [622, 250] width 578 height 182
drag, startPoint x: 326, startPoint y: 149, endPoint x: 601, endPoint y: 336, distance: 332.6
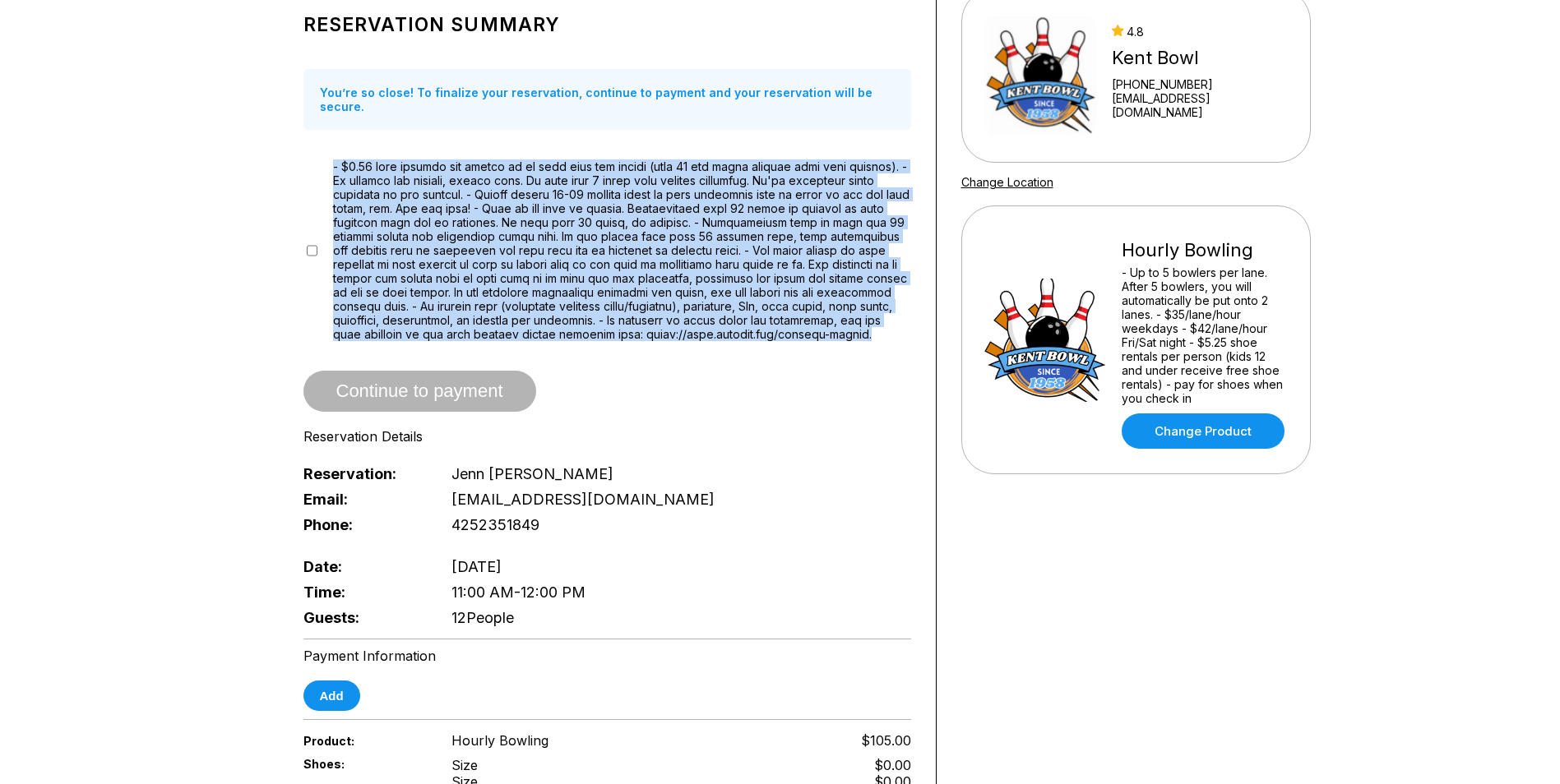
click at [601, 336] on div at bounding box center [607, 250] width 608 height 182
drag, startPoint x: 601, startPoint y: 336, endPoint x: 586, endPoint y: 340, distance: 15.5
click at [586, 340] on span at bounding box center [622, 250] width 578 height 182
drag, startPoint x: 581, startPoint y: 330, endPoint x: 328, endPoint y: 155, distance: 307.6
click at [328, 160] on div at bounding box center [607, 250] width 608 height 182
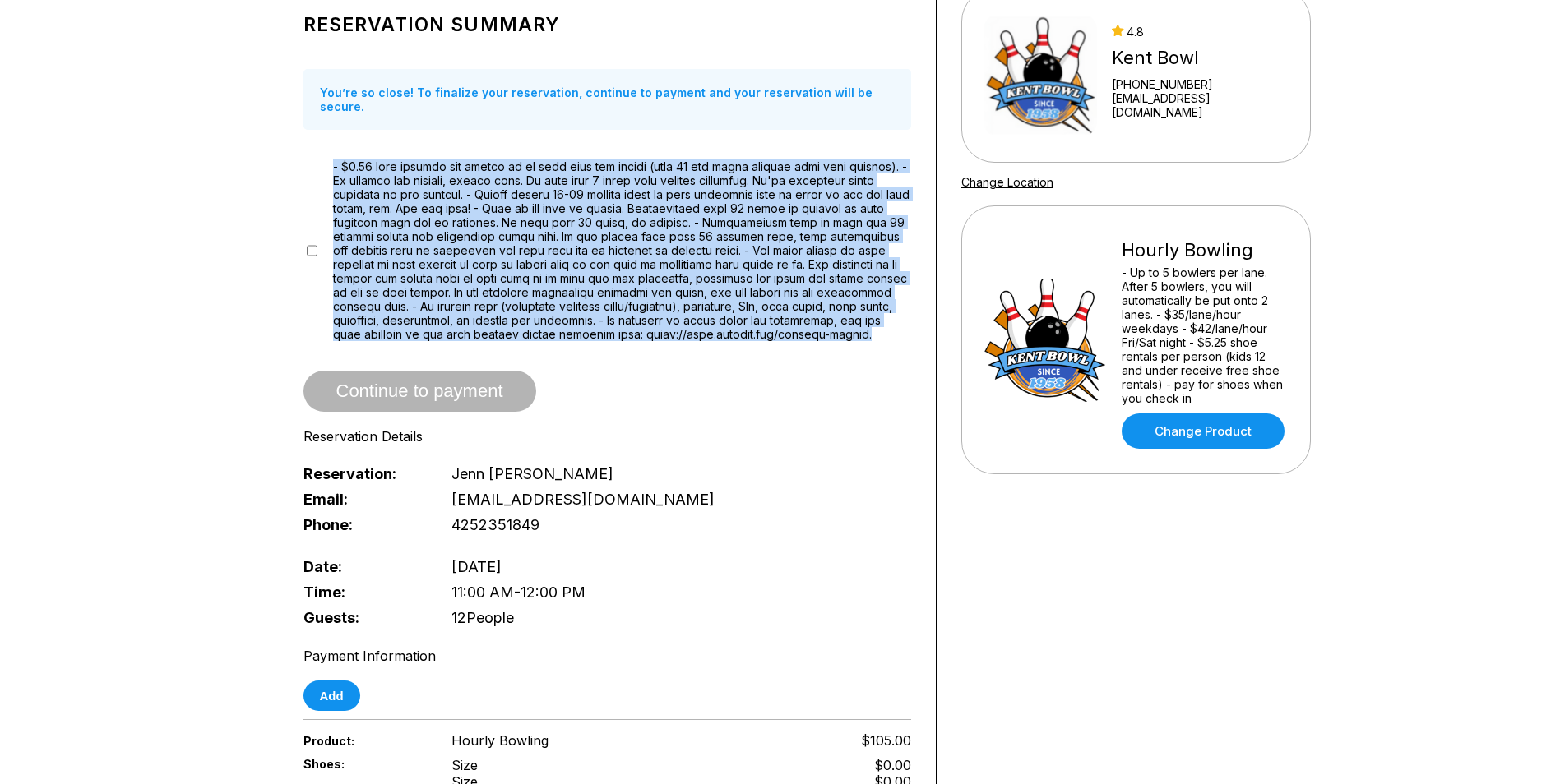
drag, startPoint x: 328, startPoint y: 155, endPoint x: 342, endPoint y: 182, distance: 30.4
click at [342, 182] on span at bounding box center [622, 250] width 578 height 182
click at [340, 160] on span at bounding box center [622, 250] width 578 height 182
drag, startPoint x: 329, startPoint y: 150, endPoint x: 578, endPoint y: 339, distance: 312.6
click at [578, 339] on div at bounding box center [607, 250] width 608 height 182
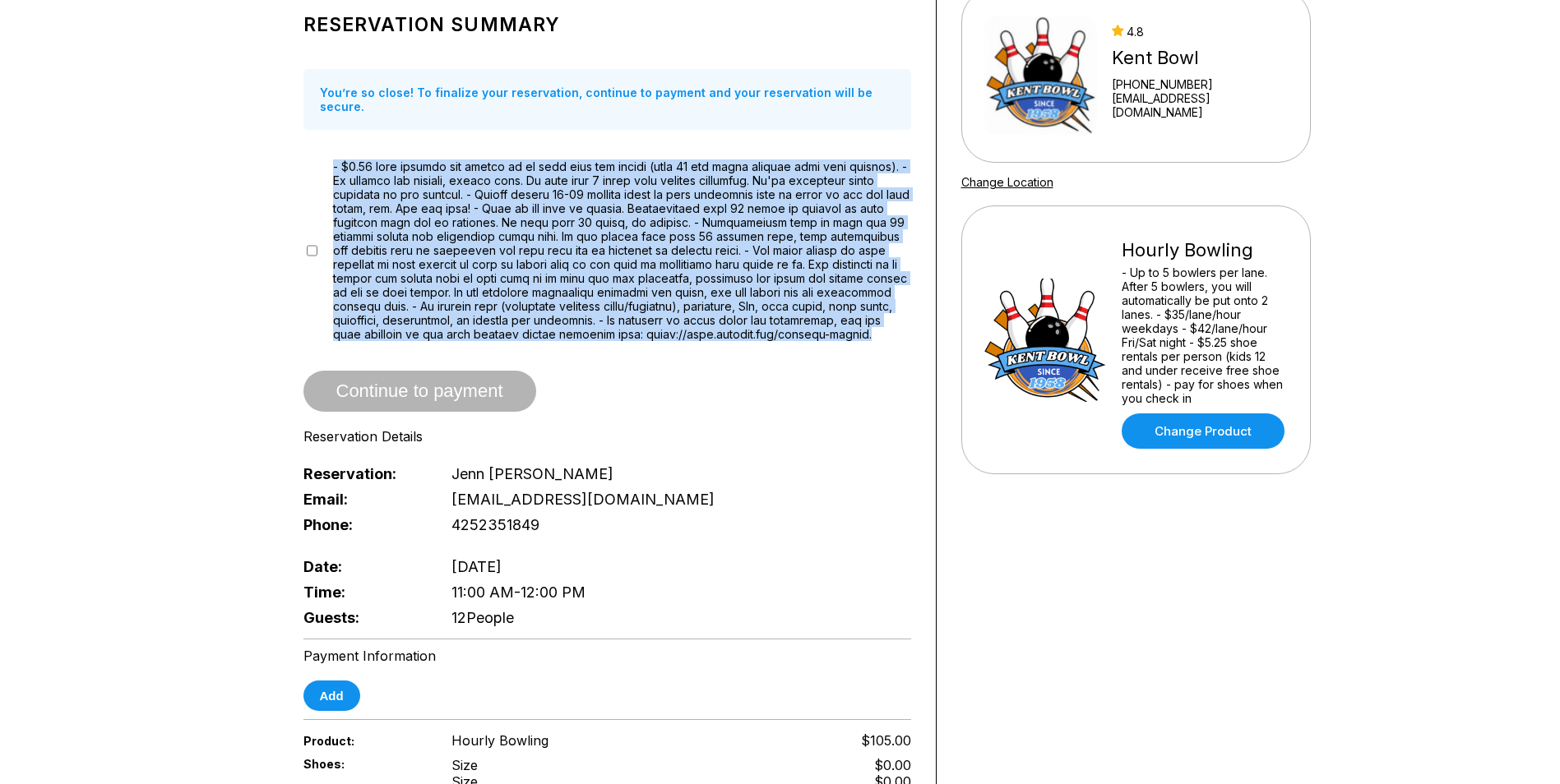
drag, startPoint x: 578, startPoint y: 339, endPoint x: 561, endPoint y: 331, distance: 18.8
click at [563, 331] on span at bounding box center [622, 250] width 578 height 182
drag, startPoint x: 576, startPoint y: 339, endPoint x: 329, endPoint y: 150, distance: 311.0
click at [329, 160] on div at bounding box center [607, 250] width 608 height 182
click at [603, 342] on div "Reservation Summary You’re so close! To finalize your reservation, continue to …" at bounding box center [607, 316] width 608 height 630
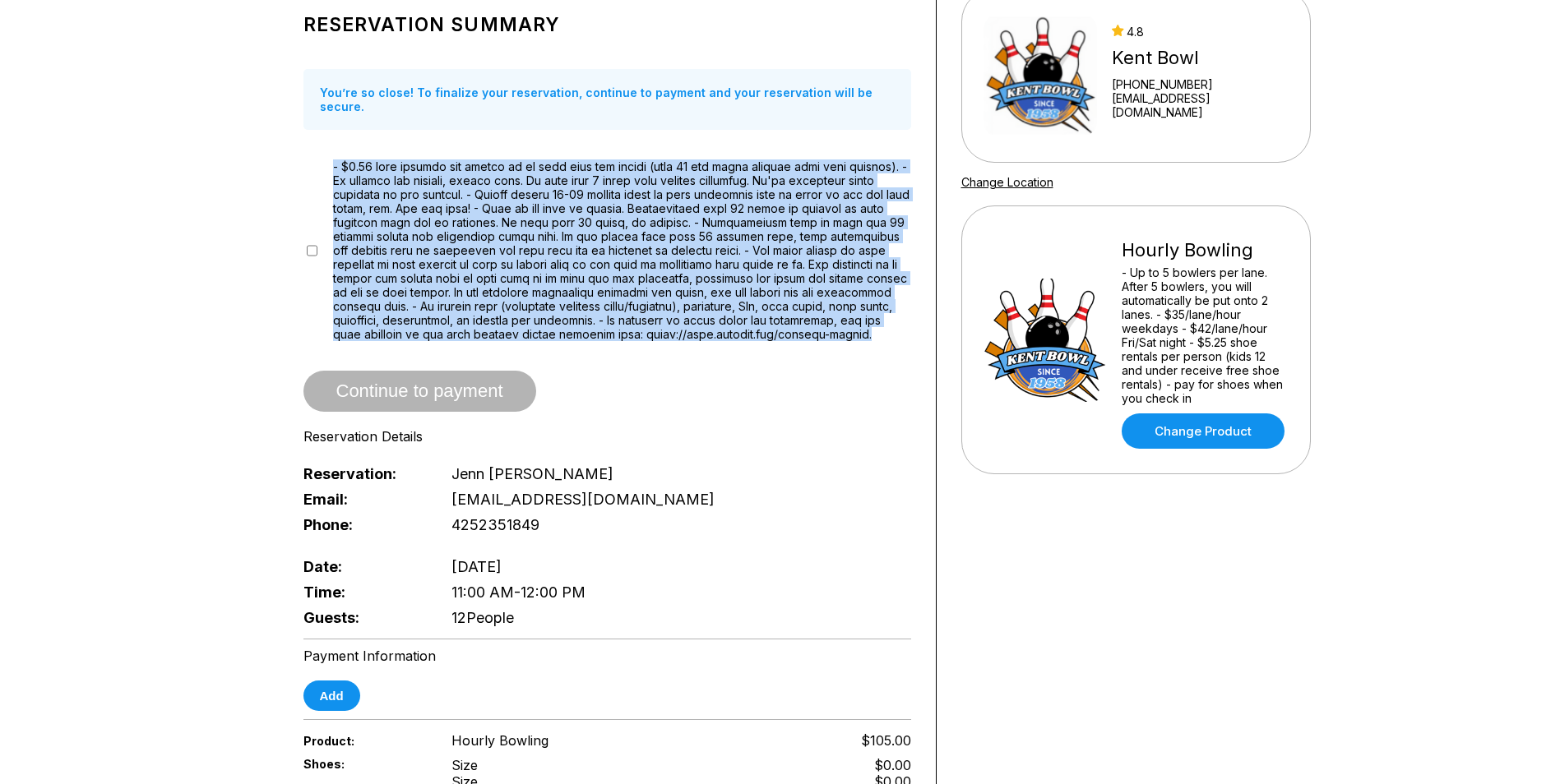
drag, startPoint x: 601, startPoint y: 347, endPoint x: 322, endPoint y: 158, distance: 337.0
click at [322, 158] on div "Reservation Summary You’re so close! To finalize your reservation, continue to …" at bounding box center [607, 316] width 608 height 630
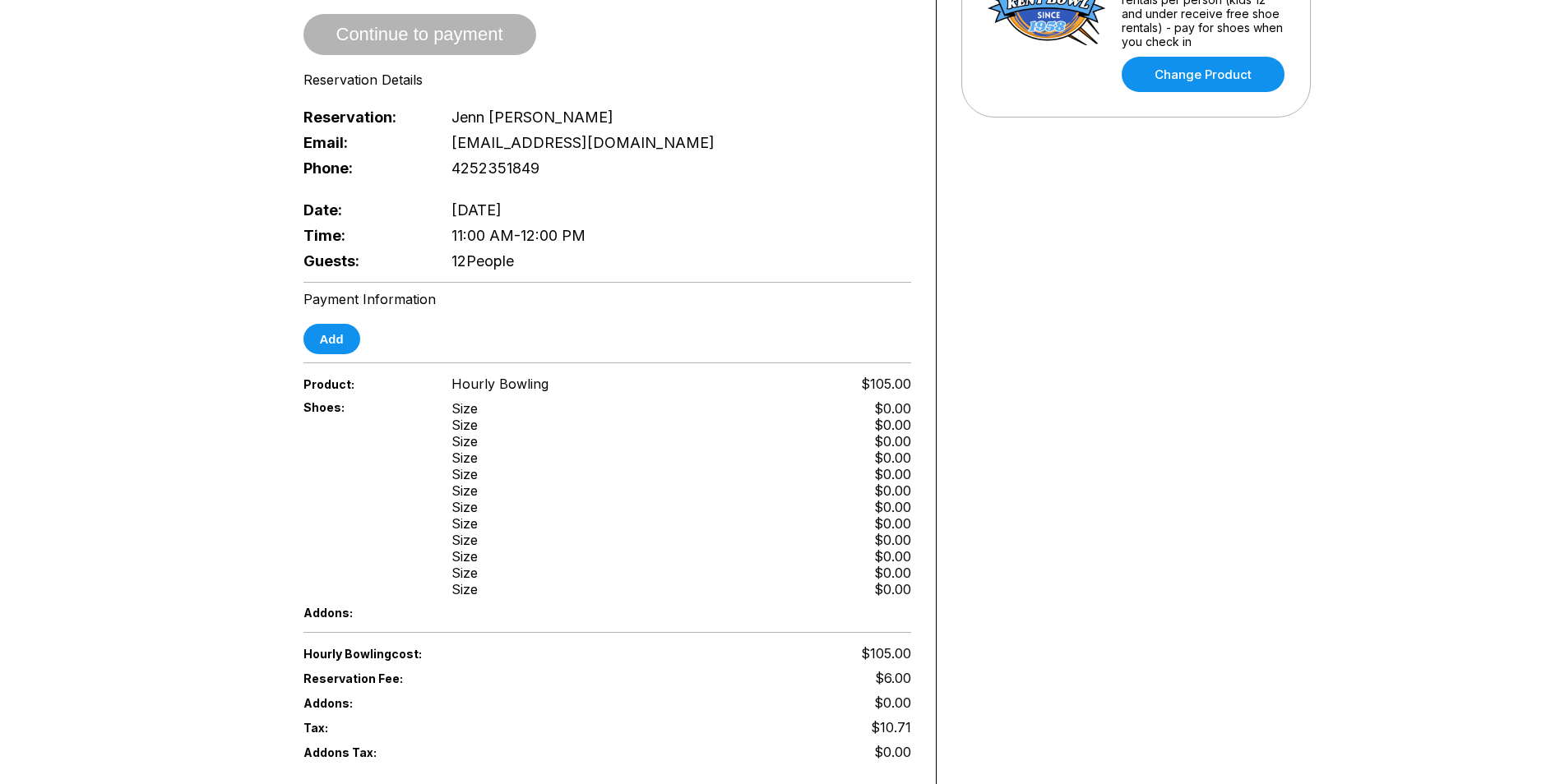
scroll to position [493, 0]
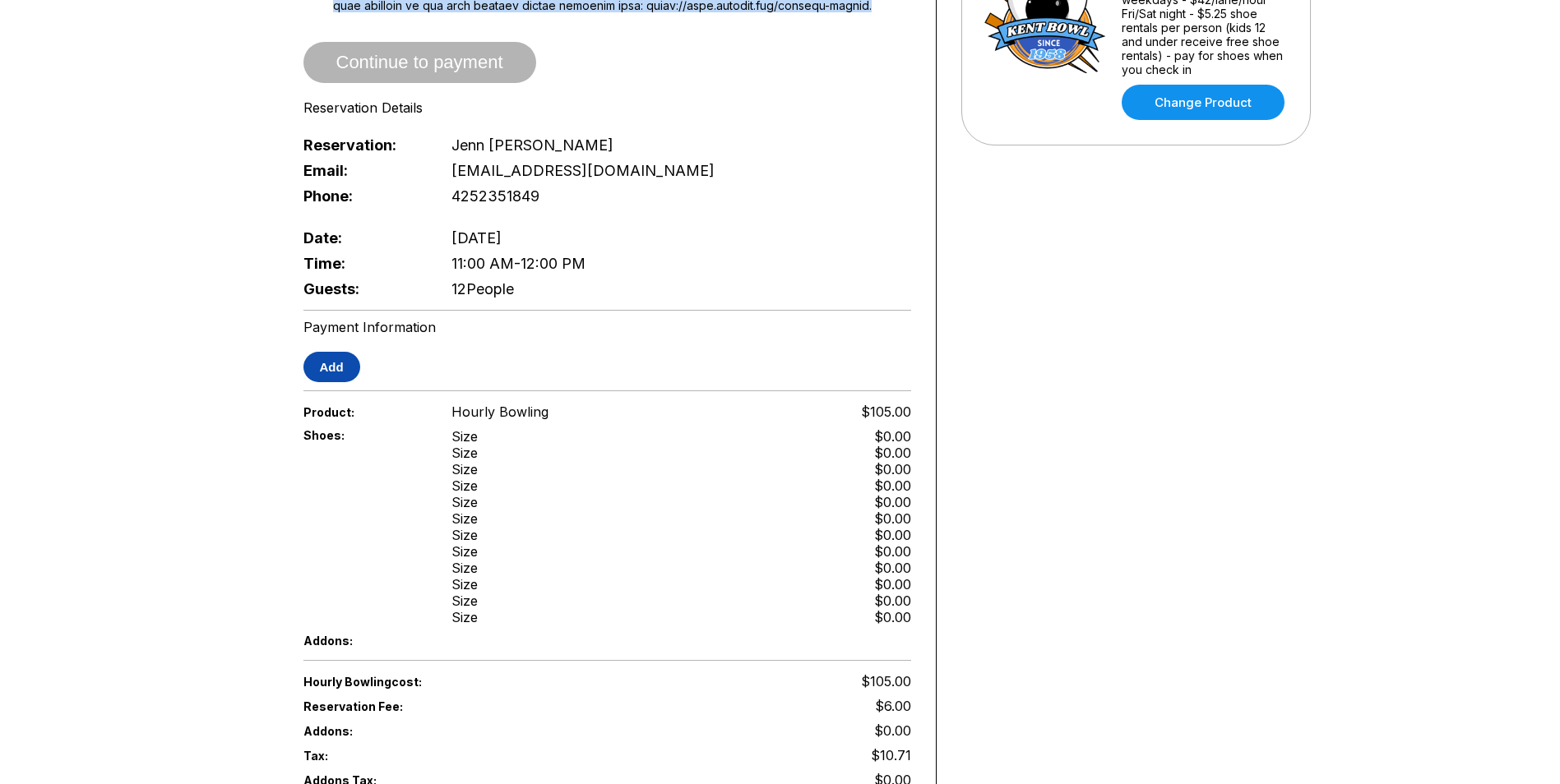
click at [333, 369] on button "Add" at bounding box center [332, 367] width 57 height 30
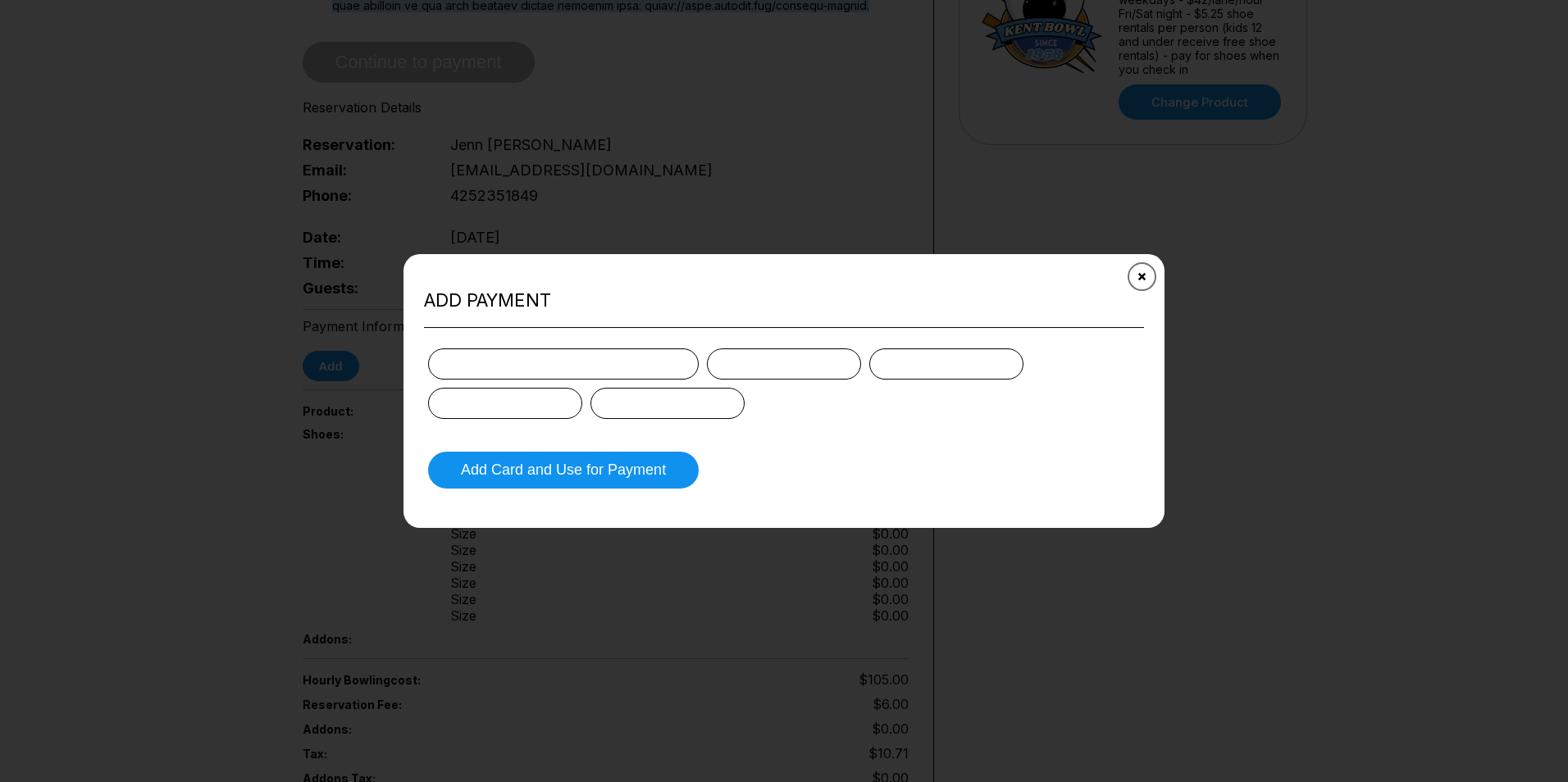
click at [1138, 275] on icon "Close" at bounding box center [1142, 277] width 13 height 13
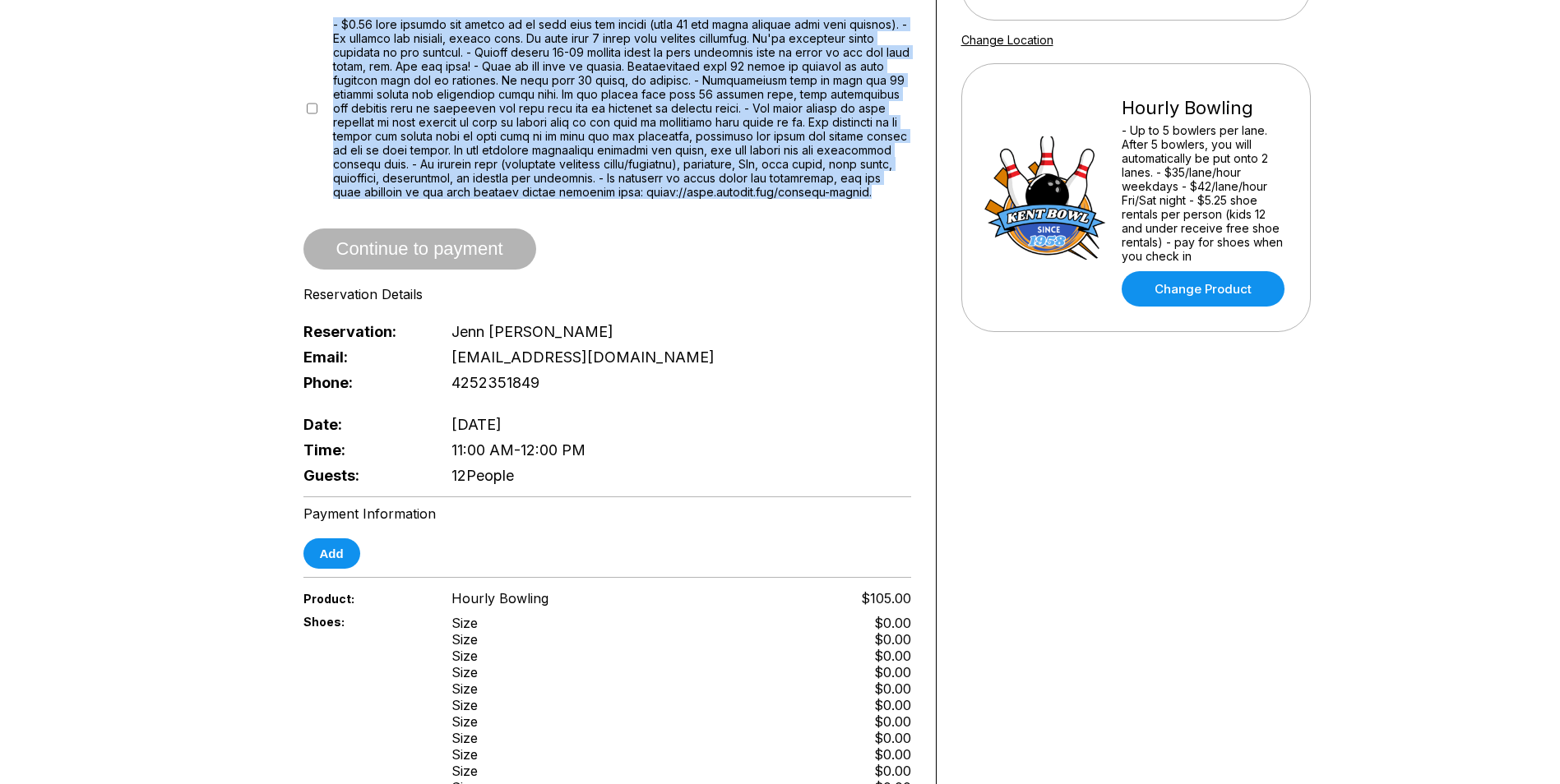
scroll to position [247, 0]
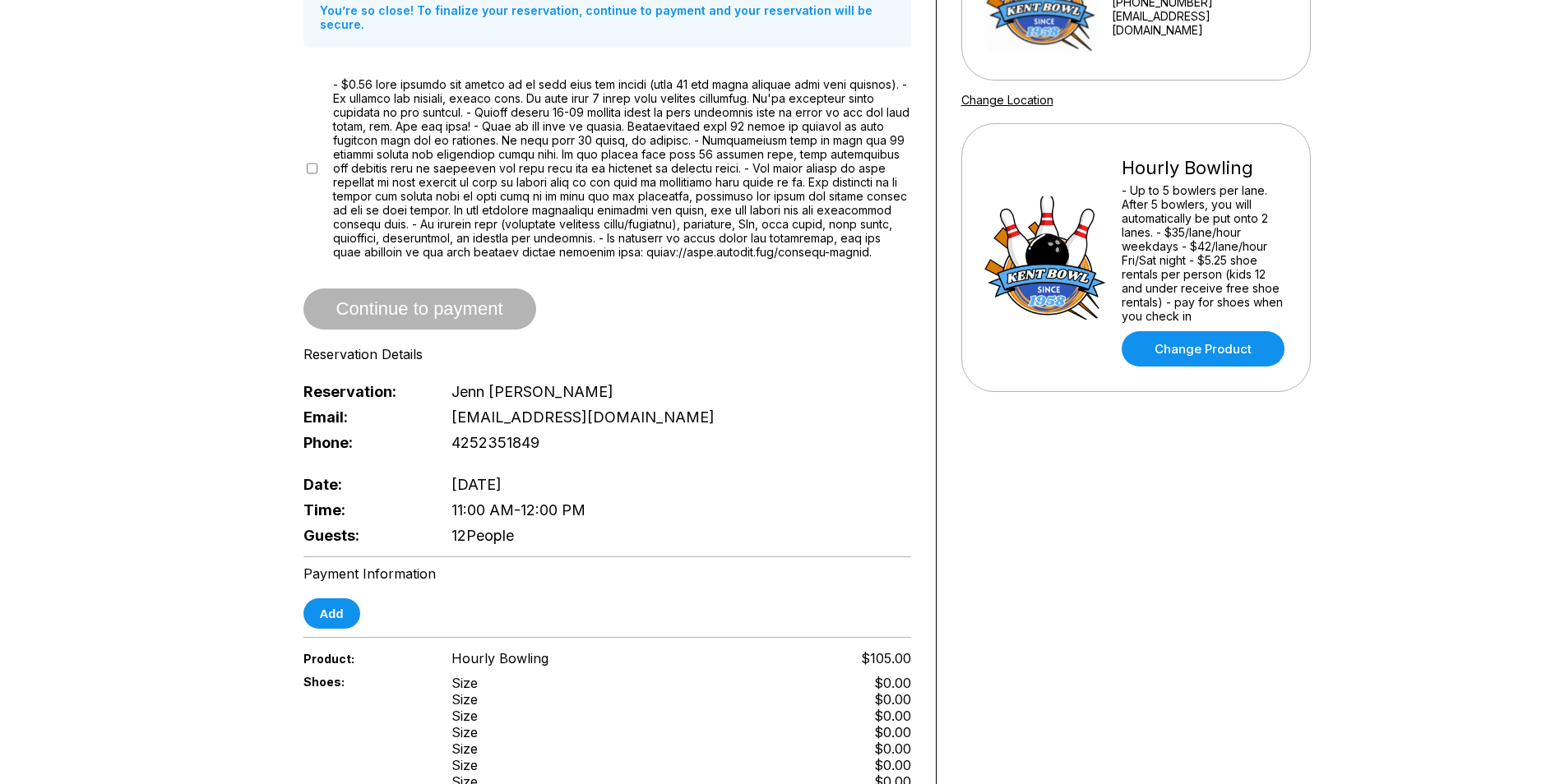
click at [786, 288] on div "Continue to payment" at bounding box center [607, 308] width 608 height 41
drag, startPoint x: 571, startPoint y: 448, endPoint x: 454, endPoint y: 443, distance: 117.1
click at [454, 443] on div "Phone: 4252351849" at bounding box center [607, 443] width 608 height 25
click at [456, 445] on span "4252351849" at bounding box center [495, 443] width 88 height 18
drag, startPoint x: 456, startPoint y: 443, endPoint x: 555, endPoint y: 455, distance: 99.7
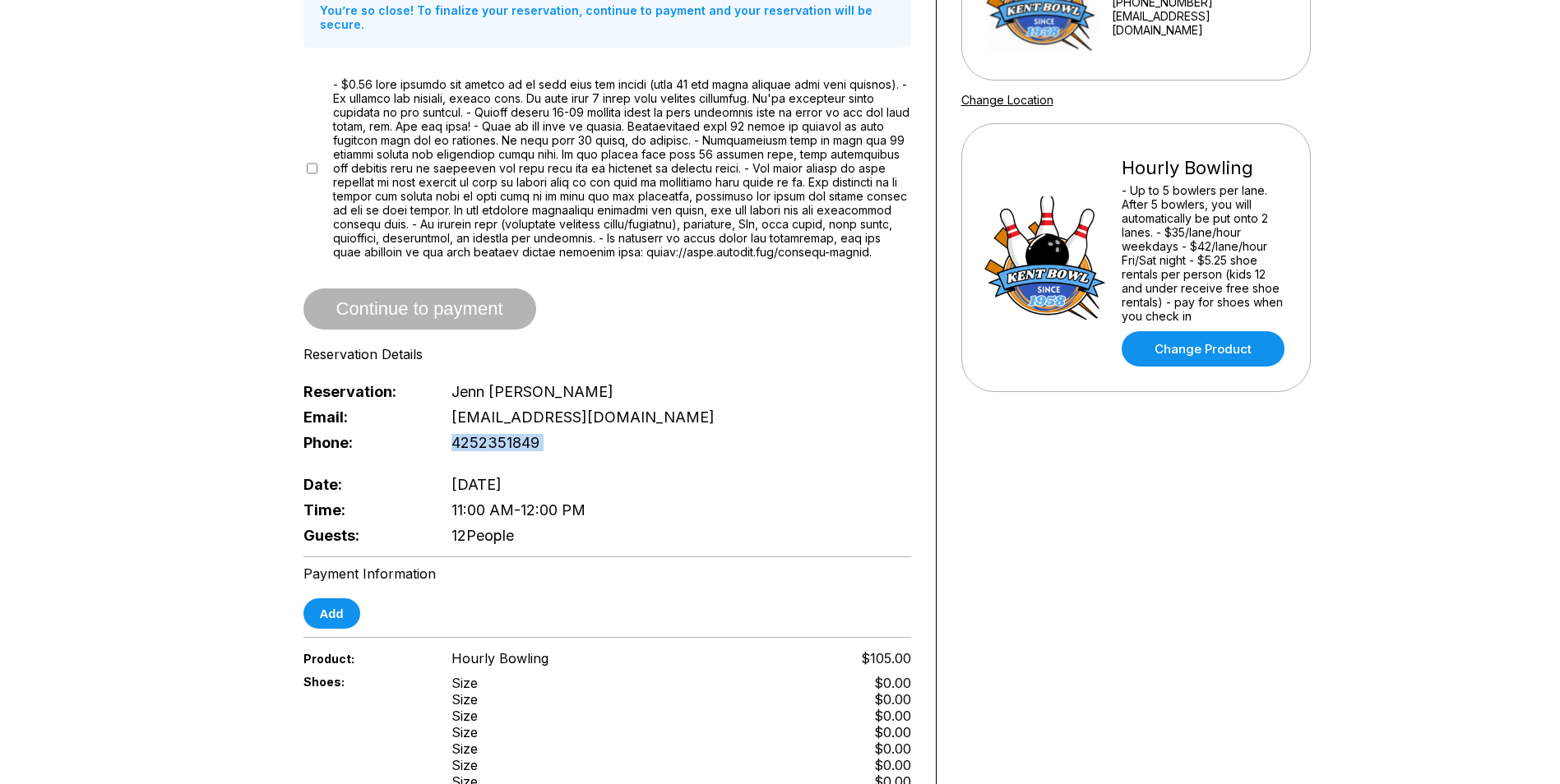
click at [555, 455] on div "Phone: 4252351849" at bounding box center [607, 443] width 608 height 25
drag, startPoint x: 530, startPoint y: 540, endPoint x: 456, endPoint y: 473, distance: 99.8
click at [456, 473] on div "Date: [DATE] Time: 11:00 AM - 12:00 PM Guests: 12 People" at bounding box center [607, 510] width 608 height 76
drag, startPoint x: 456, startPoint y: 473, endPoint x: 544, endPoint y: 543, distance: 112.4
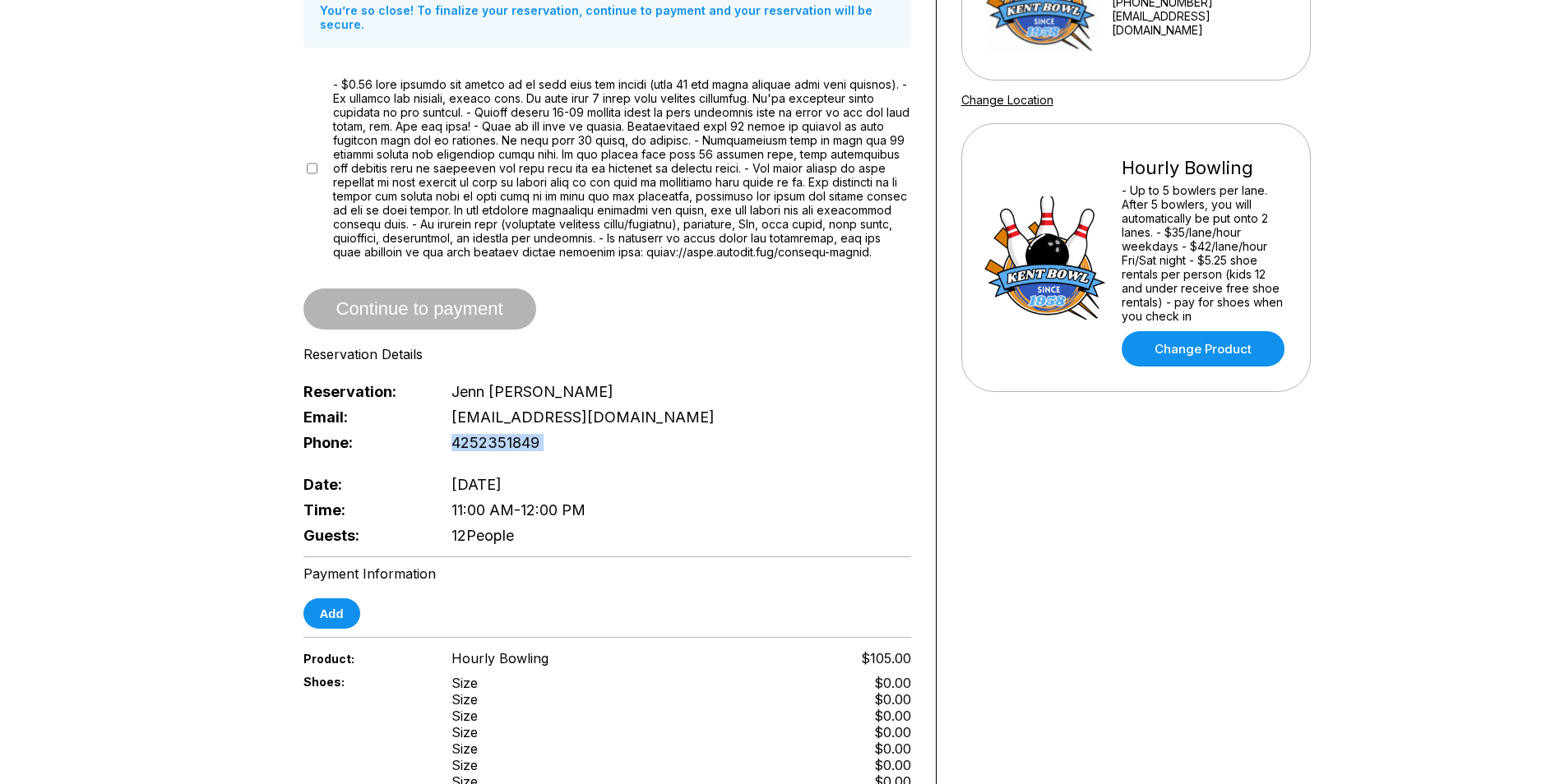
click at [544, 543] on div "Guests: 12 People" at bounding box center [607, 535] width 608 height 25
drag, startPoint x: 449, startPoint y: 508, endPoint x: 661, endPoint y: 511, distance: 212.0
click at [661, 511] on div "Time: 11:00 AM - 12:00 PM" at bounding box center [607, 510] width 608 height 25
click at [661, 514] on div "Time: 11:00 AM - 12:00 PM" at bounding box center [607, 510] width 608 height 25
drag, startPoint x: 461, startPoint y: 529, endPoint x: 545, endPoint y: 525, distance: 84.1
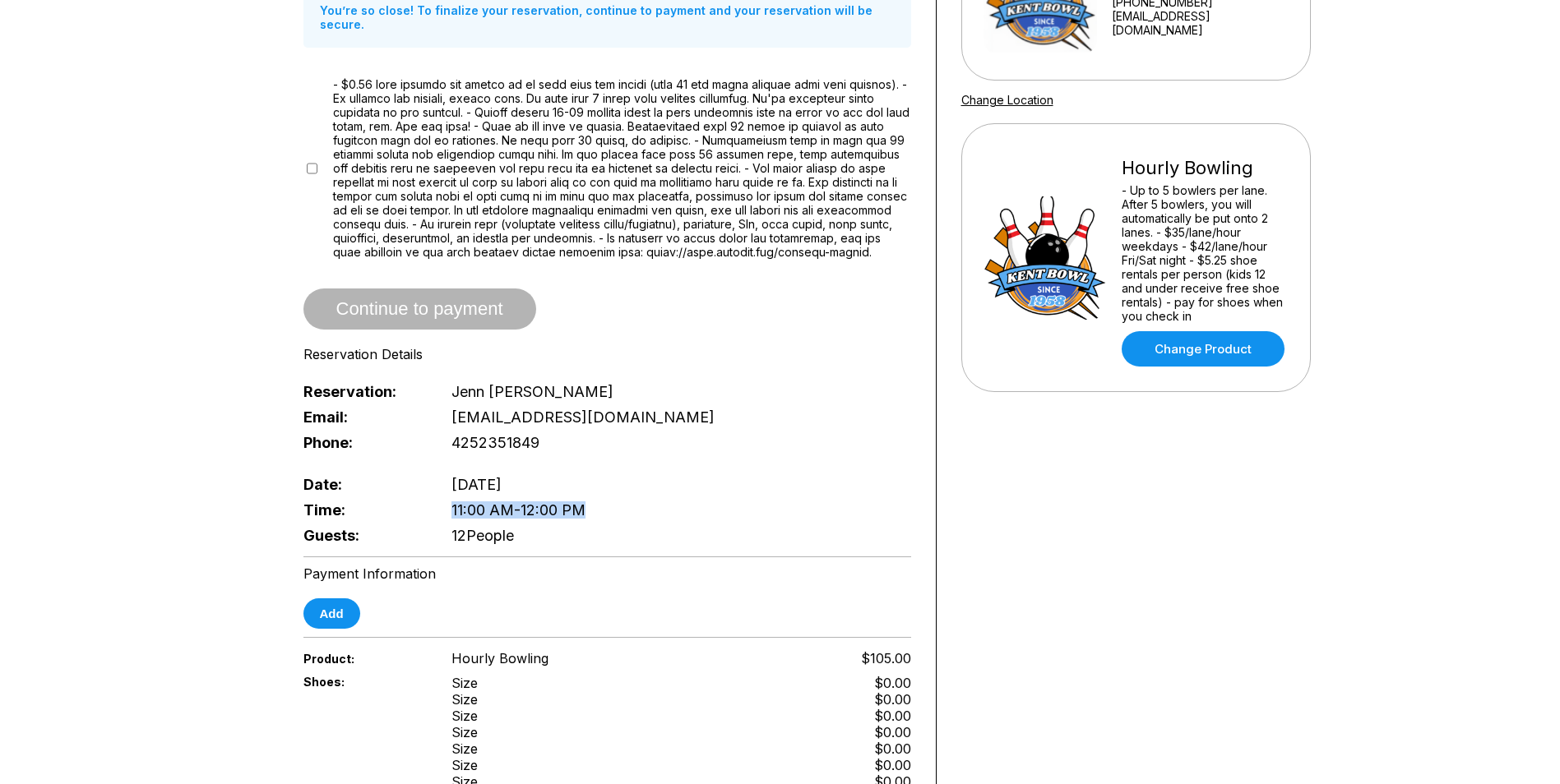
click at [545, 525] on div "Guests: 12 People" at bounding box center [607, 535] width 608 height 25
drag, startPoint x: 545, startPoint y: 525, endPoint x: 577, endPoint y: 551, distance: 41.2
click at [579, 548] on div "Guests: 12 People" at bounding box center [607, 535] width 608 height 25
drag, startPoint x: 447, startPoint y: 530, endPoint x: 589, endPoint y: 538, distance: 142.2
click at [589, 538] on div "Guests: 12 People" at bounding box center [607, 535] width 608 height 25
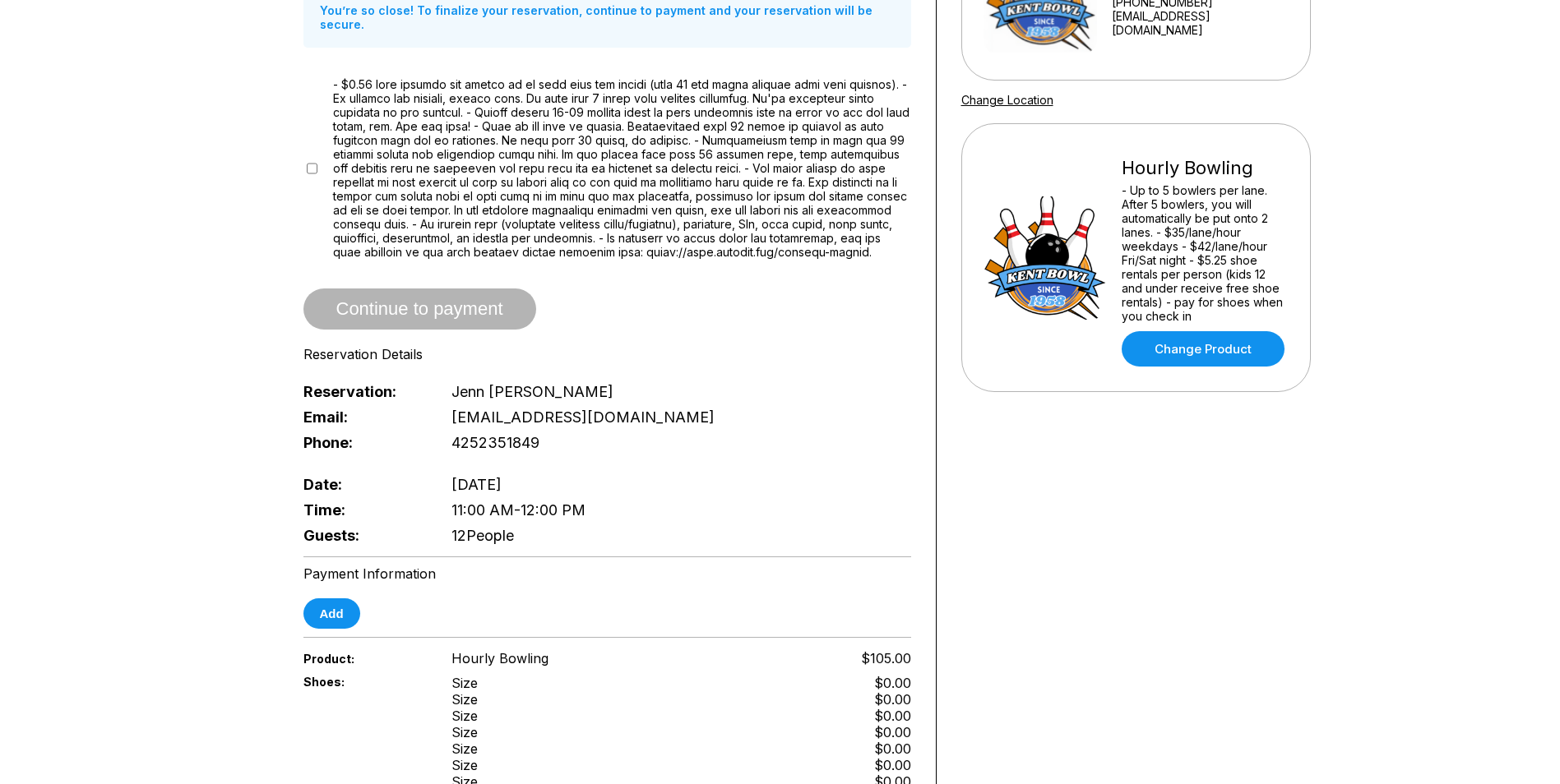
drag, startPoint x: 589, startPoint y: 538, endPoint x: 589, endPoint y: 560, distance: 22.0
click at [594, 551] on div "Reservation slot expires in 07:24 Reservation Summary You’re so close! To final…" at bounding box center [608, 504] width 658 height 1350
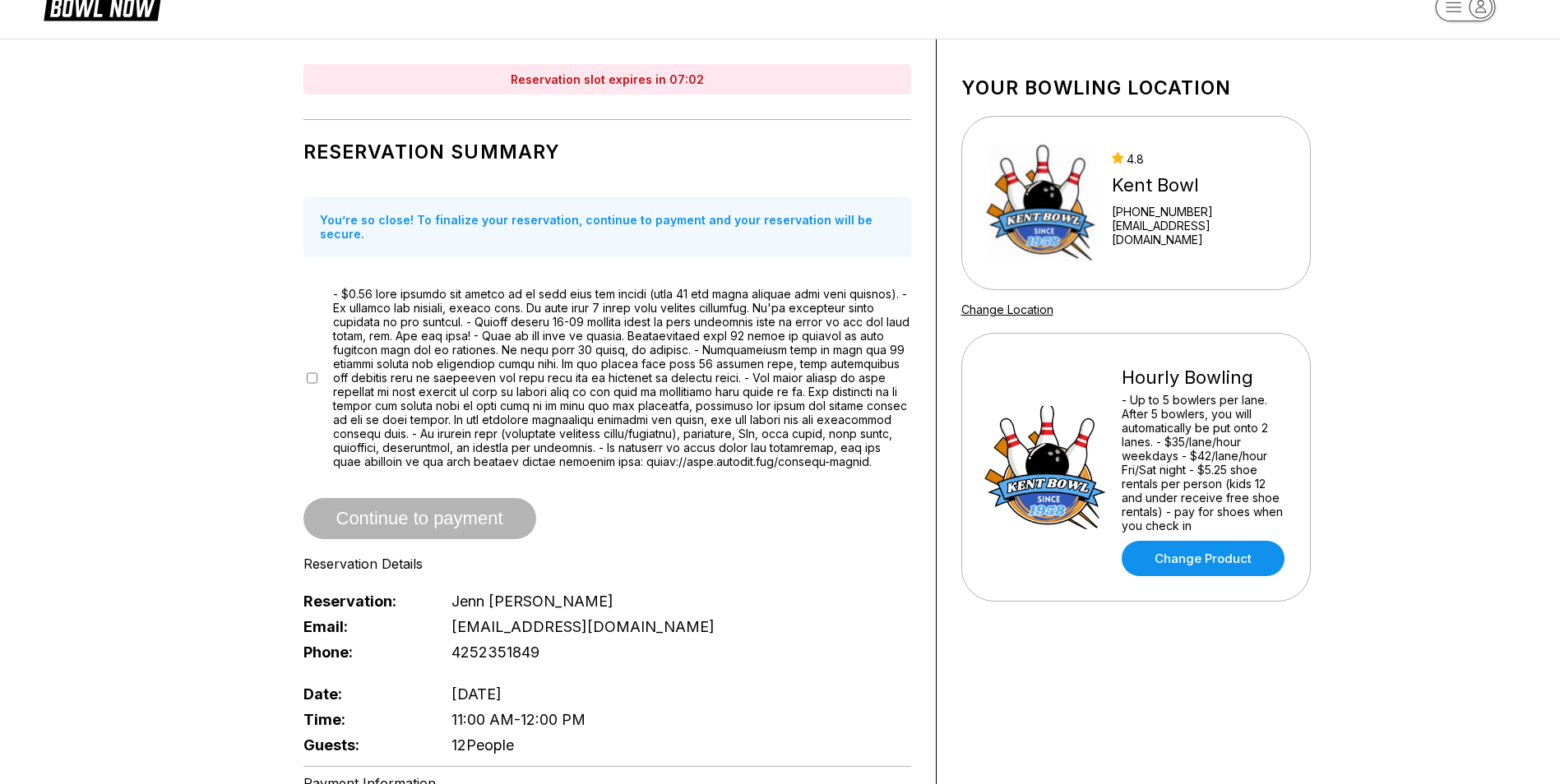
scroll to position [0, 0]
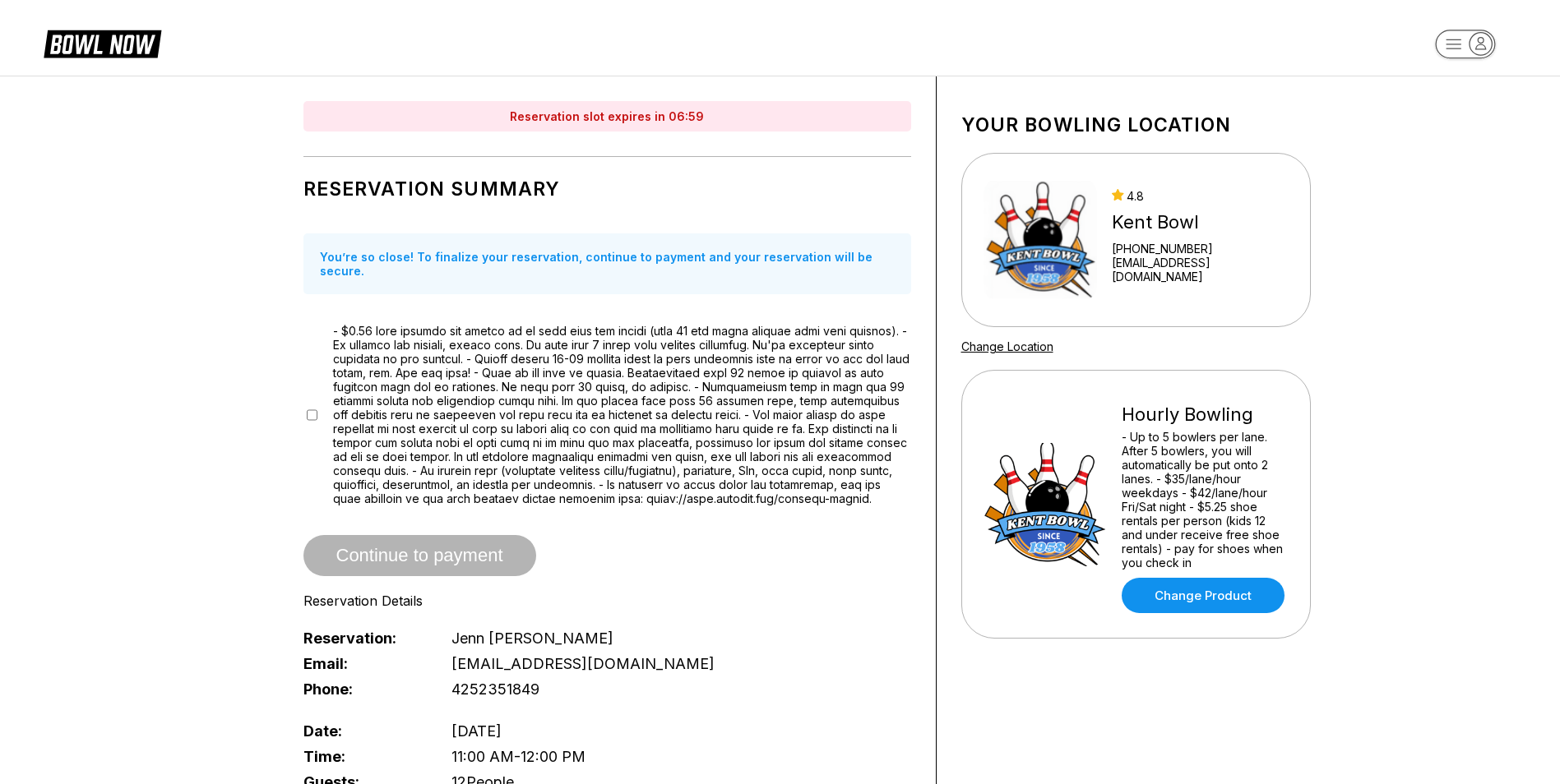
click at [273, 453] on div "Reservation slot expires in 06:59 Reservation Summary You’re so close! To final…" at bounding box center [781, 751] width 1069 height 1350
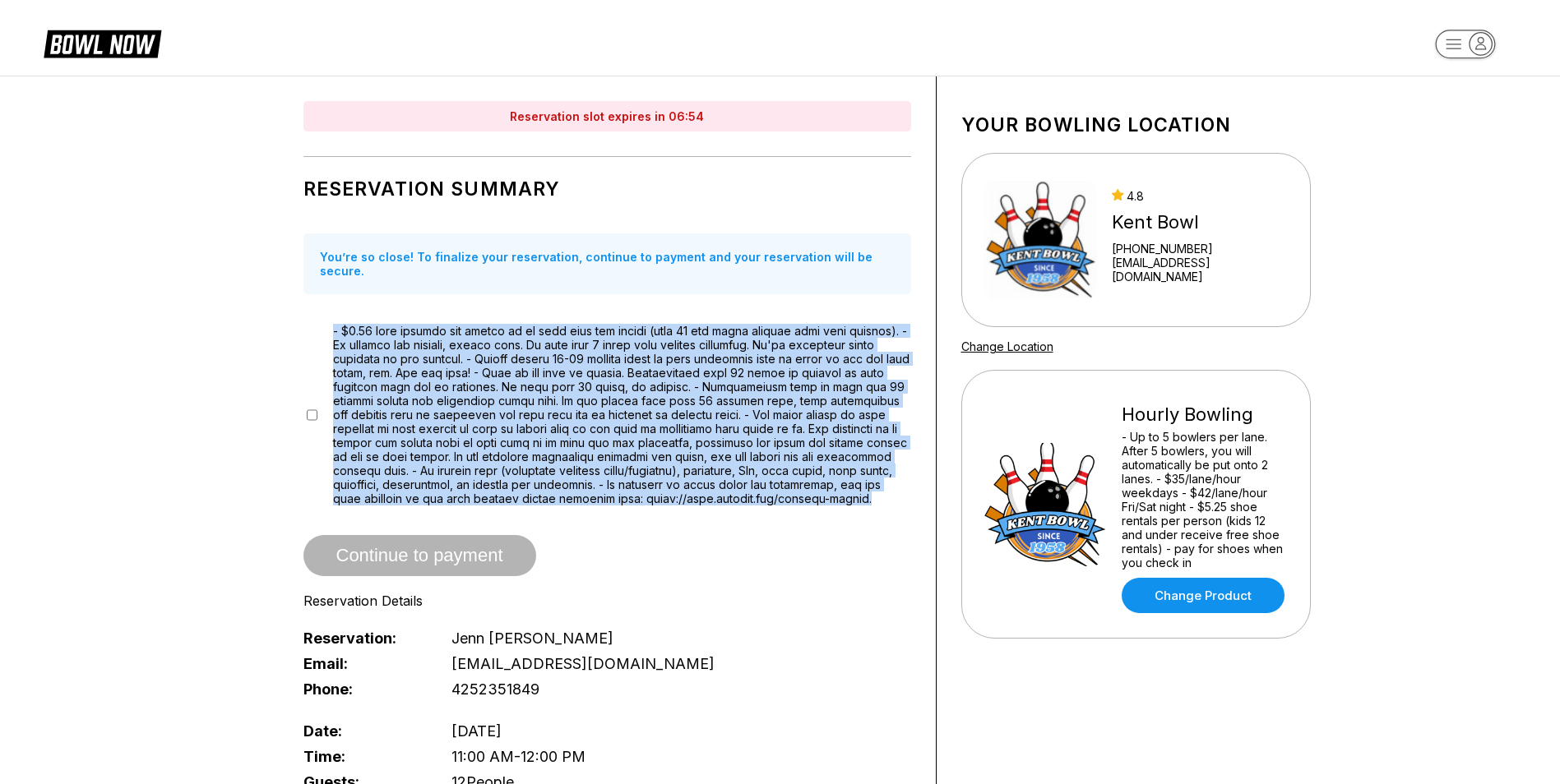
drag, startPoint x: 595, startPoint y: 504, endPoint x: 332, endPoint y: 320, distance: 321.0
click at [333, 324] on span at bounding box center [622, 415] width 578 height 182
drag, startPoint x: 332, startPoint y: 320, endPoint x: 437, endPoint y: 429, distance: 151.3
click at [437, 429] on span at bounding box center [622, 415] width 578 height 182
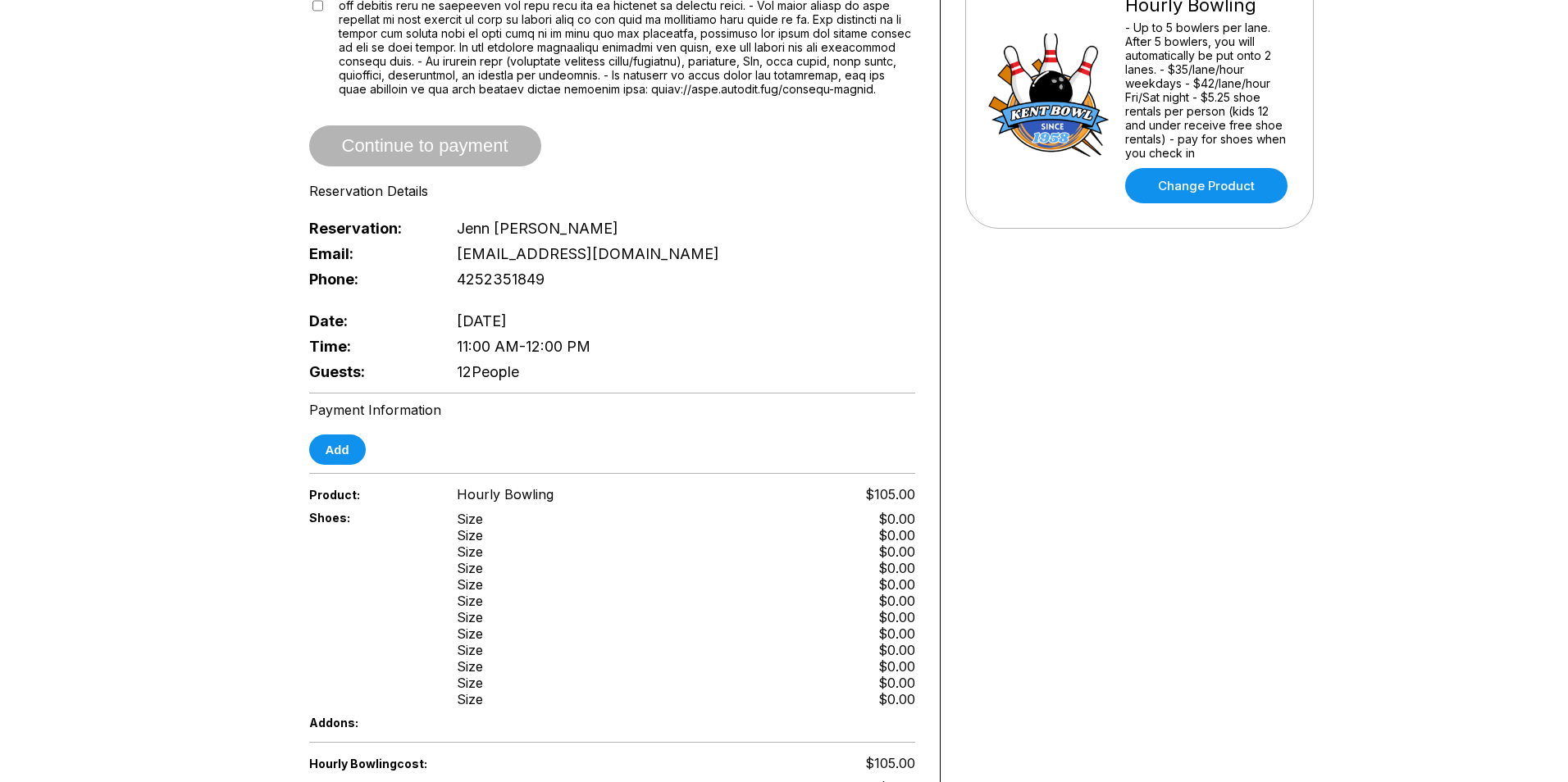
scroll to position [410, 0]
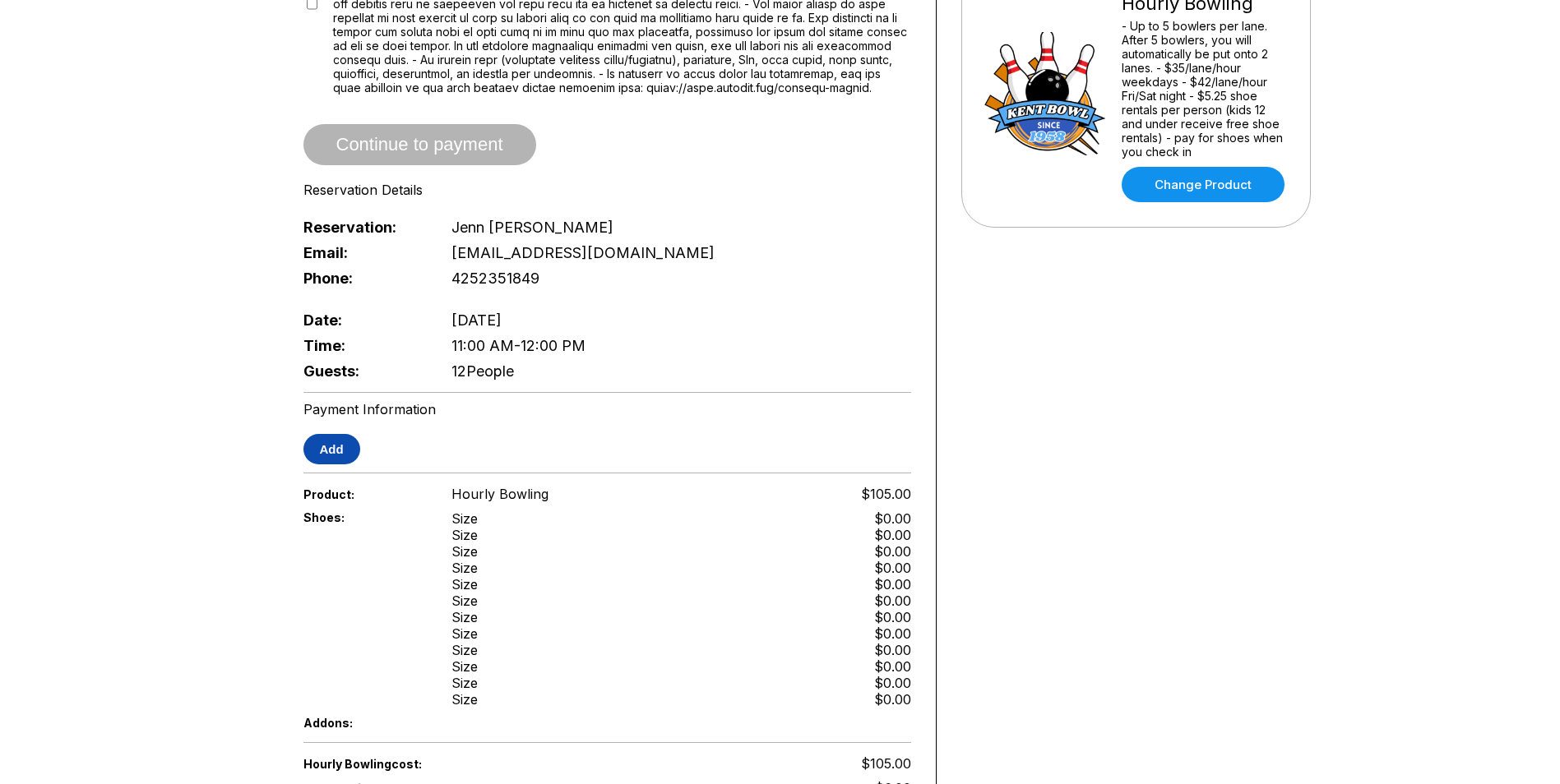
click at [331, 448] on button "Add" at bounding box center [332, 450] width 57 height 30
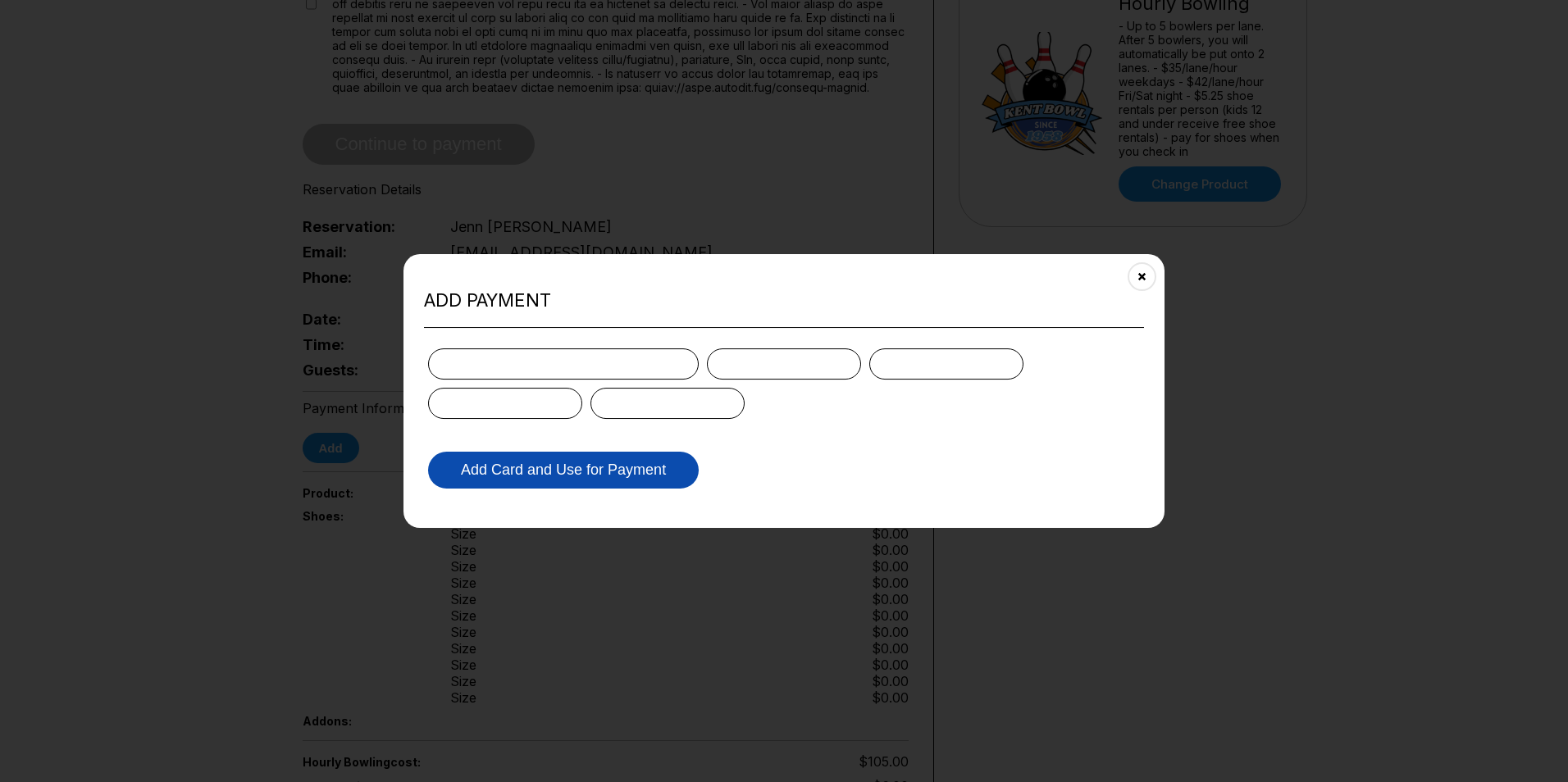
click at [587, 470] on button "Add Card and Use for Payment" at bounding box center [563, 470] width 271 height 37
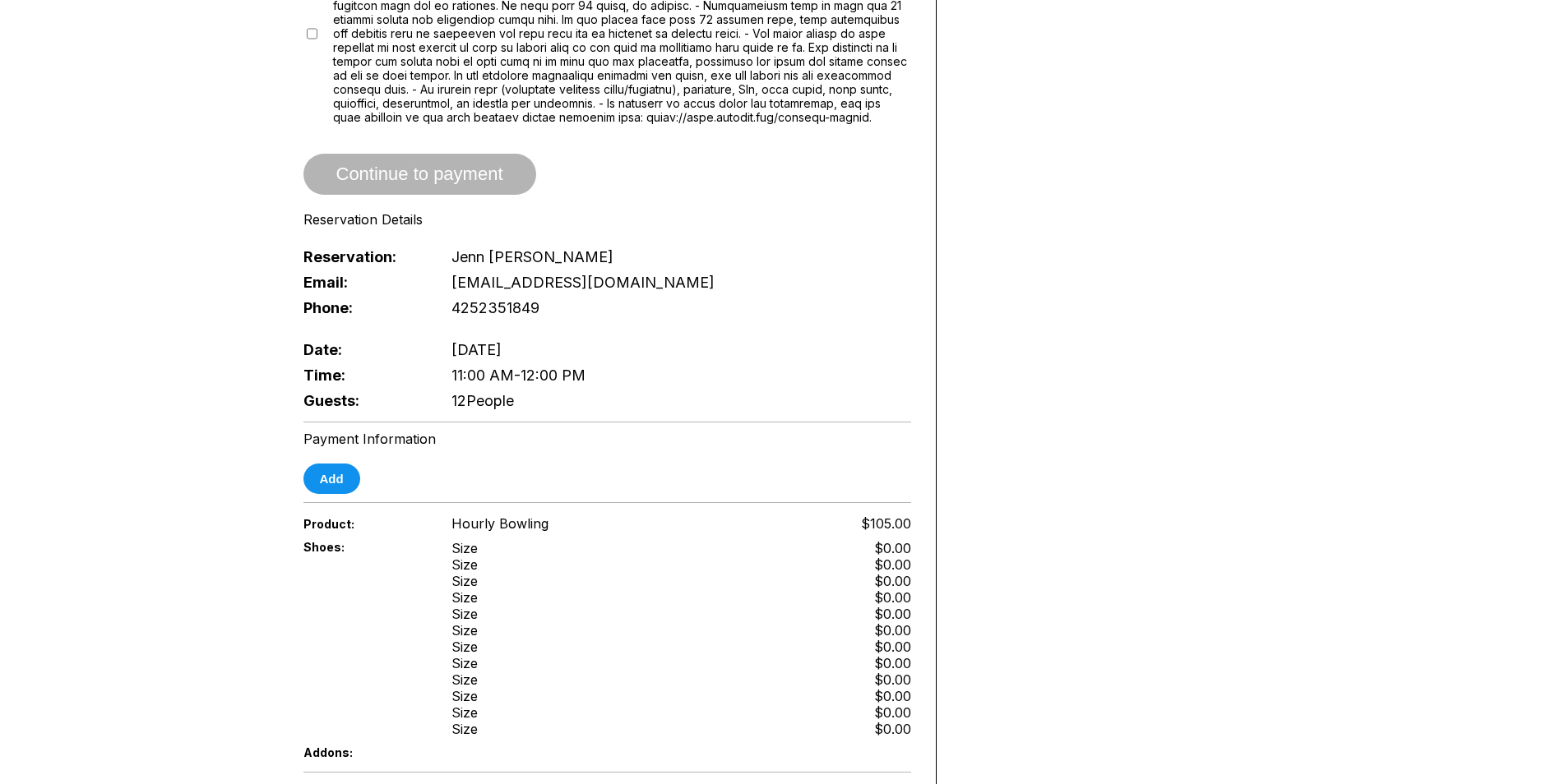
scroll to position [411, 0]
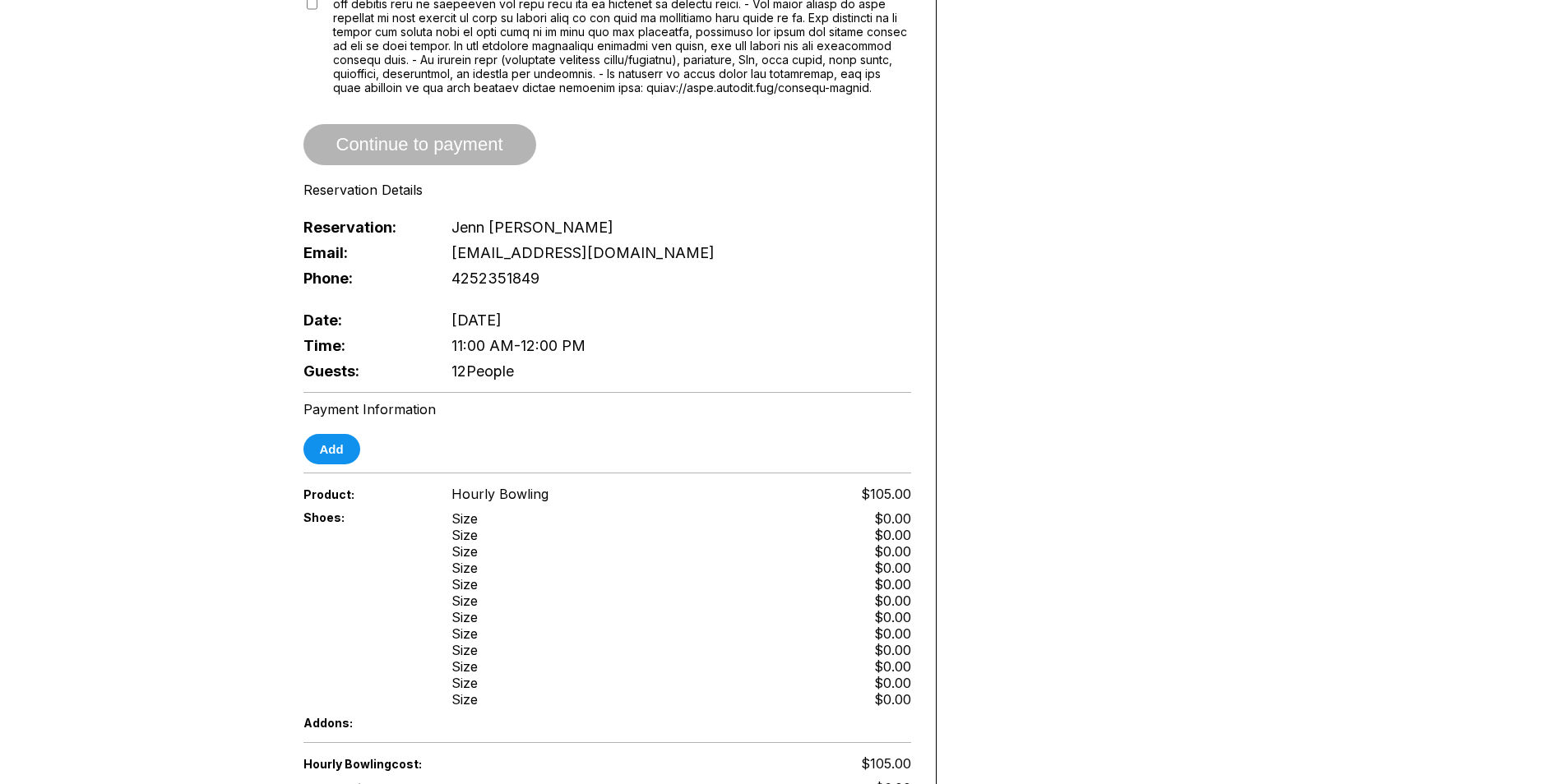
drag, startPoint x: 444, startPoint y: 340, endPoint x: 621, endPoint y: 366, distance: 178.9
click at [621, 366] on div "Date: [DATE] Time: 11:00 AM - 12:00 PM Guests: 12 People" at bounding box center [607, 345] width 608 height 76
click at [625, 372] on div "Guests: 12 People" at bounding box center [607, 371] width 608 height 25
drag, startPoint x: 544, startPoint y: 359, endPoint x: 614, endPoint y: 371, distance: 71.0
click at [614, 371] on div "Date: [DATE] Time: 11:00 AM - 12:00 PM Guests: 12 People" at bounding box center [607, 345] width 608 height 76
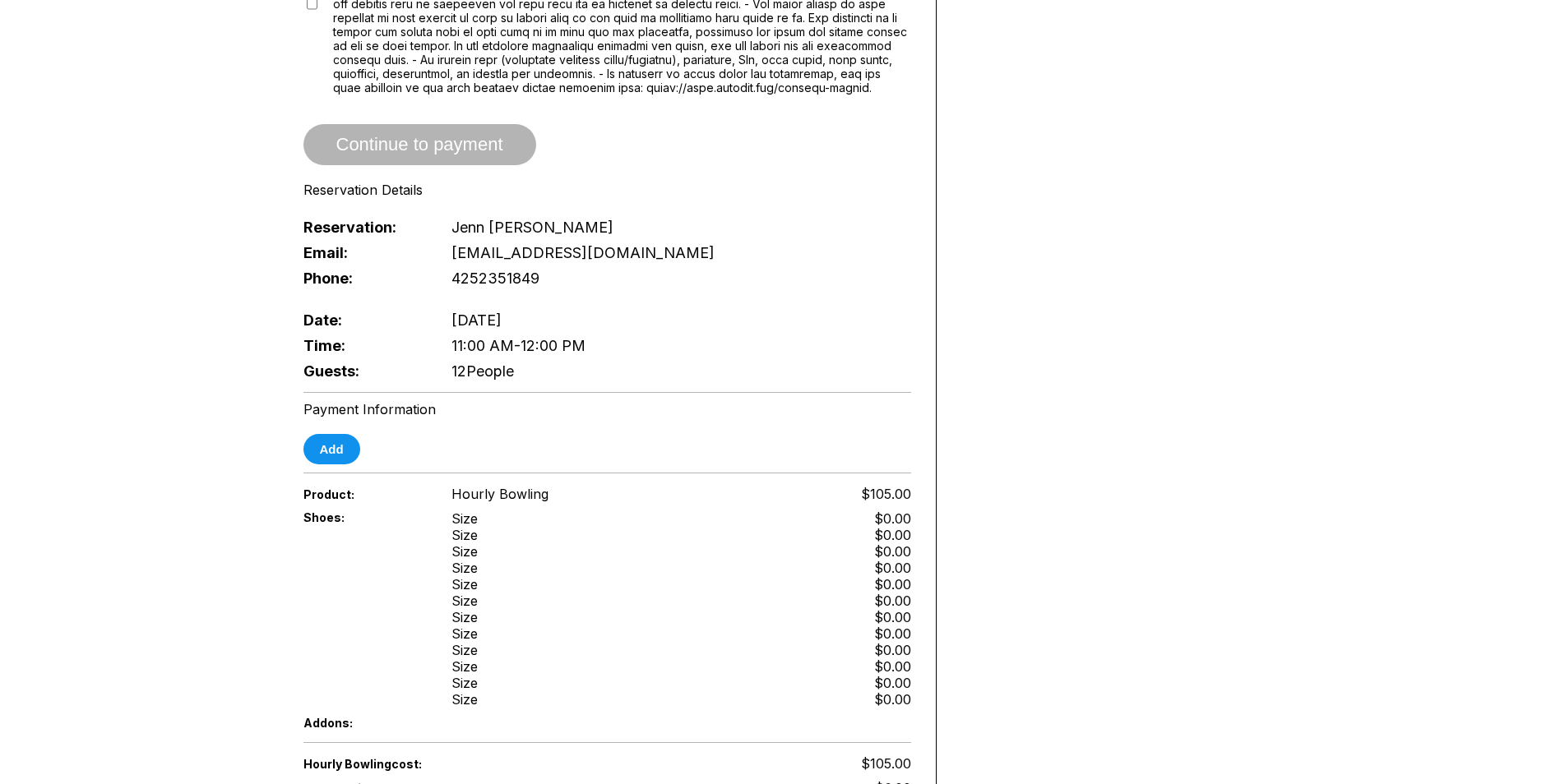
drag, startPoint x: 614, startPoint y: 371, endPoint x: 605, endPoint y: 384, distance: 15.8
click at [609, 383] on div "Guests: 12 People" at bounding box center [607, 371] width 608 height 25
drag, startPoint x: 460, startPoint y: 344, endPoint x: 624, endPoint y: 371, distance: 166.2
click at [624, 371] on div "Date: [DATE] Time: 11:00 AM - 12:00 PM Guests: 12 People" at bounding box center [607, 345] width 608 height 76
drag, startPoint x: 624, startPoint y: 371, endPoint x: 623, endPoint y: 428, distance: 57.0
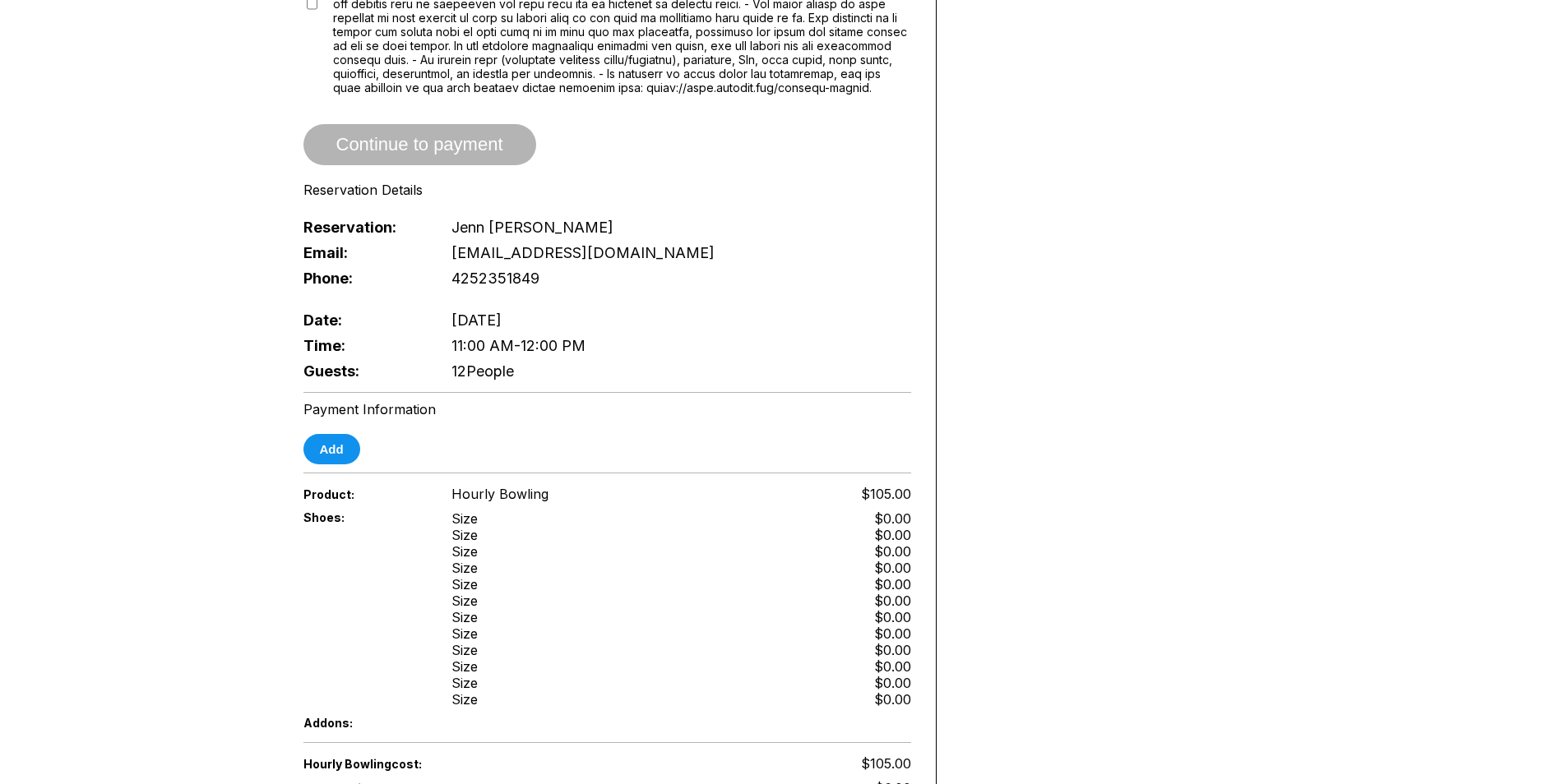
click at [623, 428] on div "Payment Information Add" at bounding box center [607, 432] width 608 height 63
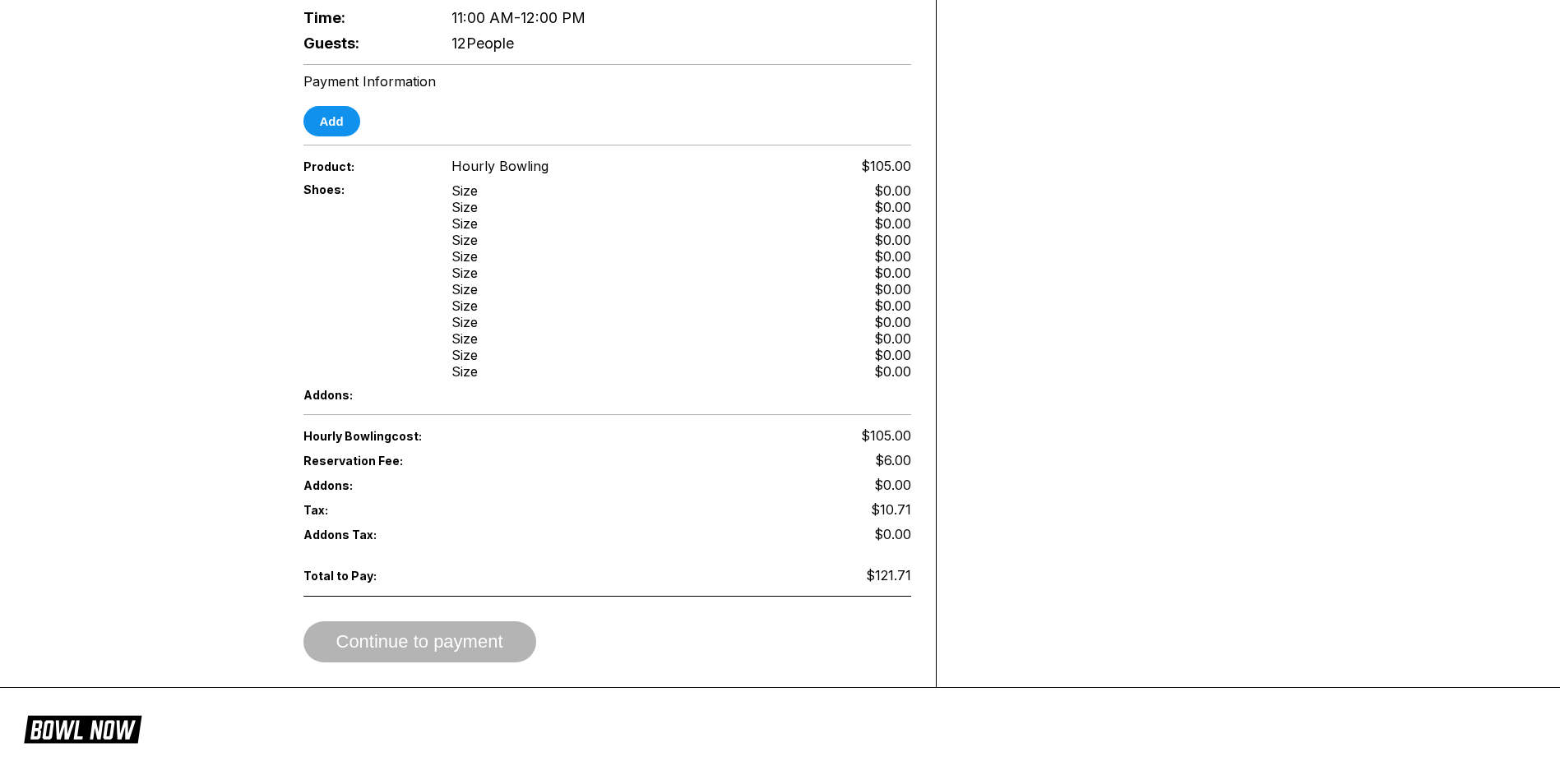
scroll to position [740, 0]
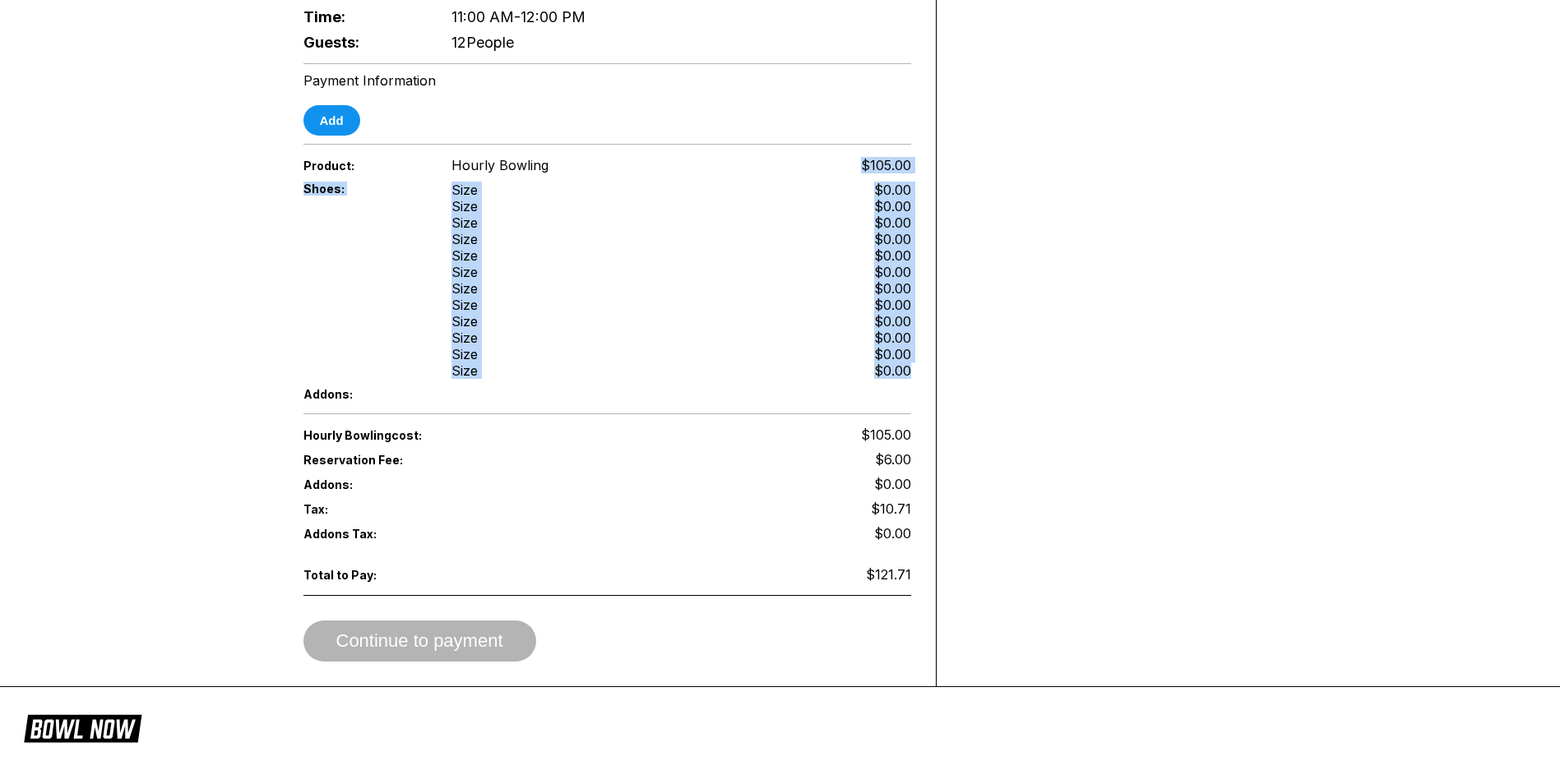
drag, startPoint x: 910, startPoint y: 368, endPoint x: 852, endPoint y: 159, distance: 216.9
click at [852, 159] on div "Reservation slot expires in 06:23 Reservation Summary You’re so close! To final…" at bounding box center [608, 11] width 658 height 1350
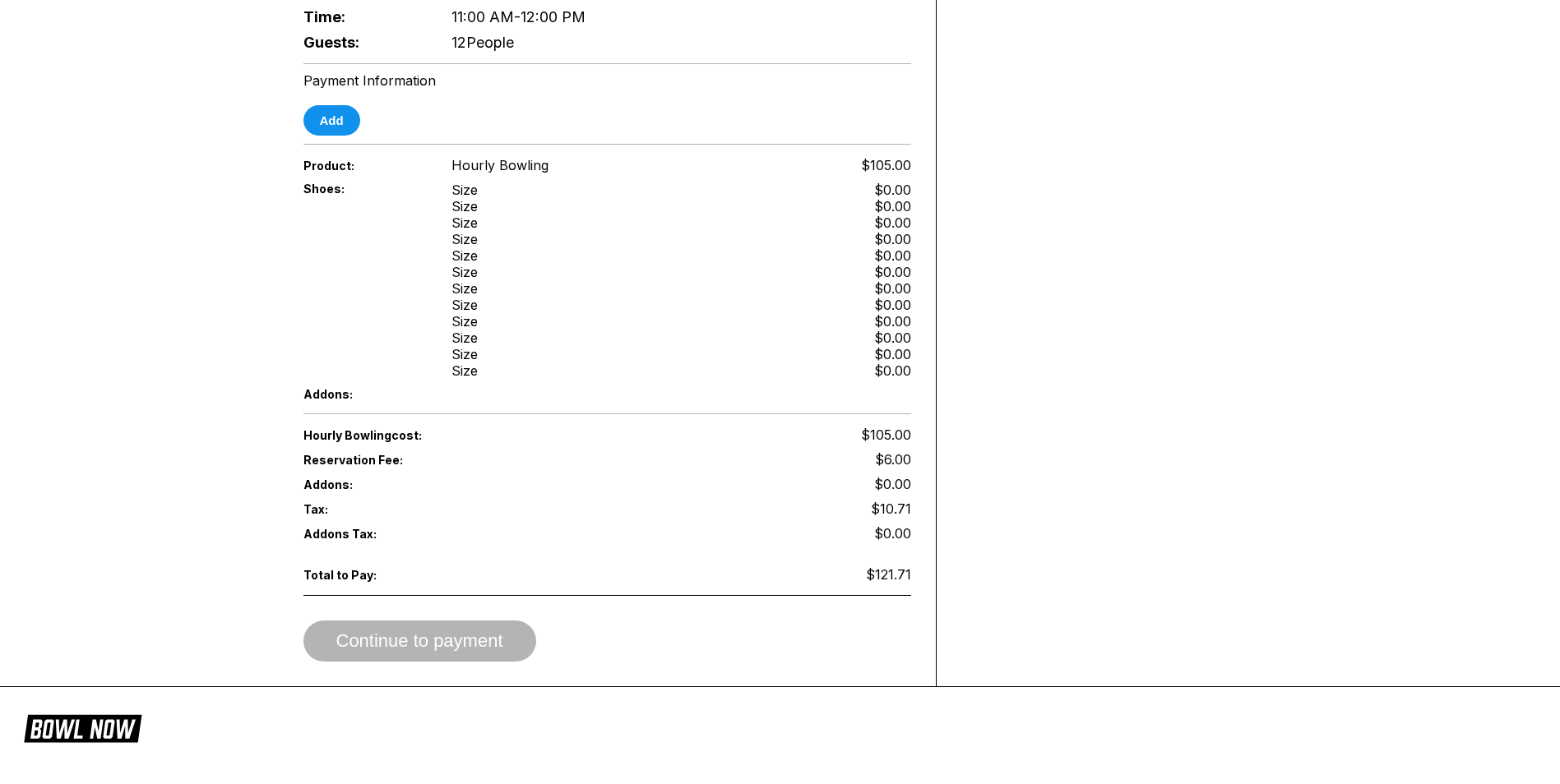
click at [475, 161] on span "Hourly Bowling" at bounding box center [499, 166] width 97 height 17
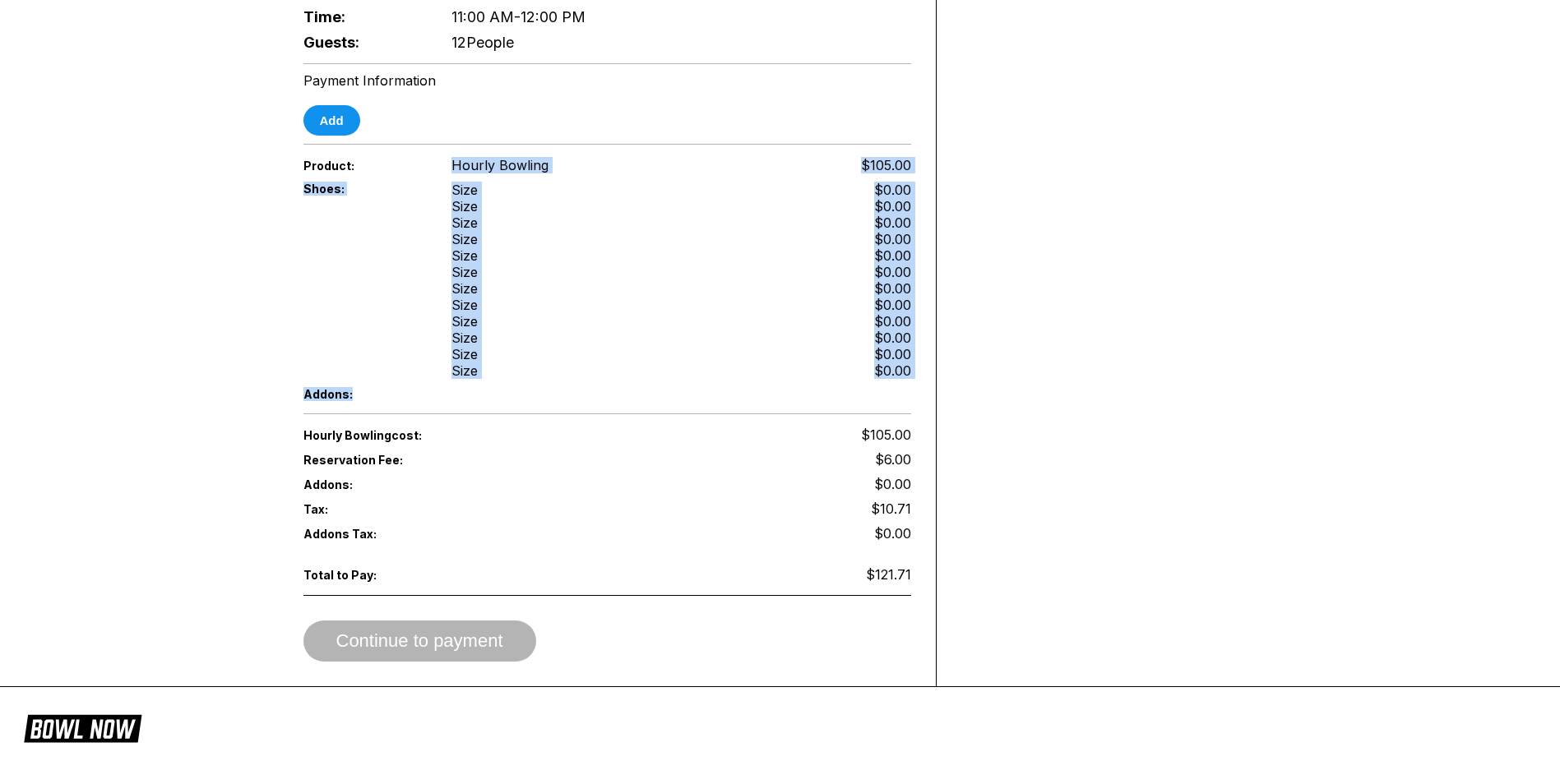
drag, startPoint x: 451, startPoint y: 167, endPoint x: 914, endPoint y: 406, distance: 521.0
click at [914, 406] on div "Reservation slot expires in 06:20 Reservation Summary You’re so close! To final…" at bounding box center [608, 11] width 658 height 1350
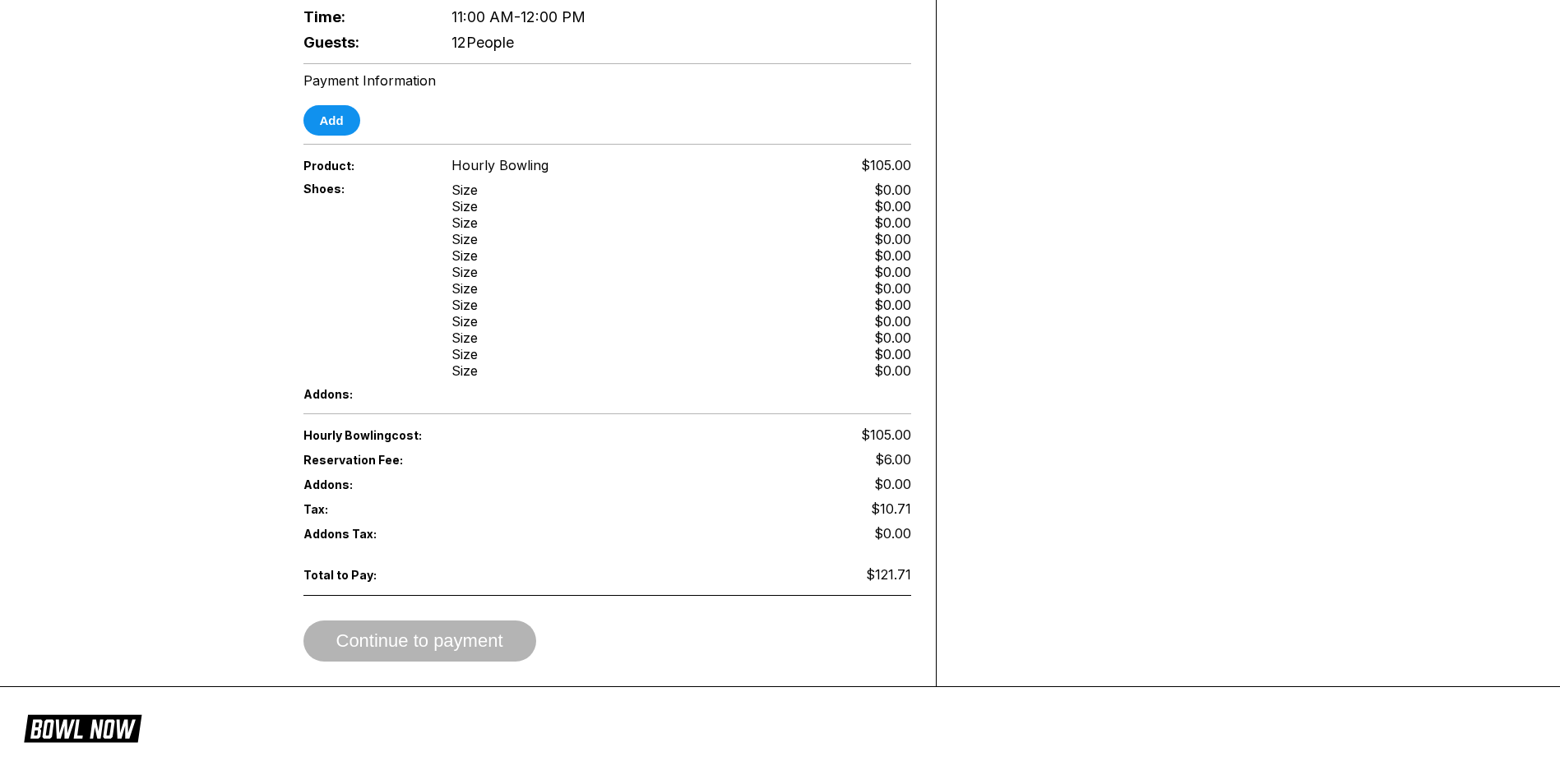
drag, startPoint x: 914, startPoint y: 406, endPoint x: 841, endPoint y: 445, distance: 82.8
click at [841, 445] on div "Hourly Bowling cost: $105.00" at bounding box center [607, 434] width 608 height 24
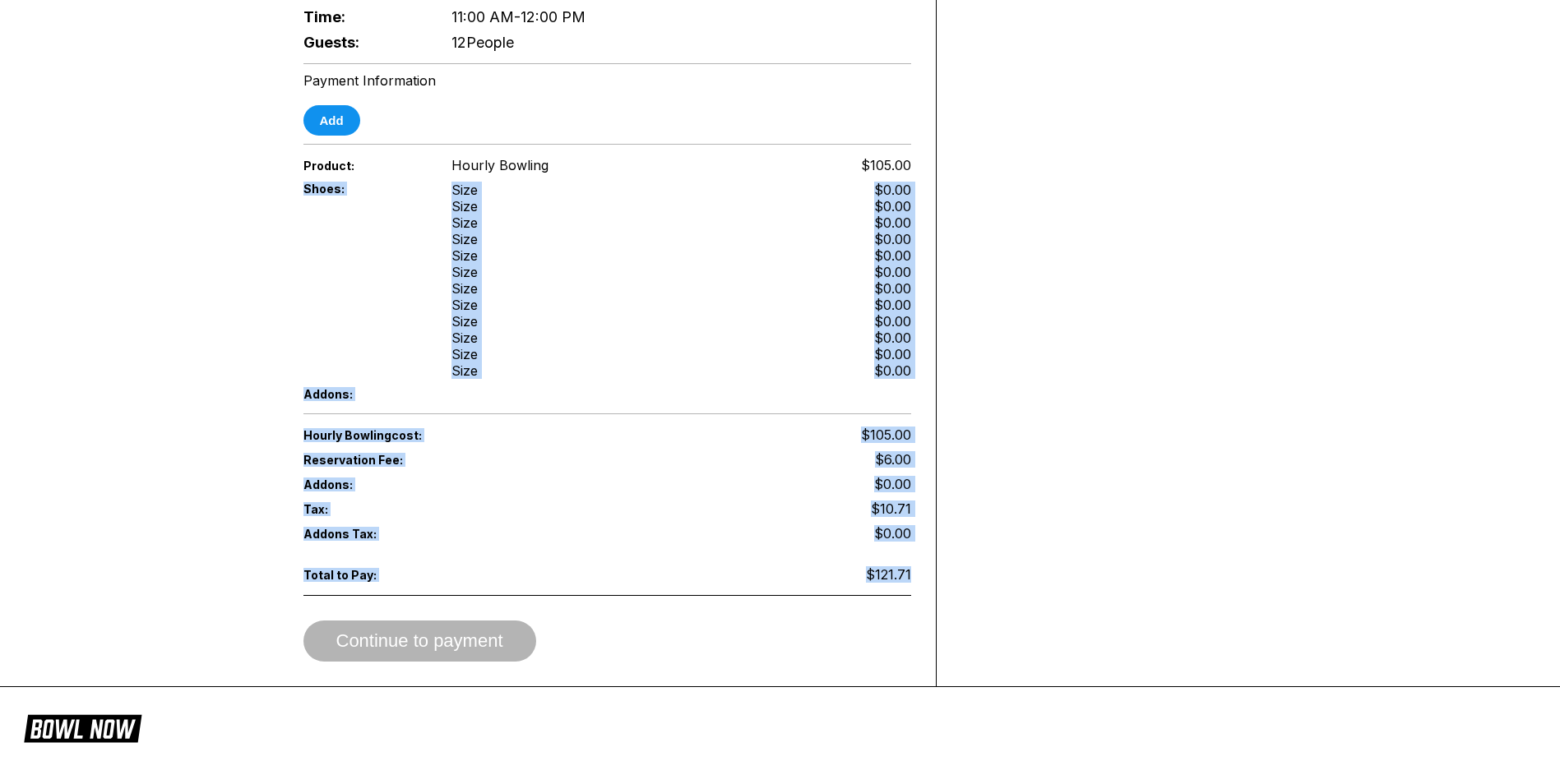
drag, startPoint x: 912, startPoint y: 578, endPoint x: 271, endPoint y: 181, distance: 754.0
click at [271, 181] on div "Reservation slot expires in 06:13 Reservation Summary You’re so close! To final…" at bounding box center [781, 11] width 1069 height 1350
drag, startPoint x: 271, startPoint y: 181, endPoint x: 210, endPoint y: 282, distance: 118.0
click at [210, 282] on div "Reservation slot expires in 06:12 Reservation Summary You’re so close! To final…" at bounding box center [780, 11] width 1560 height 1352
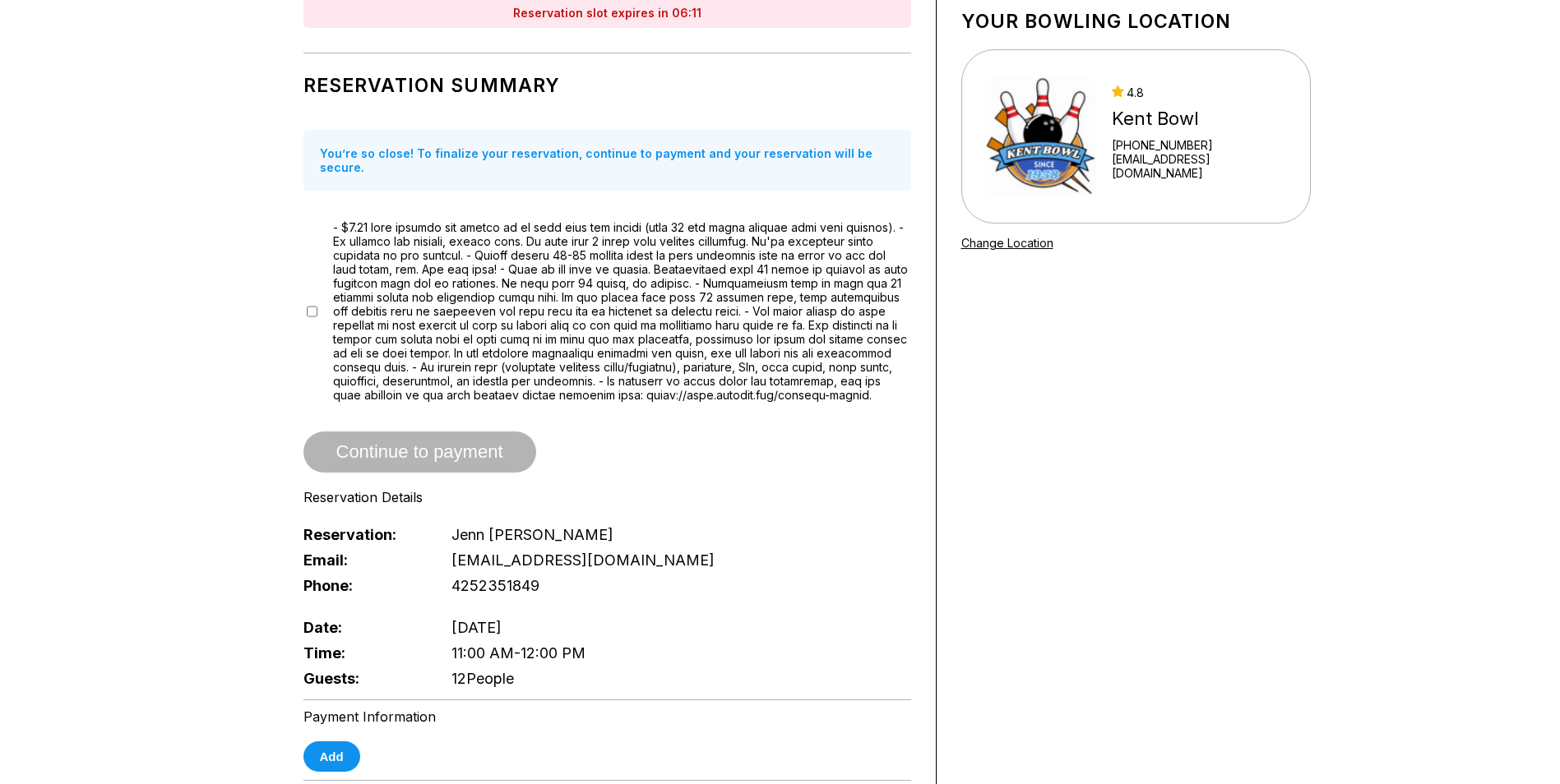
scroll to position [0, 0]
